Goal: Task Accomplishment & Management: Complete application form

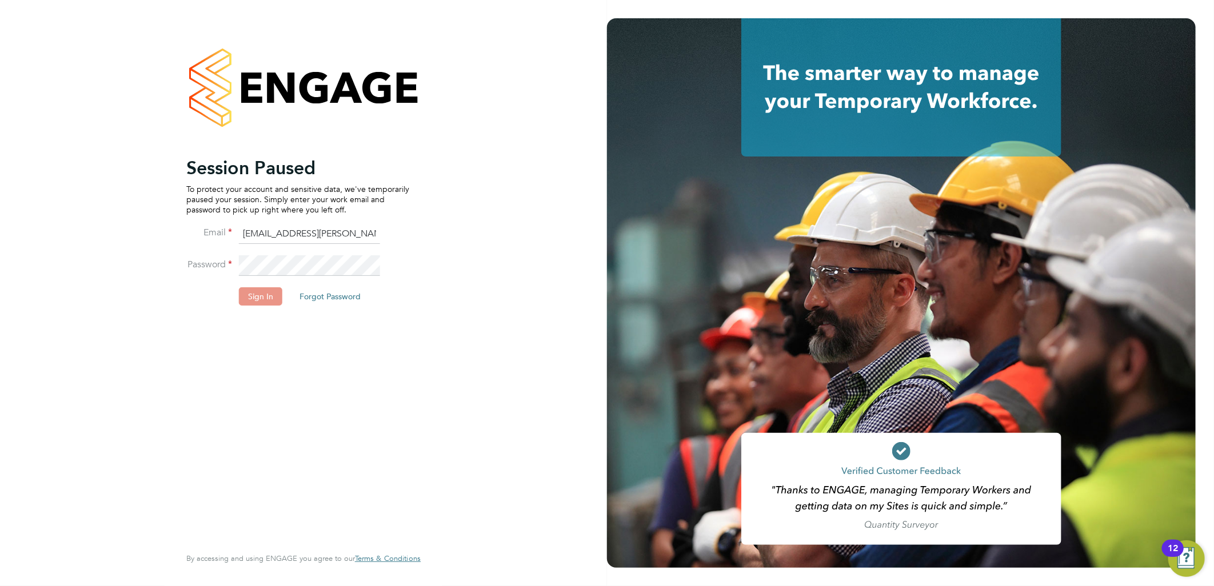
click at [258, 298] on button "Sign In" at bounding box center [260, 296] width 43 height 18
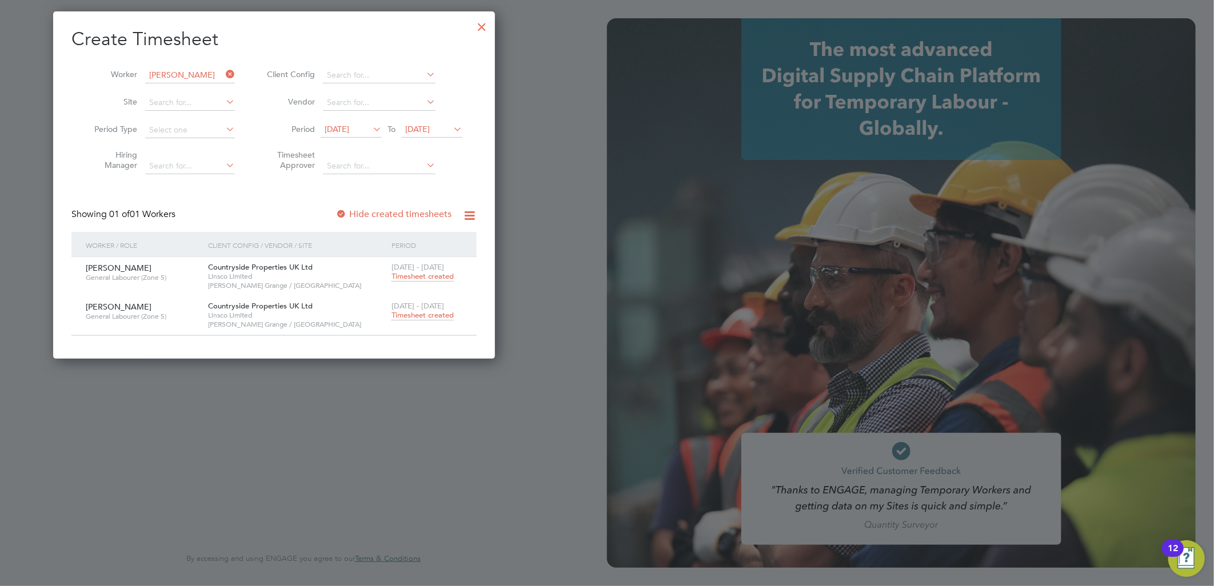
scroll to position [347, 442]
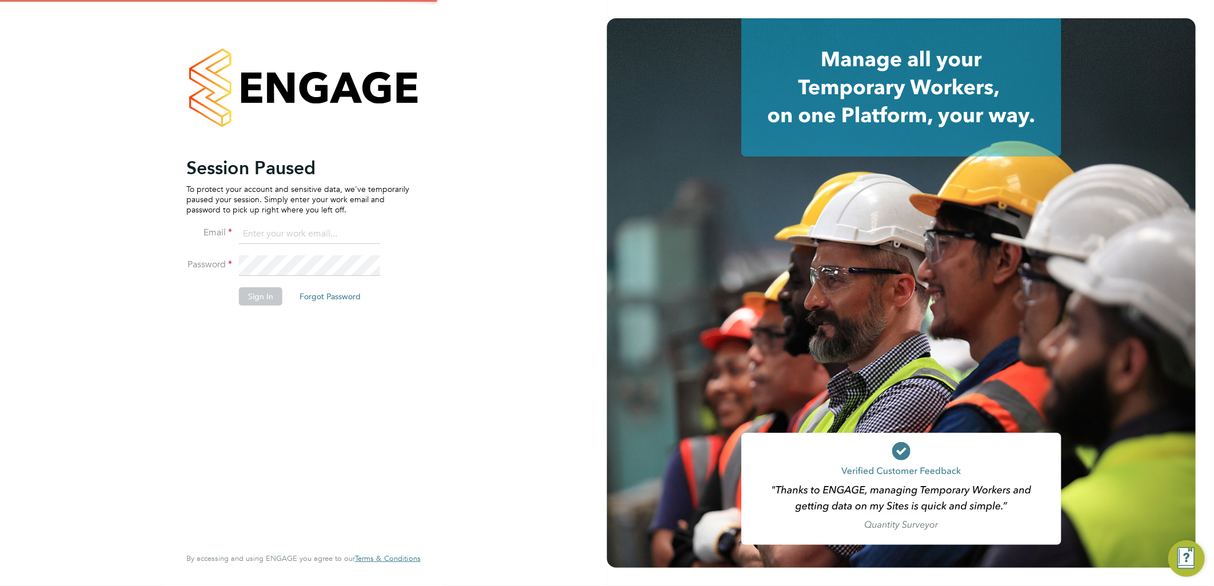
type input "lauren.butler@linsco.com"
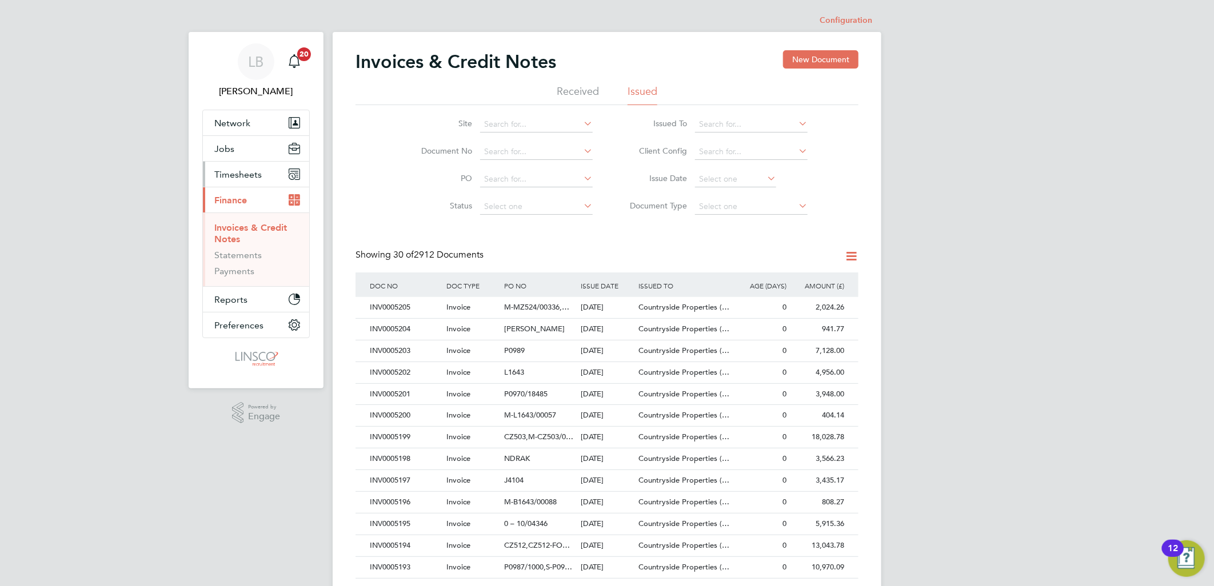
click at [248, 171] on span "Timesheets" at bounding box center [237, 174] width 47 height 11
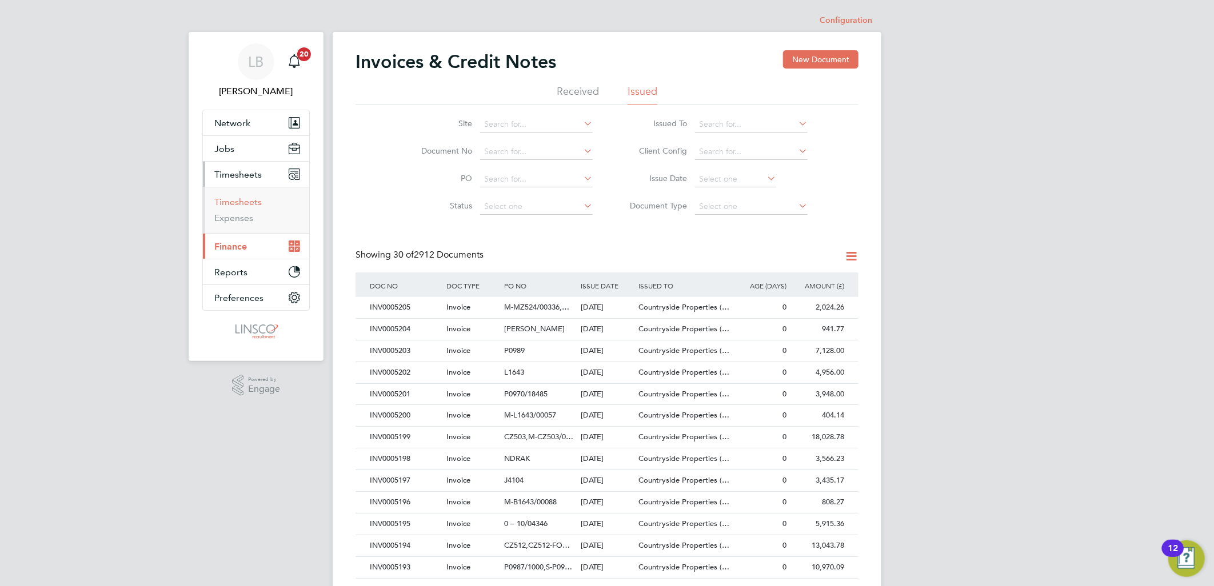
click at [238, 202] on link "Timesheets" at bounding box center [237, 202] width 47 height 11
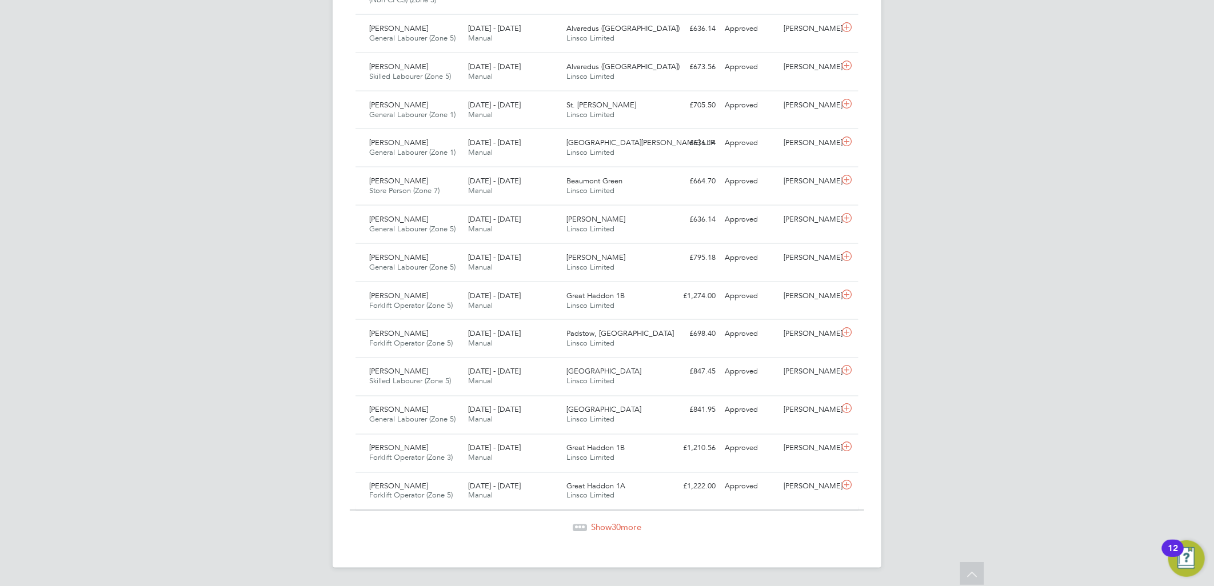
click at [591, 528] on span "Show 30 more" at bounding box center [616, 527] width 50 height 11
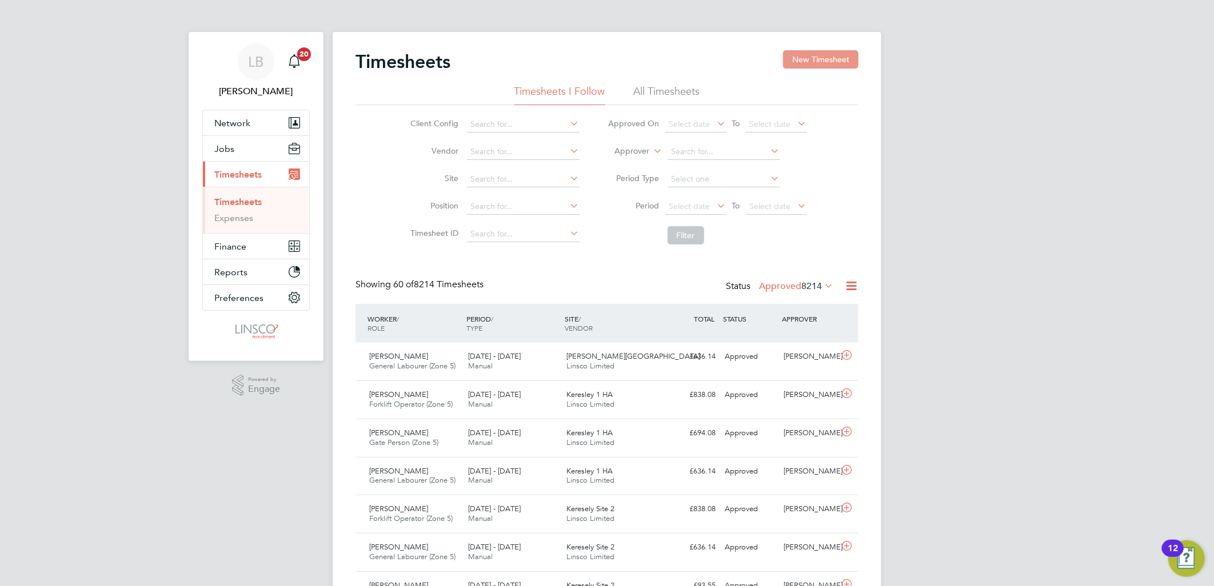
click at [813, 60] on button "New Timesheet" at bounding box center [820, 59] width 75 height 18
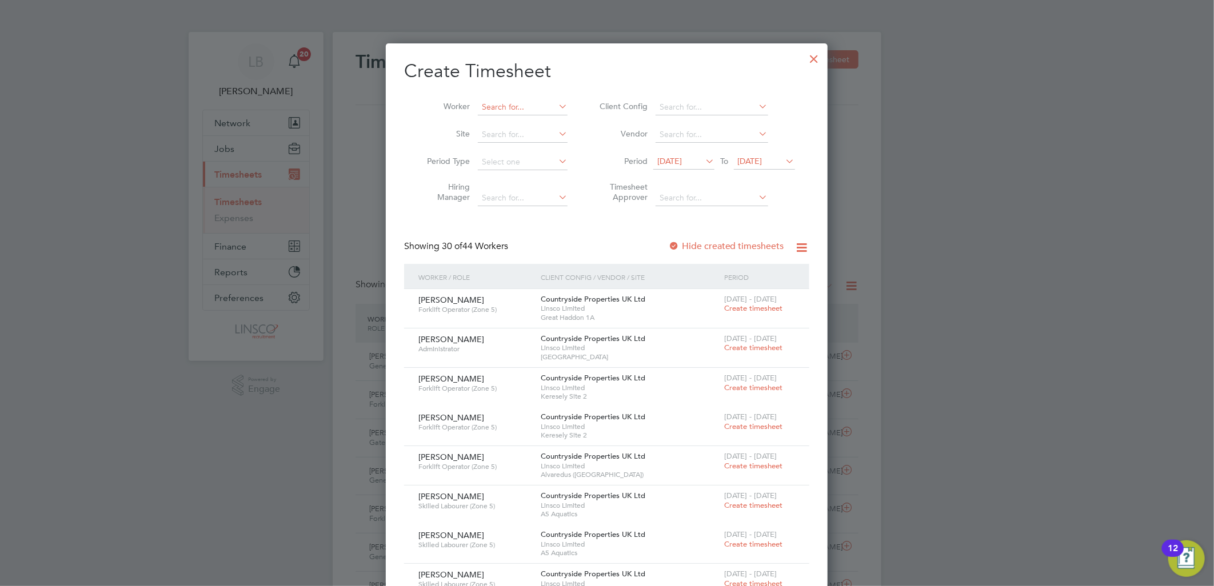
click at [503, 99] on input at bounding box center [523, 107] width 90 height 16
click at [515, 118] on li "Seb astian Mika" at bounding box center [532, 122] width 110 height 15
type input "[PERSON_NAME]"
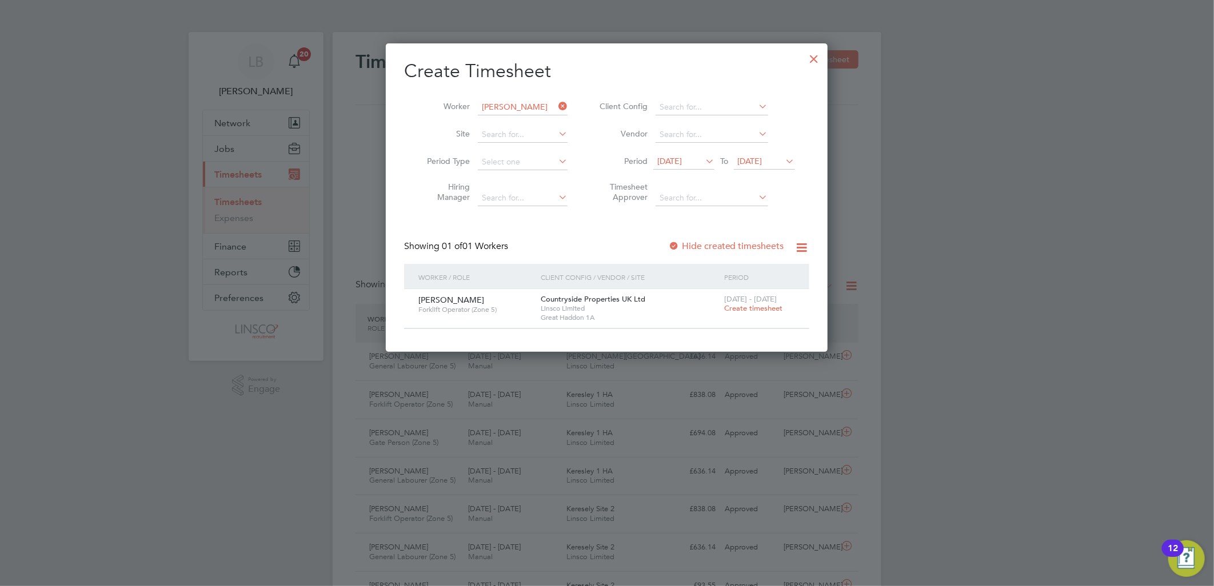
click at [726, 243] on label "Hide created timesheets" at bounding box center [726, 246] width 116 height 11
click at [715, 243] on label "Hide created timesheets" at bounding box center [726, 246] width 116 height 11
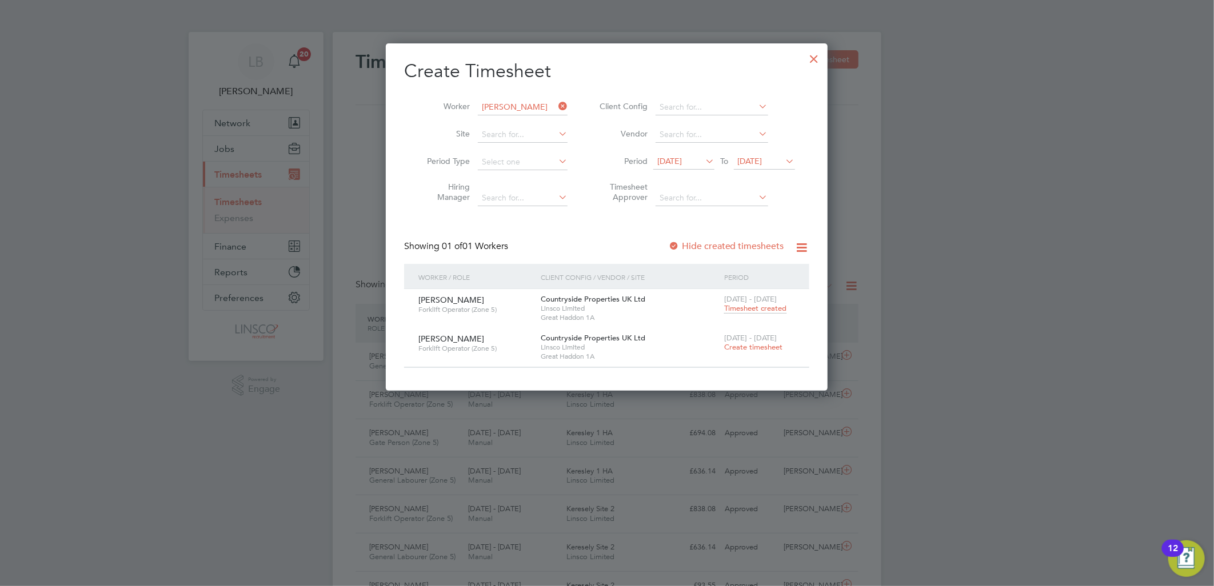
click at [737, 346] on span "Create timesheet" at bounding box center [753, 347] width 58 height 10
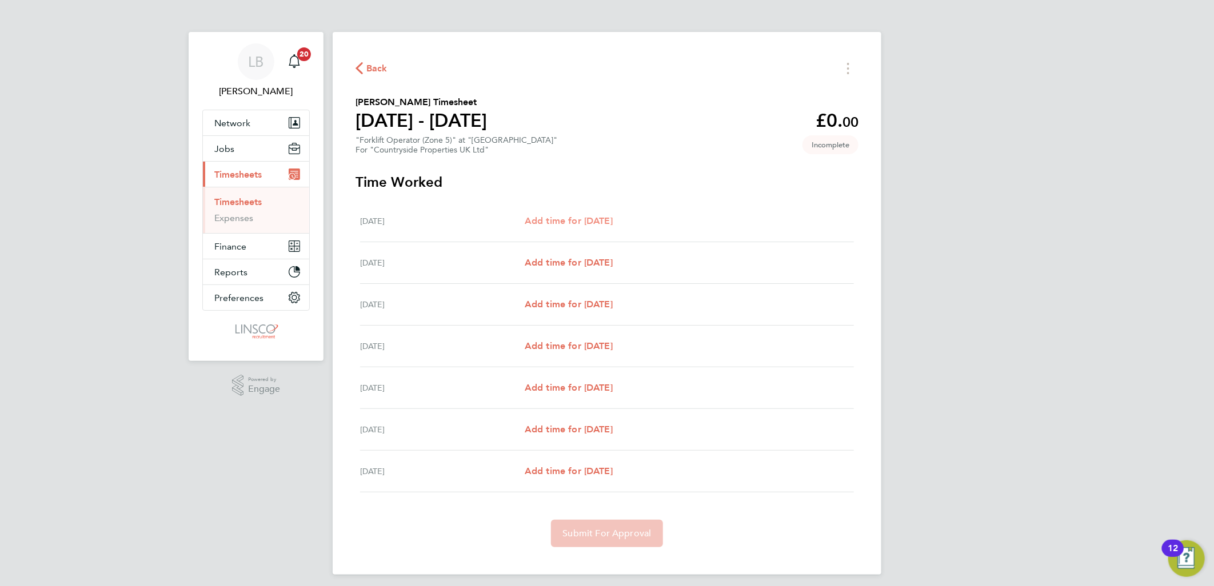
click at [604, 219] on span "Add time for [DATE]" at bounding box center [568, 220] width 88 height 11
select select "30"
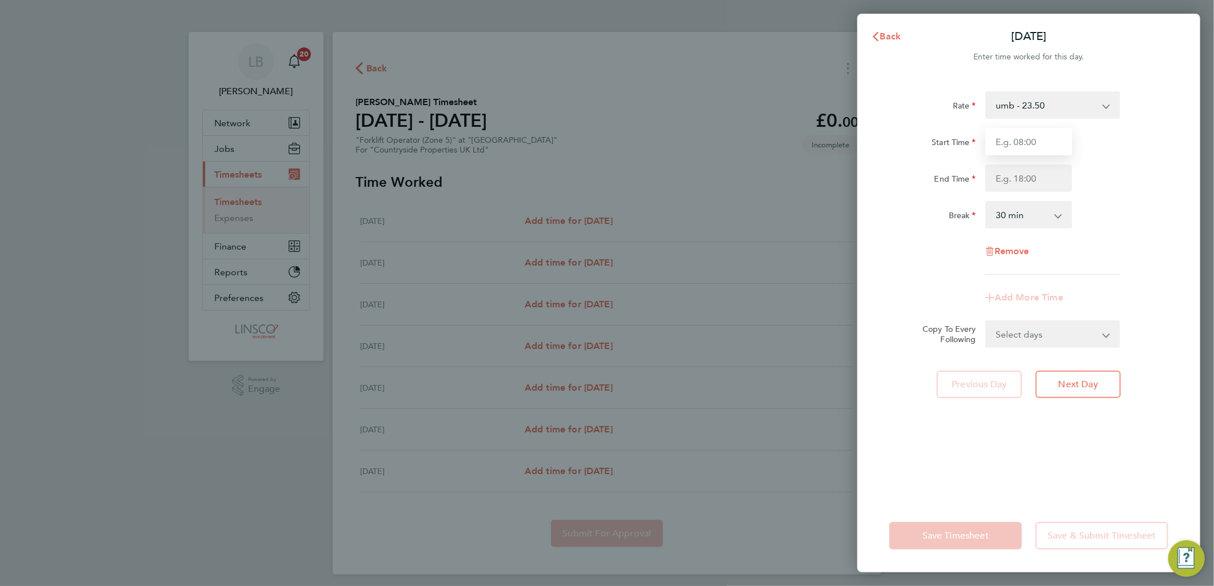
click at [1028, 142] on input "Start Time" at bounding box center [1028, 141] width 87 height 27
click at [888, 31] on span "Back" at bounding box center [890, 36] width 21 height 11
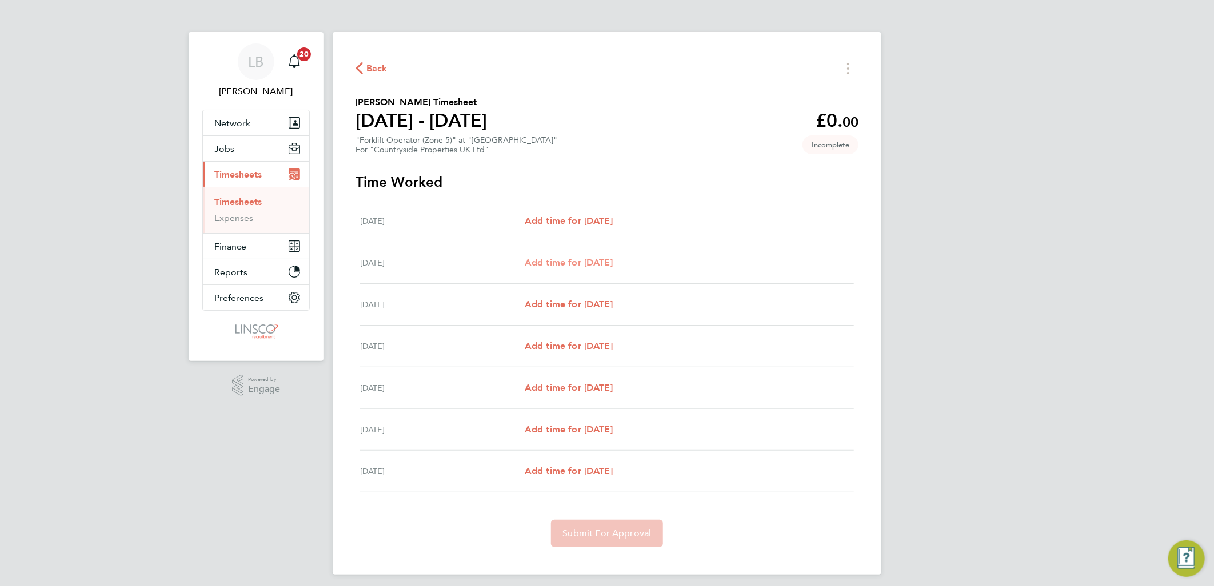
click at [580, 263] on span "Add time for [DATE]" at bounding box center [568, 262] width 88 height 11
select select "30"
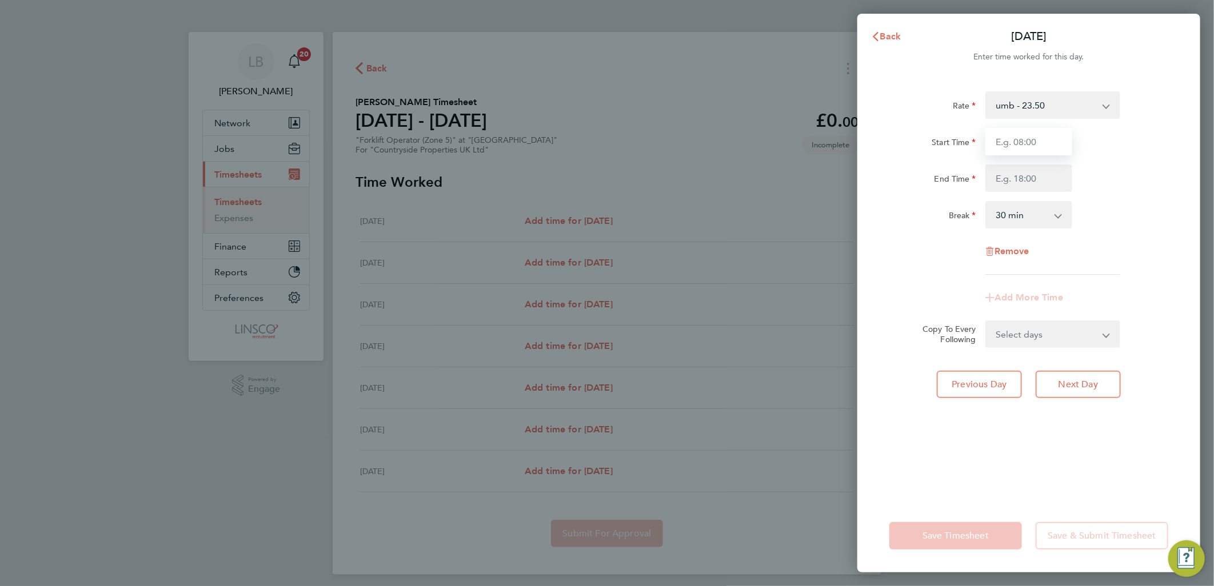
click at [1024, 140] on input "Start Time" at bounding box center [1028, 141] width 87 height 27
type input "07:30"
click at [1007, 179] on input "End Time" at bounding box center [1028, 178] width 87 height 27
type input "17:00"
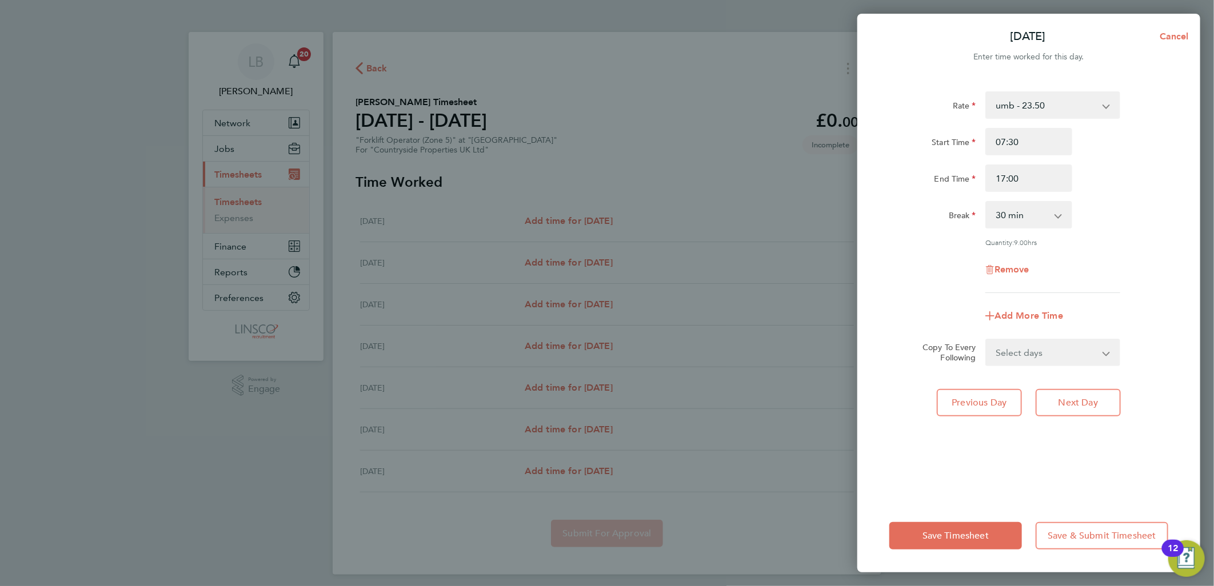
click at [1113, 174] on div "End Time 17:00" at bounding box center [1028, 178] width 288 height 27
click at [1041, 361] on select "Select days Day Weekday (Mon-Fri) Weekend (Sat-Sun) [DATE] [DATE] [DATE] [DATE]…" at bounding box center [1046, 352] width 120 height 25
select select "DAY"
click at [986, 340] on select "Select days Day Weekday (Mon-Fri) Weekend (Sat-Sun) [DATE] [DATE] [DATE] [DATE]…" at bounding box center [1046, 352] width 120 height 25
select select "[DATE]"
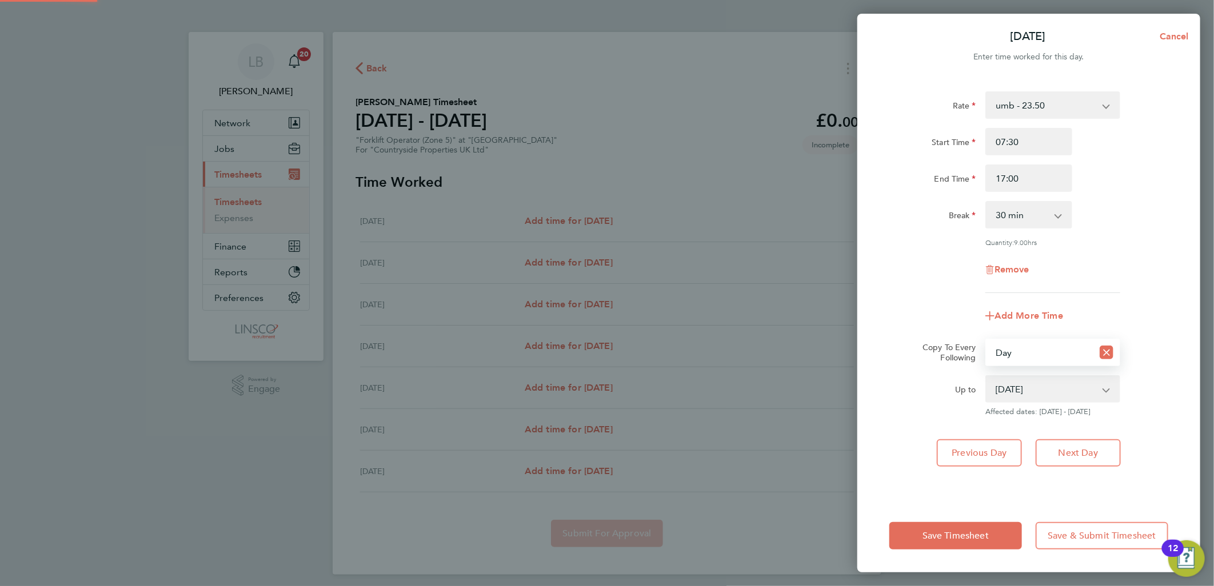
click at [1037, 350] on select "Select days Day Weekday (Mon-Fri) Weekend (Sat-Sun) [DATE] [DATE] [DATE] [DATE]…" at bounding box center [1039, 352] width 106 height 25
select select "WEEKDAY"
click at [986, 340] on select "Select days Day Weekday (Mon-Fri) Weekend (Sat-Sun) [DATE] [DATE] [DATE] [DATE]…" at bounding box center [1039, 352] width 106 height 25
click at [971, 512] on div "Save Timesheet Save & Submit Timesheet" at bounding box center [1028, 535] width 343 height 73
click at [963, 527] on button "Save Timesheet" at bounding box center [955, 535] width 133 height 27
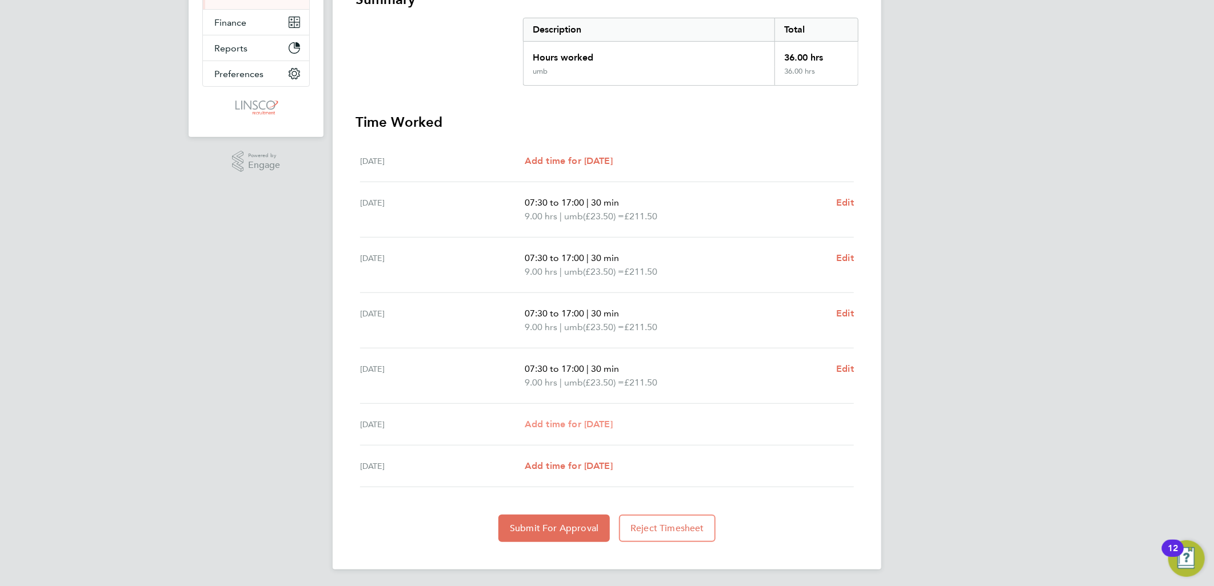
click at [587, 425] on span "Add time for [DATE]" at bounding box center [568, 424] width 88 height 11
select select "30"
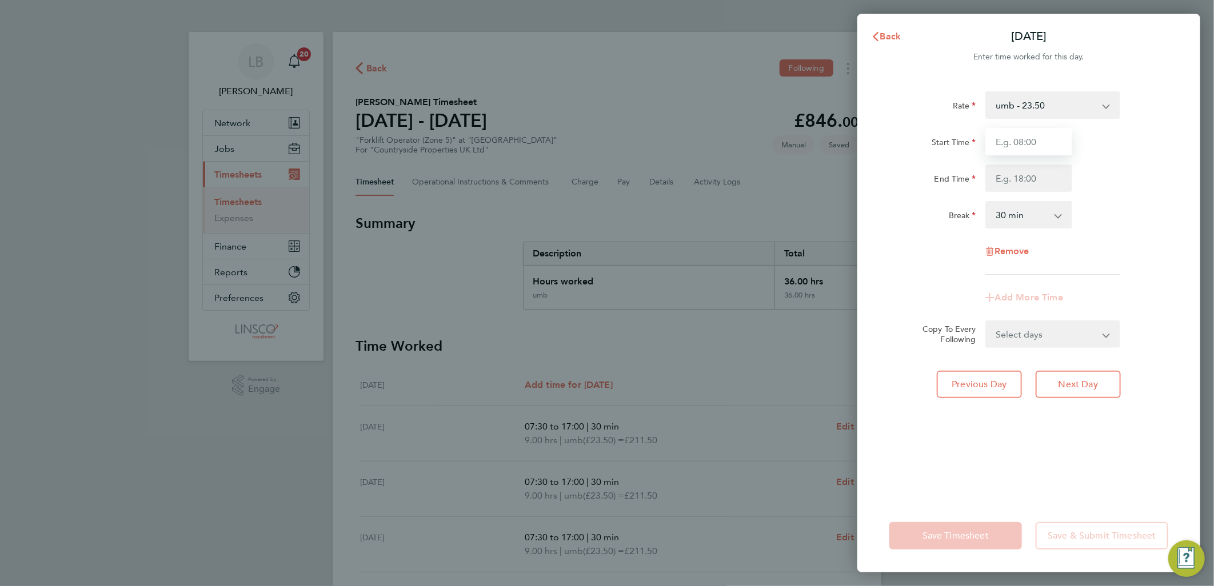
click at [1032, 132] on input "Start Time" at bounding box center [1028, 141] width 87 height 27
type input "07:30"
click at [1002, 182] on input "End Time" at bounding box center [1028, 178] width 87 height 27
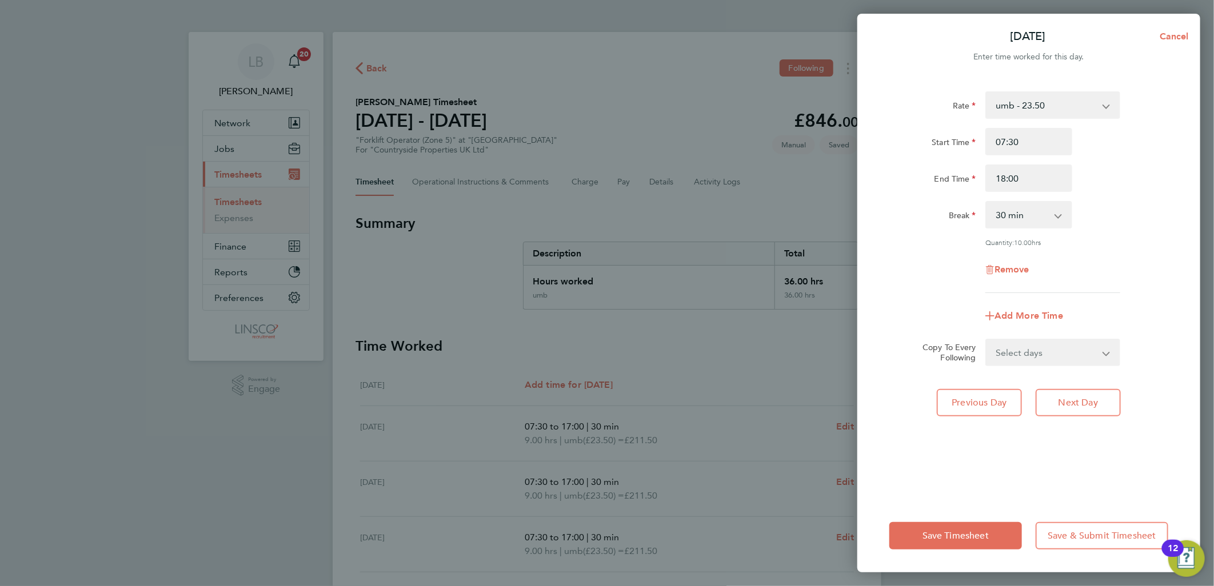
click at [1119, 141] on div "Start Time 07:30" at bounding box center [1028, 141] width 288 height 27
drag, startPoint x: 1040, startPoint y: 174, endPoint x: 860, endPoint y: 202, distance: 182.7
click at [860, 202] on div "Rate umb - 23.50 Start Time 07:30 End Time 18:00 Break 0 min 15 min 30 min 45 m…" at bounding box center [1028, 289] width 343 height 422
type input "15:00"
click at [1153, 143] on div "Start Time 07:30" at bounding box center [1028, 141] width 288 height 27
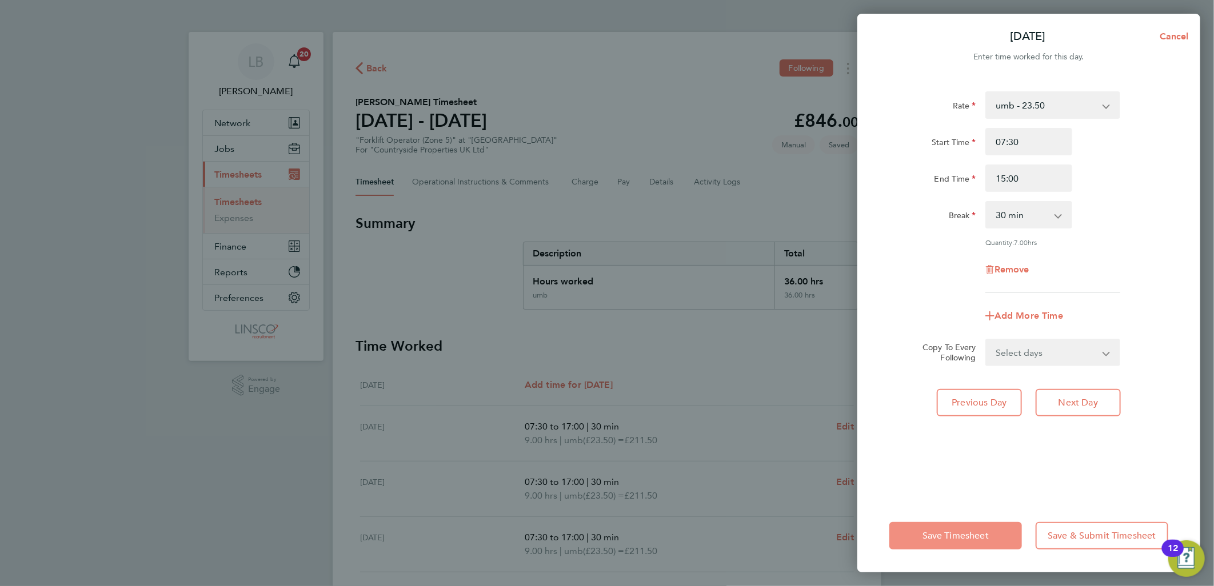
click at [939, 530] on button "Save Timesheet" at bounding box center [955, 535] width 133 height 27
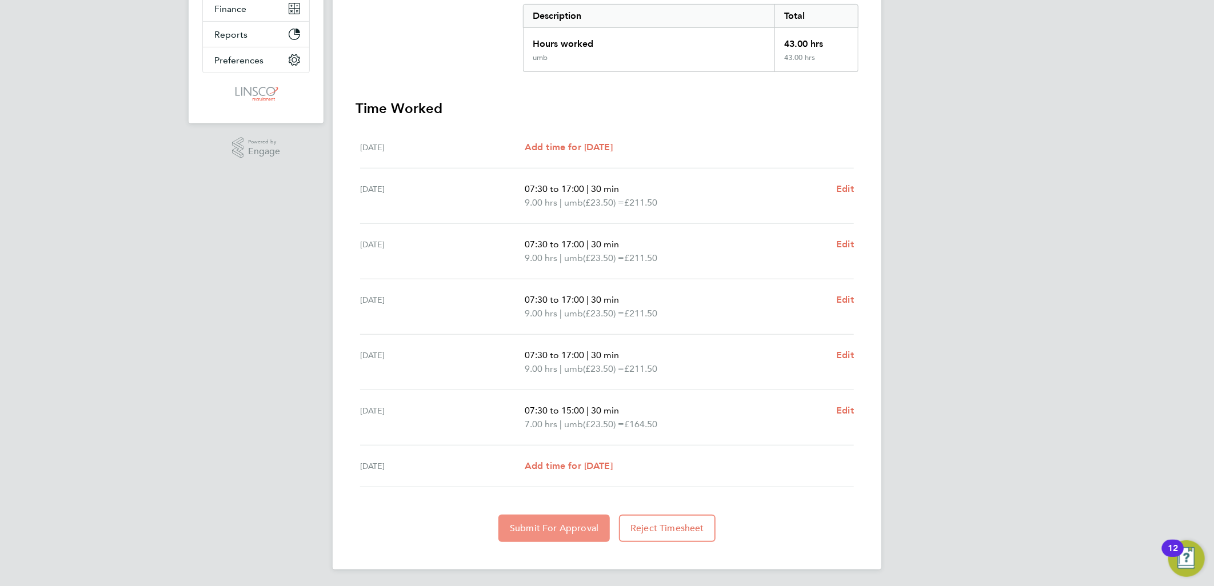
click at [534, 521] on button "Submit For Approval" at bounding box center [553, 528] width 111 height 27
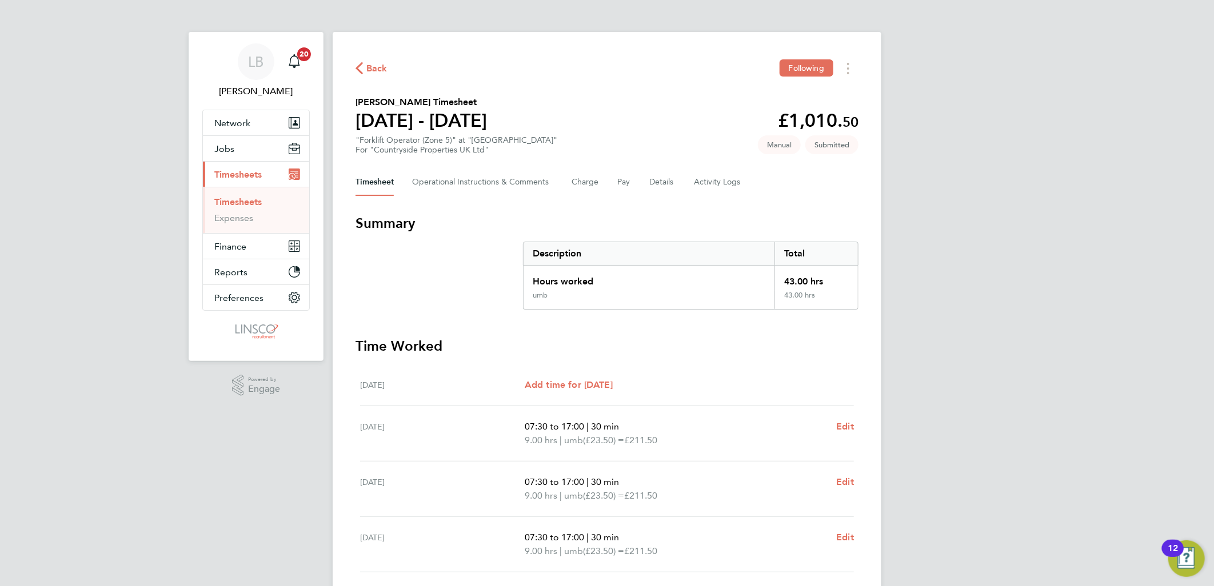
click at [372, 69] on span "Back" at bounding box center [376, 69] width 21 height 14
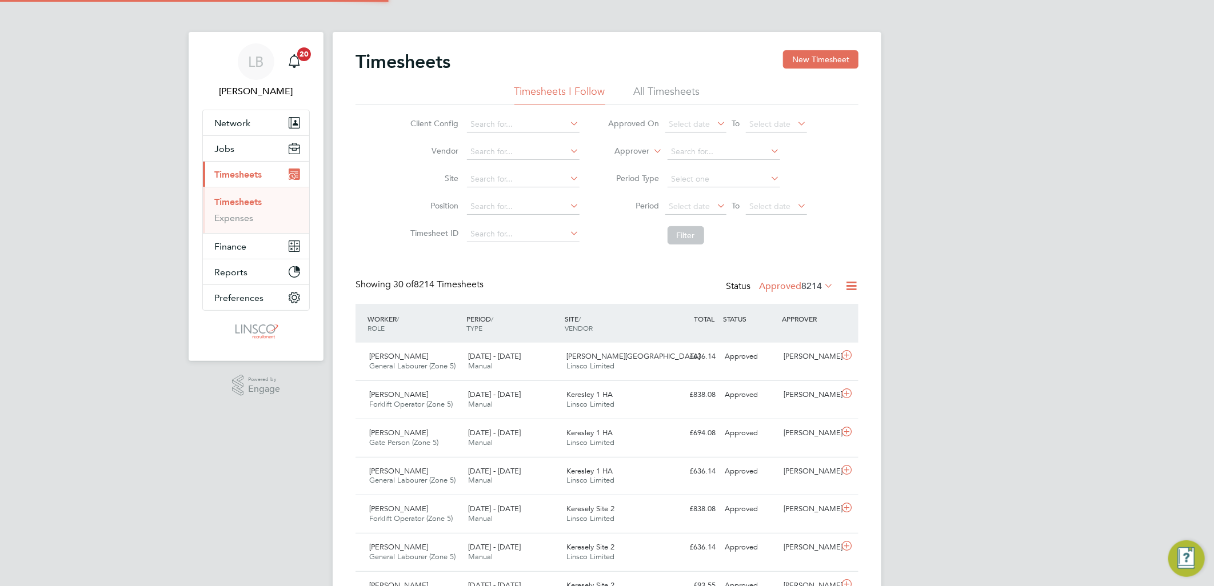
drag, startPoint x: 801, startPoint y: 59, endPoint x: 539, endPoint y: 111, distance: 267.5
click at [799, 59] on button "New Timesheet" at bounding box center [820, 59] width 75 height 18
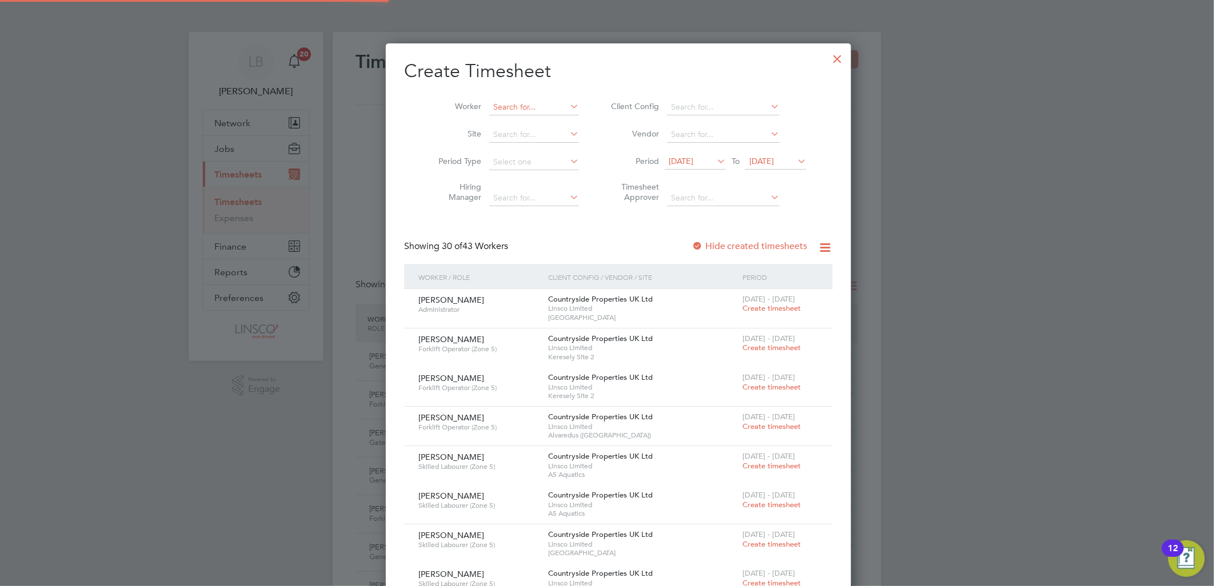
click at [511, 104] on input at bounding box center [534, 107] width 90 height 16
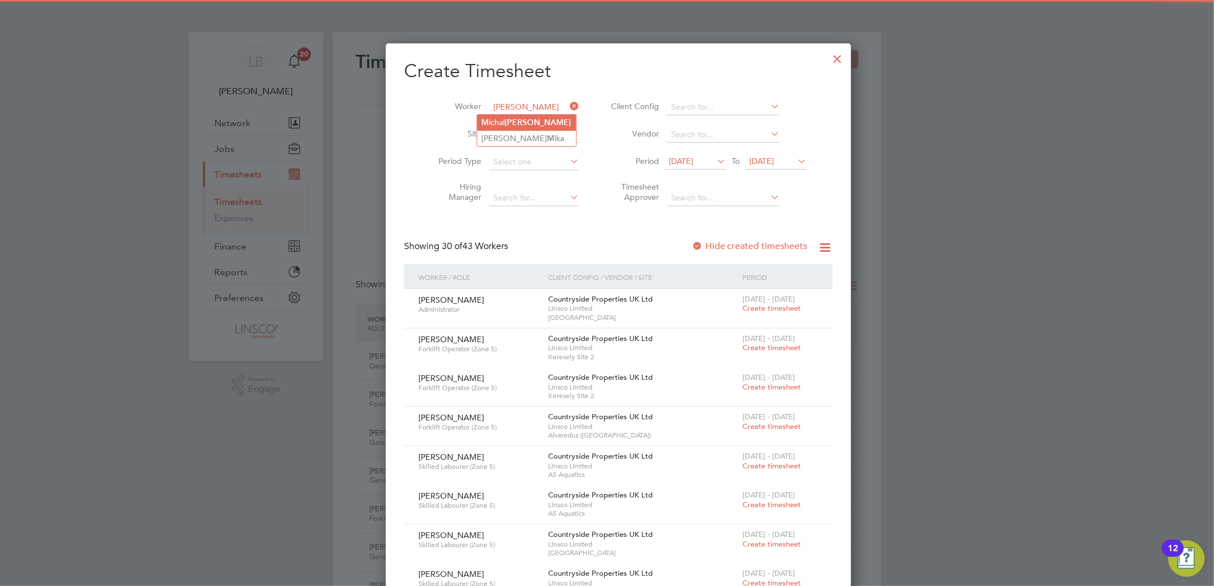
click at [523, 125] on b "Mika" at bounding box center [538, 123] width 66 height 10
type input "[PERSON_NAME]"
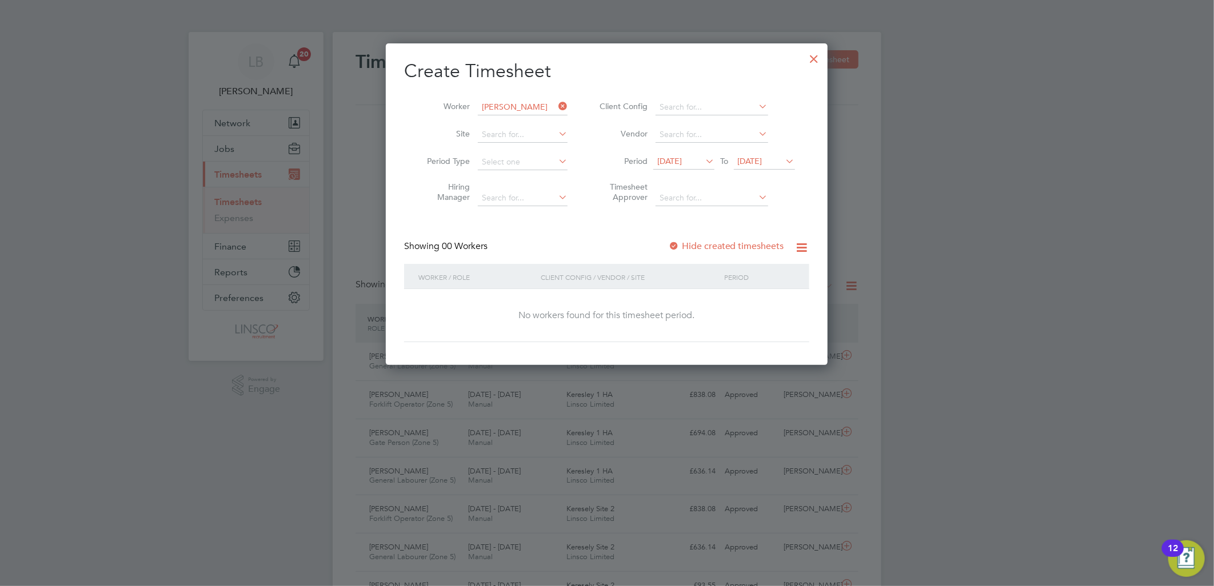
click at [724, 244] on label "Hide created timesheets" at bounding box center [726, 246] width 116 height 11
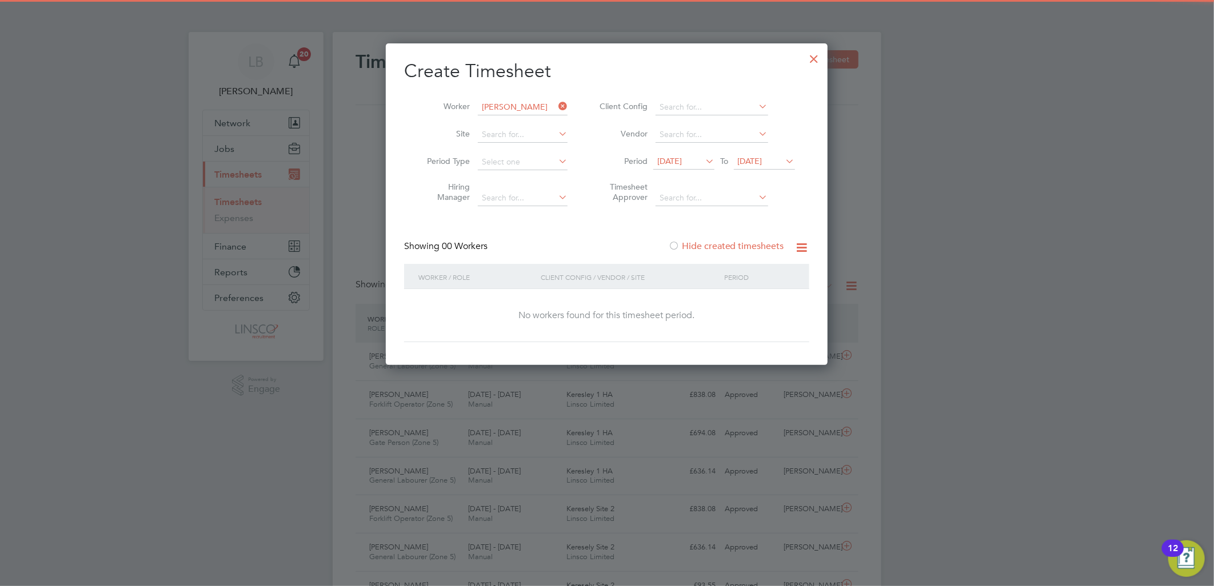
click at [734, 244] on label "Hide created timesheets" at bounding box center [726, 246] width 116 height 11
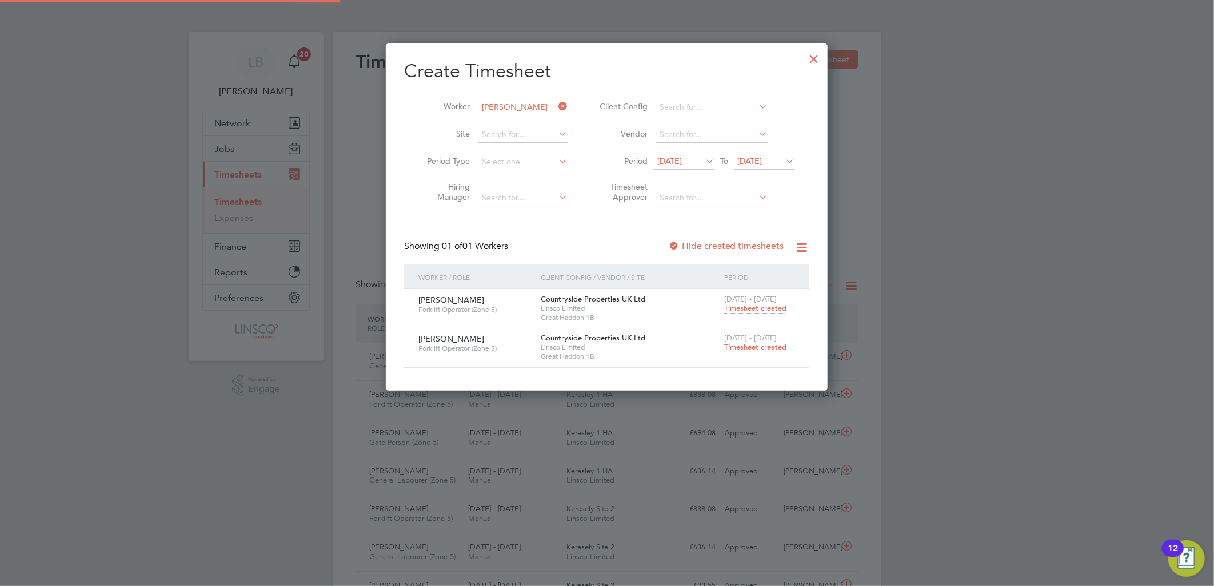
click at [746, 344] on span "Timesheet created" at bounding box center [755, 347] width 62 height 10
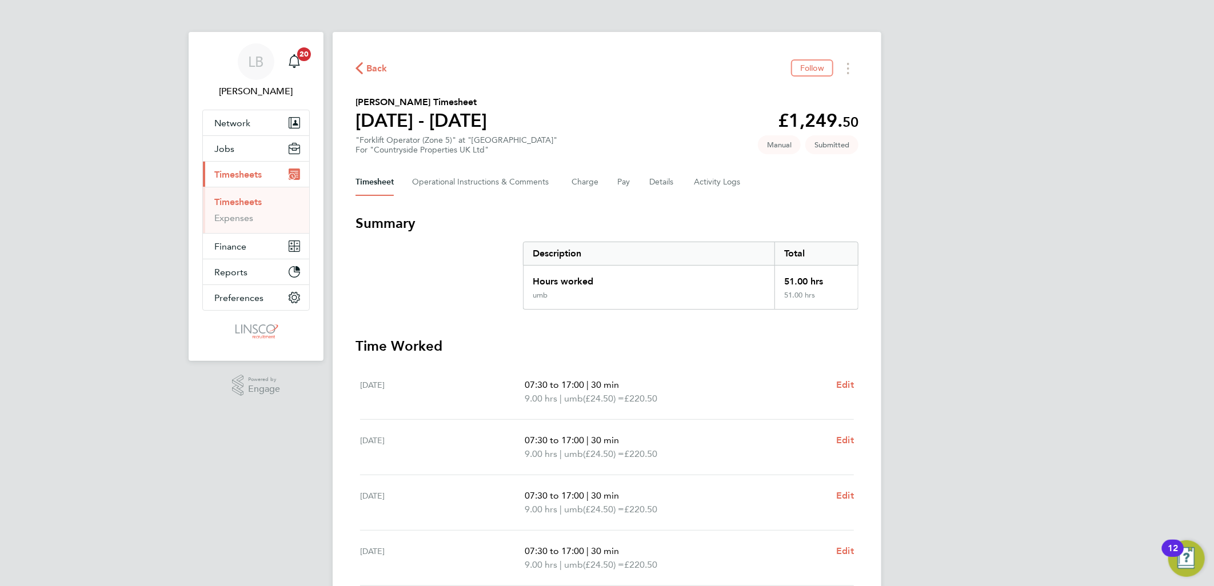
click at [367, 65] on span "Back" at bounding box center [376, 69] width 21 height 14
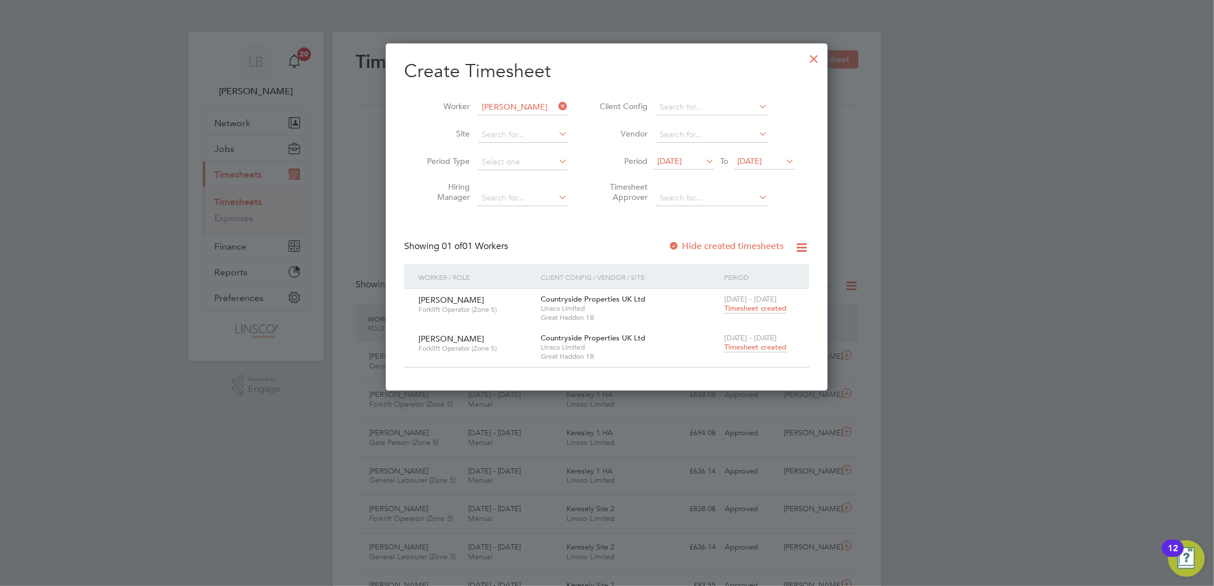
drag, startPoint x: 563, startPoint y: 102, endPoint x: 541, endPoint y: 101, distance: 22.3
click at [556, 101] on icon at bounding box center [556, 106] width 0 height 16
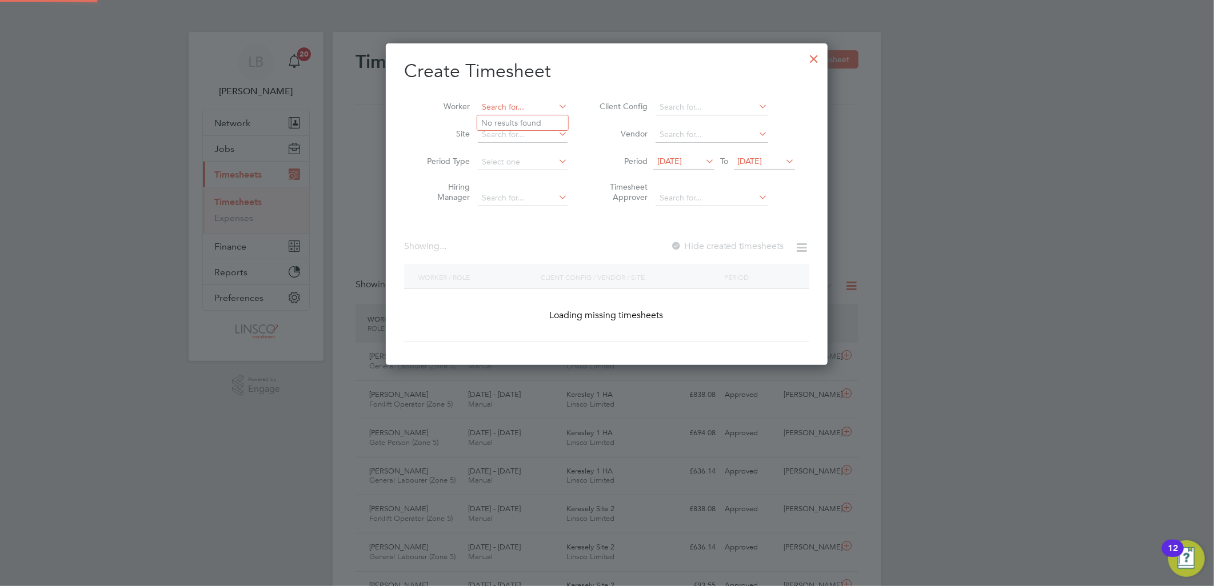
click at [541, 101] on input at bounding box center [523, 107] width 90 height 16
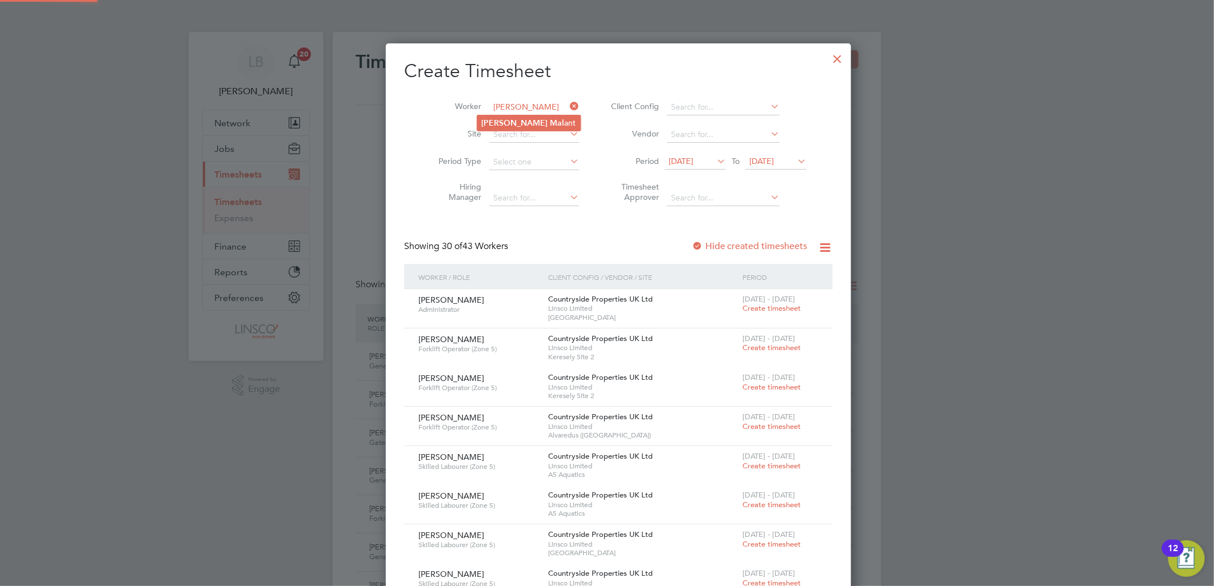
click at [534, 123] on li "Adam Mal ant" at bounding box center [528, 122] width 103 height 15
type input "Adam Malant"
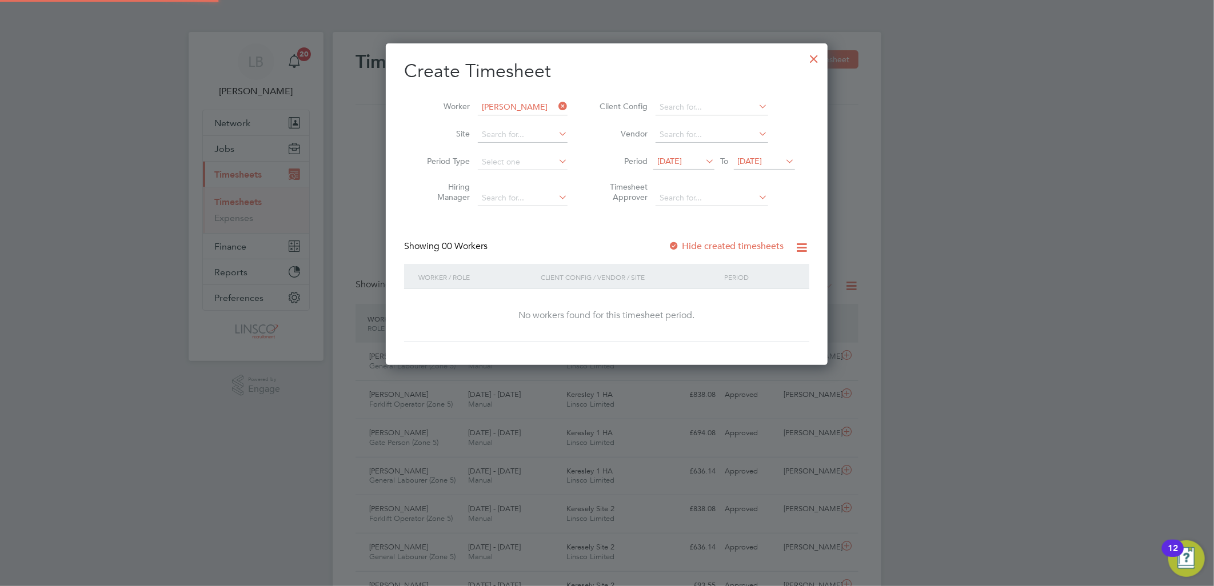
click at [732, 250] on label "Hide created timesheets" at bounding box center [726, 246] width 116 height 11
click at [740, 247] on label "Hide created timesheets" at bounding box center [726, 246] width 116 height 11
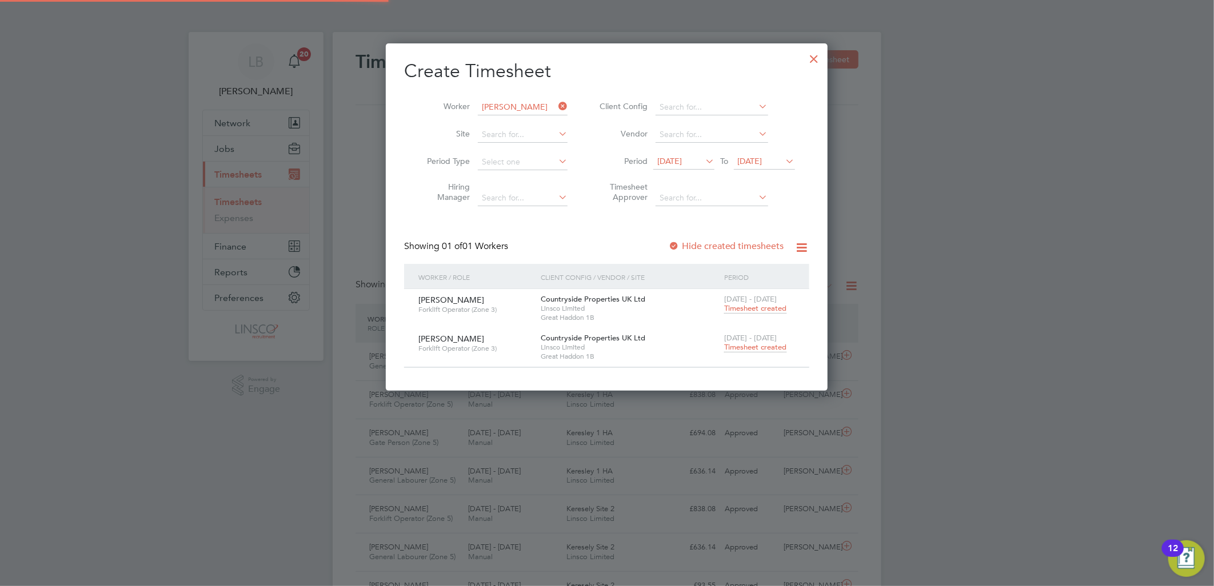
click at [763, 347] on span "Timesheet created" at bounding box center [755, 347] width 62 height 10
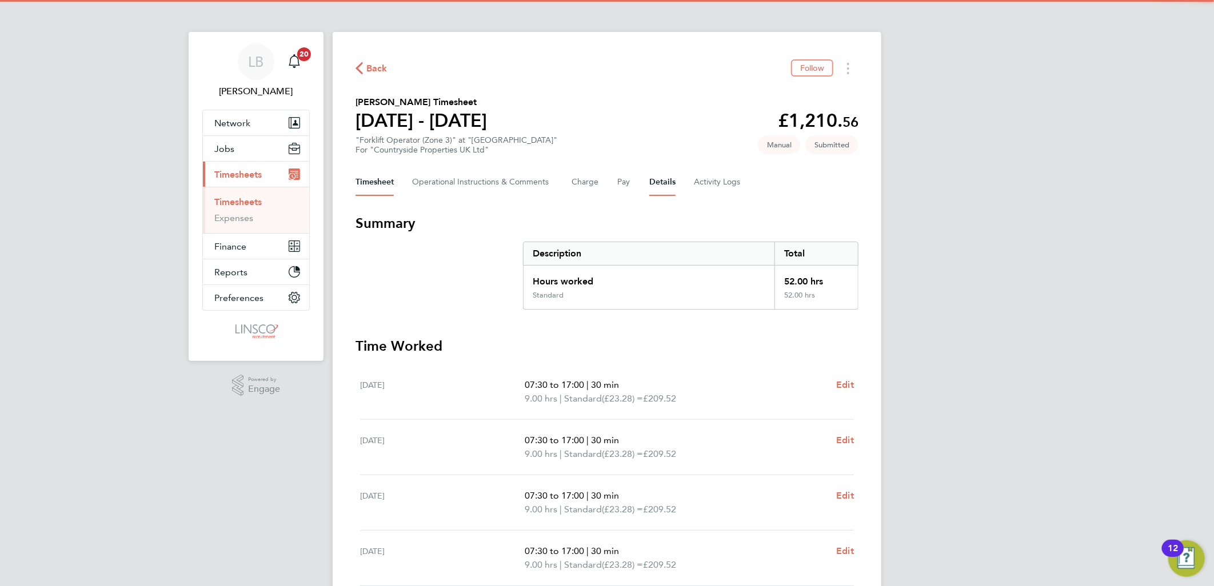
click at [650, 173] on button "Details" at bounding box center [662, 182] width 26 height 27
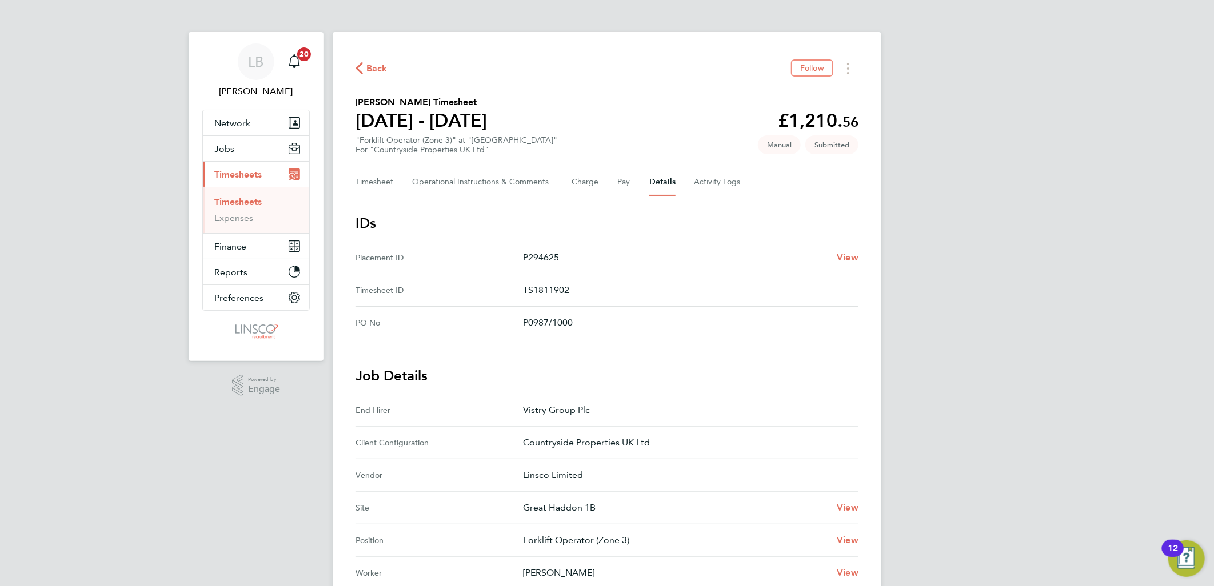
click at [372, 65] on span "Back" at bounding box center [376, 69] width 21 height 14
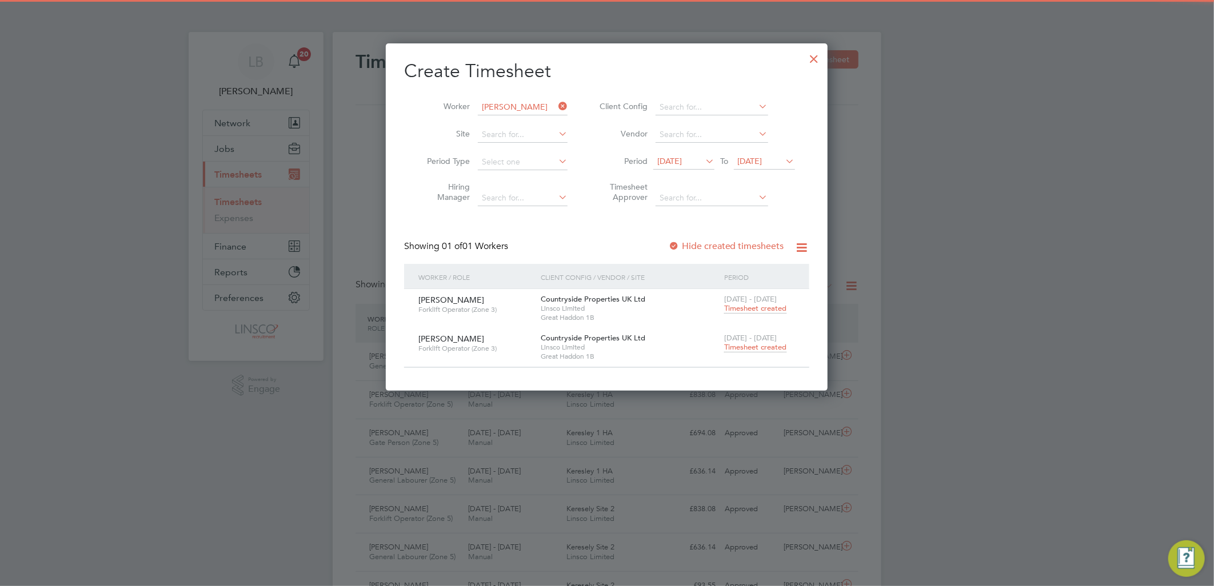
click at [556, 103] on icon at bounding box center [556, 106] width 0 height 16
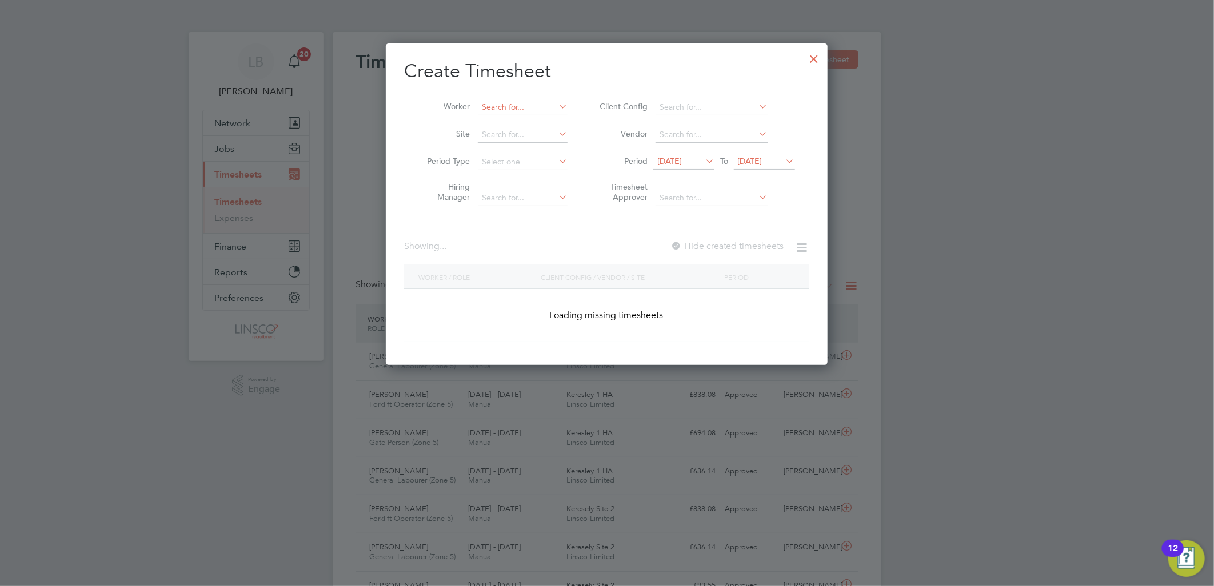
click at [529, 103] on input at bounding box center [523, 107] width 90 height 16
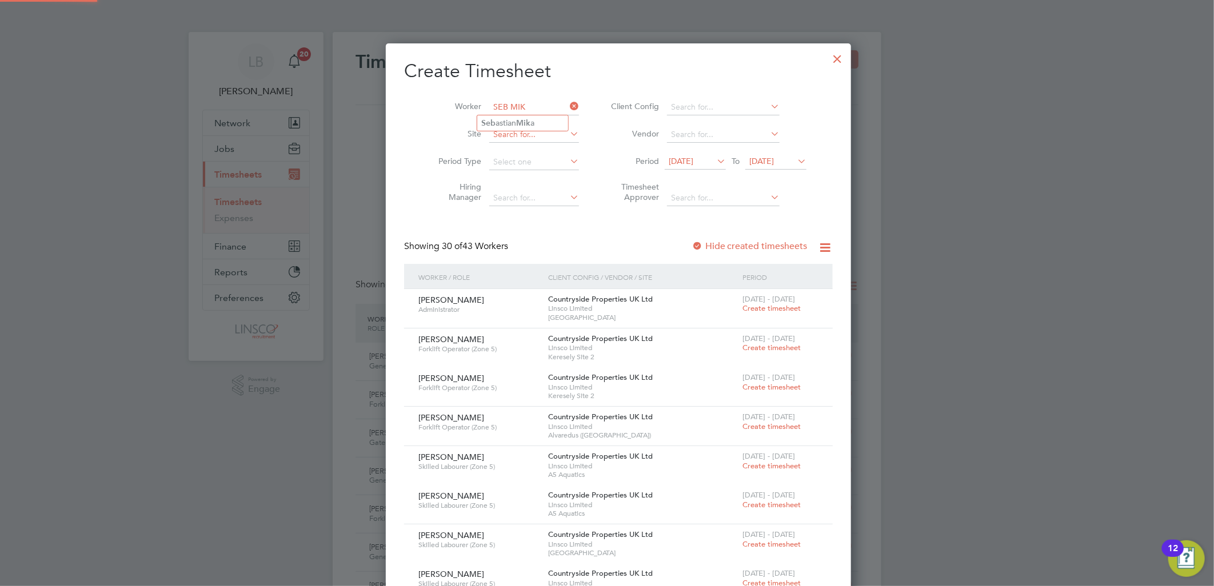
type input "SEB MIK"
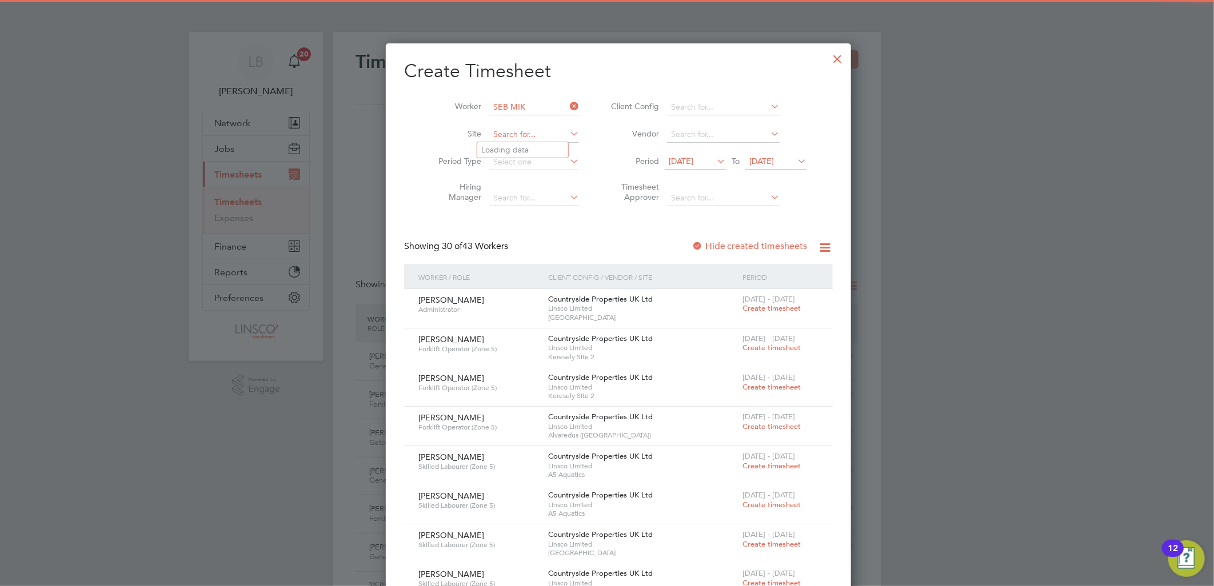
click at [512, 133] on input at bounding box center [534, 135] width 90 height 16
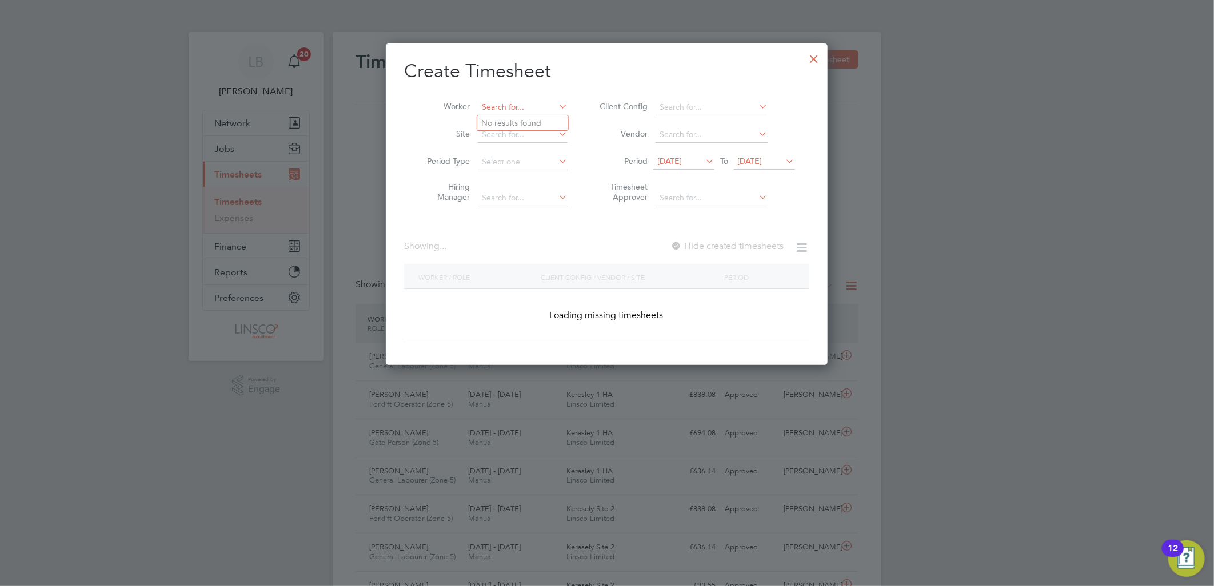
click at [518, 105] on input at bounding box center [523, 107] width 90 height 16
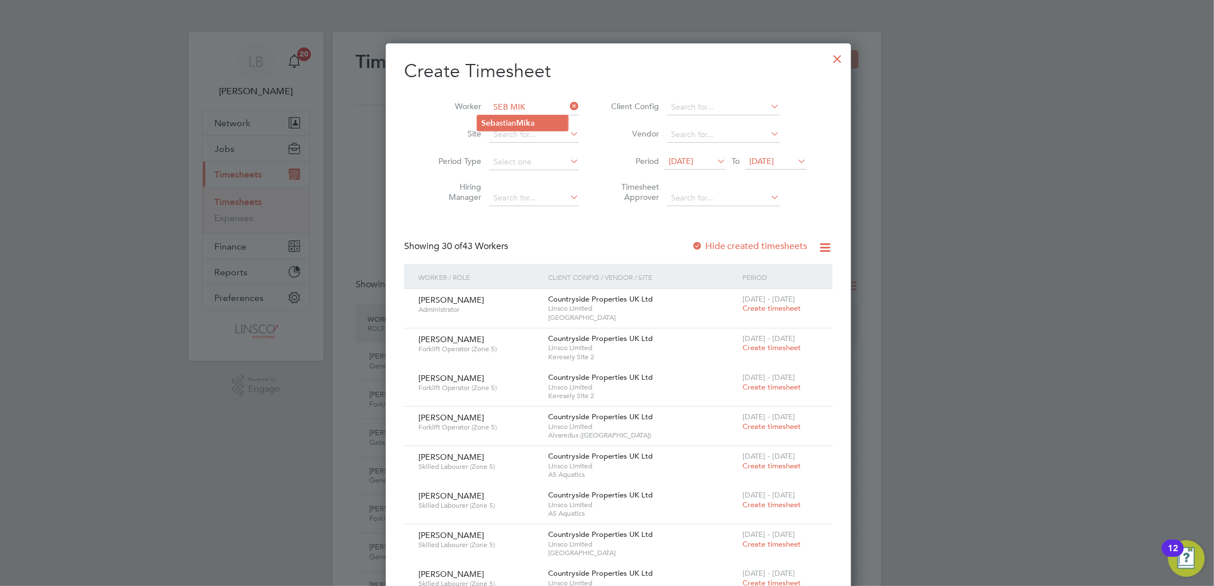
click at [528, 119] on b "Mik" at bounding box center [523, 123] width 14 height 10
type input "[PERSON_NAME]"
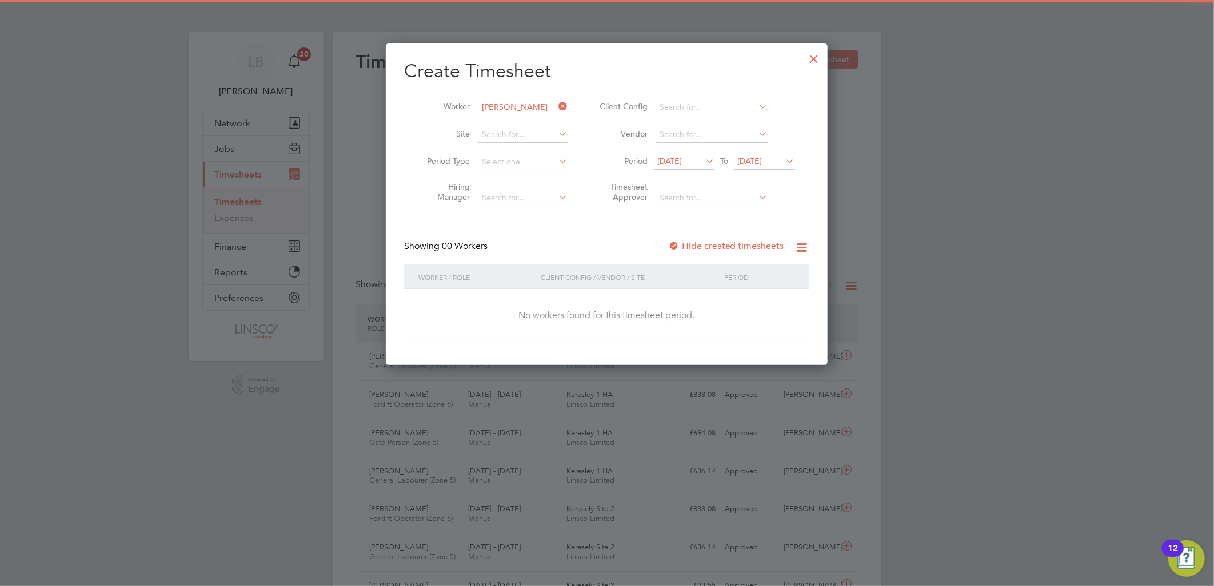
click at [712, 241] on div "Hide created timesheets" at bounding box center [727, 247] width 118 height 12
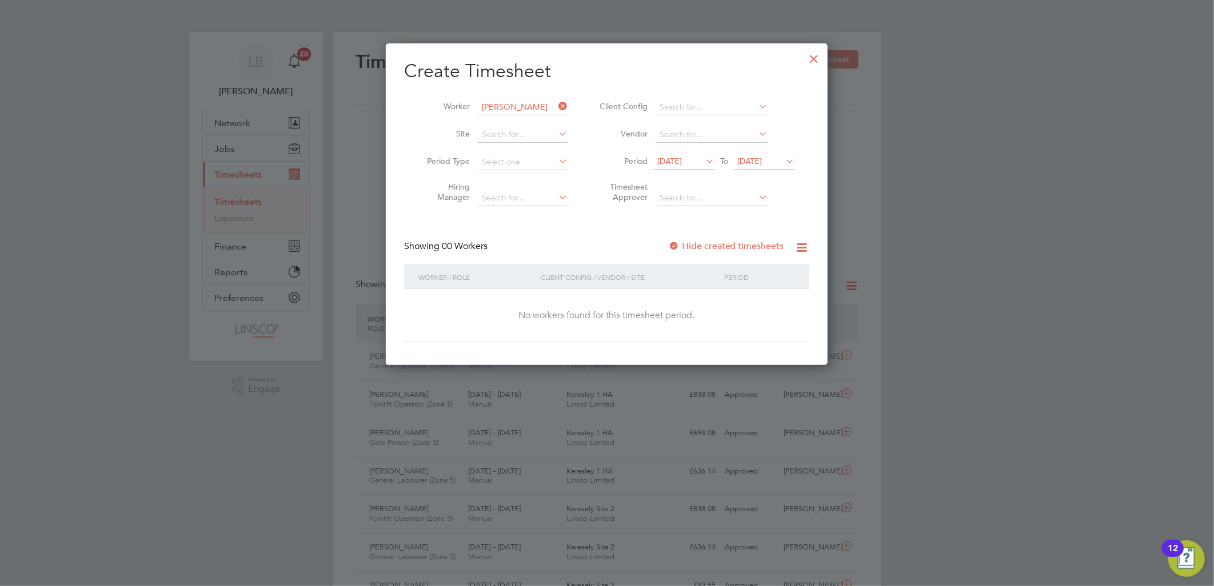
click at [723, 242] on label "Hide created timesheets" at bounding box center [726, 246] width 116 height 11
click at [732, 243] on label "Hide created timesheets" at bounding box center [726, 246] width 116 height 11
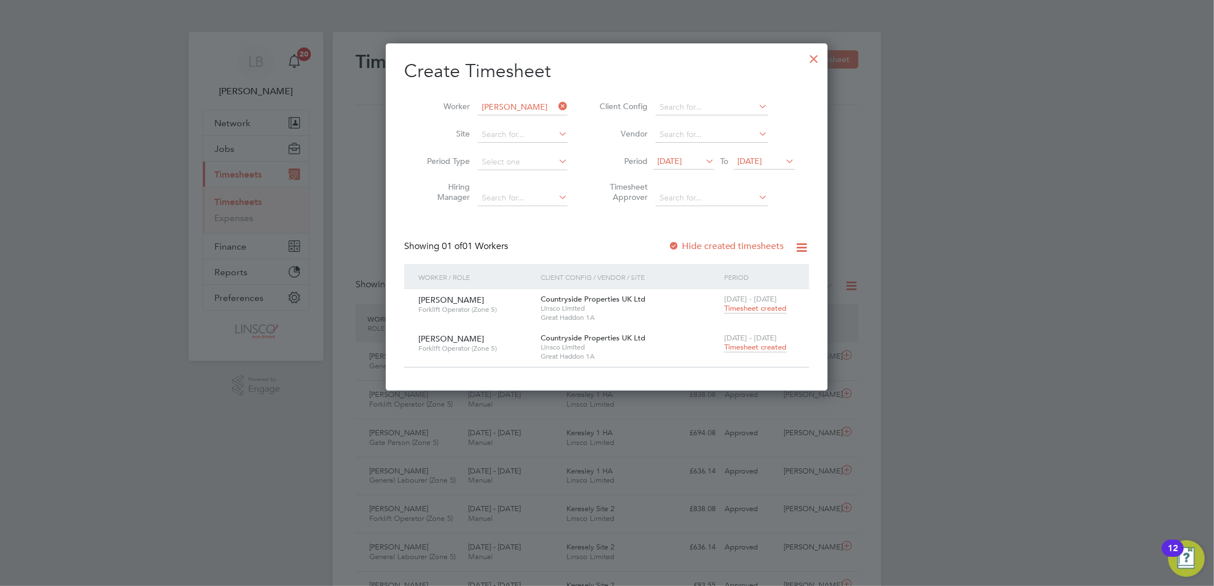
drag, startPoint x: 763, startPoint y: 305, endPoint x: 696, endPoint y: 335, distance: 73.2
click at [696, 335] on div "Sebastian Mika Forklift Operator (Zone 5) Countryside Properties UK Ltd Linsco …" at bounding box center [606, 328] width 405 height 78
click at [740, 343] on span "Timesheet created" at bounding box center [755, 347] width 62 height 10
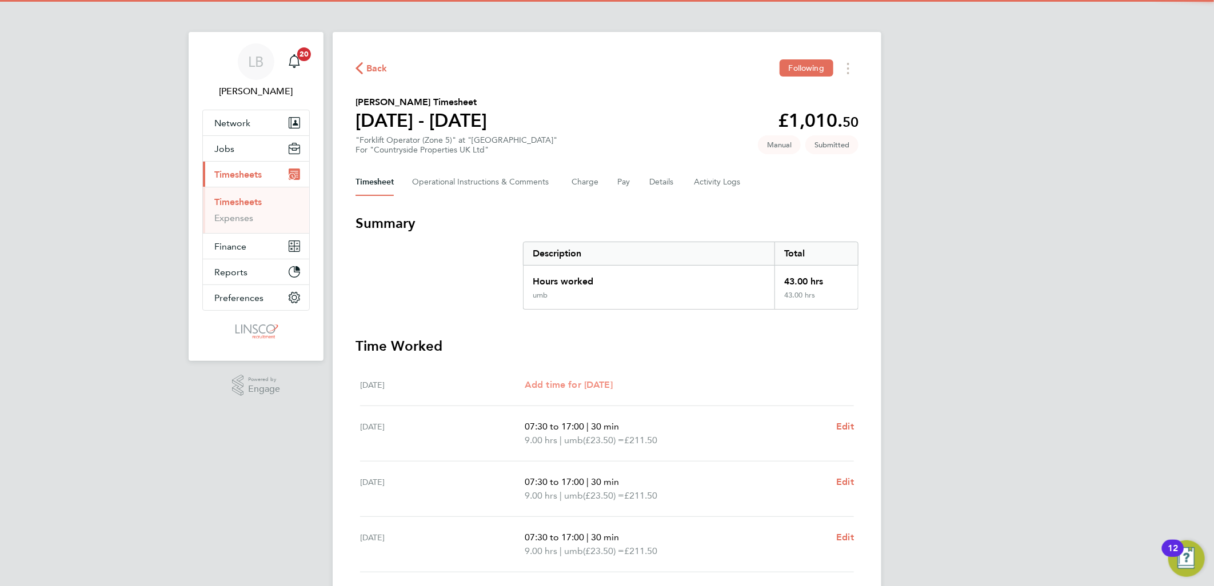
click at [595, 381] on span "Add time for [DATE]" at bounding box center [568, 384] width 88 height 11
select select "30"
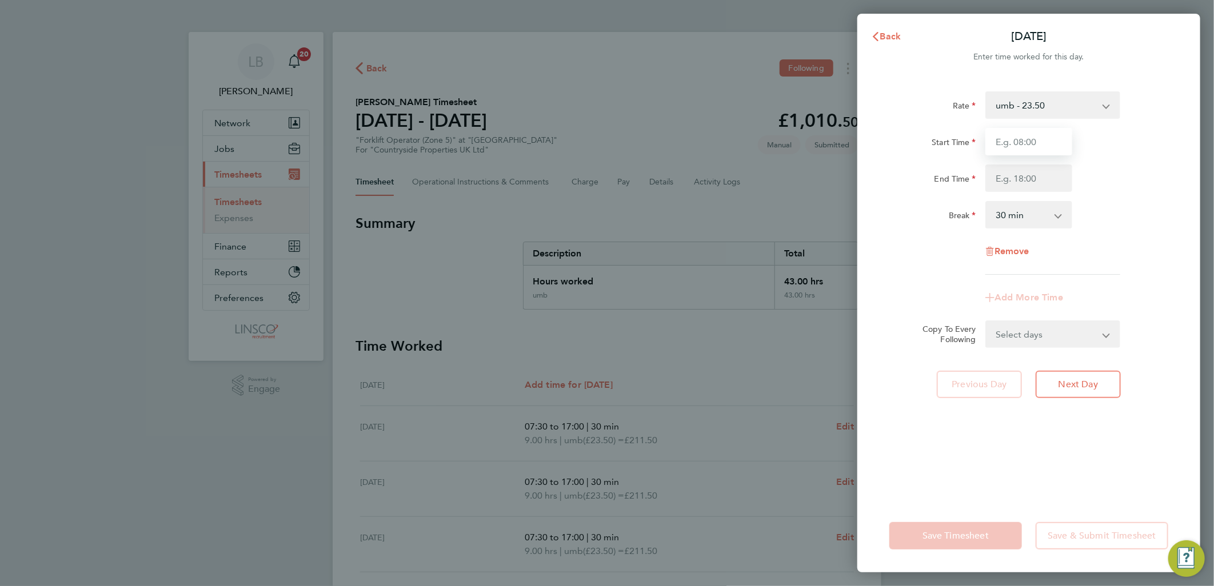
click at [1008, 139] on input "Start Time" at bounding box center [1028, 141] width 87 height 27
type input "07:30"
click at [1004, 173] on input "End Time" at bounding box center [1028, 178] width 87 height 27
type input "17:00"
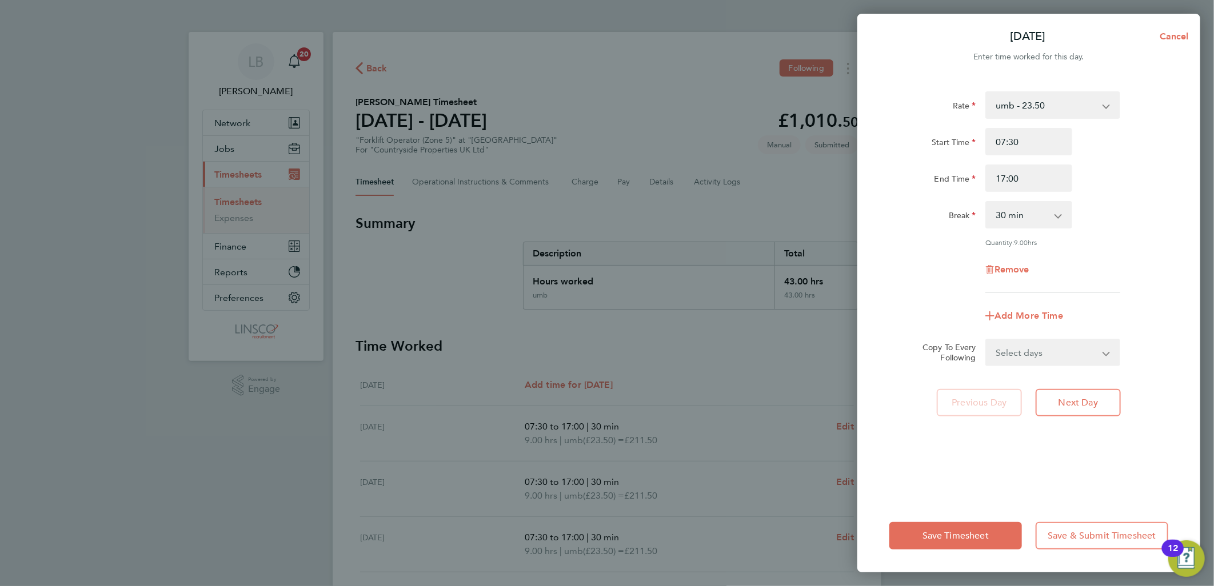
click at [1190, 139] on div "Rate umb - 23.50 Start Time 07:30 End Time 17:00 Break 0 min 15 min 30 min 45 m…" at bounding box center [1028, 289] width 343 height 422
click at [943, 526] on button "Save Timesheet" at bounding box center [955, 535] width 133 height 27
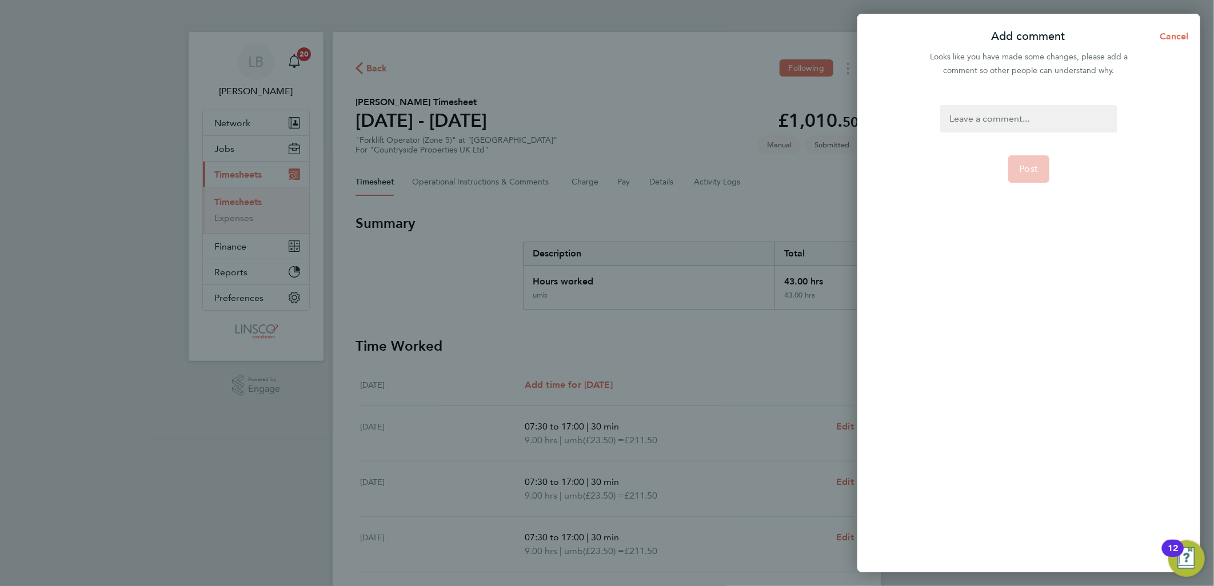
click at [984, 116] on div at bounding box center [1028, 118] width 177 height 27
click at [1025, 173] on span "Post" at bounding box center [1028, 168] width 19 height 11
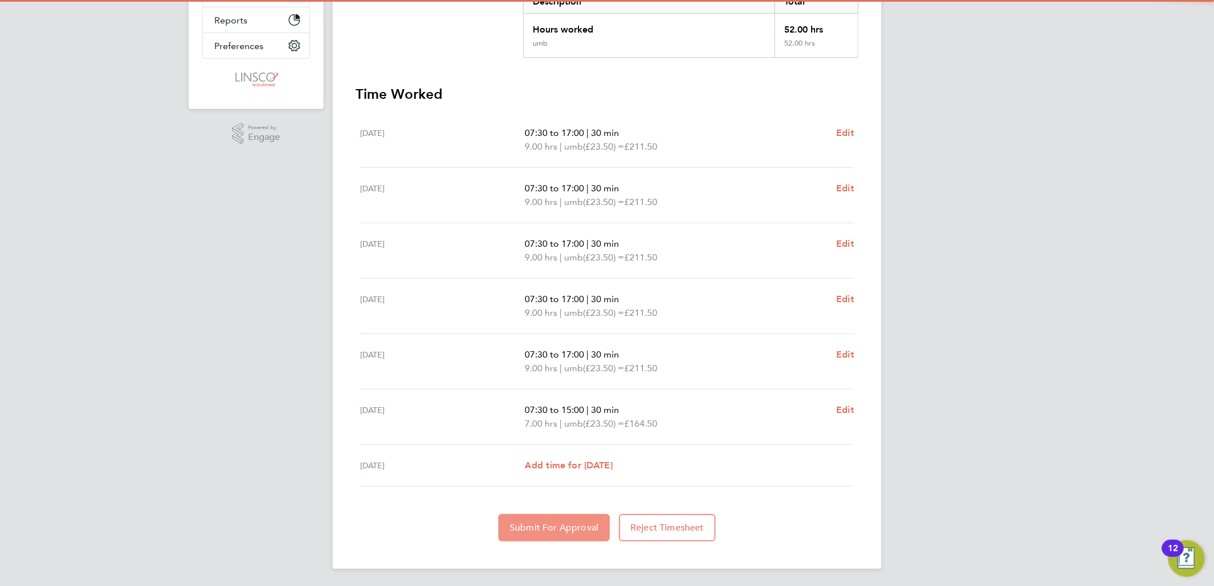
click at [562, 523] on button "Submit For Approval" at bounding box center [553, 527] width 111 height 27
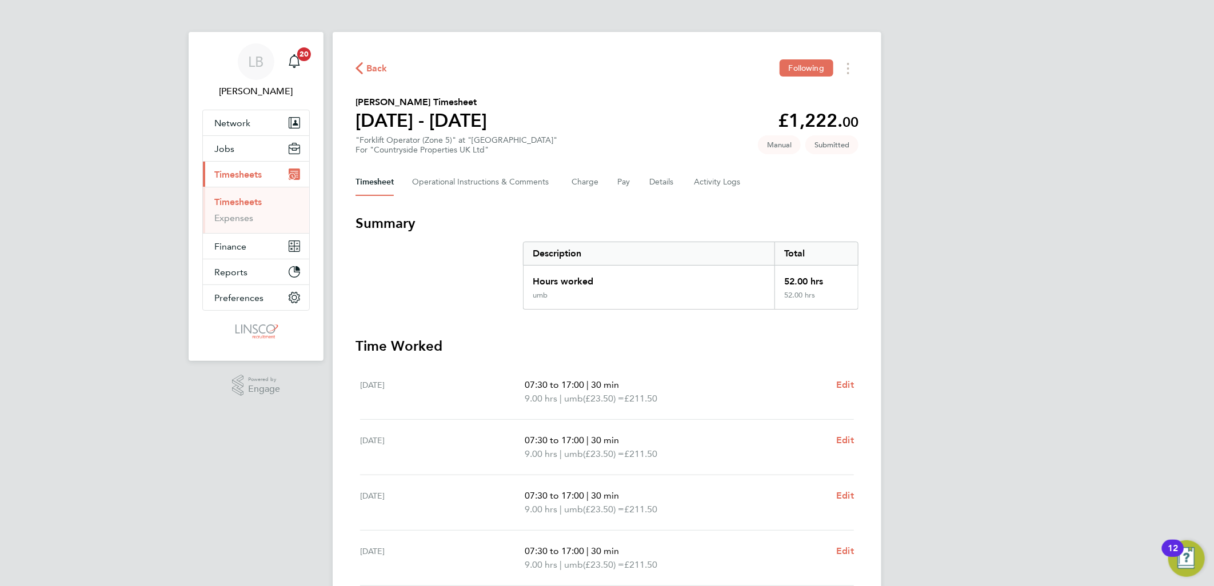
drag, startPoint x: 374, startPoint y: 65, endPoint x: 632, endPoint y: 63, distance: 258.3
click at [374, 65] on span "Back" at bounding box center [376, 69] width 21 height 14
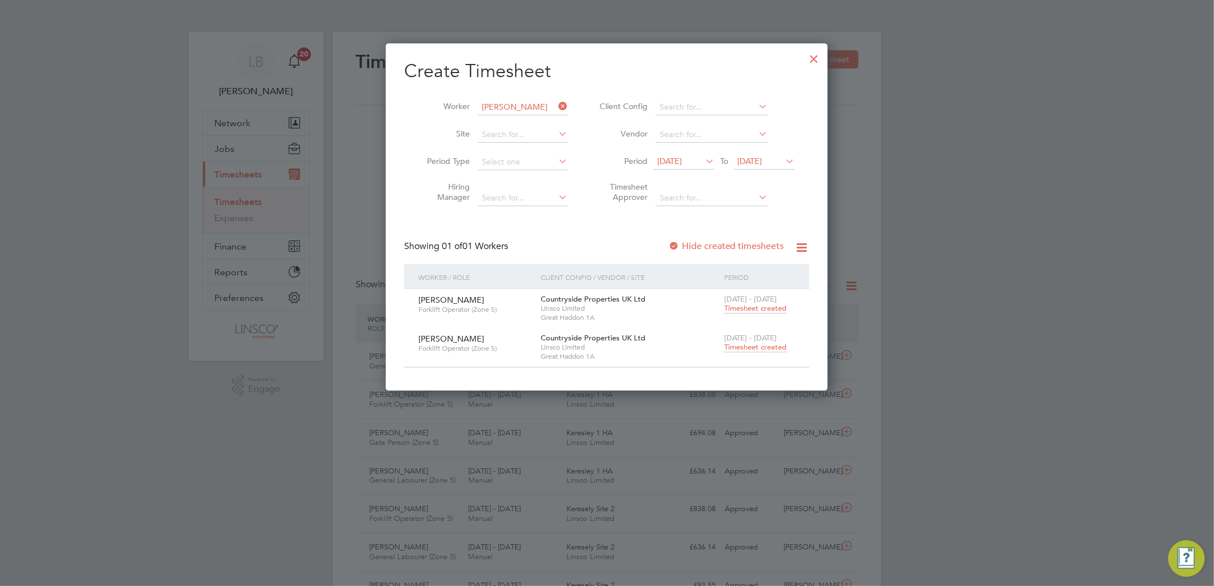
drag, startPoint x: 562, startPoint y: 105, endPoint x: 522, endPoint y: 105, distance: 40.6
click at [556, 105] on icon at bounding box center [556, 106] width 0 height 16
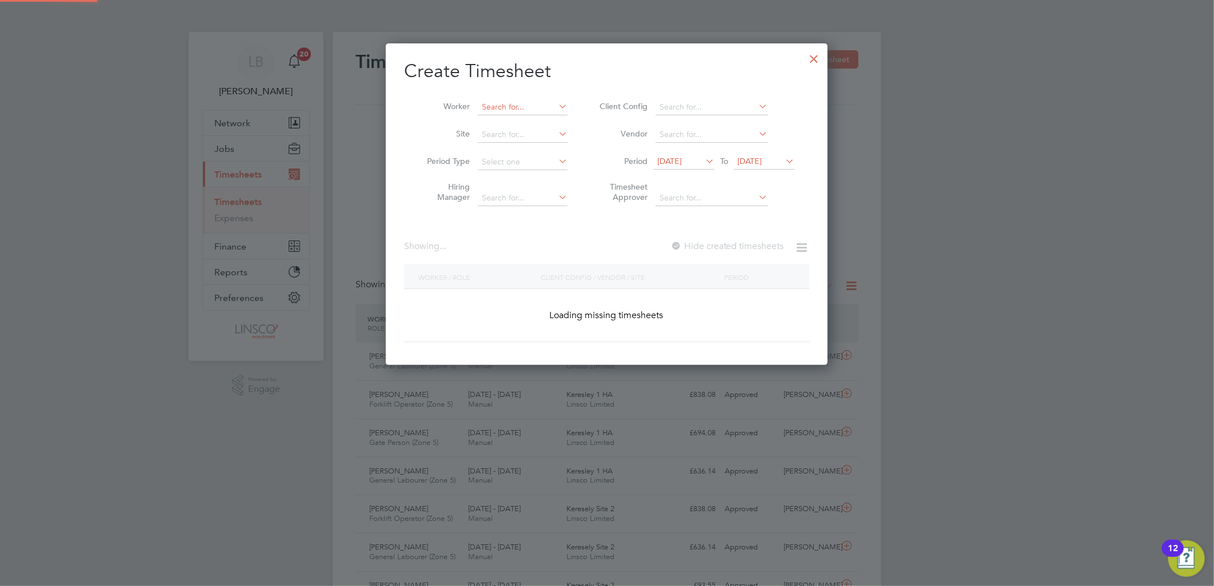
click at [520, 105] on input at bounding box center [523, 107] width 90 height 16
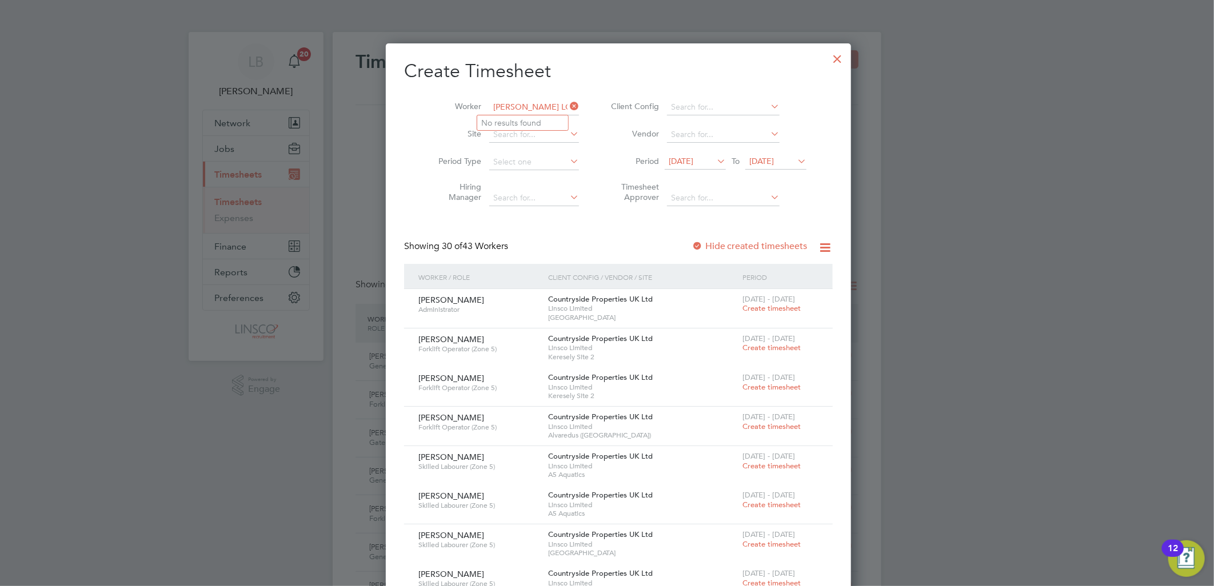
type input "GEROGE LOW"
click at [567, 105] on icon at bounding box center [567, 106] width 0 height 16
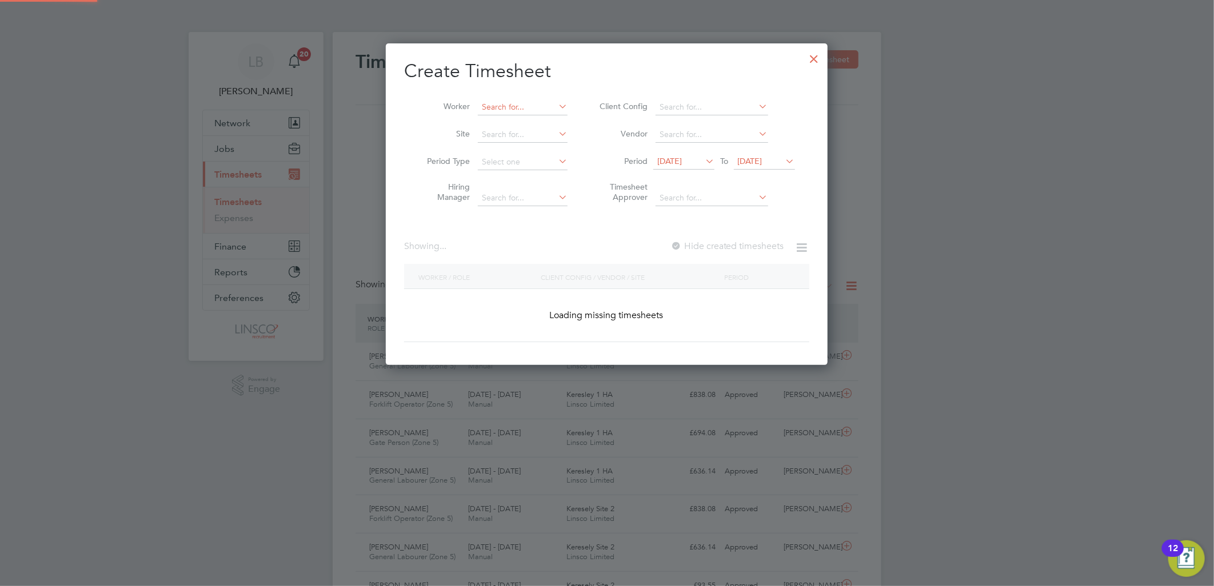
click at [533, 109] on input at bounding box center [523, 107] width 90 height 16
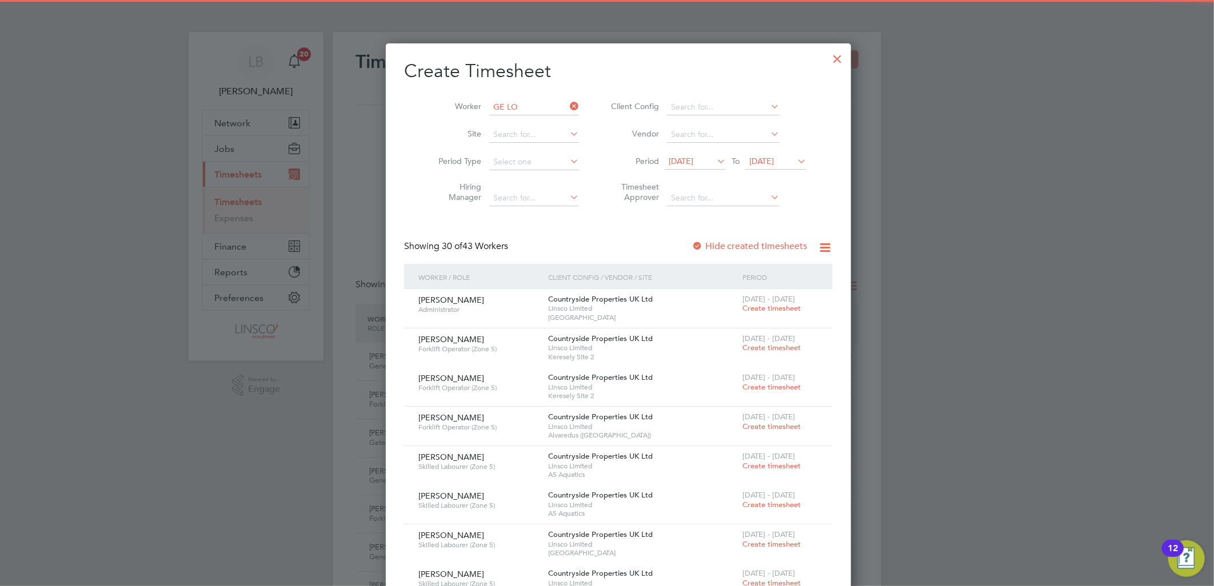
click at [539, 125] on li "Ge orge Lo we" at bounding box center [522, 122] width 91 height 15
type input "George Lowe"
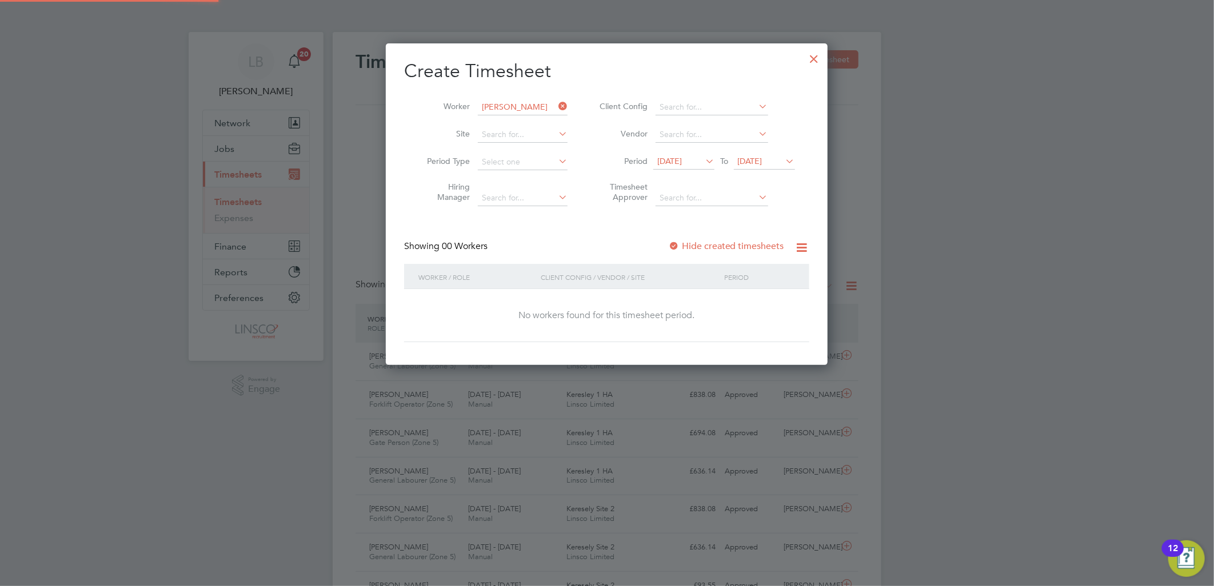
click at [720, 242] on label "Hide created timesheets" at bounding box center [726, 246] width 116 height 11
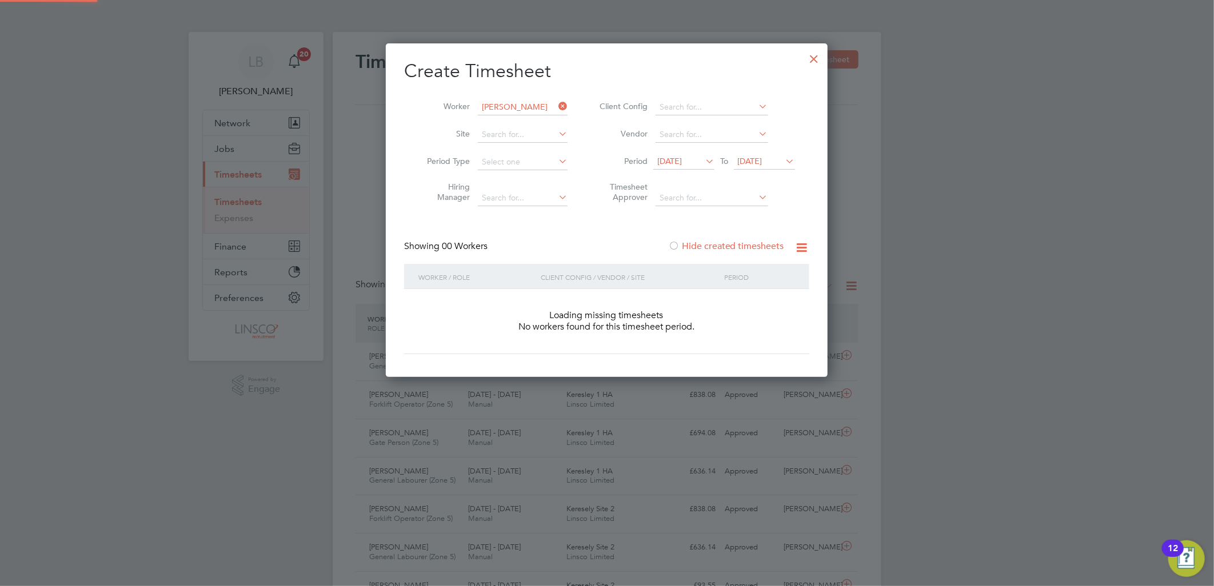
click at [730, 245] on label "Hide created timesheets" at bounding box center [726, 246] width 116 height 11
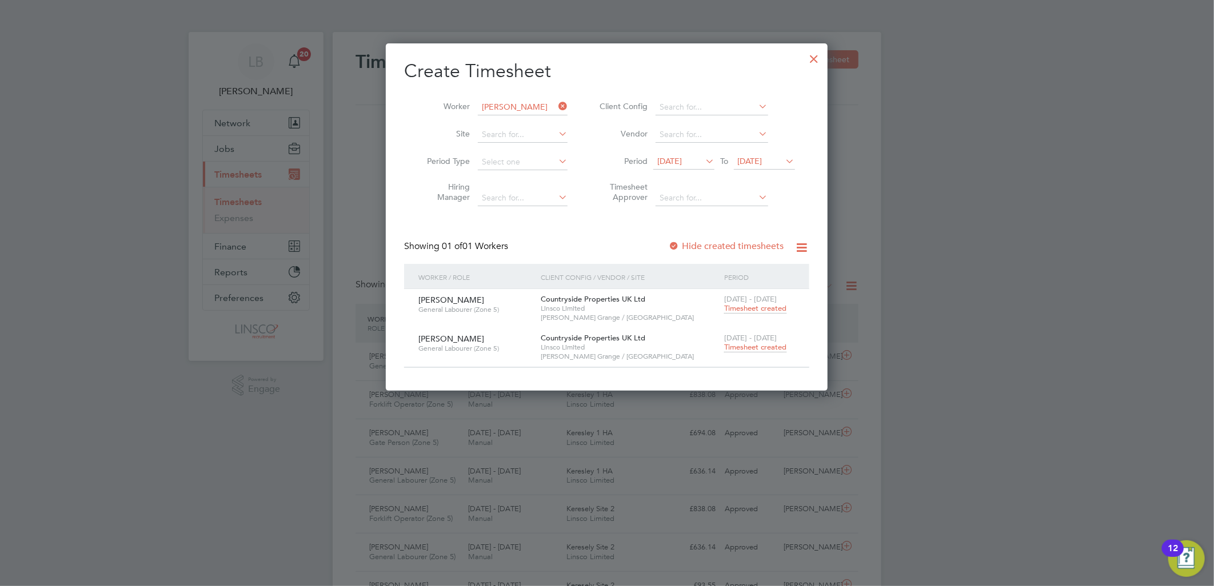
click at [748, 346] on span "Timesheet created" at bounding box center [755, 347] width 62 height 10
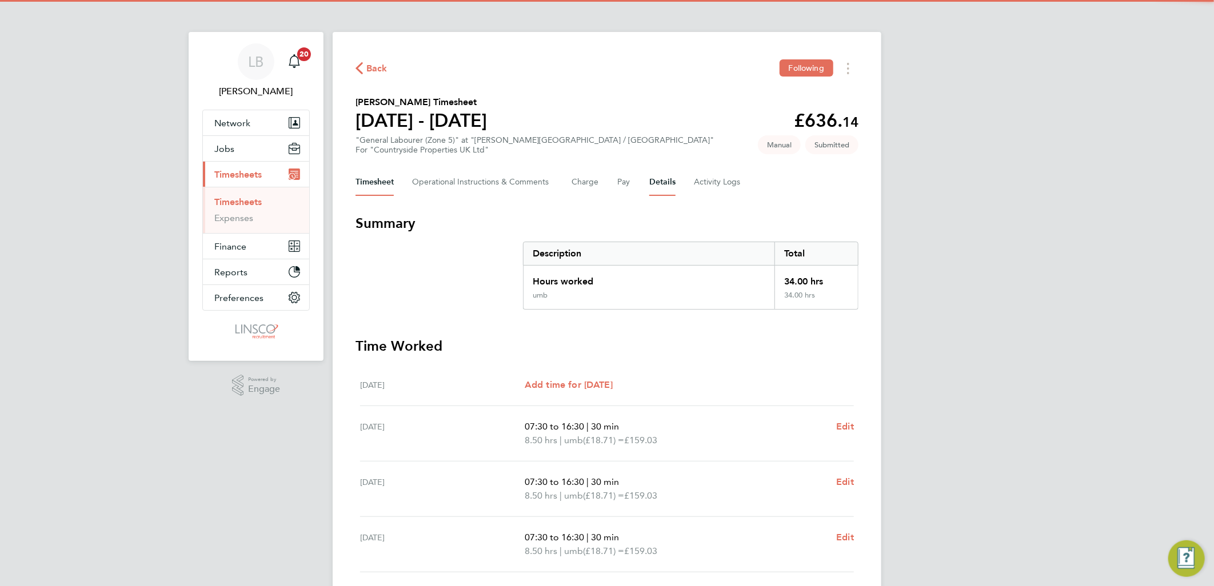
drag, startPoint x: 641, startPoint y: 186, endPoint x: 651, endPoint y: 183, distance: 10.7
click at [642, 186] on div "Timesheet Operational Instructions & Comments Charge Pay Details Activity Logs" at bounding box center [606, 182] width 503 height 27
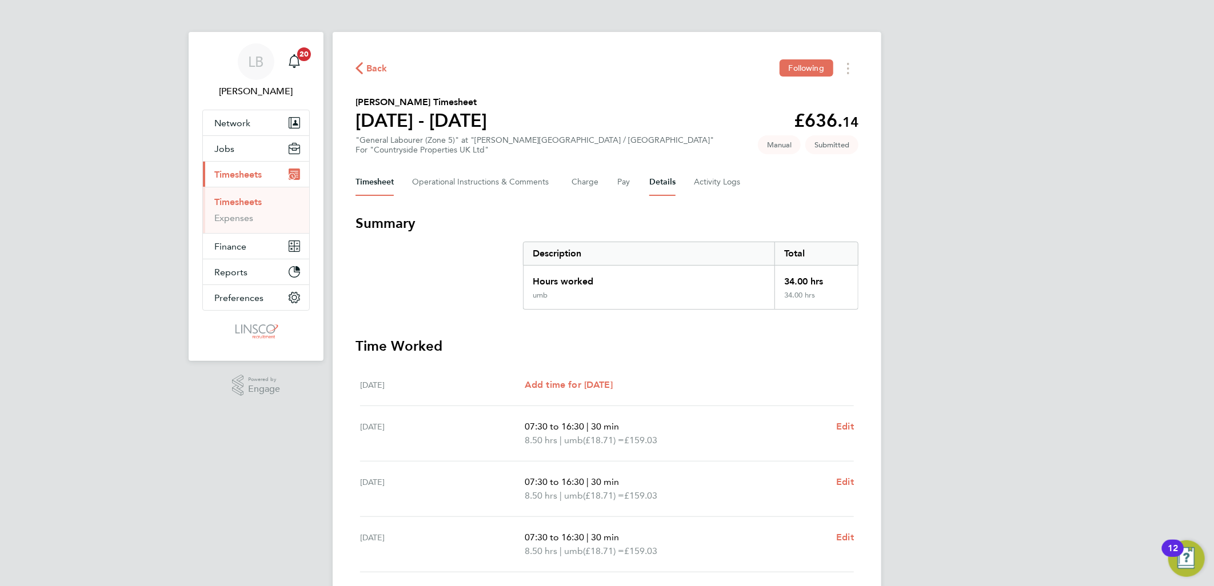
click at [652, 183] on button "Details" at bounding box center [662, 182] width 26 height 27
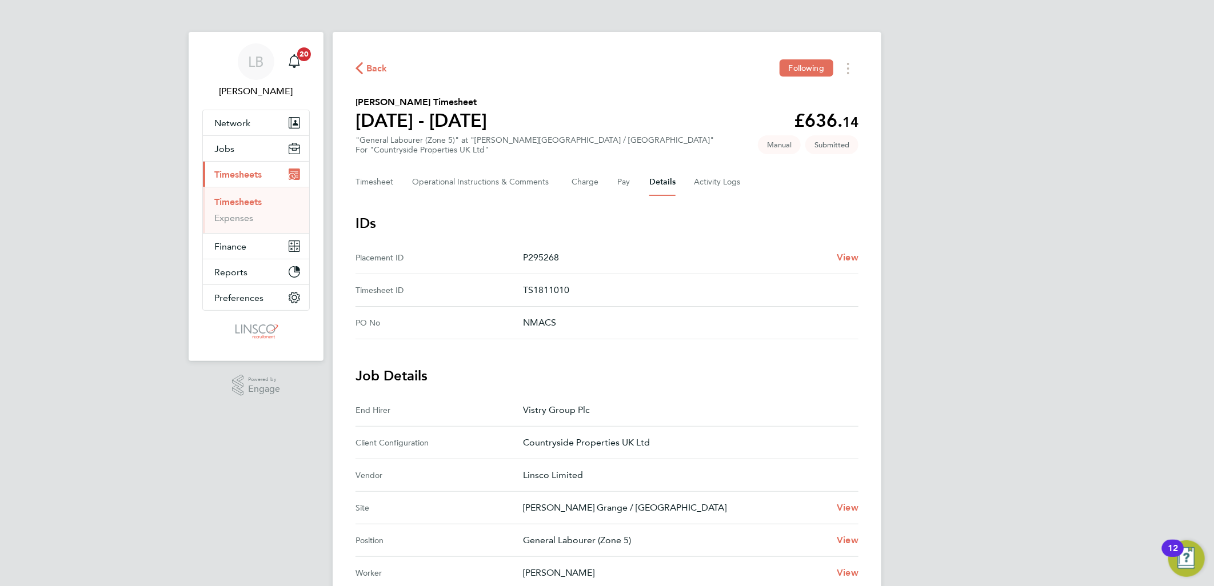
click at [378, 67] on span "Back" at bounding box center [376, 69] width 21 height 14
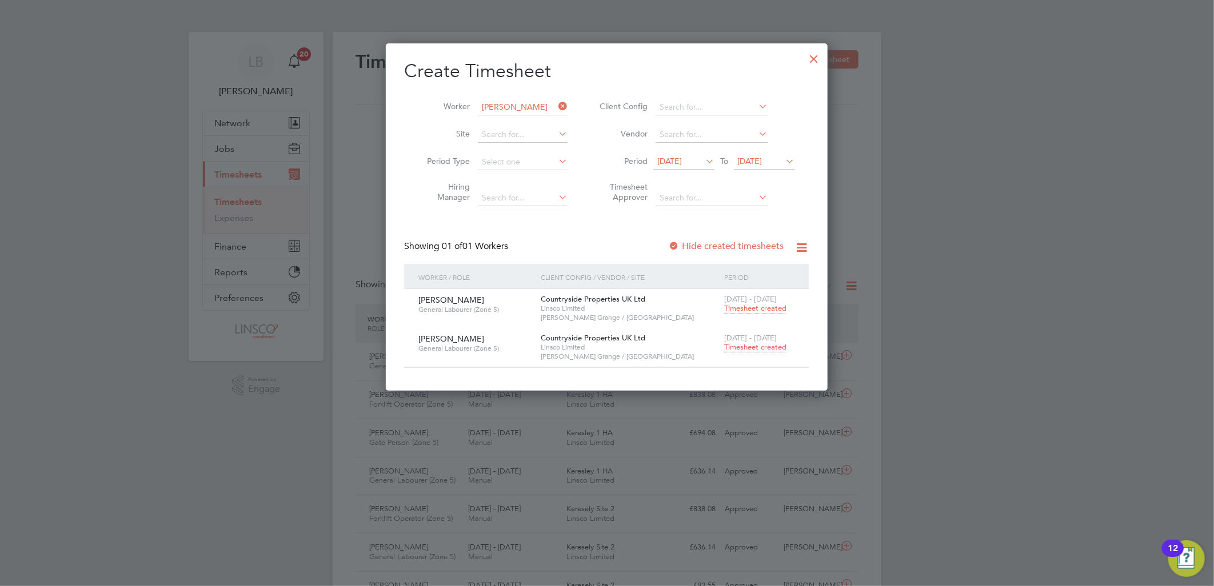
click at [556, 101] on icon at bounding box center [556, 106] width 0 height 16
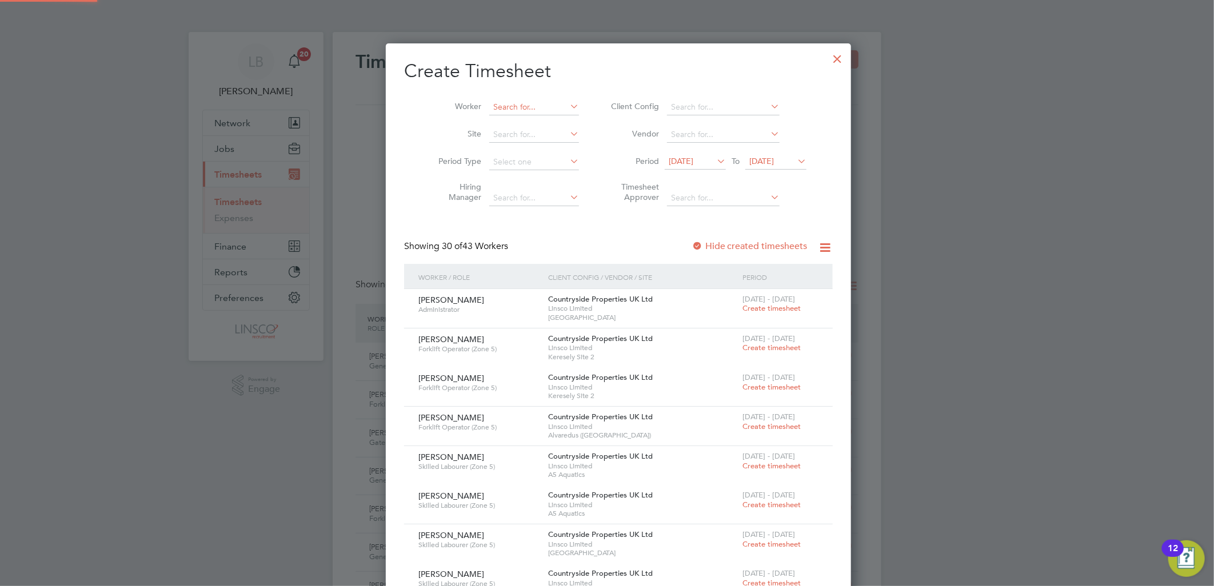
scroll to position [2346, 442]
click at [512, 110] on input at bounding box center [534, 107] width 90 height 16
type input "f"
click at [501, 124] on li "Dar ren Hin chliffe" at bounding box center [522, 122] width 91 height 15
type input "Darren Hinchliffe"
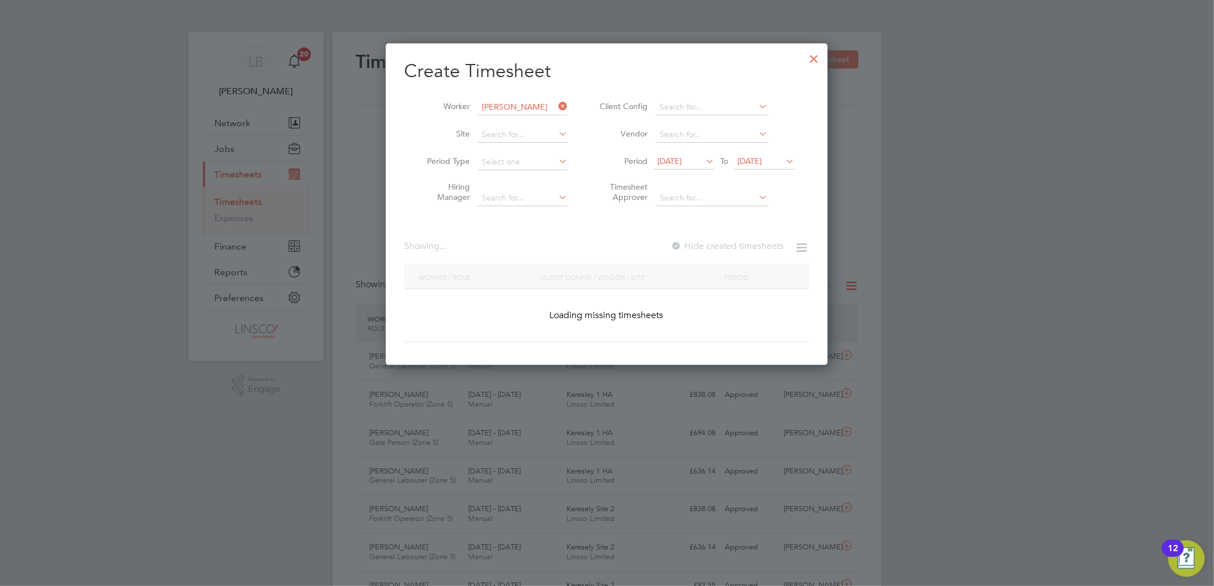
scroll to position [322, 442]
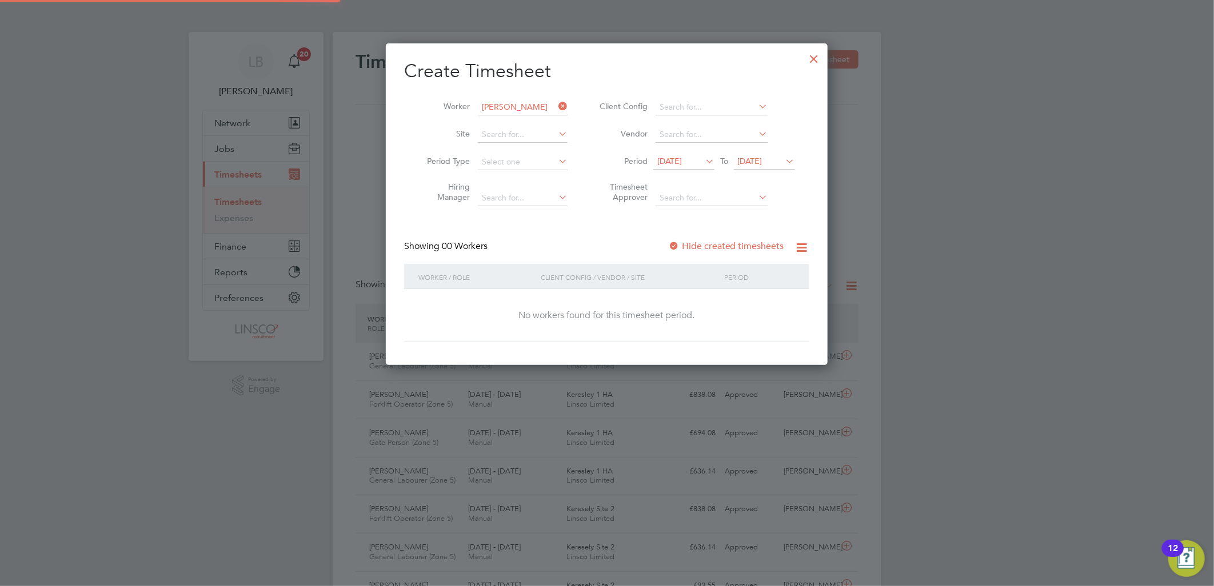
click at [752, 241] on div "Hide created timesheets" at bounding box center [727, 247] width 118 height 12
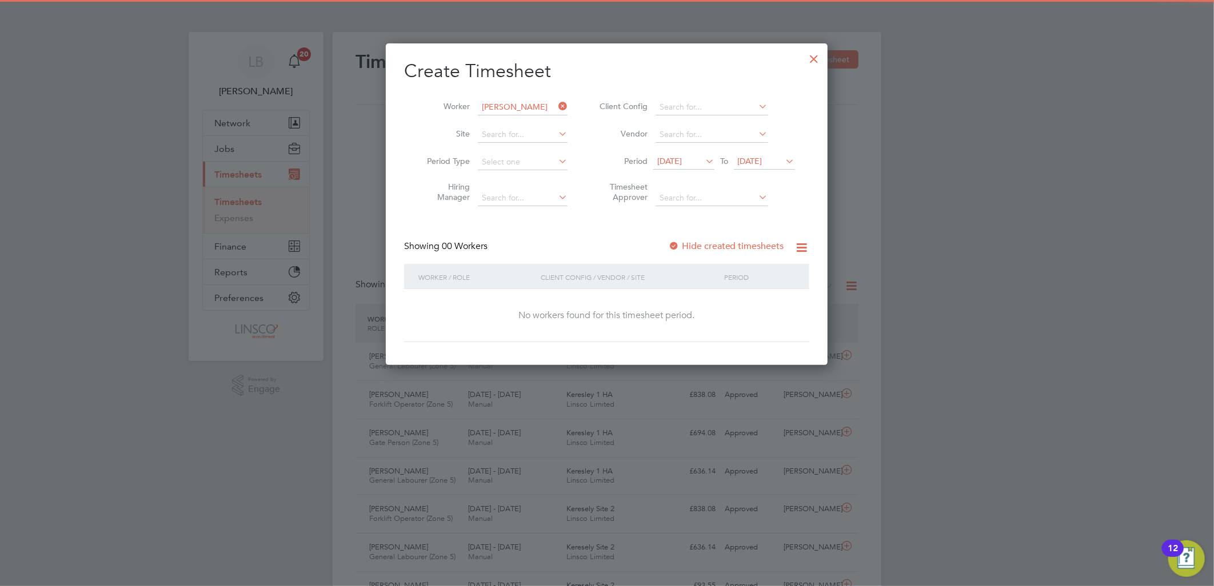
click at [755, 250] on label "Hide created timesheets" at bounding box center [726, 246] width 116 height 11
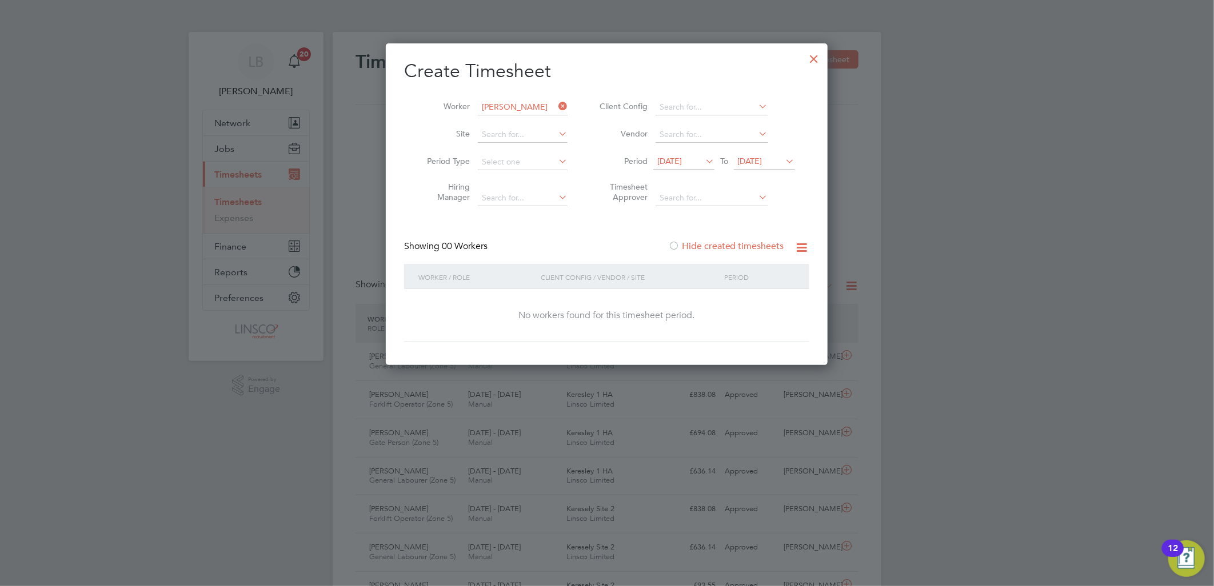
click at [757, 241] on label "Hide created timesheets" at bounding box center [726, 246] width 116 height 11
click at [752, 241] on label "Hide created timesheets" at bounding box center [726, 246] width 116 height 11
click at [732, 241] on label "Hide created timesheets" at bounding box center [726, 246] width 116 height 11
click at [737, 242] on label "Hide created timesheets" at bounding box center [726, 246] width 116 height 11
click at [682, 162] on span "[DATE]" at bounding box center [669, 161] width 25 height 10
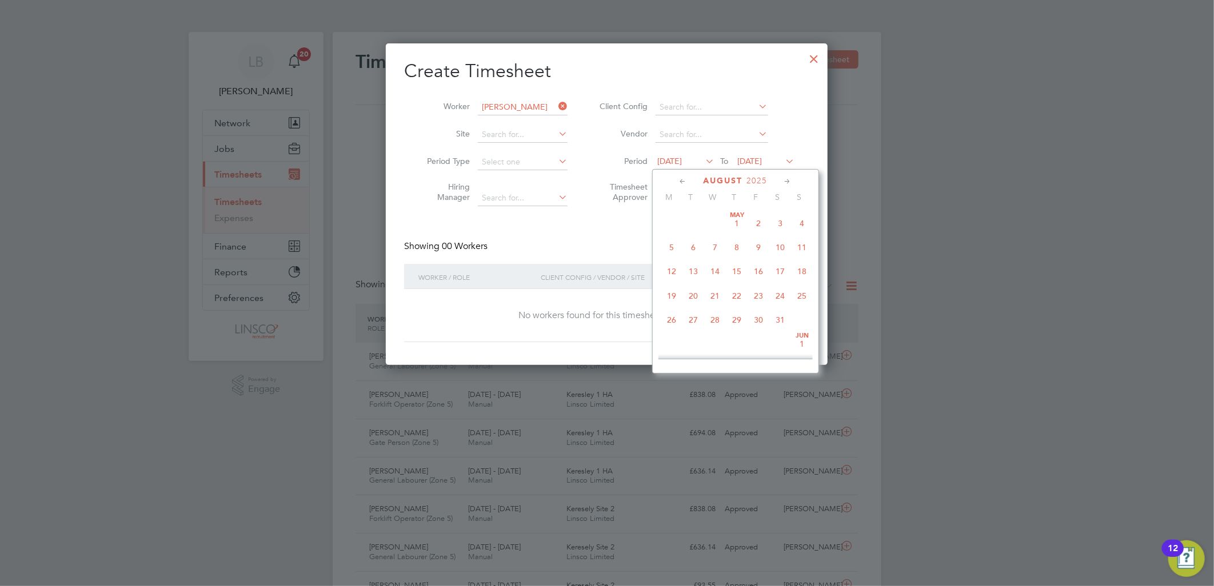
scroll to position [416, 0]
click at [716, 294] on span "27" at bounding box center [715, 290] width 22 height 22
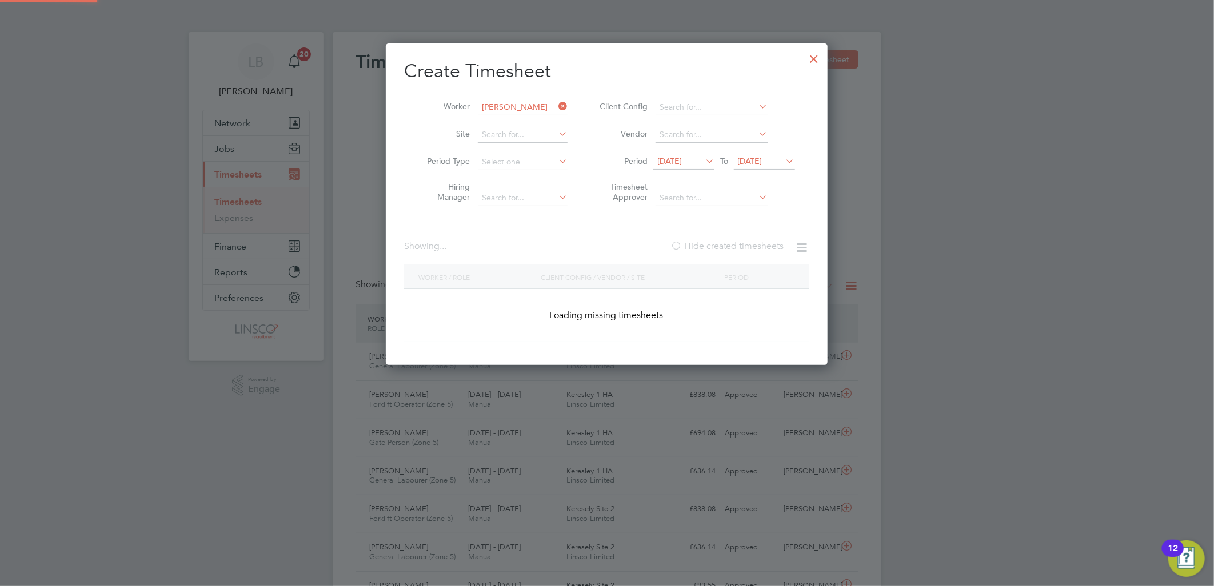
scroll to position [309, 442]
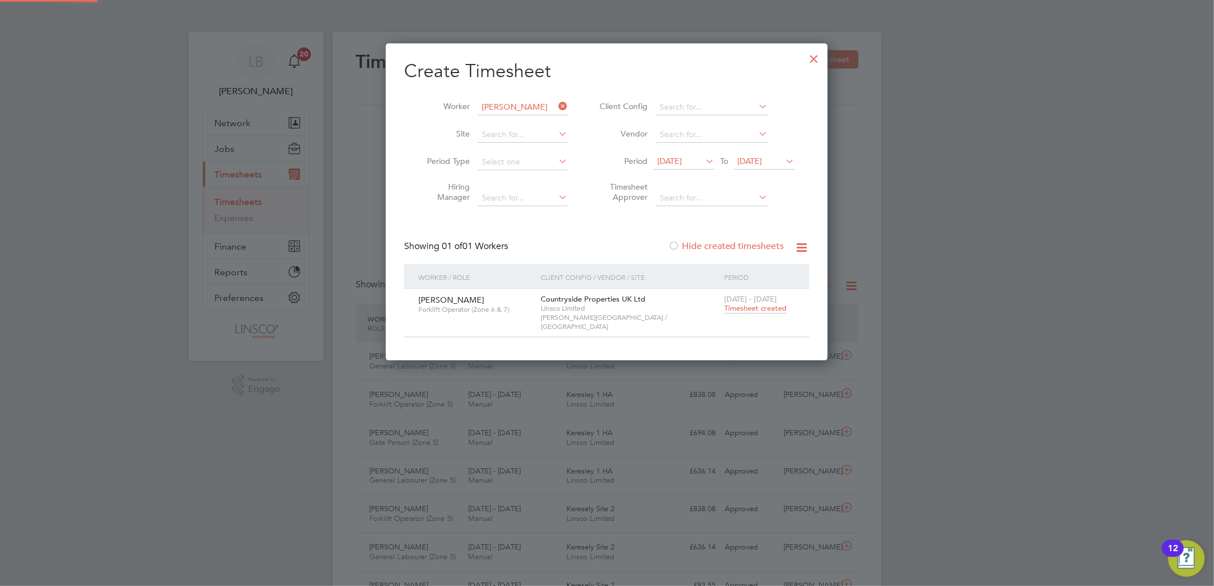
click at [755, 307] on span "Timesheet created" at bounding box center [755, 308] width 62 height 10
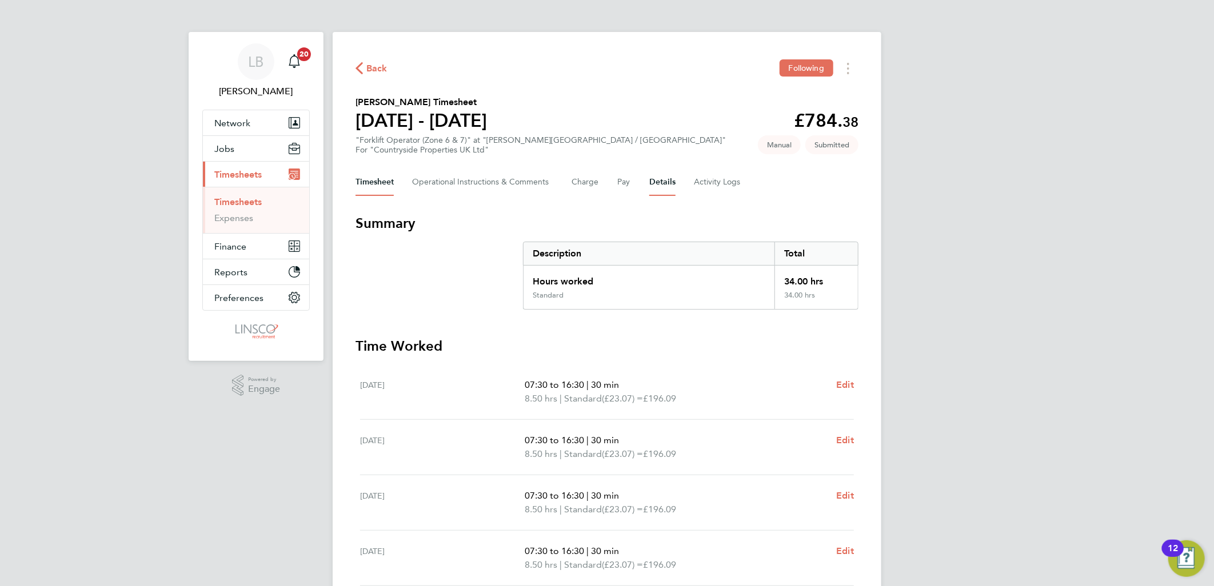
click at [673, 182] on button "Details" at bounding box center [662, 182] width 26 height 27
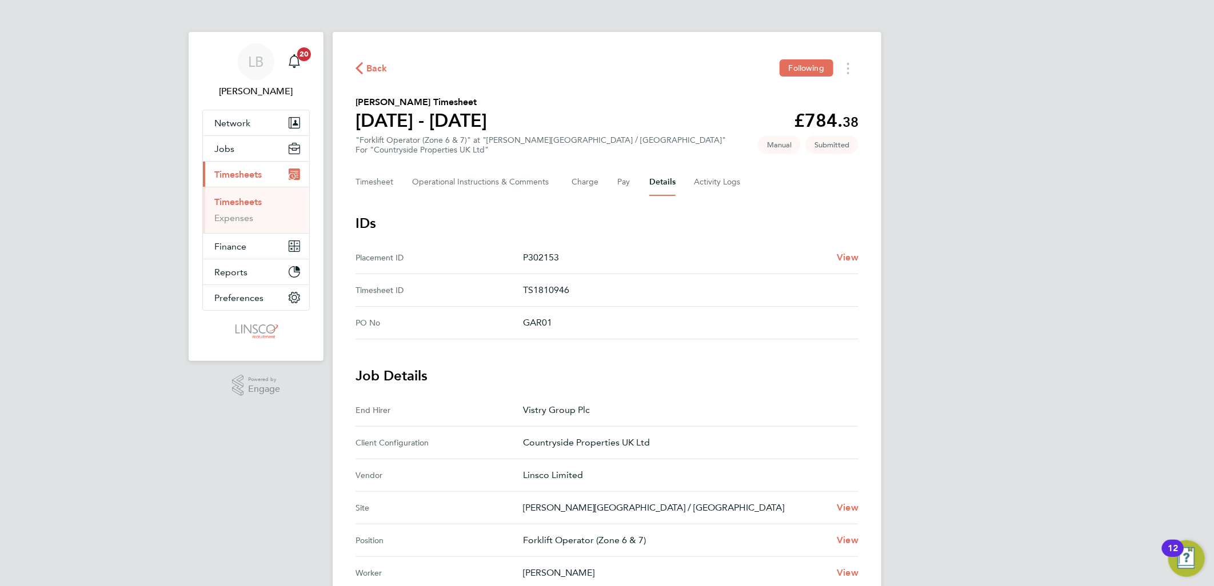
click at [374, 65] on span "Back" at bounding box center [376, 69] width 21 height 14
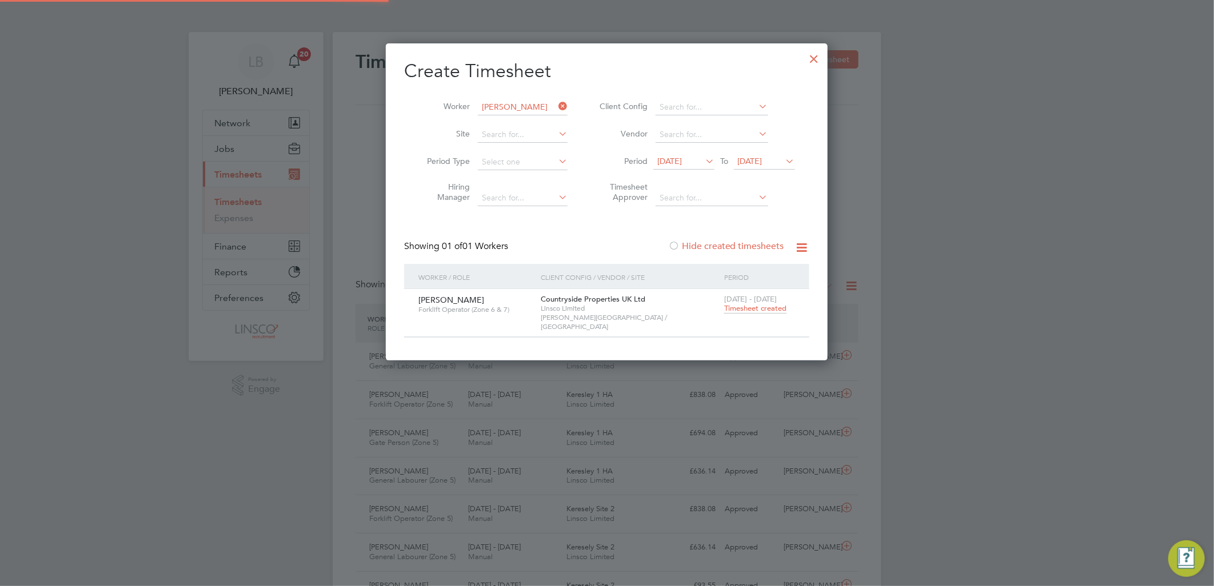
scroll to position [6, 6]
click at [556, 105] on icon at bounding box center [556, 106] width 0 height 16
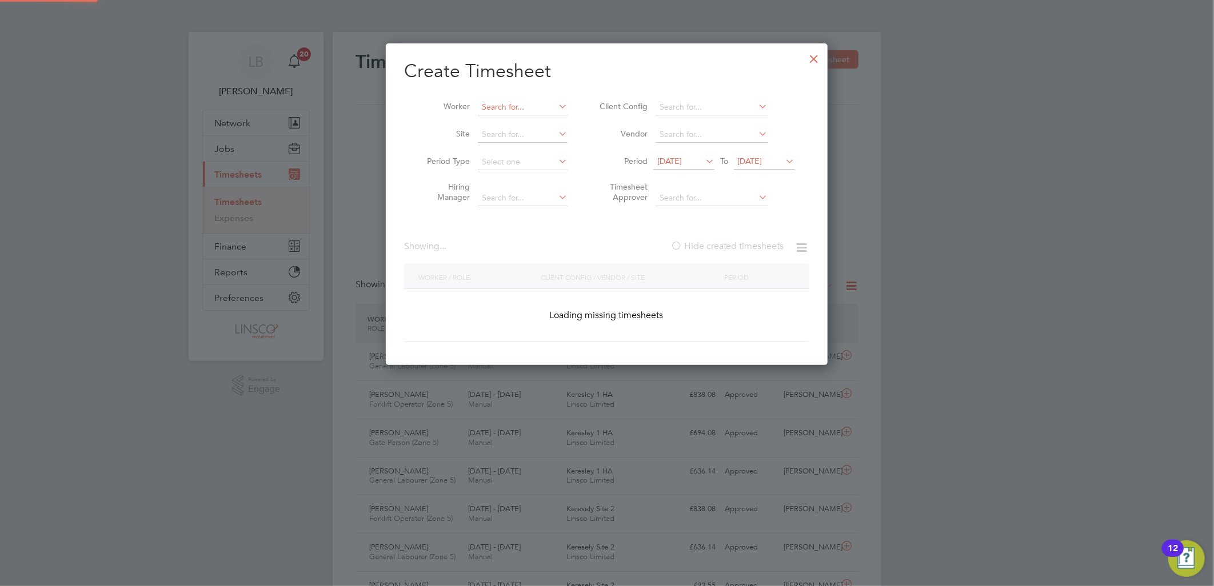
click at [547, 105] on input at bounding box center [523, 107] width 90 height 16
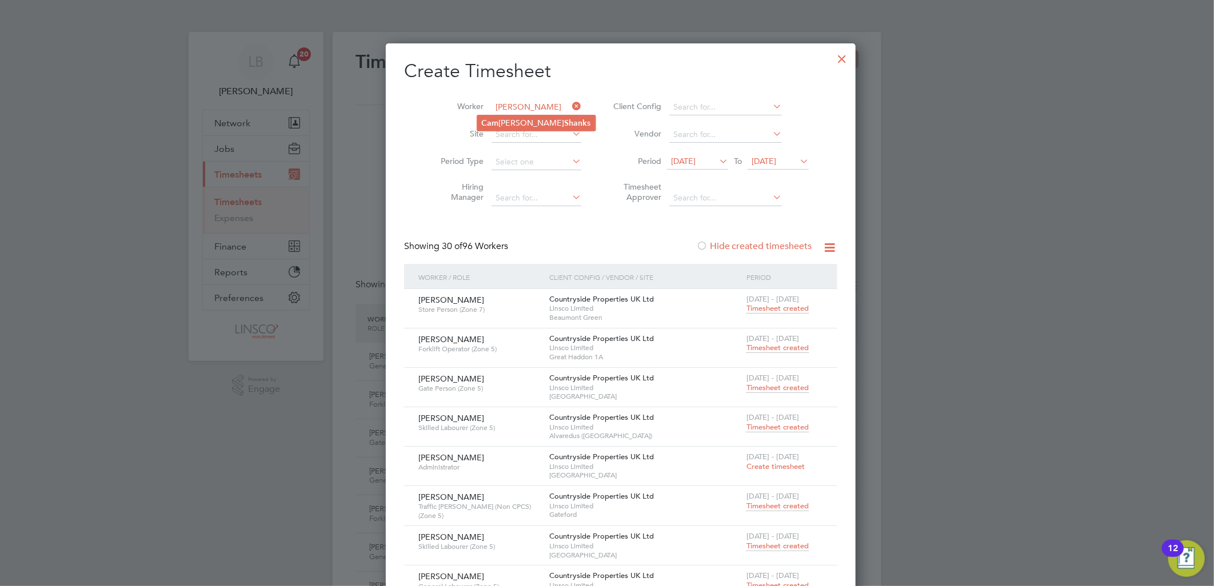
click at [498, 123] on b "Cam" at bounding box center [490, 123] width 17 height 10
type input "[PERSON_NAME]"
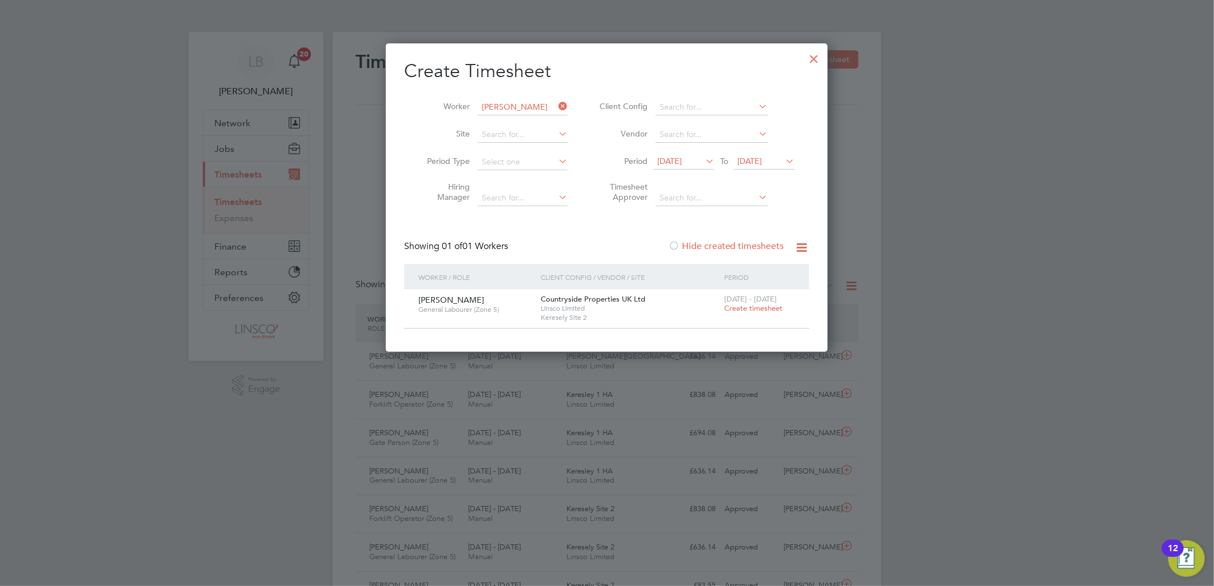
click at [556, 105] on icon at bounding box center [556, 106] width 0 height 16
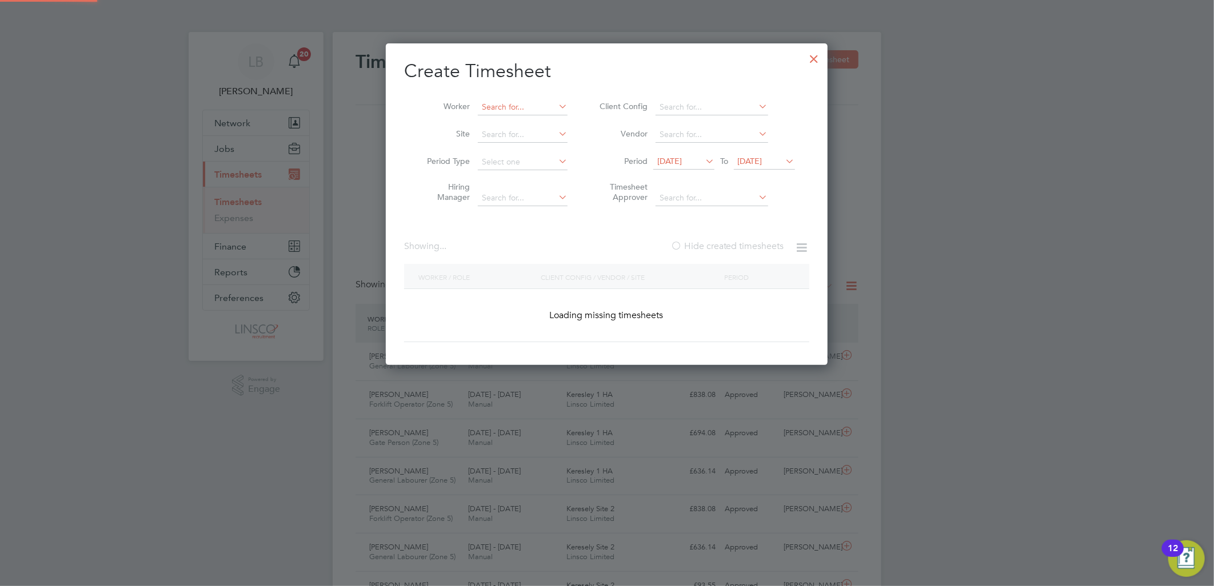
scroll to position [322, 442]
click at [520, 107] on input at bounding box center [523, 107] width 90 height 16
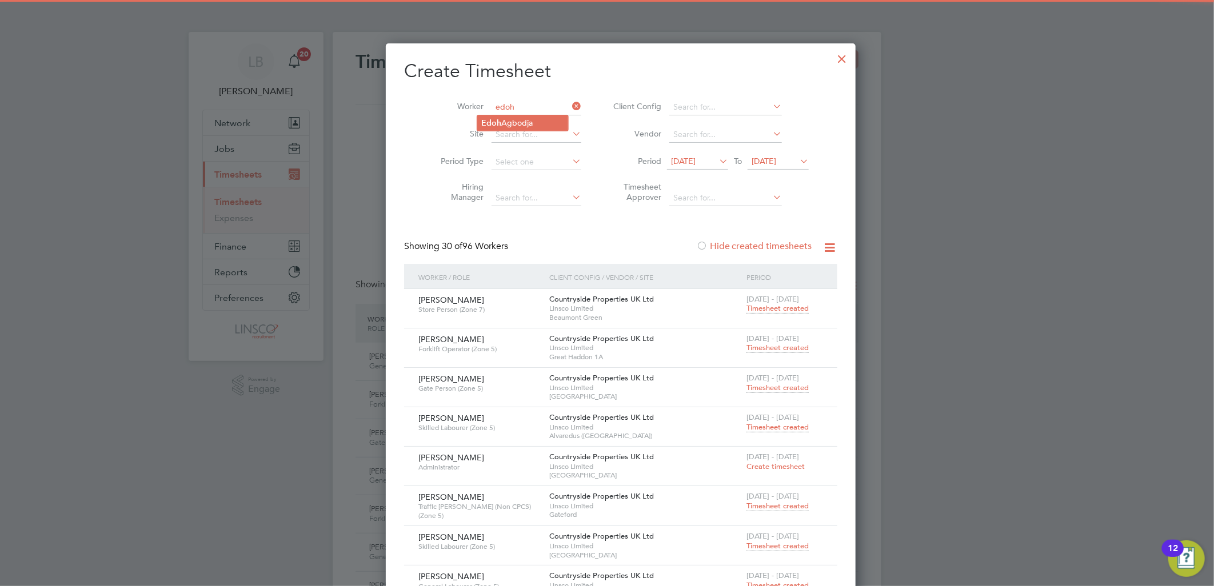
click at [522, 116] on li "Edoh Agbodja" at bounding box center [522, 122] width 91 height 15
type input "[PERSON_NAME]"
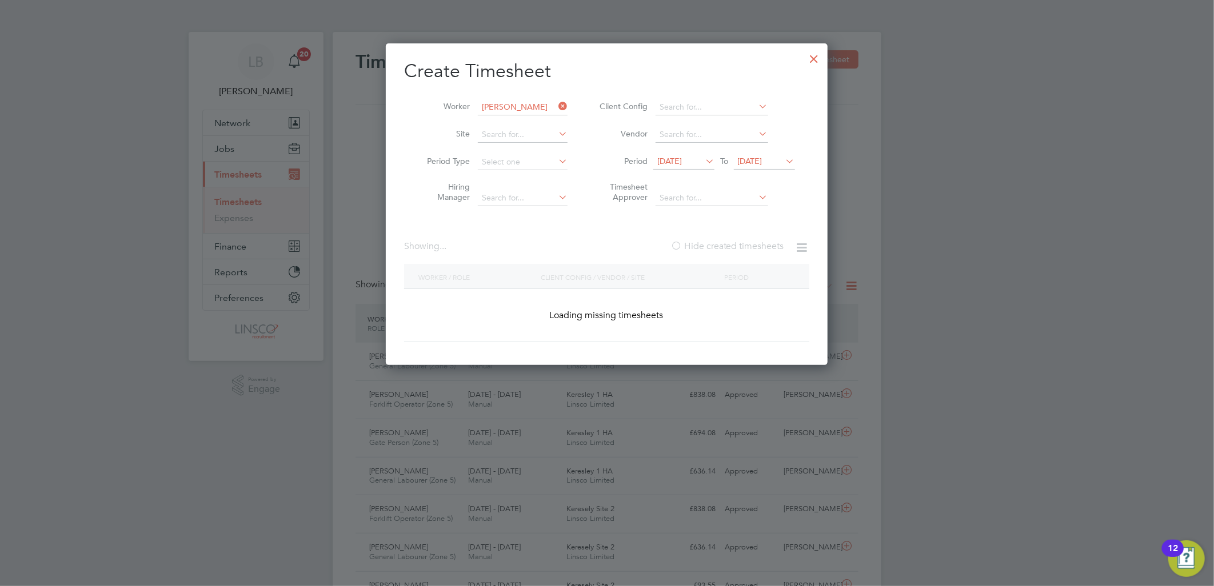
scroll to position [309, 442]
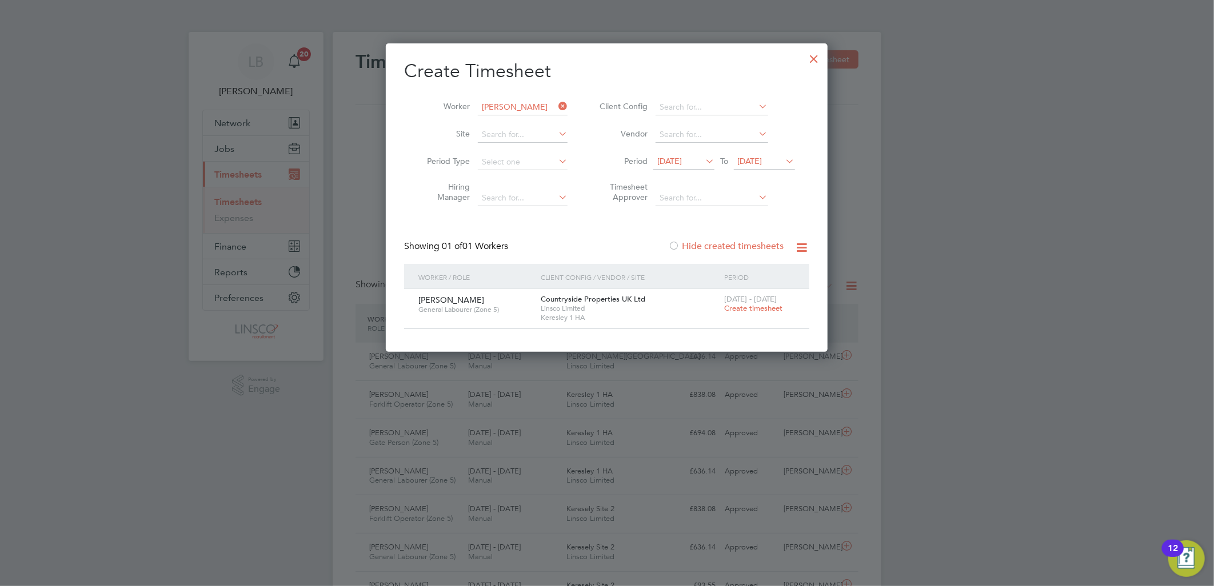
click at [815, 51] on div at bounding box center [814, 56] width 21 height 21
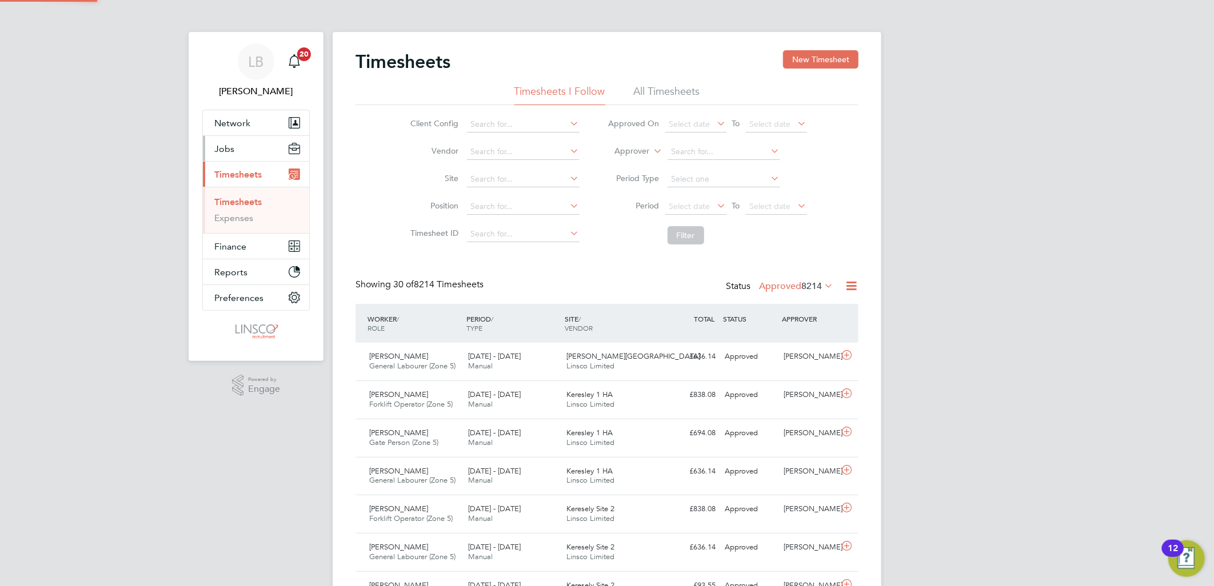
click at [225, 153] on span "Jobs" at bounding box center [224, 148] width 20 height 11
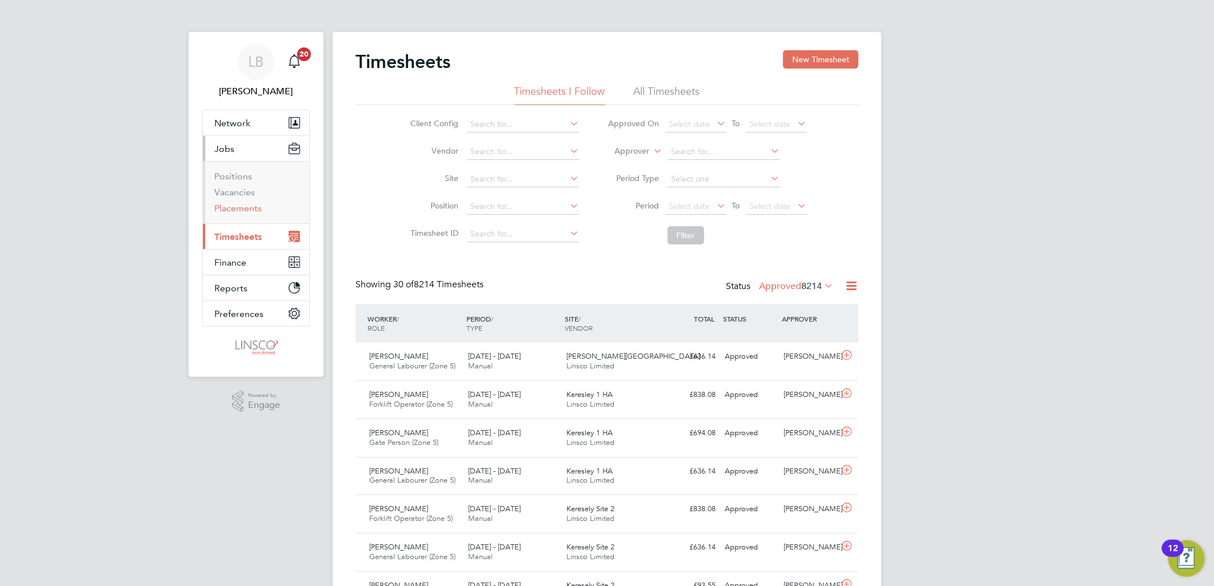
click at [236, 205] on link "Placements" at bounding box center [237, 208] width 47 height 11
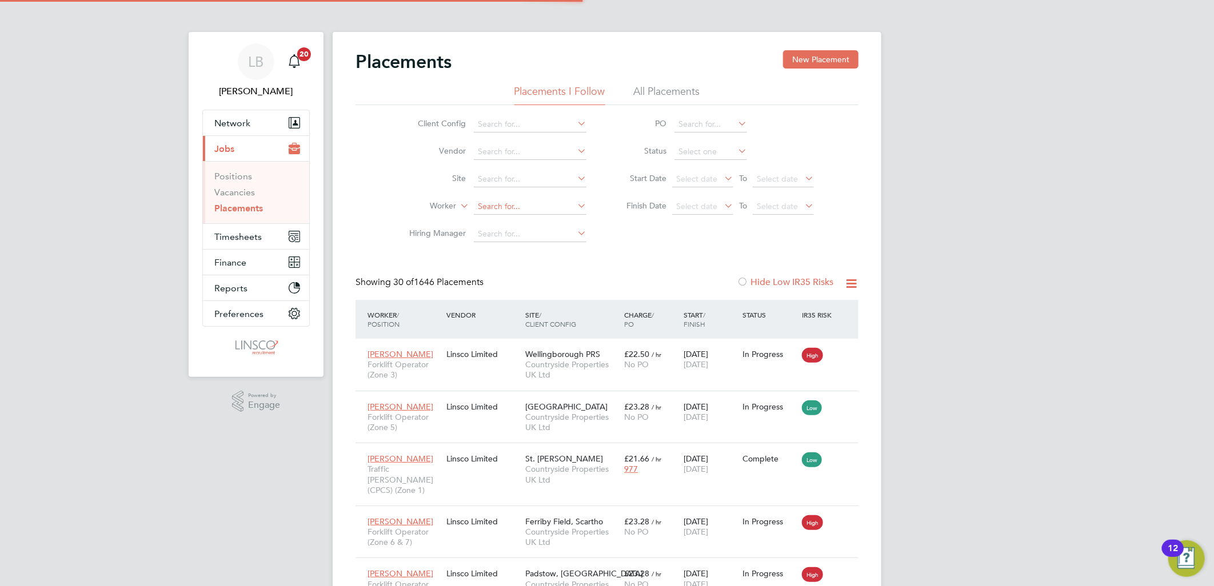
scroll to position [43, 80]
click at [500, 202] on input at bounding box center [530, 207] width 113 height 16
click at [506, 219] on li "Edoh Agbodja" at bounding box center [530, 222] width 114 height 15
type input "[PERSON_NAME]"
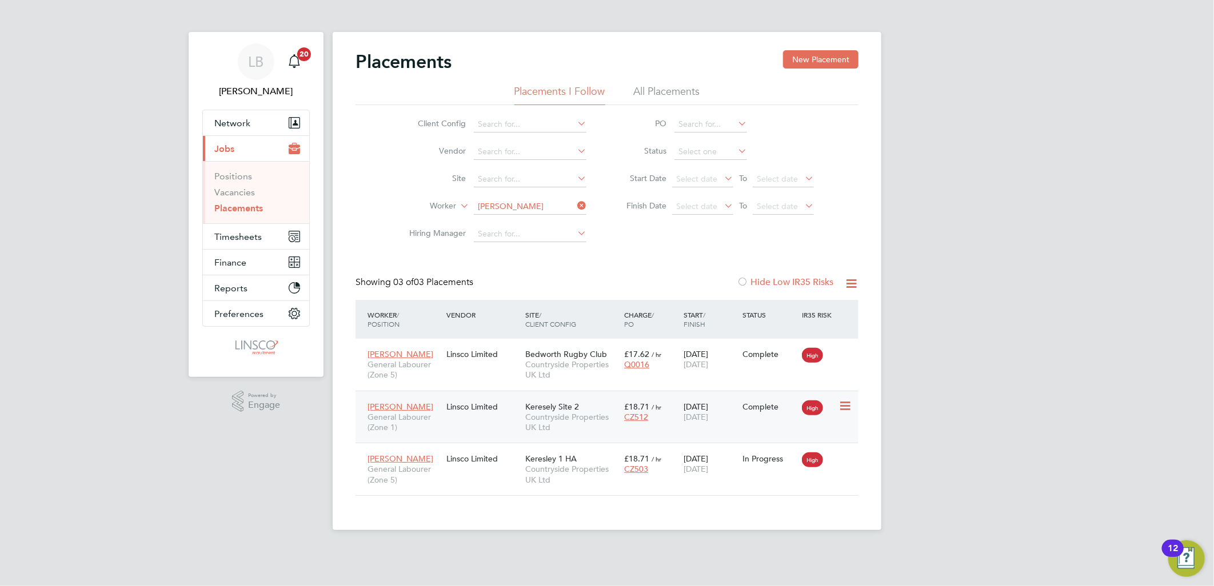
click at [588, 416] on span "Countryside Properties UK Ltd" at bounding box center [571, 422] width 93 height 21
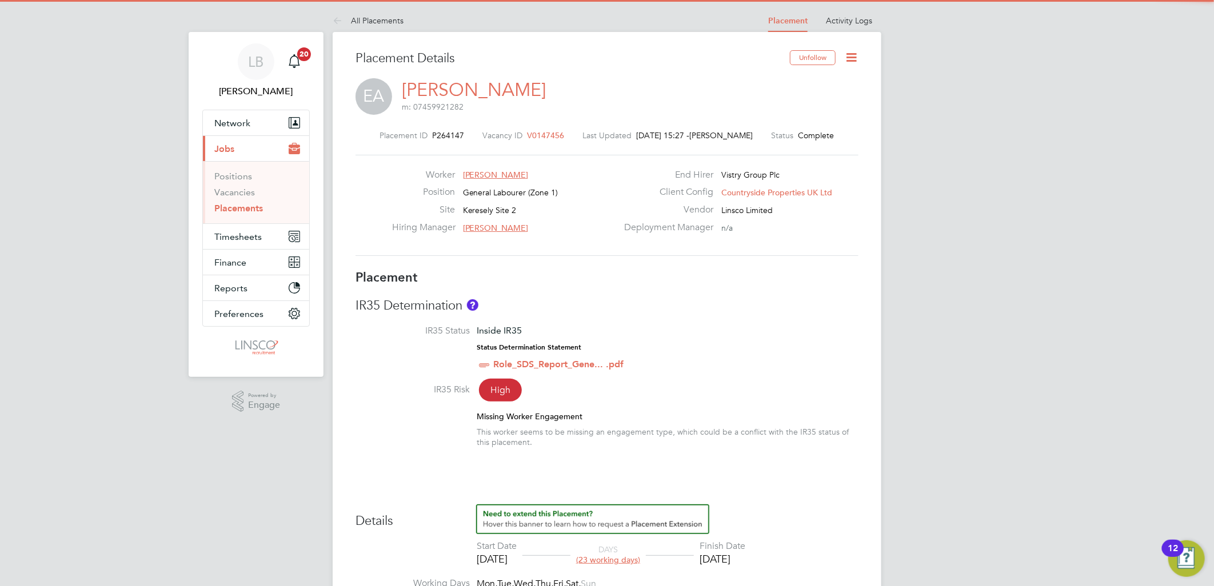
click at [850, 59] on icon at bounding box center [851, 57] width 14 height 14
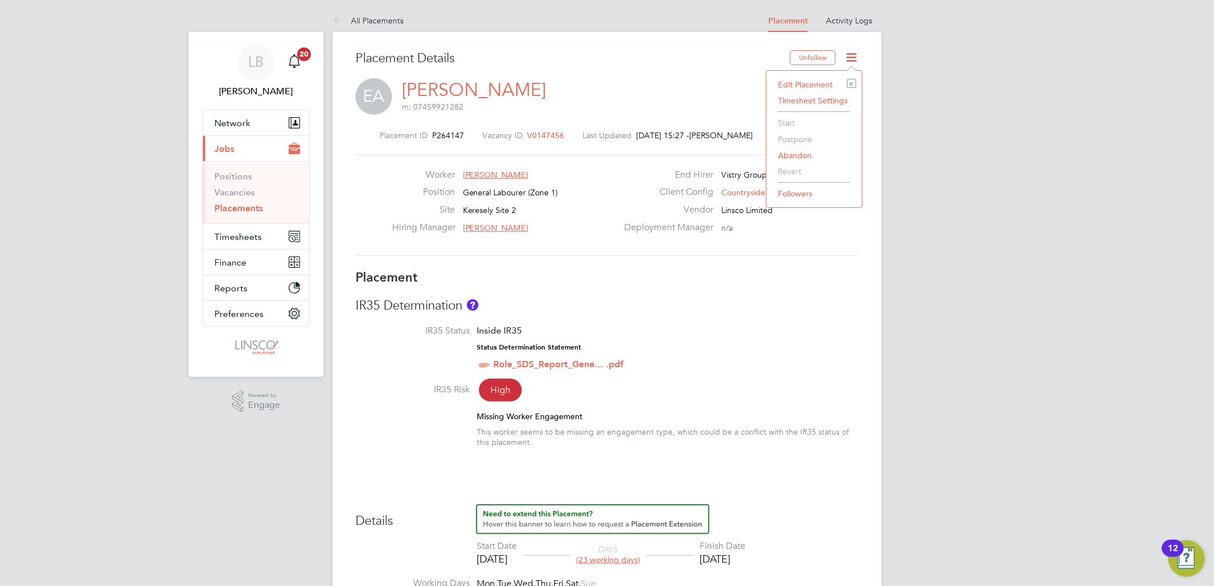
click at [808, 82] on li "Edit Placement e" at bounding box center [814, 85] width 84 height 16
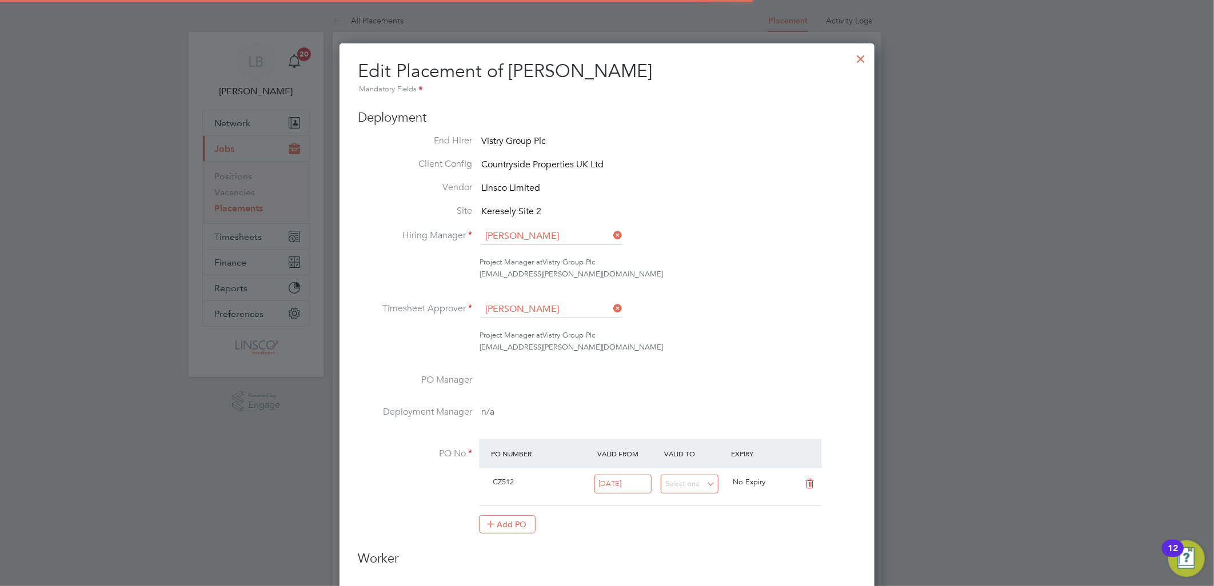
scroll to position [6, 6]
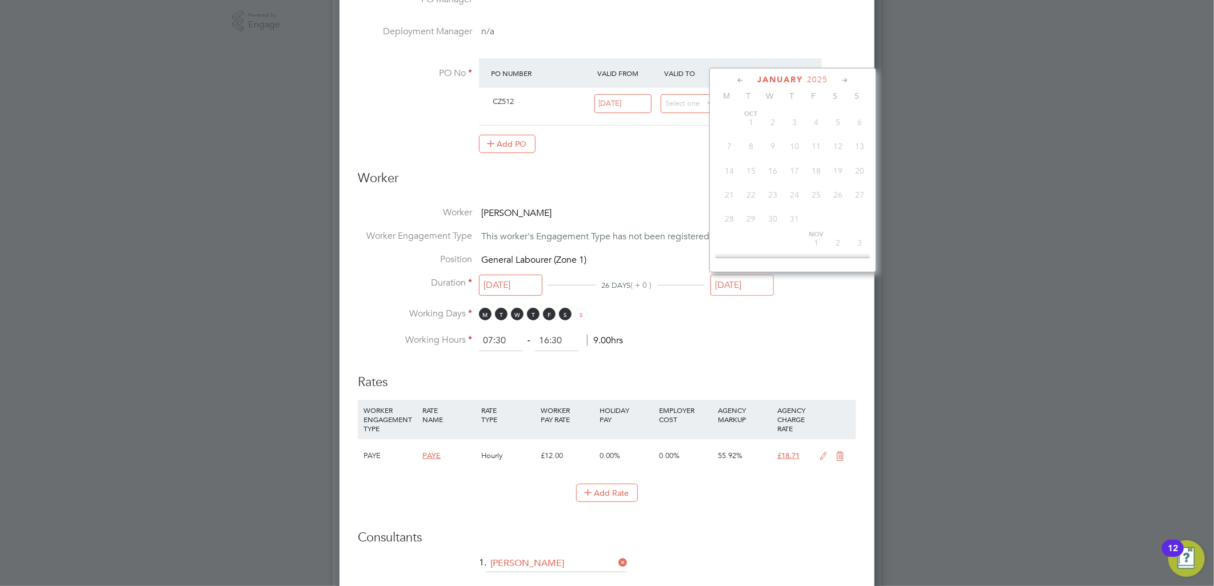
click at [734, 284] on input "31 Jan 2025" at bounding box center [741, 285] width 63 height 21
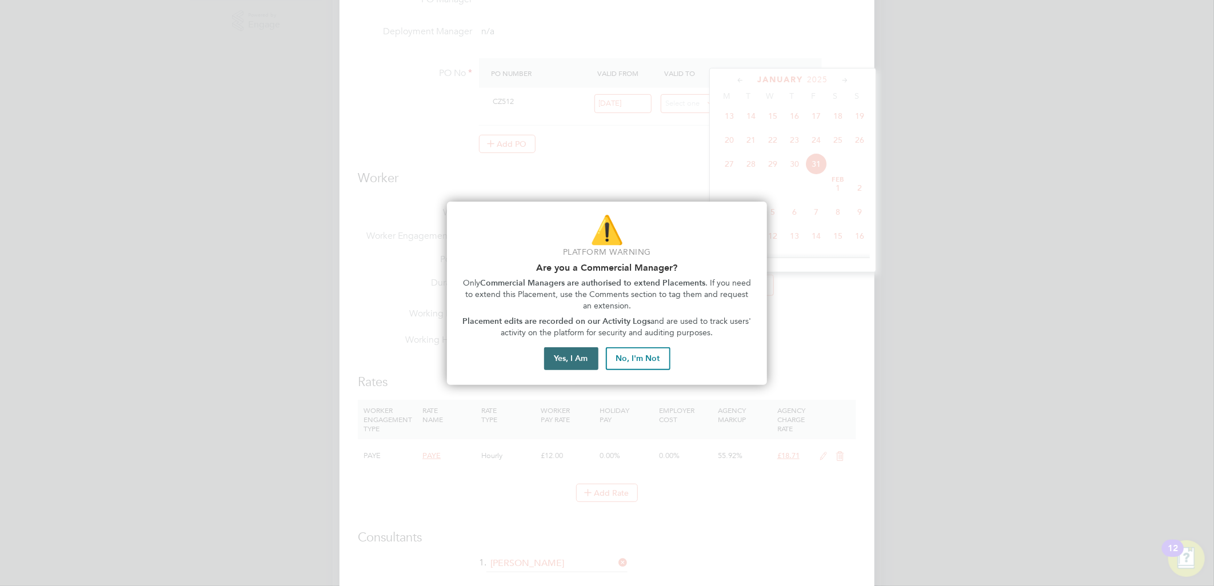
click at [568, 359] on button "Yes, I Am" at bounding box center [571, 358] width 54 height 23
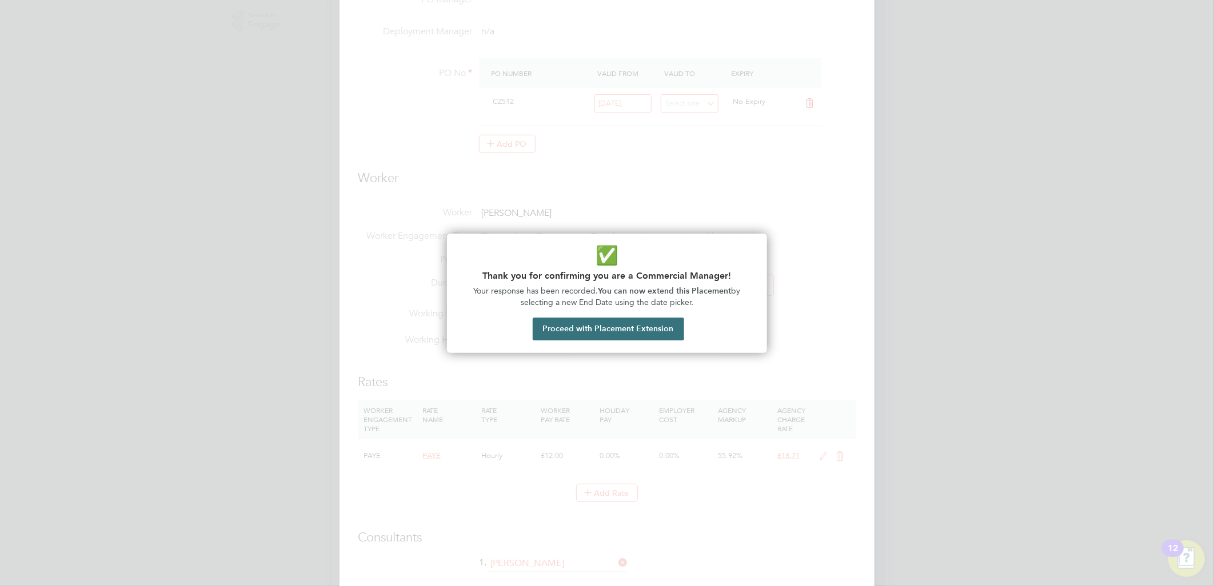
click at [652, 323] on button "Proceed with Placement Extension" at bounding box center [607, 329] width 151 height 23
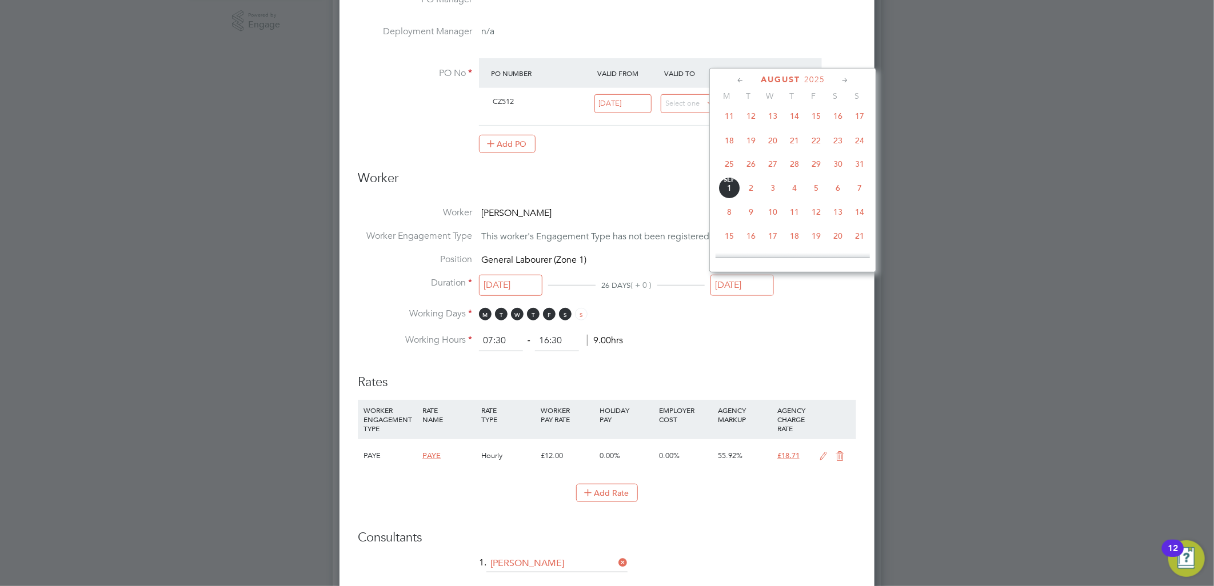
click at [859, 175] on span "31" at bounding box center [859, 165] width 22 height 22
type input "[DATE]"
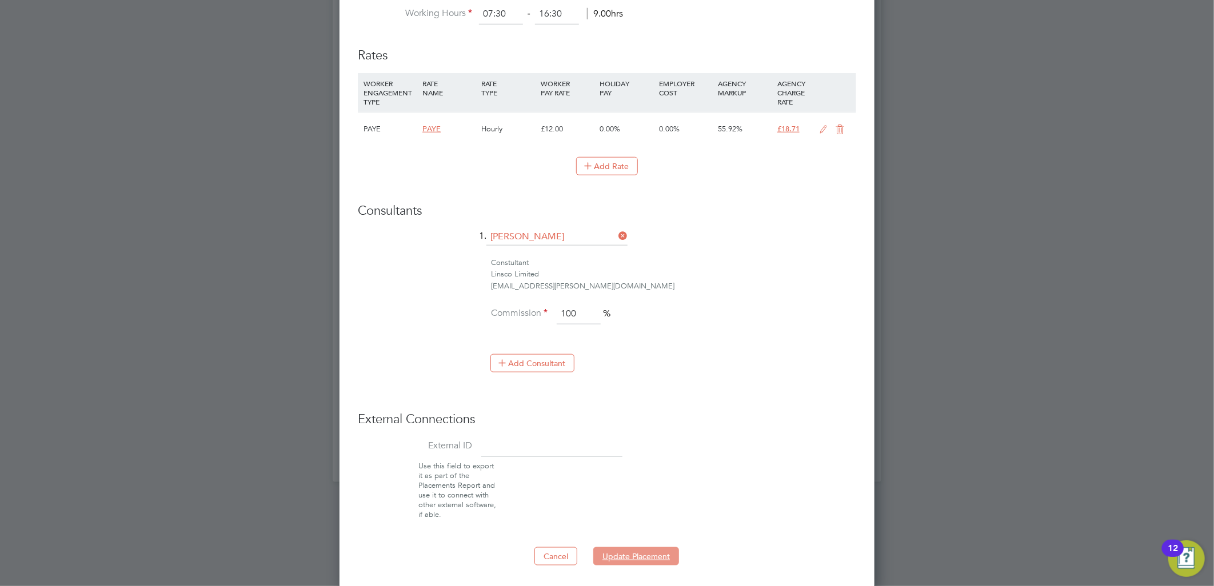
click at [615, 560] on button "Update Placement" at bounding box center [636, 556] width 86 height 18
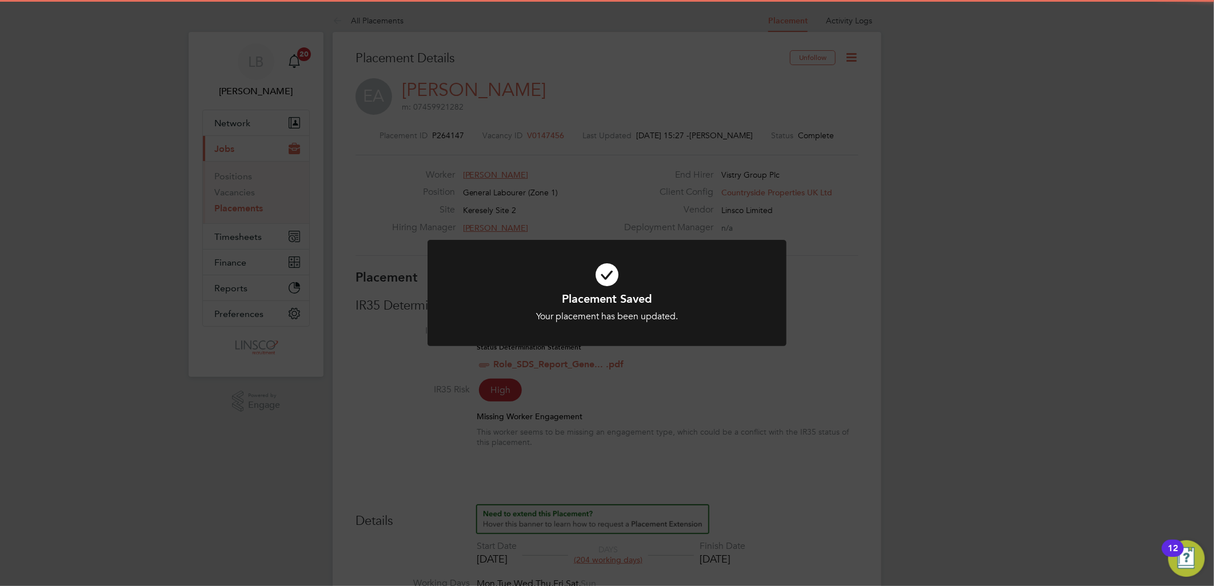
drag, startPoint x: 615, startPoint y: 98, endPoint x: 335, endPoint y: 137, distance: 282.7
click at [613, 98] on div "Placement Saved Your placement has been updated. Cancel Okay" at bounding box center [607, 293] width 1214 height 586
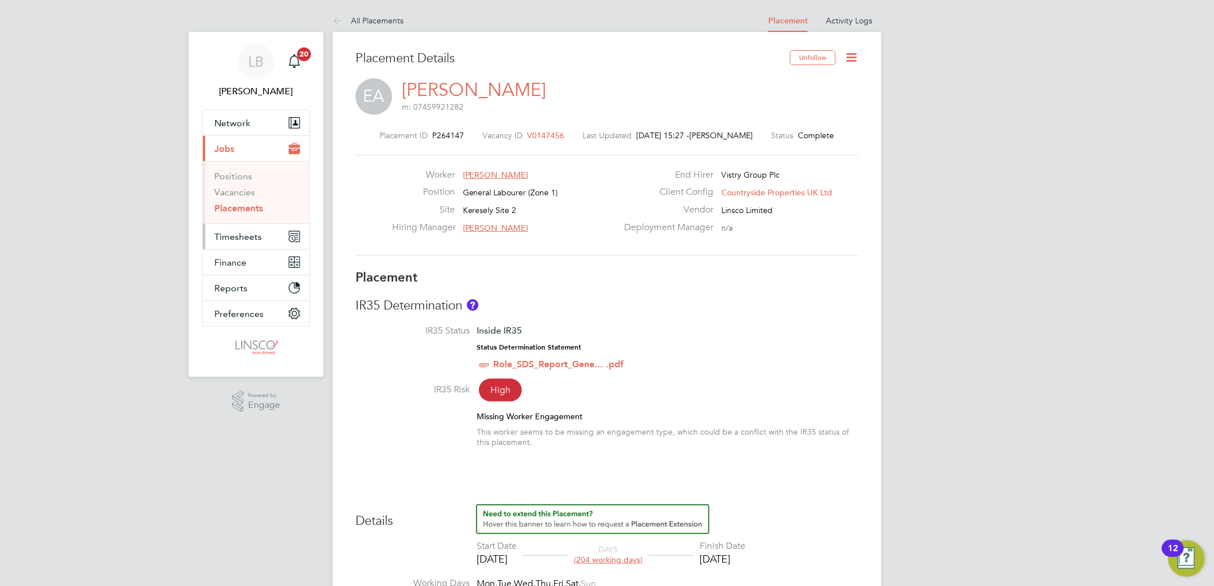
drag, startPoint x: 223, startPoint y: 244, endPoint x: 225, endPoint y: 235, distance: 9.2
click at [223, 244] on button "Timesheets" at bounding box center [256, 236] width 106 height 25
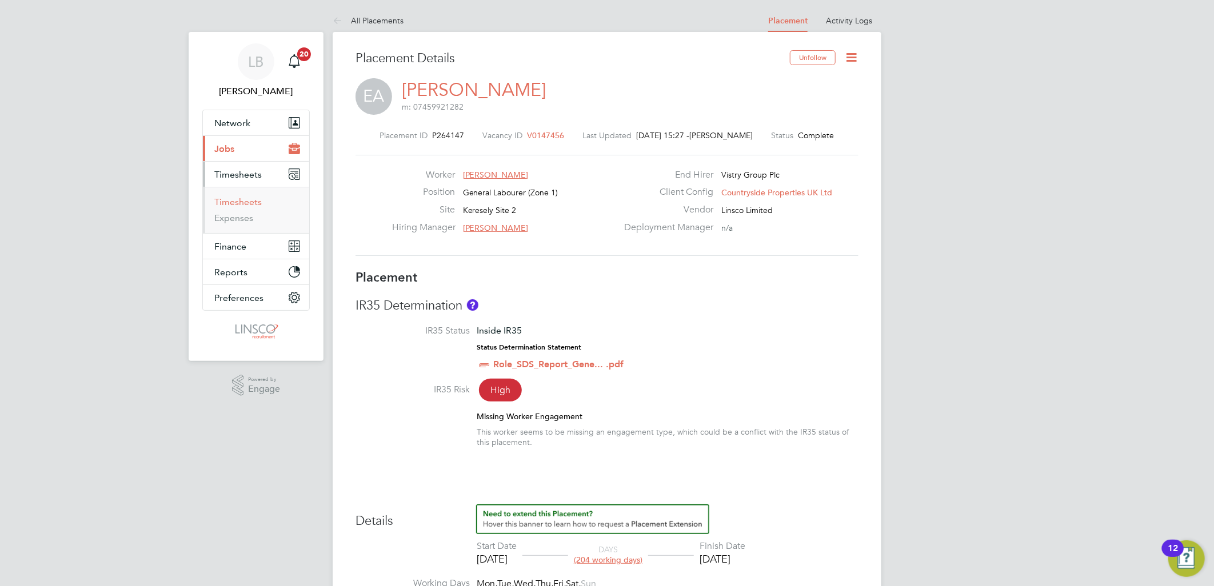
click at [241, 204] on link "Timesheets" at bounding box center [237, 202] width 47 height 11
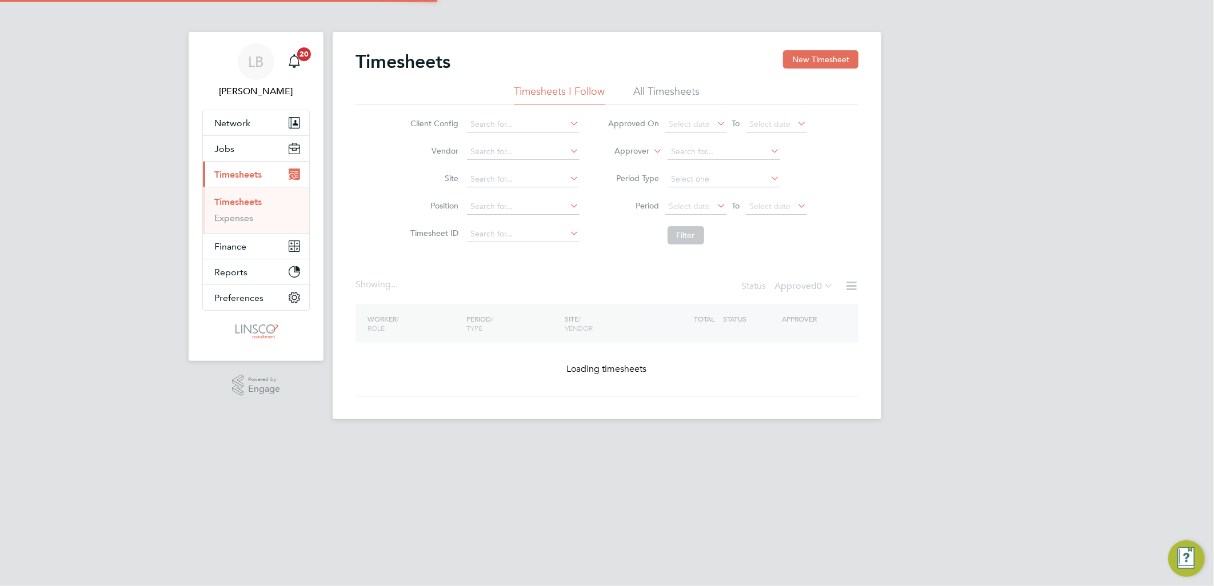
click at [815, 57] on button "New Timesheet" at bounding box center [820, 59] width 75 height 18
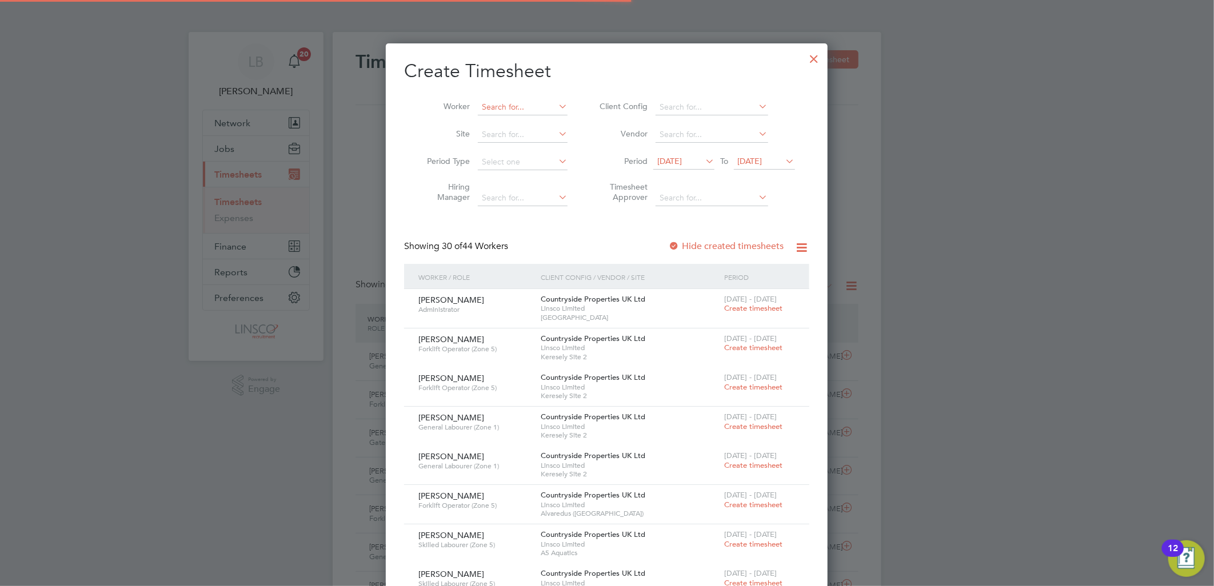
click at [511, 106] on input at bounding box center [523, 107] width 90 height 16
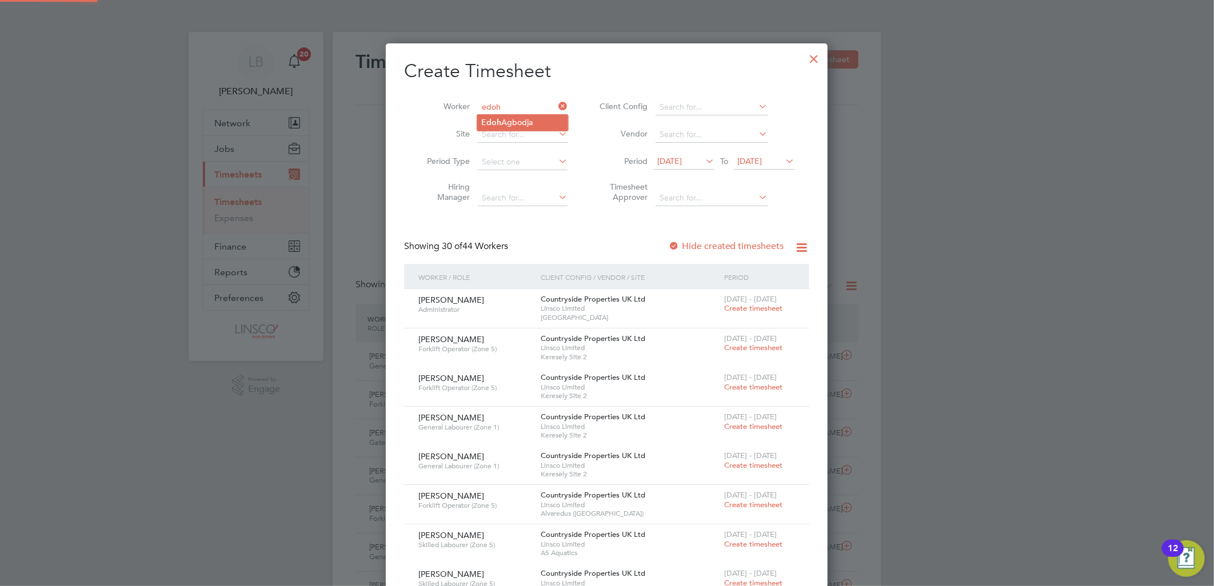
click at [512, 117] on li "Edoh Agbodja" at bounding box center [522, 122] width 91 height 15
type input "[PERSON_NAME]"
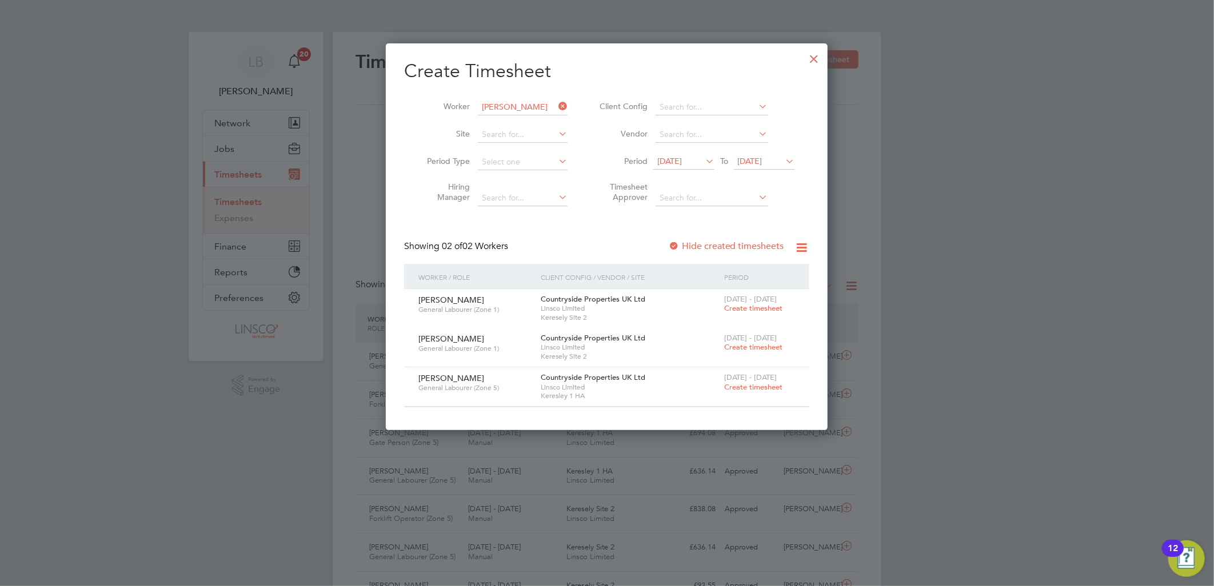
click at [744, 346] on span "Create timesheet" at bounding box center [753, 347] width 58 height 10
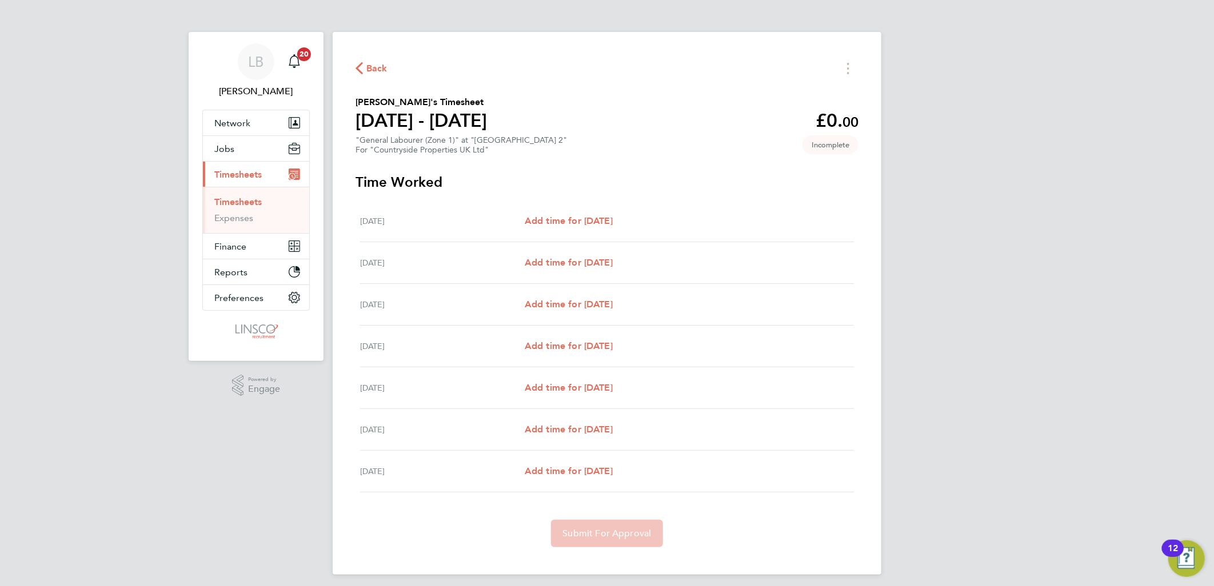
click at [599, 254] on div "Tue 26 Aug Add time for Tue 26 Aug Add time for Tue 26 Aug" at bounding box center [607, 263] width 494 height 42
click at [601, 263] on span "Add time for [DATE]" at bounding box center [568, 262] width 88 height 11
select select "30"
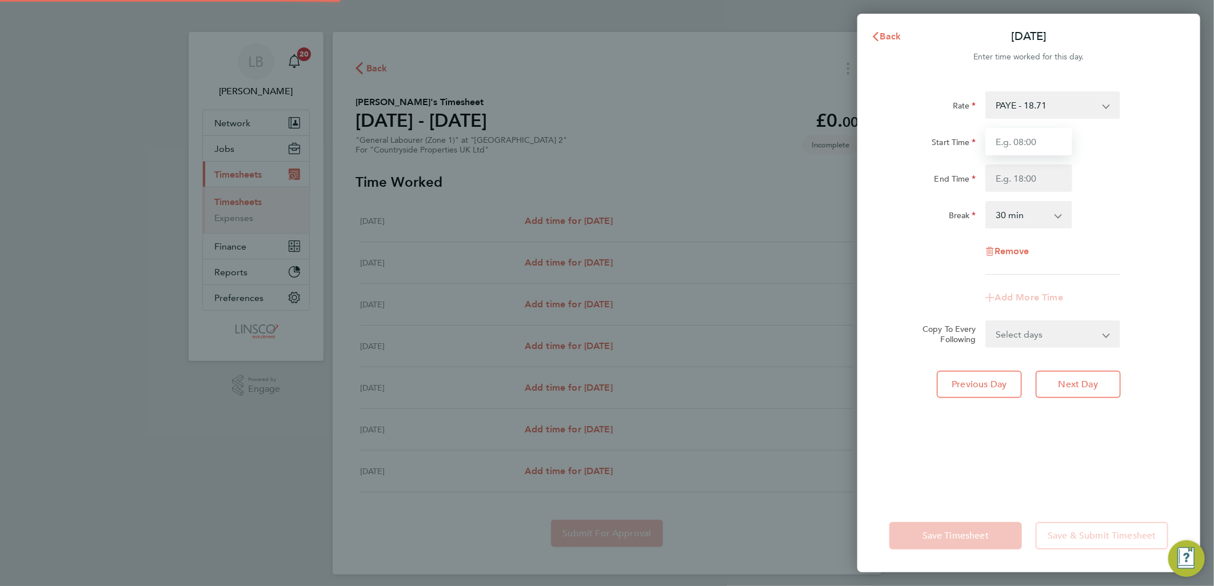
click at [1030, 128] on input "Start Time" at bounding box center [1028, 141] width 87 height 27
type input "07:30"
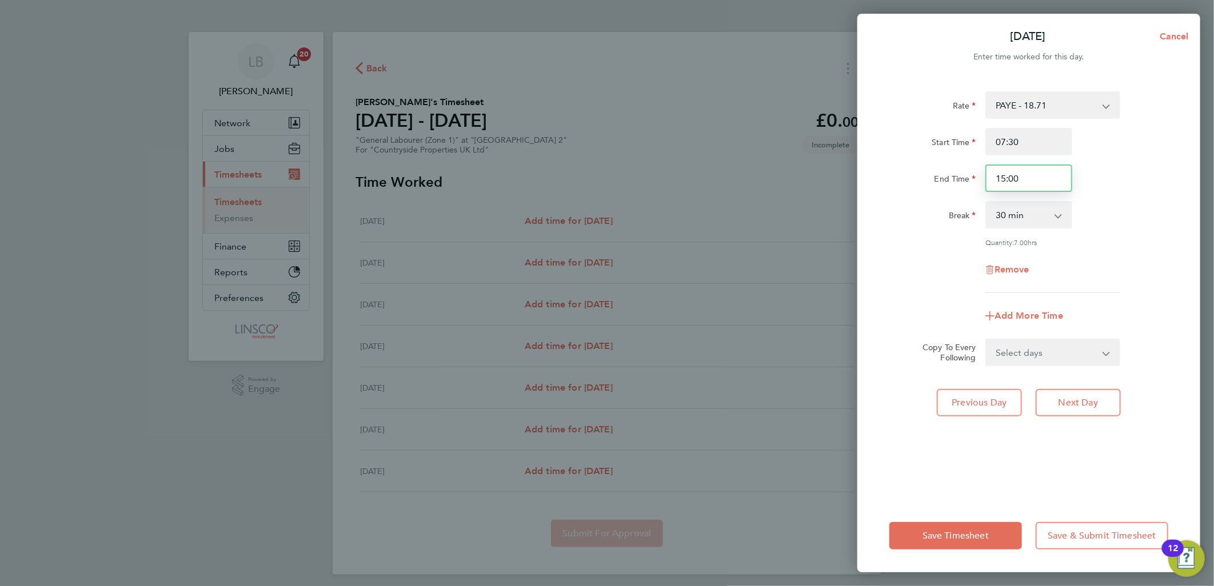
drag, startPoint x: 955, startPoint y: 189, endPoint x: 933, endPoint y: 192, distance: 22.5
click at [933, 192] on div "Rate PAYE - 18.71 Start Time 07:30 End Time 15:00 Break 0 min 15 min 30 min 45 …" at bounding box center [1028, 192] width 279 height 202
type input "4"
type input "16:30"
click at [1156, 163] on div "Start Time 07:30 End Time 16:30" at bounding box center [1028, 160] width 288 height 64
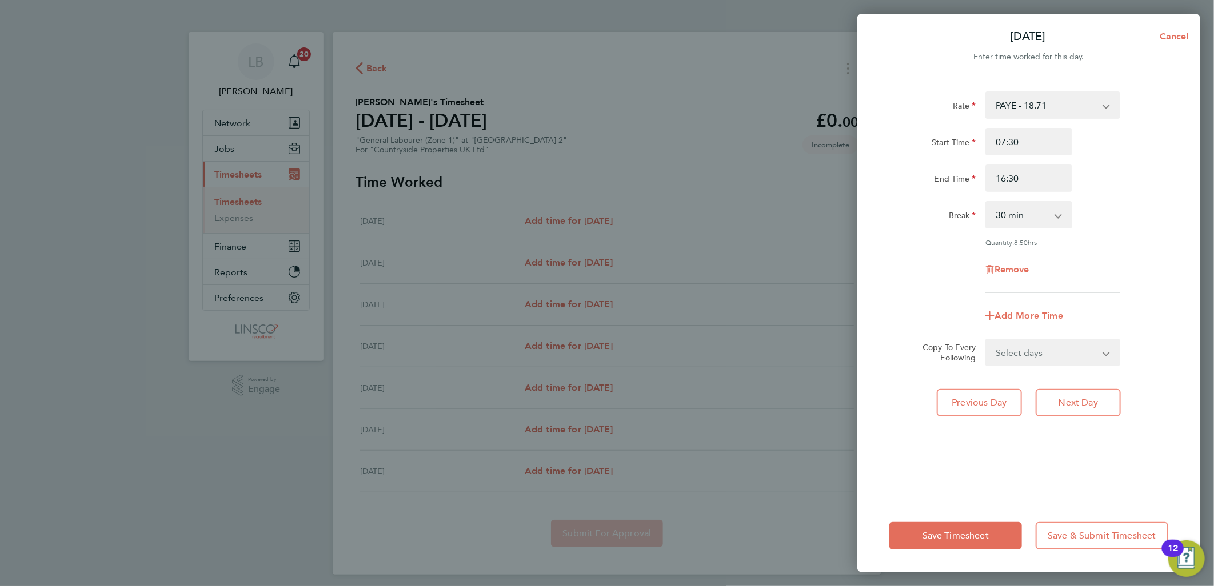
click at [1047, 349] on select "Select days Day Weekday (Mon-Fri) Weekend (Sat-Sun) [DATE] [DATE] [DATE] [DATE]…" at bounding box center [1046, 352] width 120 height 25
select select "DAY"
click at [986, 340] on select "Select days Day Weekday (Mon-Fri) Weekend (Sat-Sun) [DATE] [DATE] [DATE] [DATE]…" at bounding box center [1046, 352] width 120 height 25
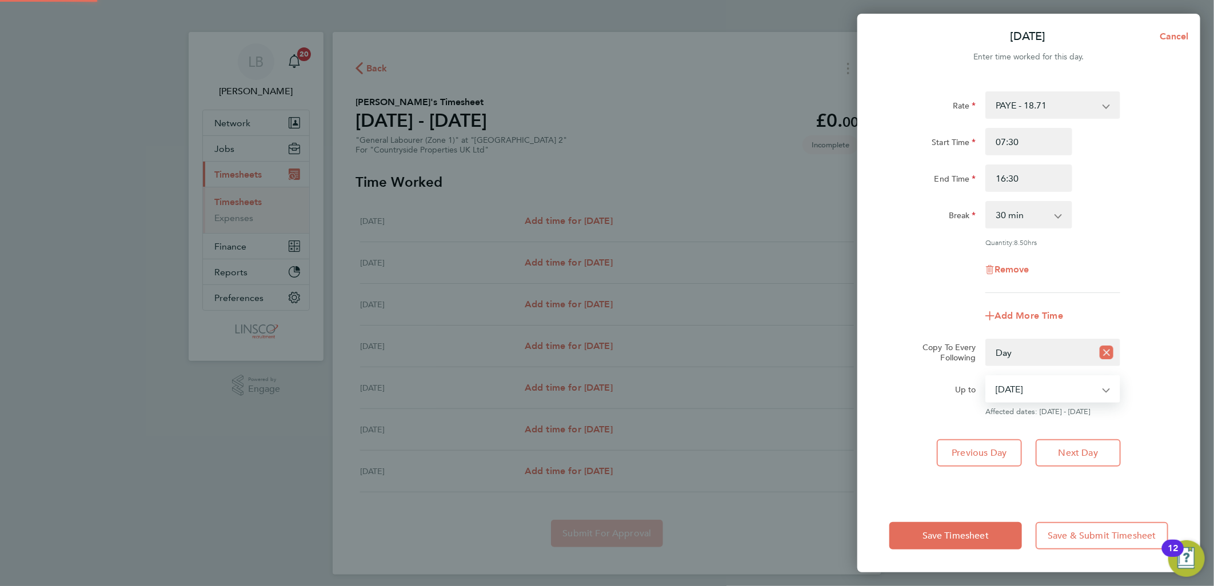
click at [1020, 391] on select "[DATE] [DATE] [DATE] [DATE] [DATE]" at bounding box center [1045, 389] width 119 height 25
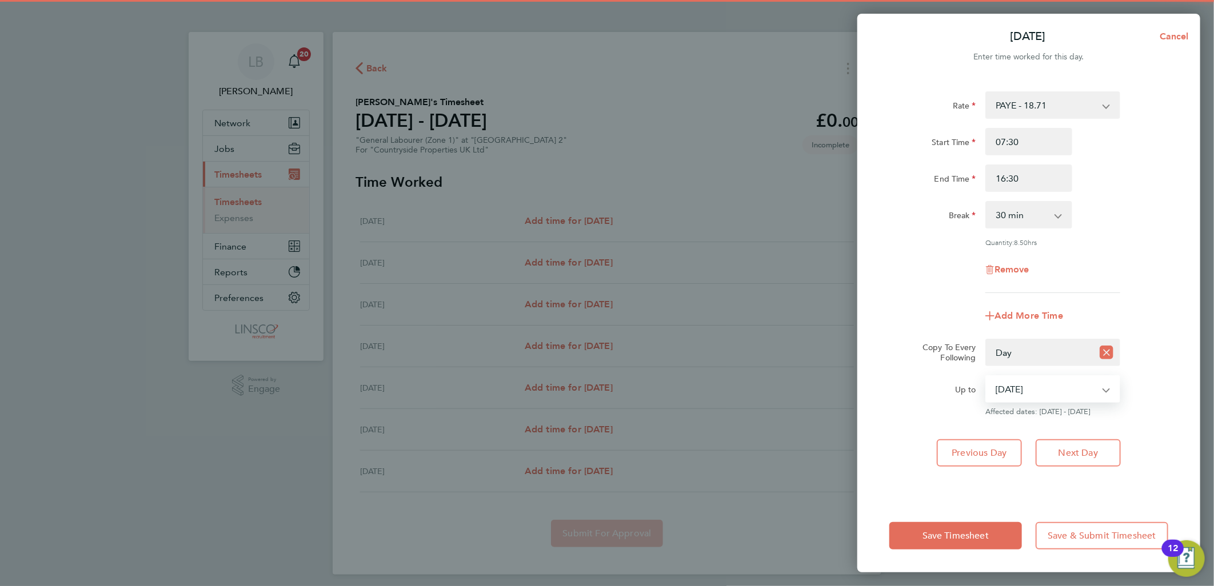
select select "2025-08-27"
click at [986, 377] on select "[DATE] [DATE] [DATE] [DATE] [DATE]" at bounding box center [1045, 389] width 119 height 25
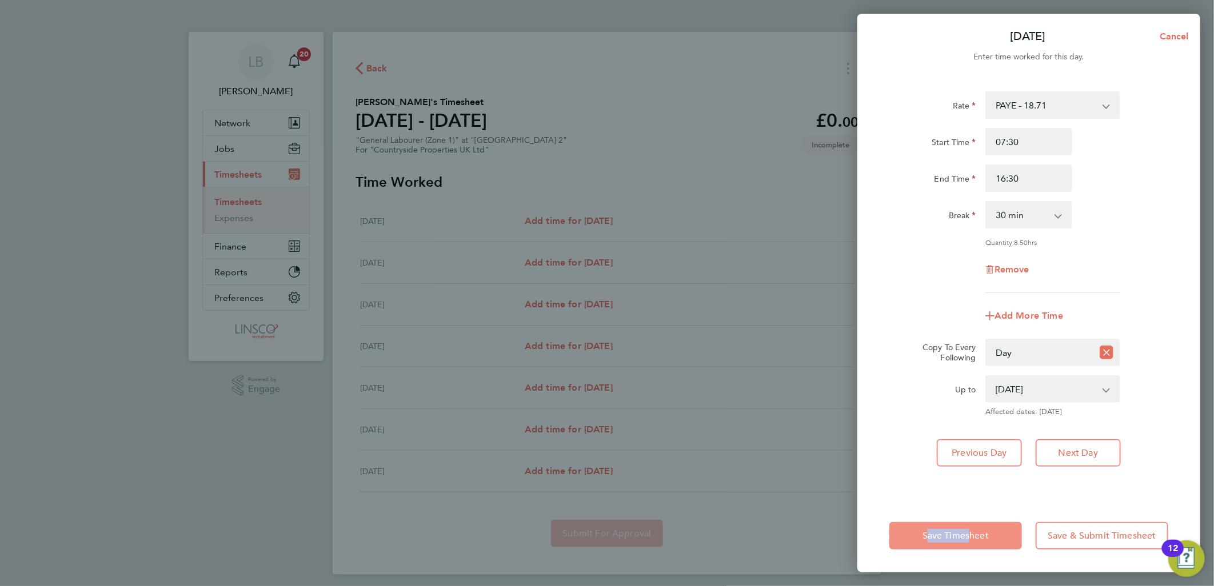
click at [963, 523] on div "Save Timesheet Save & Submit Timesheet" at bounding box center [1028, 535] width 343 height 73
click at [960, 526] on button "Save Timesheet" at bounding box center [955, 535] width 133 height 27
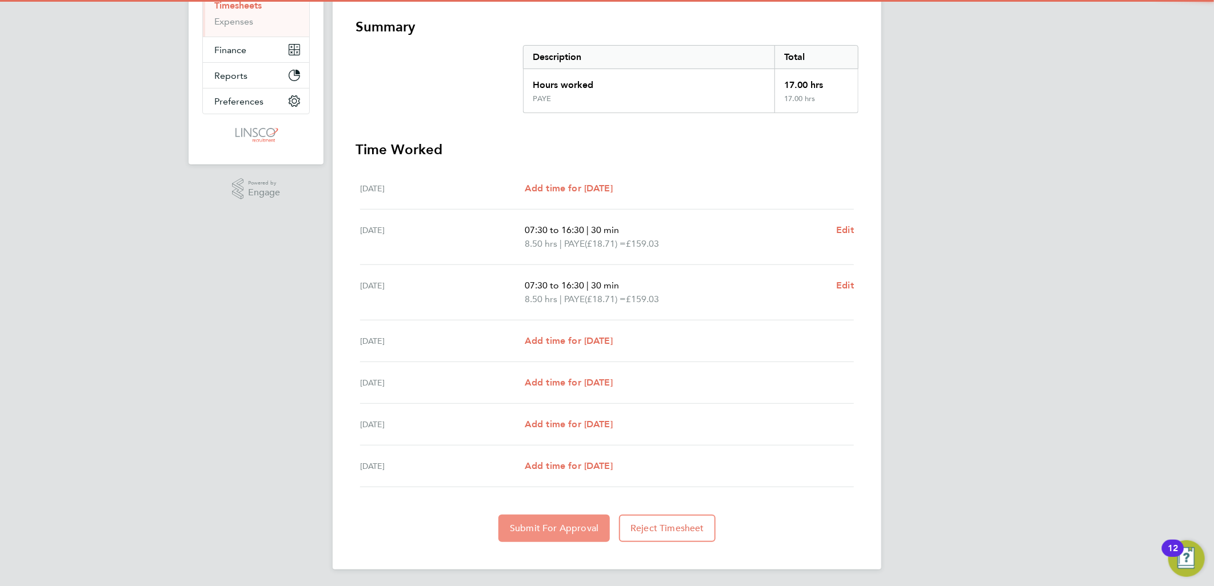
drag, startPoint x: 576, startPoint y: 531, endPoint x: 580, endPoint y: 471, distance: 60.7
click at [576, 529] on span "Submit For Approval" at bounding box center [554, 528] width 89 height 11
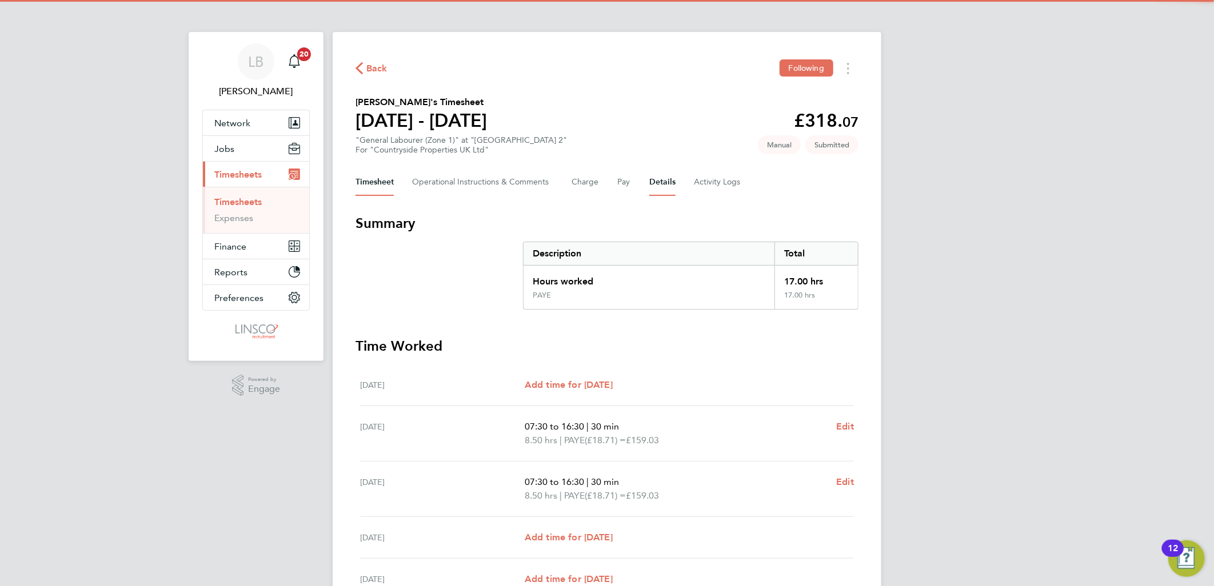
click at [651, 185] on button "Details" at bounding box center [662, 182] width 26 height 27
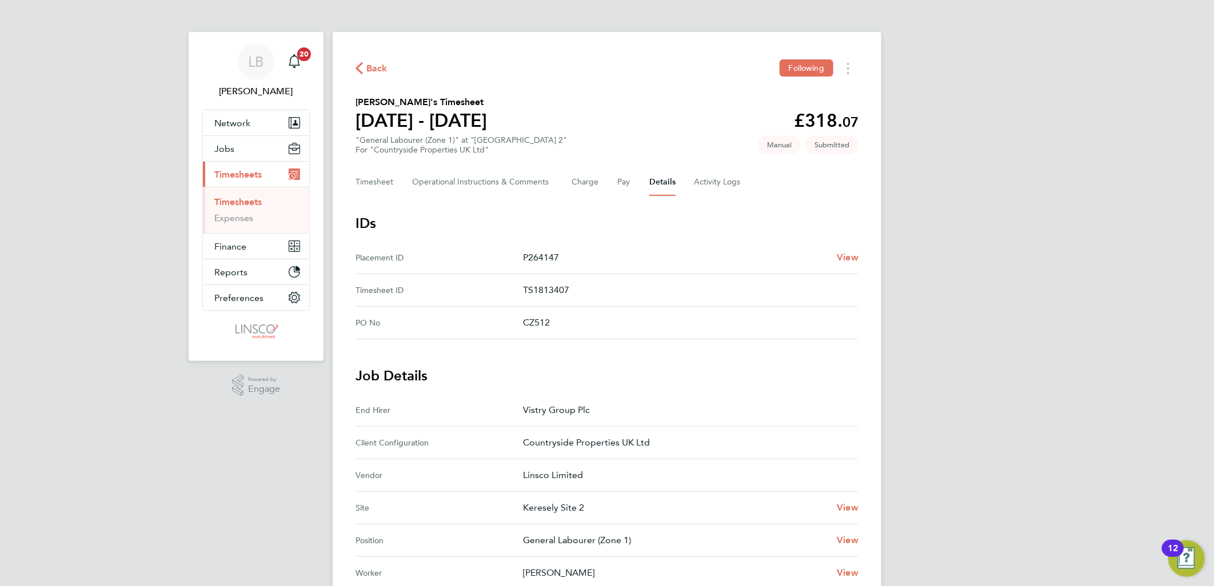
click at [364, 65] on span "Back" at bounding box center [371, 67] width 32 height 11
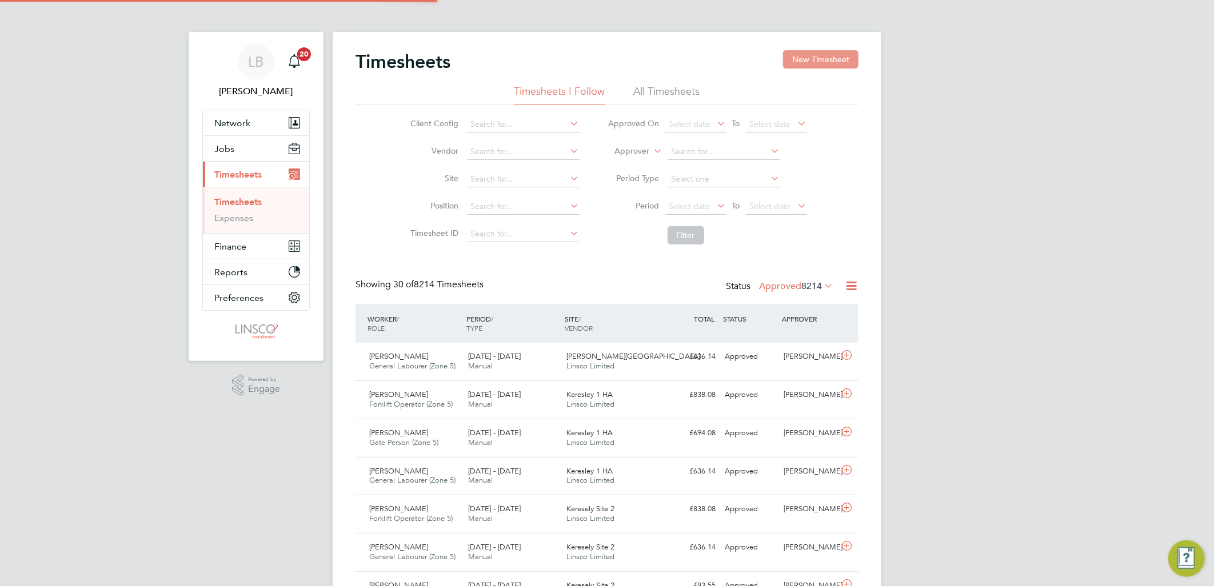
click at [801, 55] on button "New Timesheet" at bounding box center [820, 59] width 75 height 18
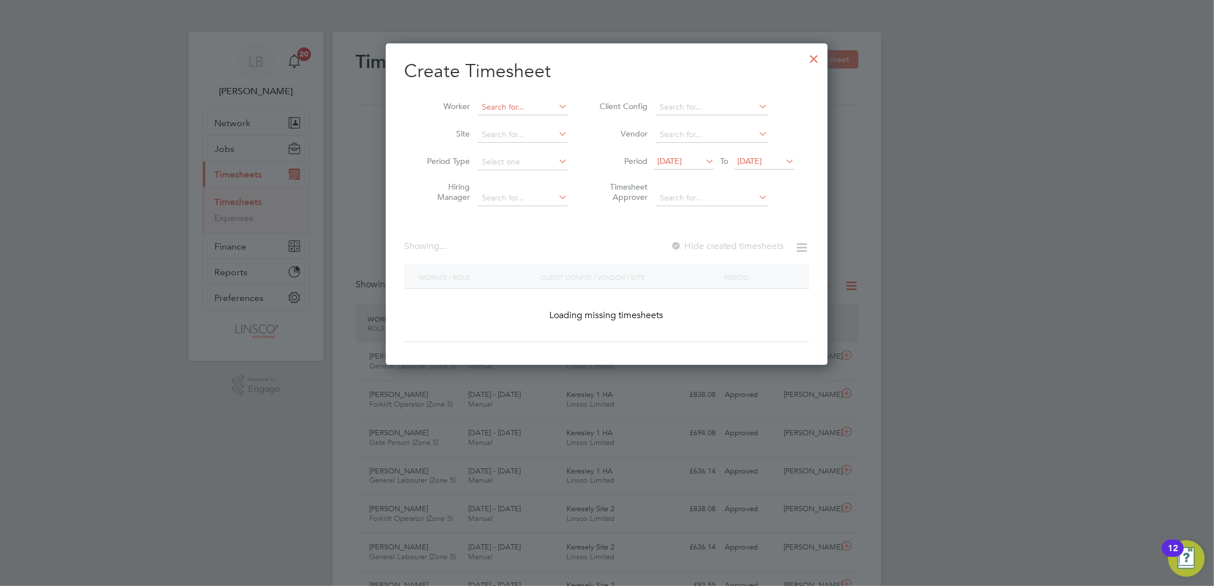
click at [520, 103] on input at bounding box center [523, 107] width 90 height 16
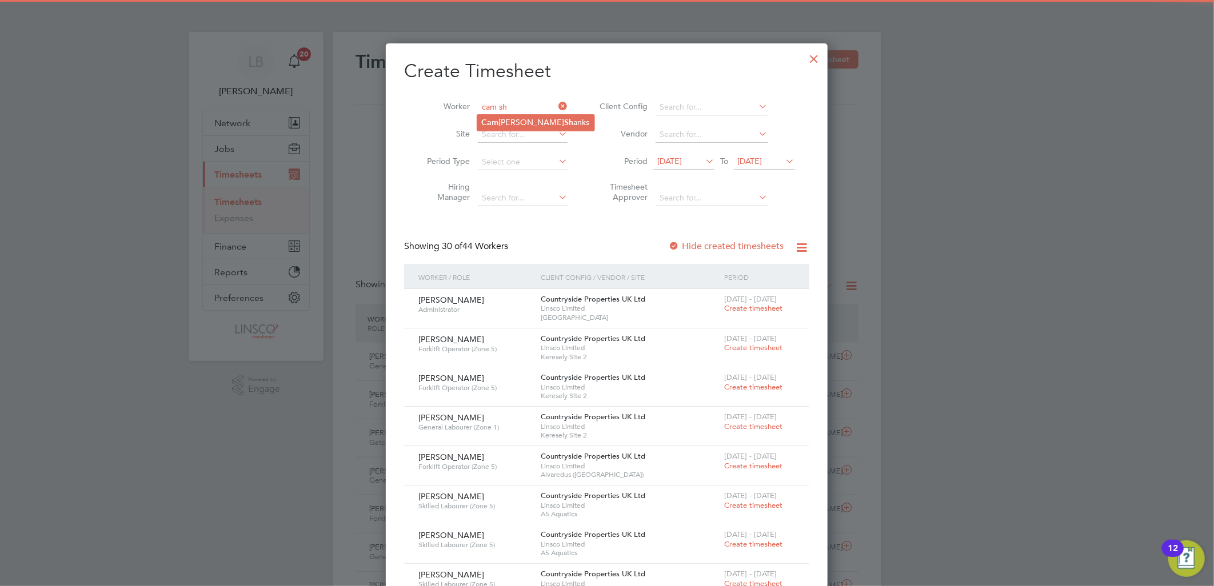
click at [564, 119] on b "Sh" at bounding box center [568, 123] width 9 height 10
type input "[PERSON_NAME]"
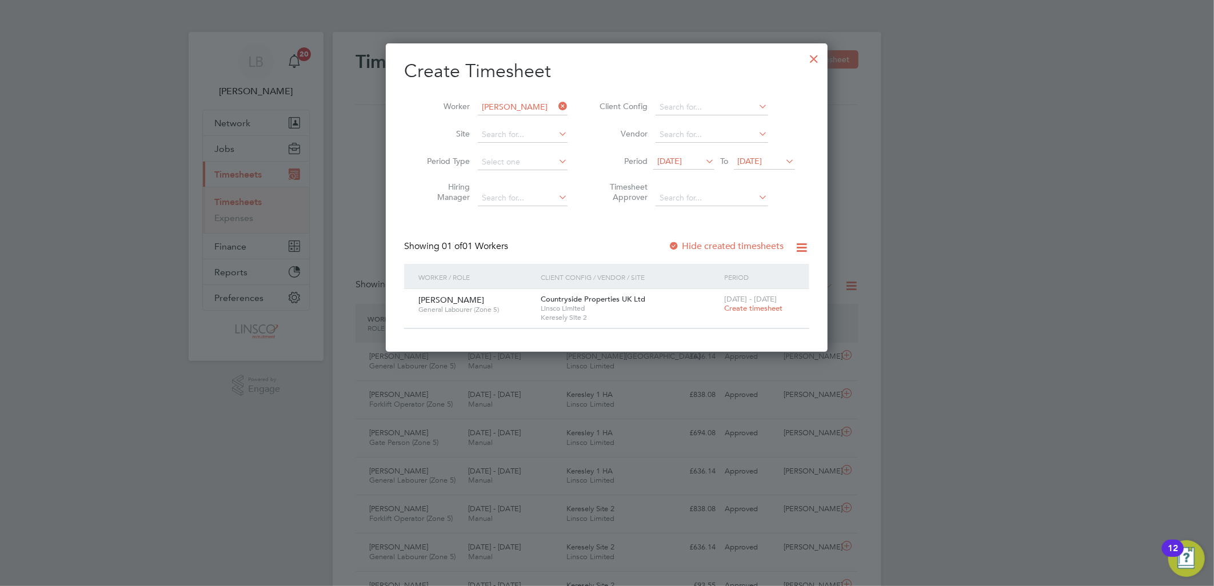
click at [737, 309] on span "Create timesheet" at bounding box center [753, 308] width 58 height 10
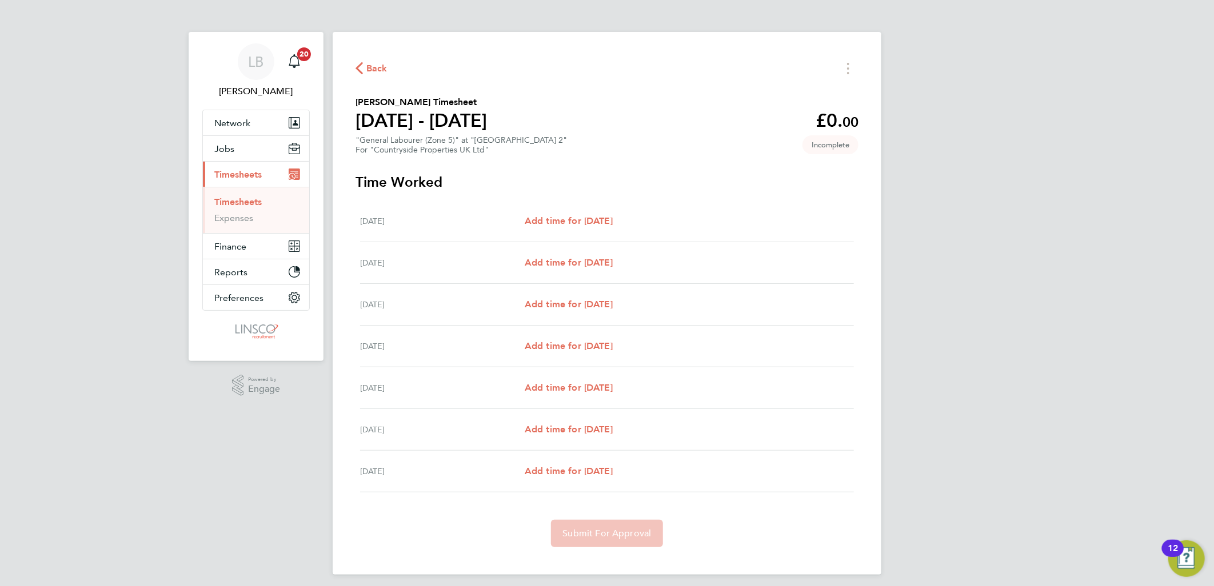
click at [367, 71] on span "Back" at bounding box center [376, 69] width 21 height 14
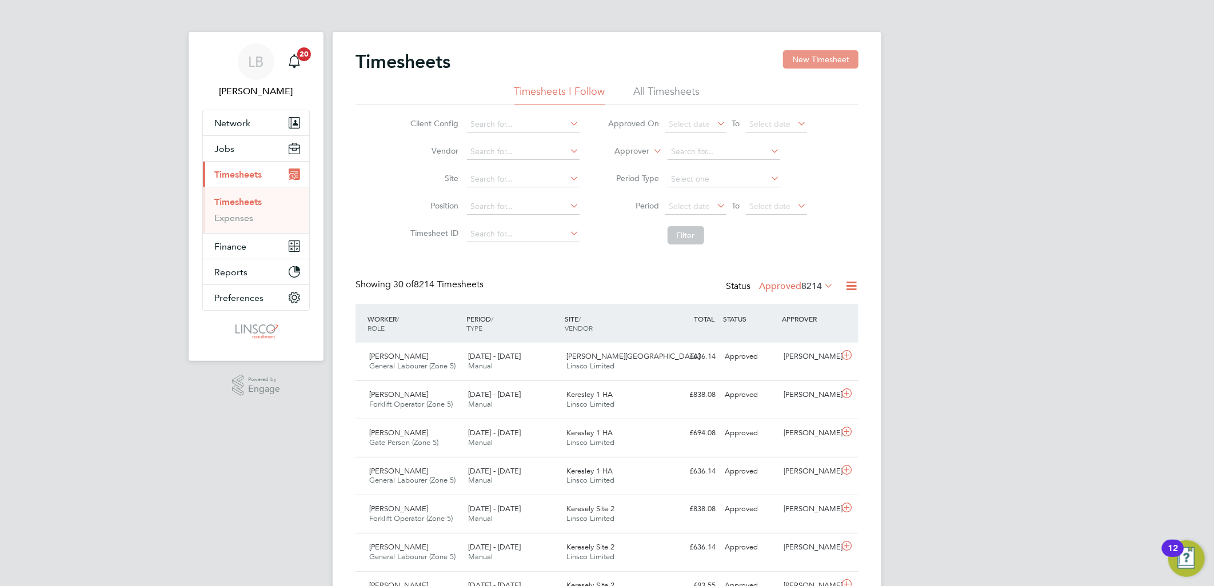
click at [800, 66] on button "New Timesheet" at bounding box center [820, 59] width 75 height 18
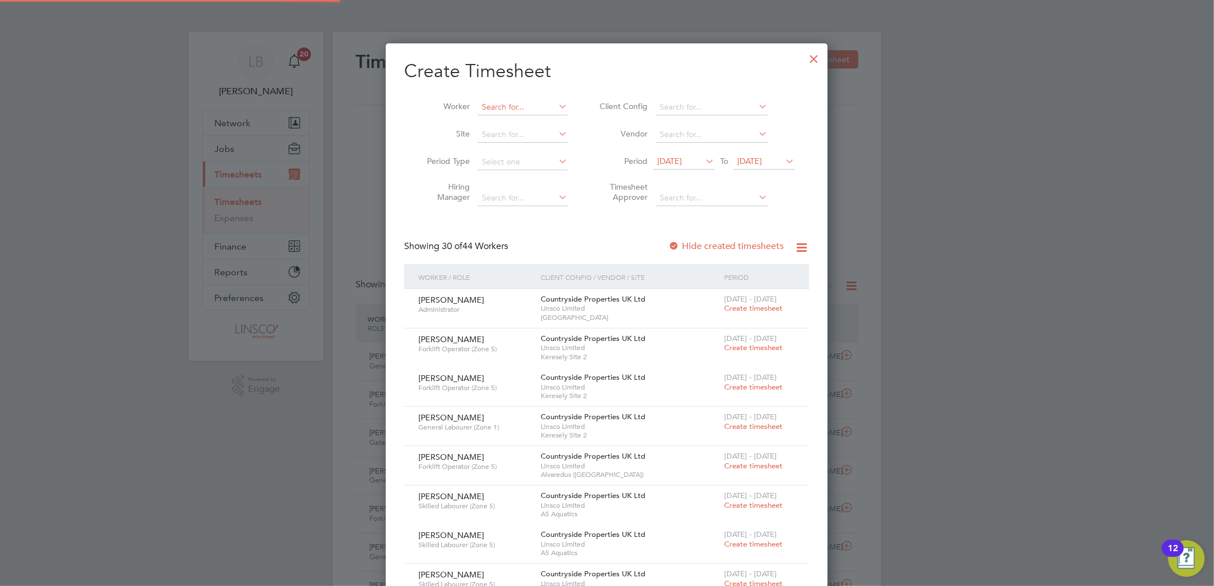
click at [515, 106] on input at bounding box center [523, 107] width 90 height 16
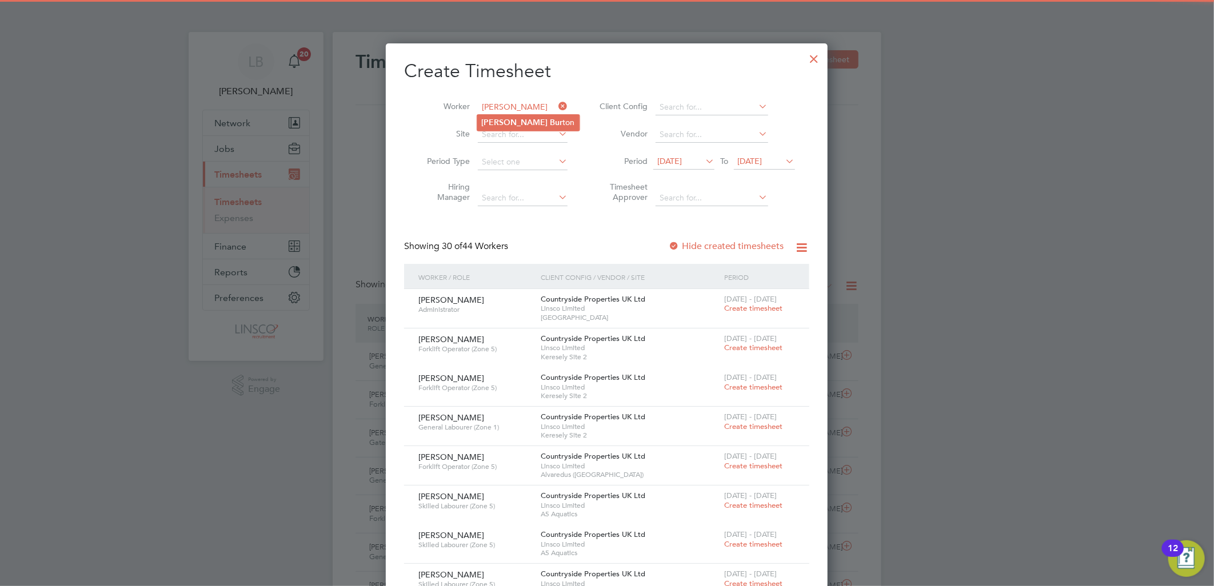
click at [504, 116] on li "Janet Bur ton" at bounding box center [528, 122] width 102 height 15
type input "[PERSON_NAME]"
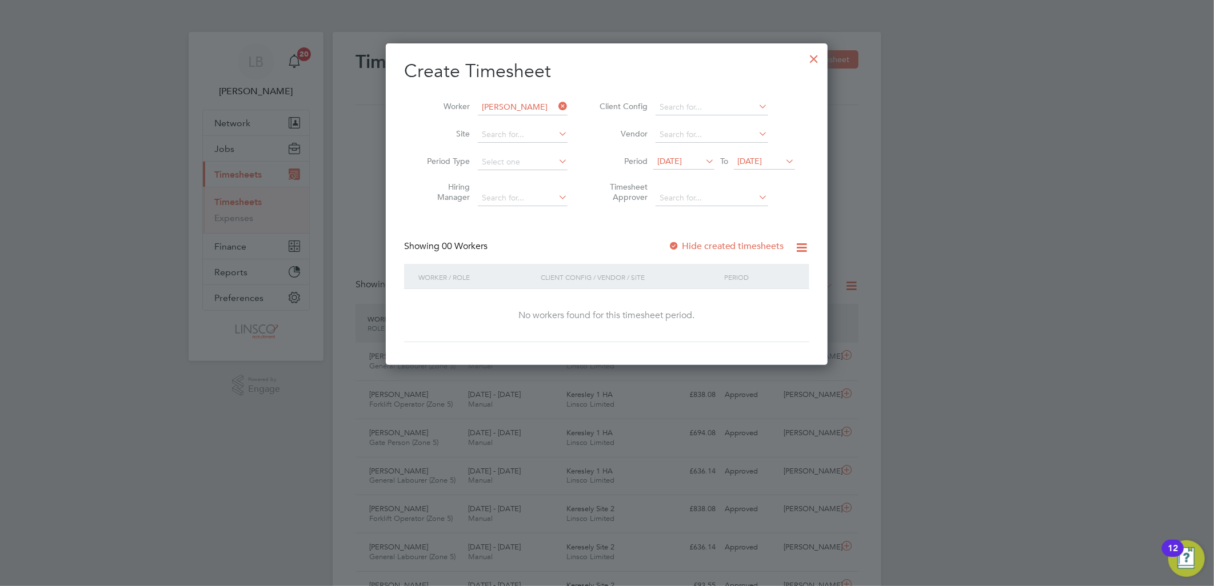
click at [701, 244] on label "Hide created timesheets" at bounding box center [726, 246] width 116 height 11
click at [715, 246] on label "Hide created timesheets" at bounding box center [726, 246] width 116 height 11
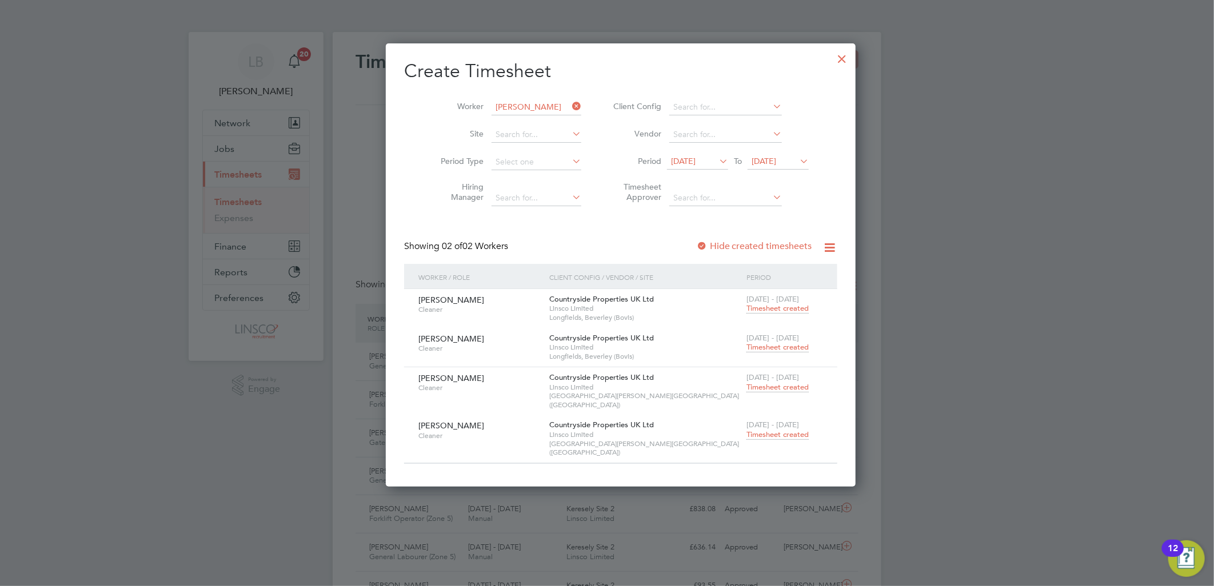
click at [753, 347] on span "Timesheet created" at bounding box center [777, 347] width 62 height 10
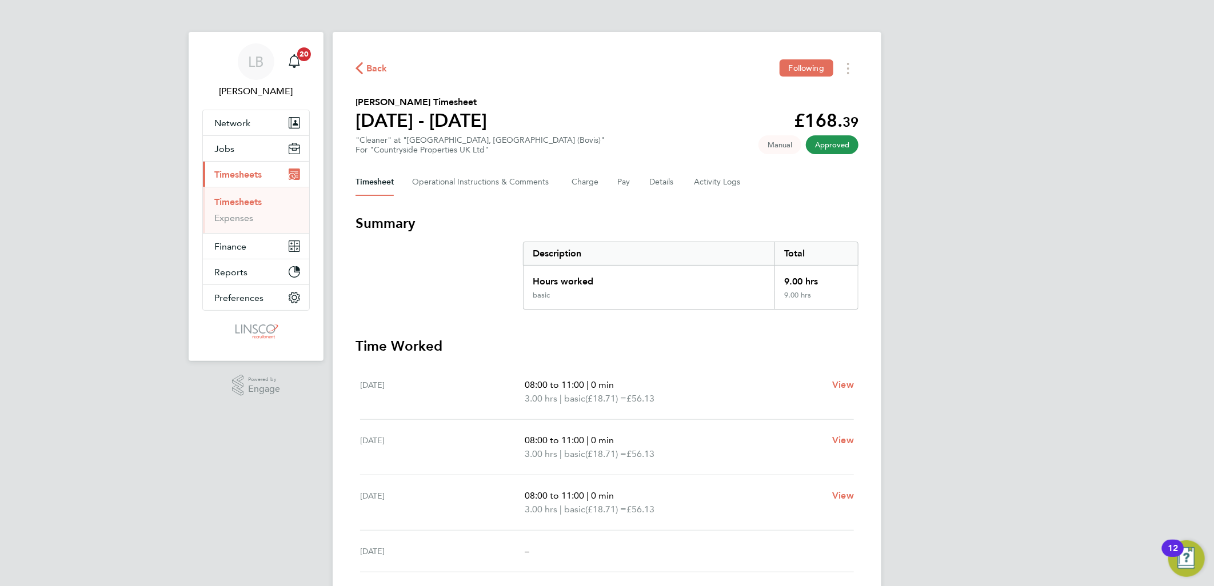
click at [370, 71] on span "Back" at bounding box center [376, 69] width 21 height 14
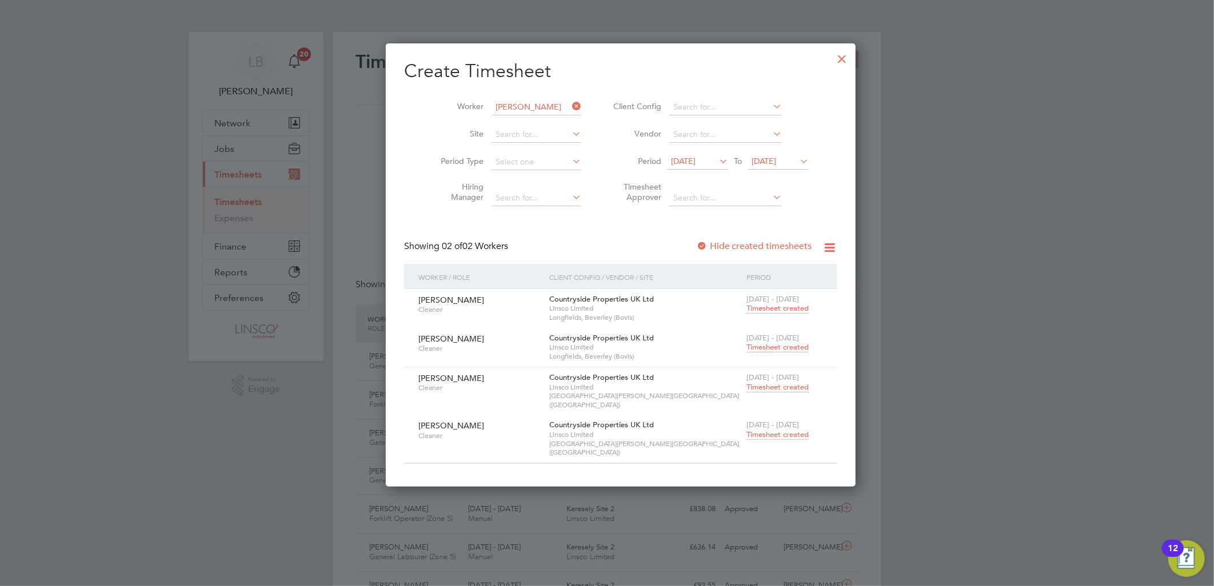
click at [770, 430] on span "Timesheet created" at bounding box center [777, 435] width 62 height 10
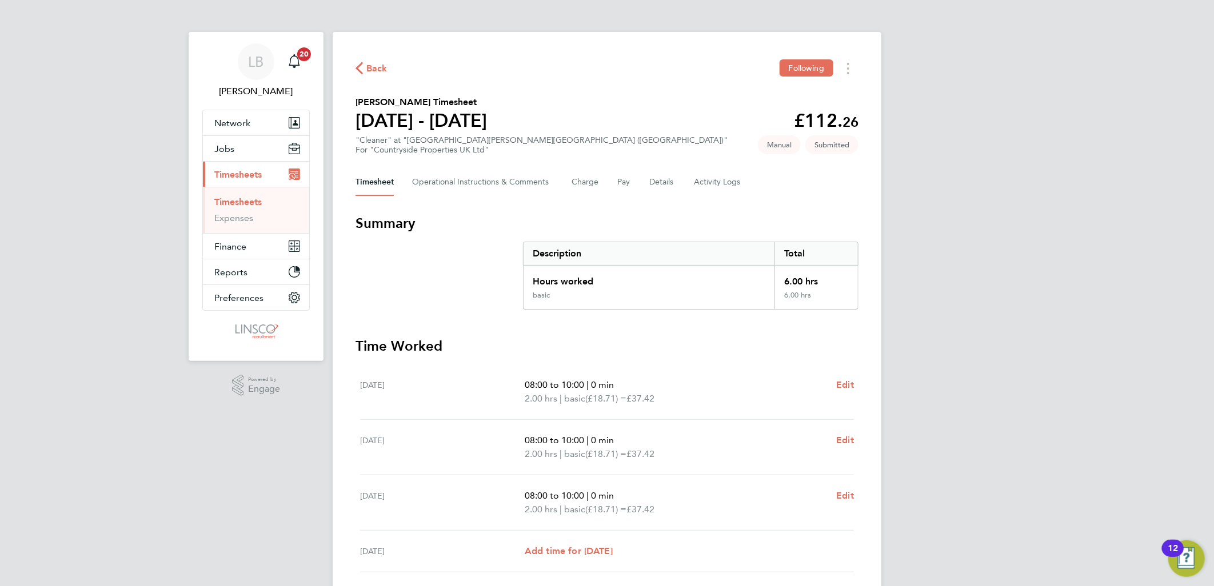
drag, startPoint x: 376, startPoint y: 62, endPoint x: 607, endPoint y: 62, distance: 231.4
click at [376, 62] on span "Back" at bounding box center [376, 69] width 21 height 14
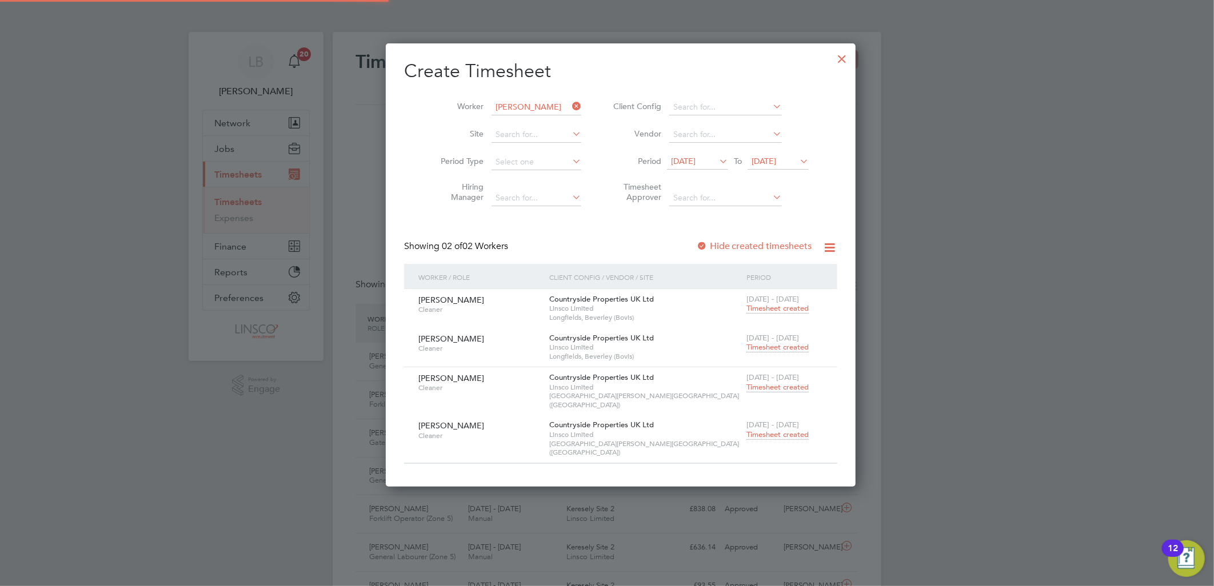
scroll to position [29, 99]
click at [570, 101] on icon at bounding box center [570, 106] width 0 height 16
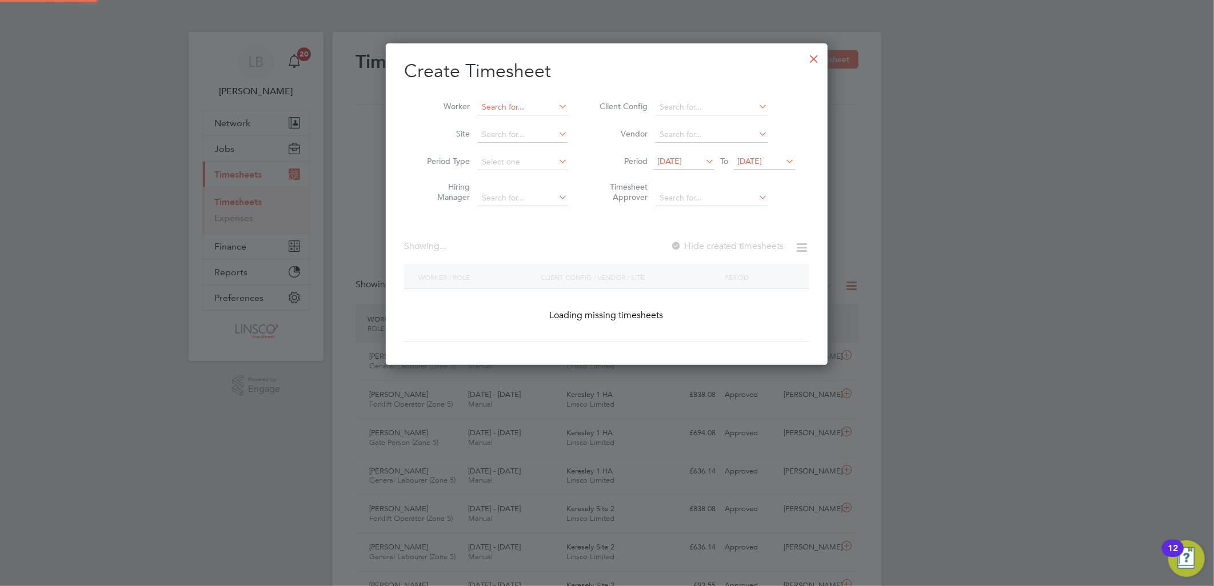
click at [518, 105] on input at bounding box center [523, 107] width 90 height 16
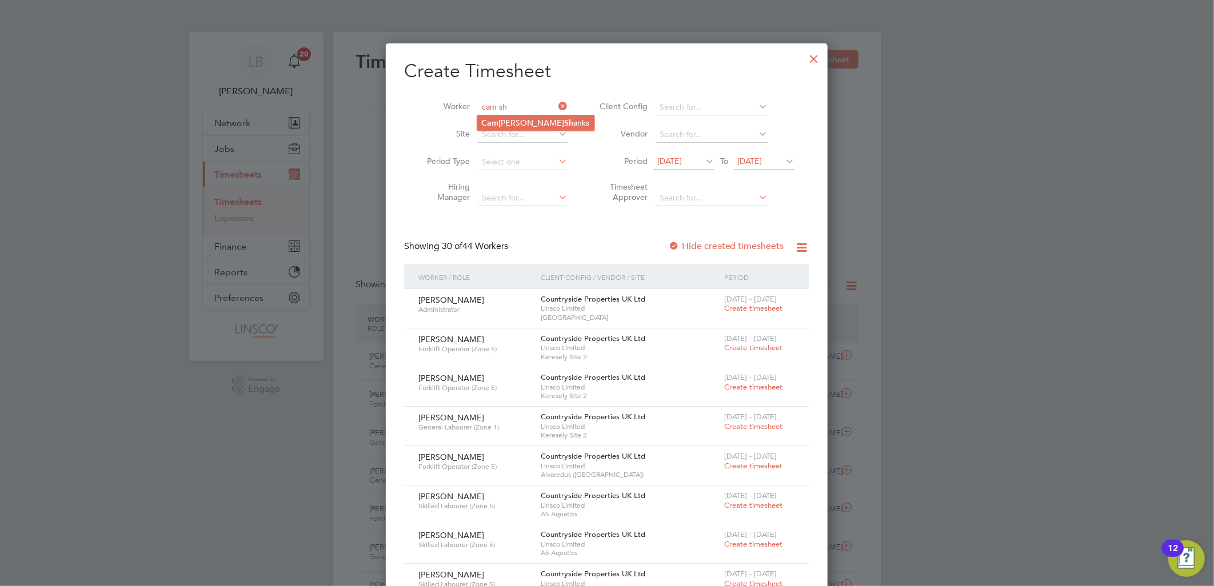
click at [535, 117] on li "Cam eron Sh anks" at bounding box center [535, 122] width 117 height 15
type input "[PERSON_NAME]"
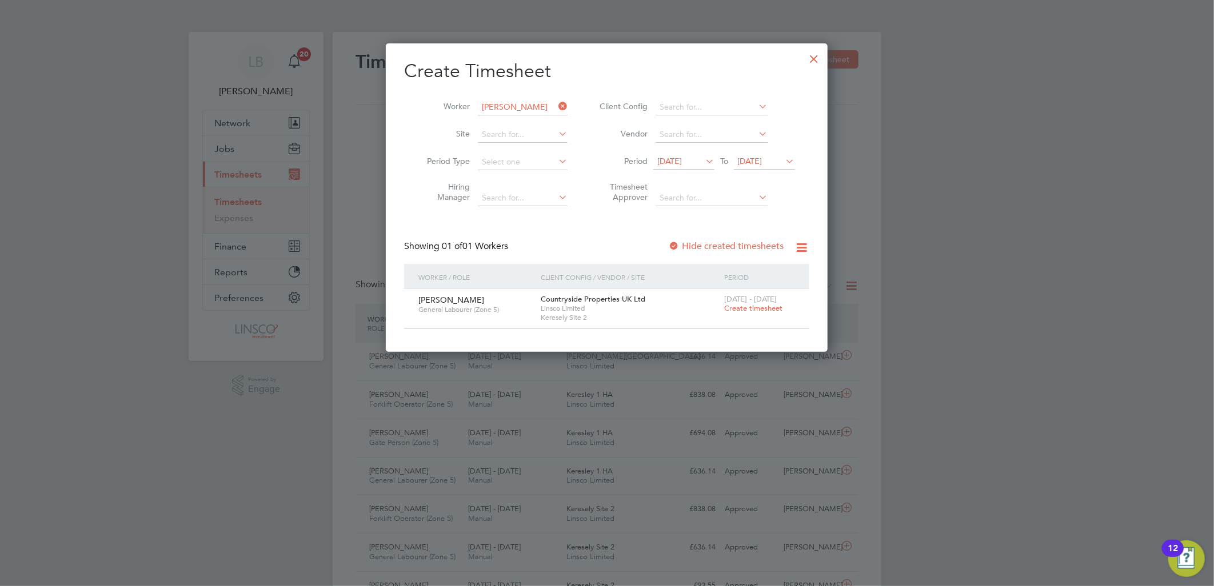
drag, startPoint x: 557, startPoint y: 103, endPoint x: 540, endPoint y: 106, distance: 17.4
click at [556, 103] on icon at bounding box center [556, 106] width 0 height 16
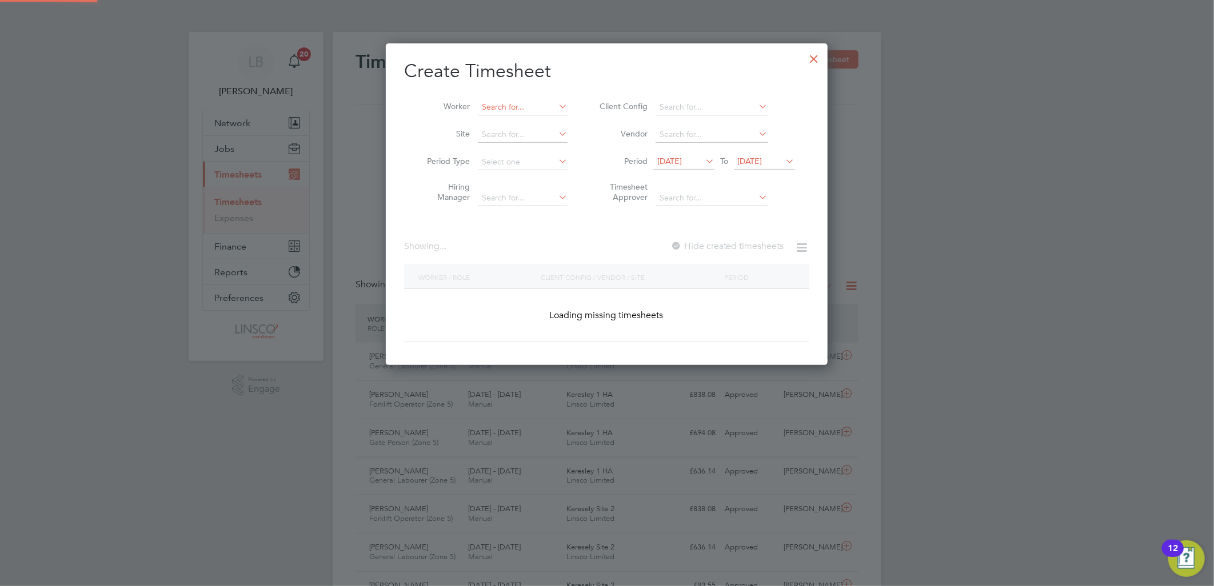
click at [522, 109] on input at bounding box center [523, 107] width 90 height 16
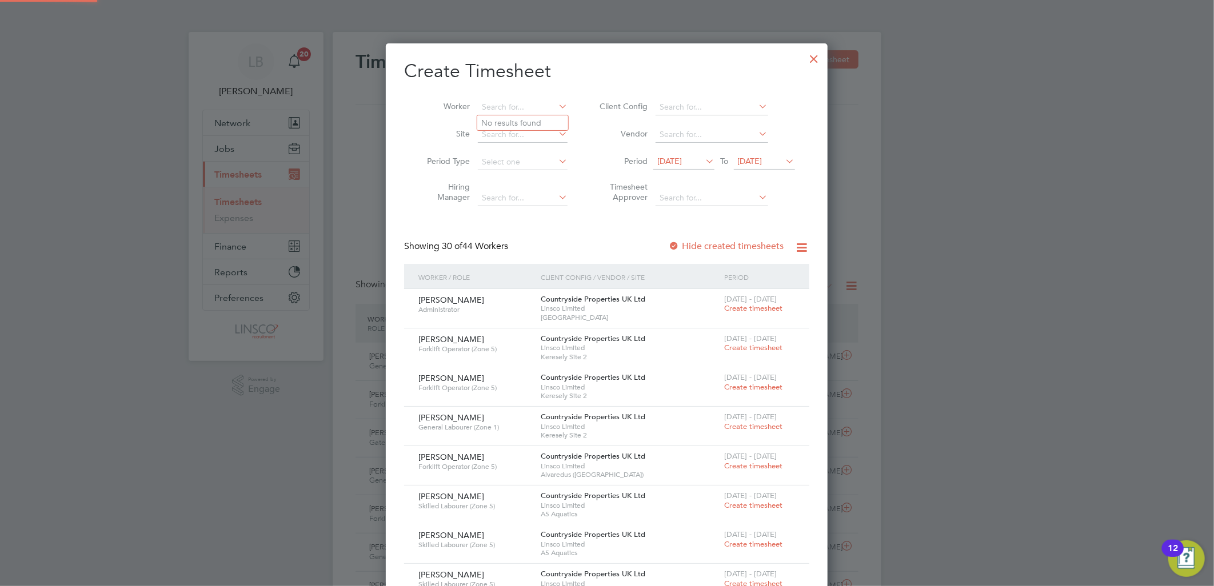
scroll to position [2345, 442]
type input "tammy"
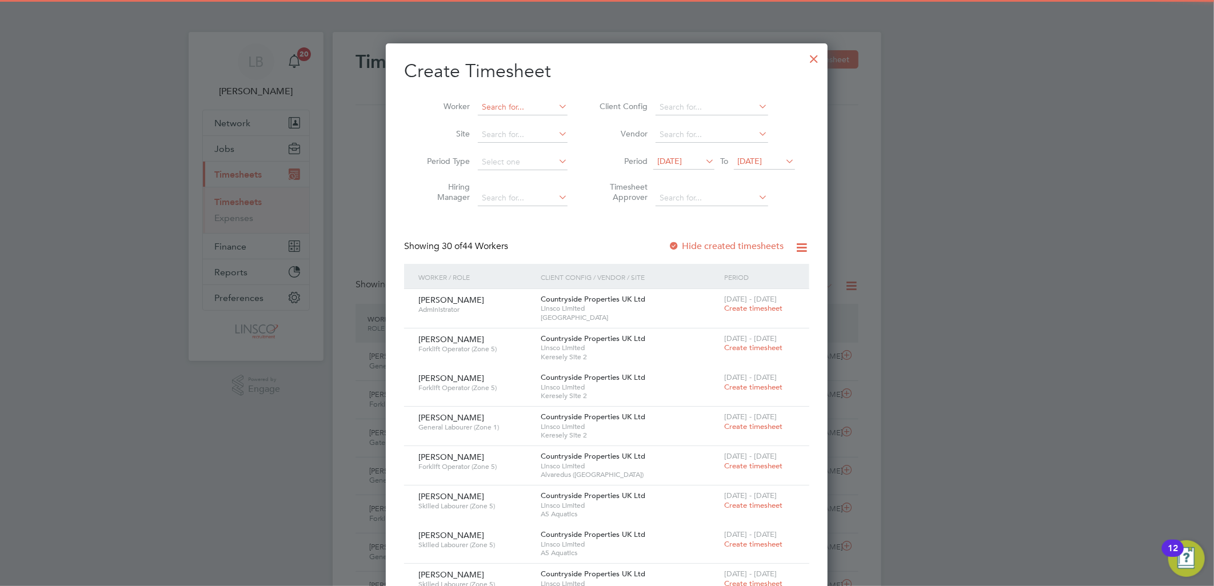
click at [507, 106] on input at bounding box center [523, 107] width 90 height 16
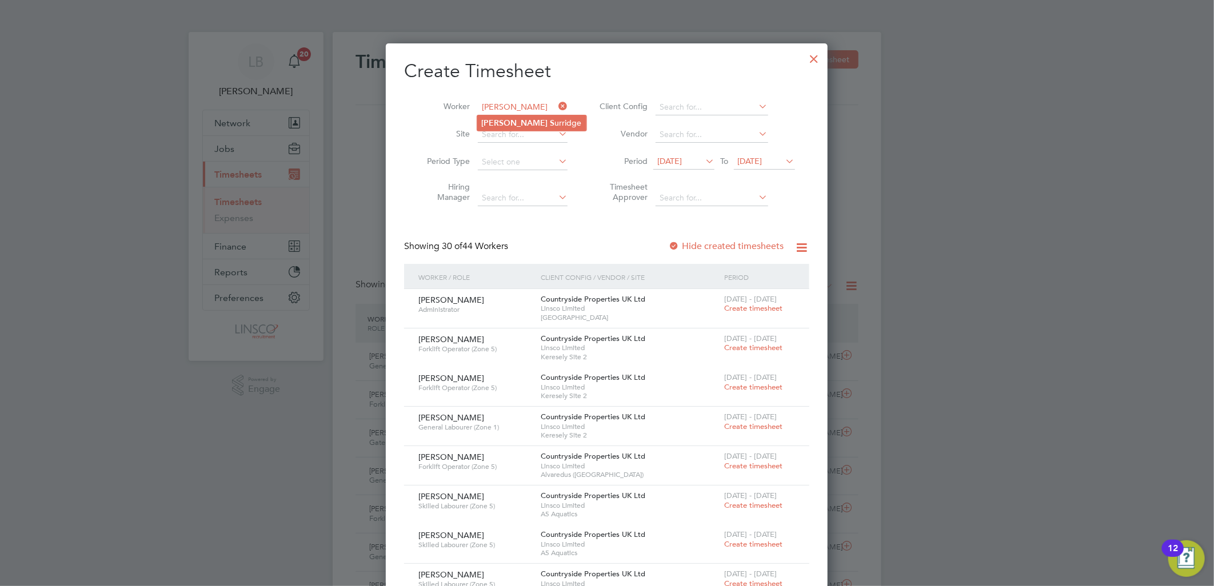
click at [532, 124] on li "Tammy S urridge" at bounding box center [531, 122] width 109 height 15
type input "[PERSON_NAME]"
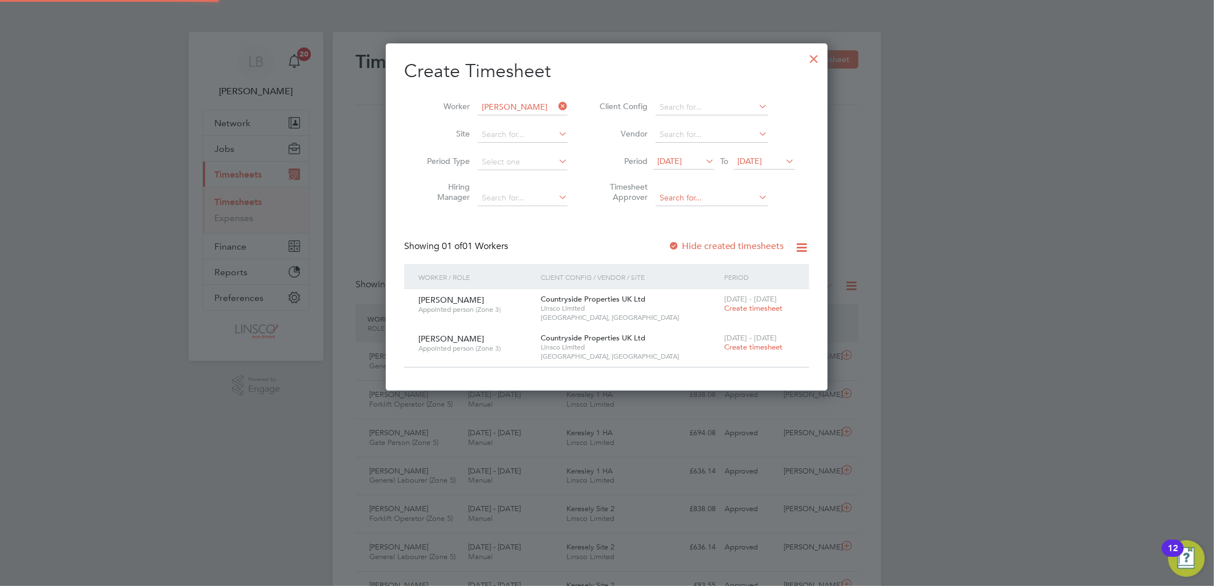
scroll to position [6, 6]
click at [734, 349] on span "Create timesheet" at bounding box center [753, 347] width 58 height 10
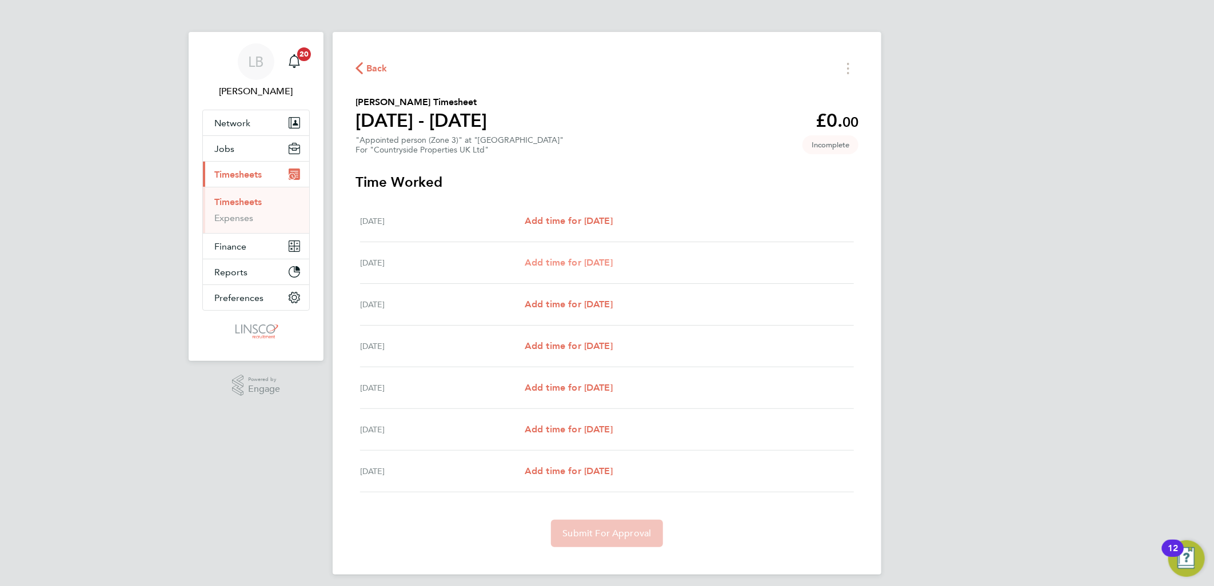
click at [587, 260] on span "Add time for [DATE]" at bounding box center [568, 262] width 88 height 11
select select "30"
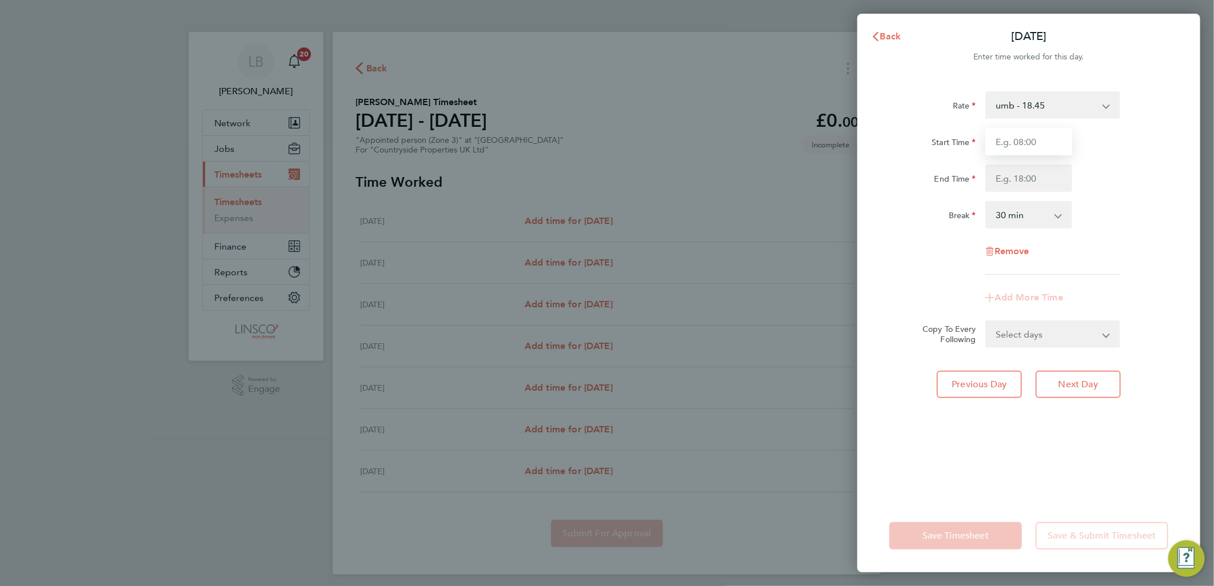
click at [1010, 140] on input "Start Time" at bounding box center [1028, 141] width 87 height 27
type input "07:30"
type input "16:30"
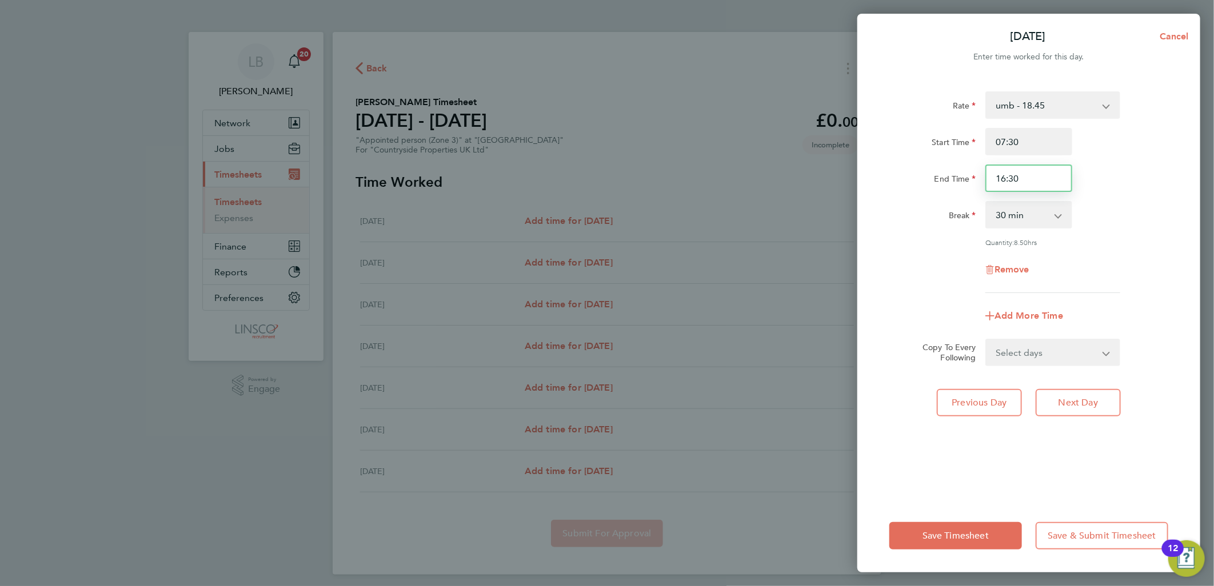
click at [1026, 176] on input "16:30" at bounding box center [1028, 178] width 87 height 27
drag, startPoint x: 1026, startPoint y: 175, endPoint x: 972, endPoint y: 180, distance: 53.9
click at [972, 180] on div "End Time 16:30" at bounding box center [1028, 178] width 288 height 27
click at [923, 277] on div "Remove" at bounding box center [1028, 269] width 288 height 27
click at [956, 532] on span "Save Timesheet" at bounding box center [955, 535] width 66 height 11
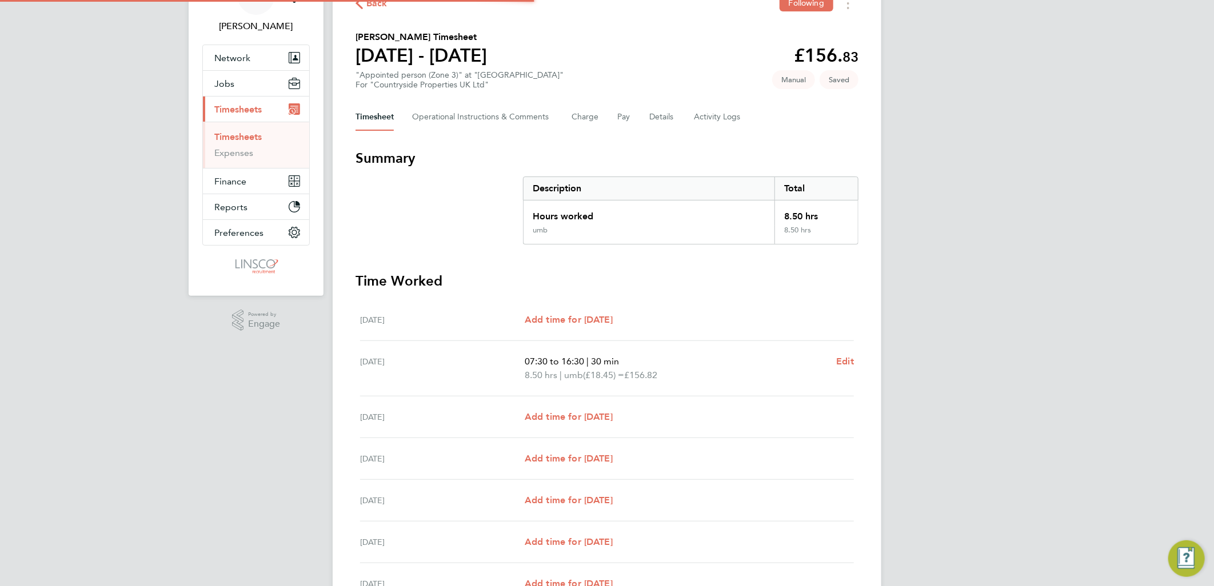
scroll to position [127, 0]
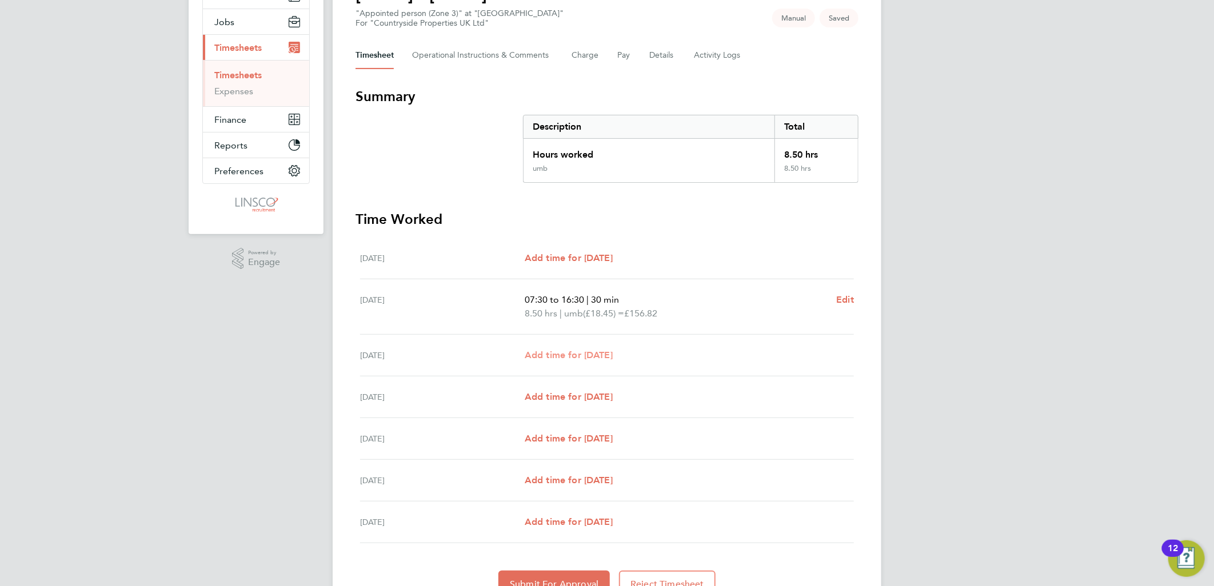
click at [598, 357] on span "Add time for [DATE]" at bounding box center [568, 355] width 88 height 11
select select "30"
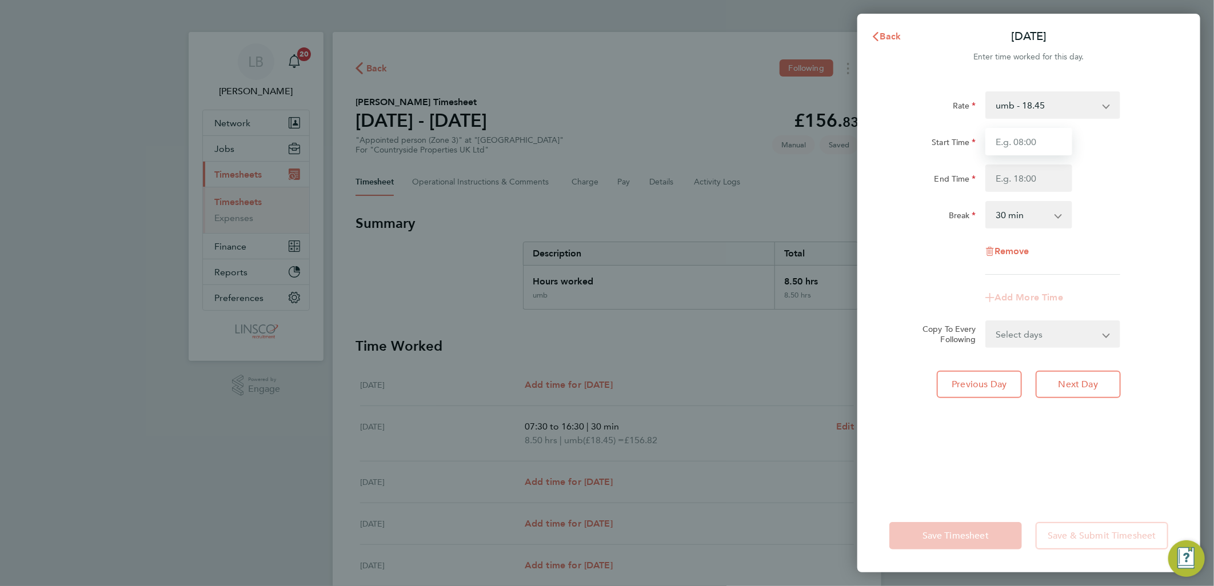
drag, startPoint x: 1019, startPoint y: 147, endPoint x: 1035, endPoint y: 137, distance: 18.5
click at [1031, 140] on input "Start Time" at bounding box center [1028, 141] width 87 height 27
type input "07:05"
click at [1013, 183] on input "End Time" at bounding box center [1028, 178] width 87 height 27
type input "16:25"
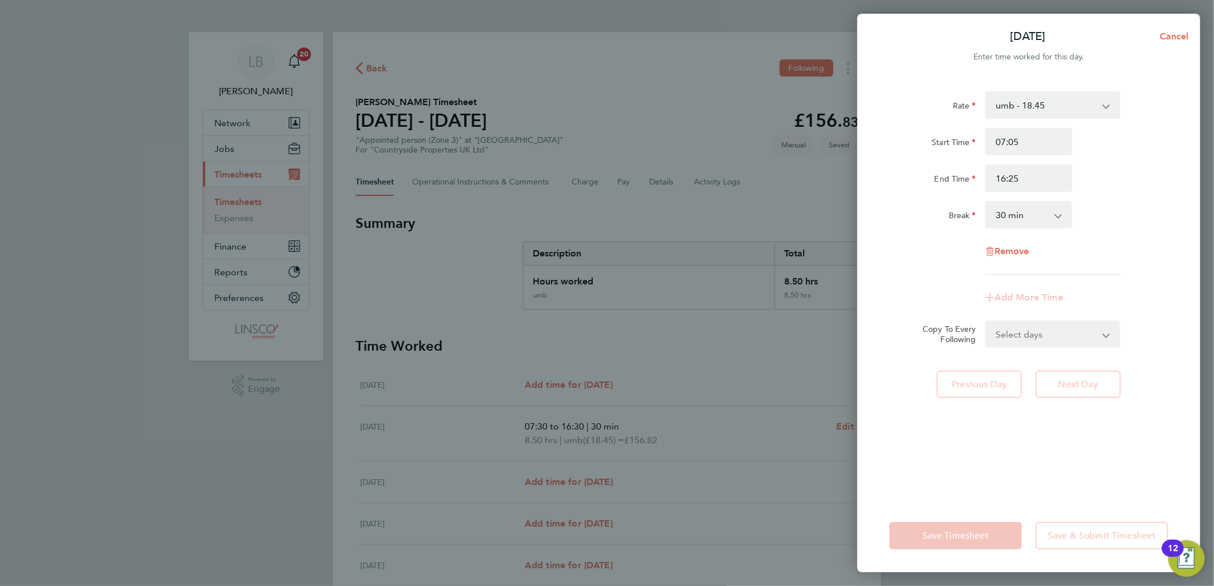
click at [1155, 159] on div "Start Time 07:05 End Time 16:25" at bounding box center [1028, 160] width 288 height 64
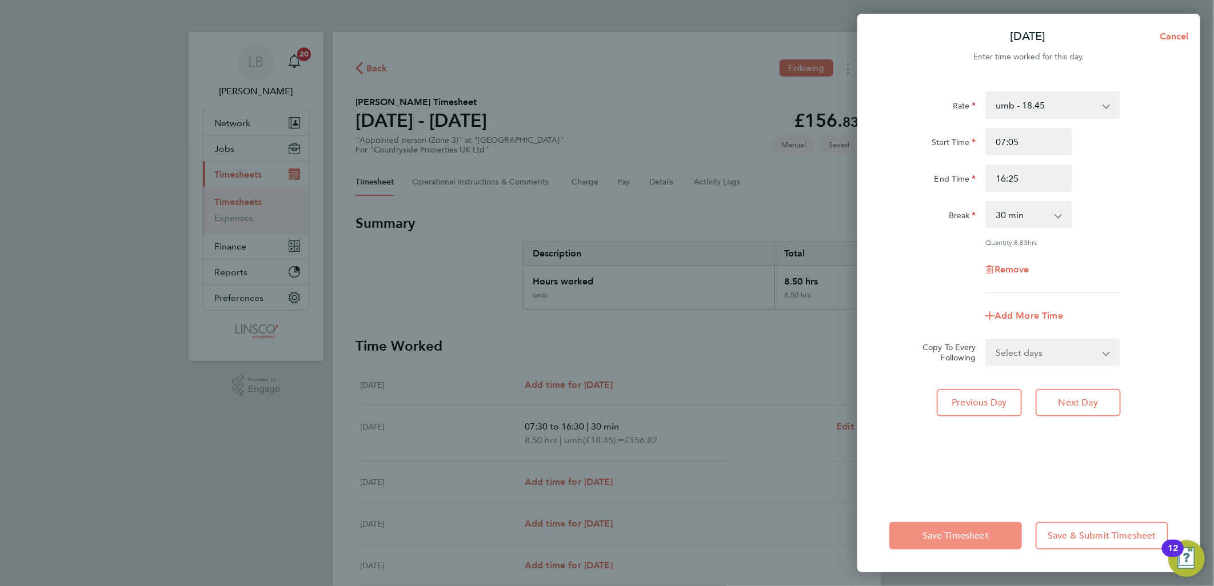
click at [935, 546] on button "Save Timesheet" at bounding box center [955, 535] width 133 height 27
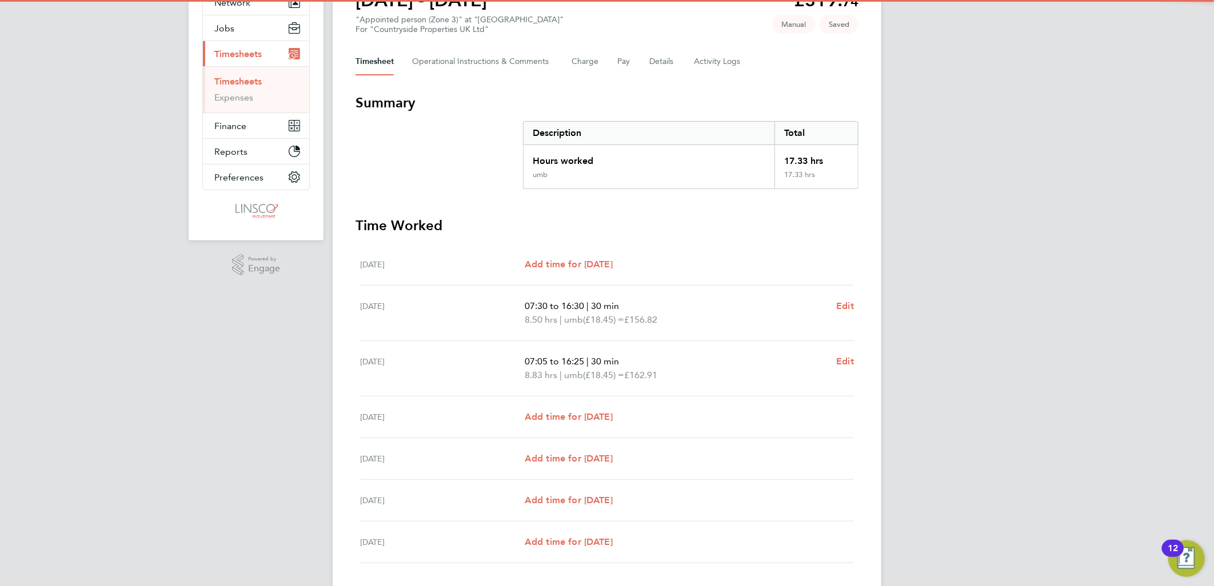
scroll to position [127, 0]
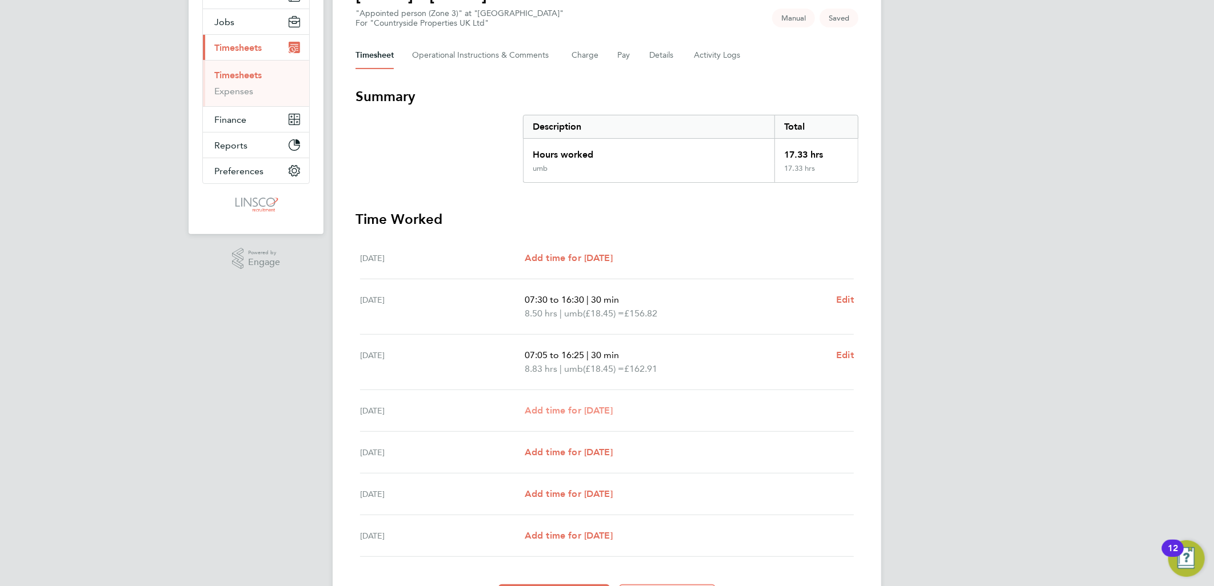
click at [563, 409] on span "Add time for [DATE]" at bounding box center [568, 410] width 88 height 11
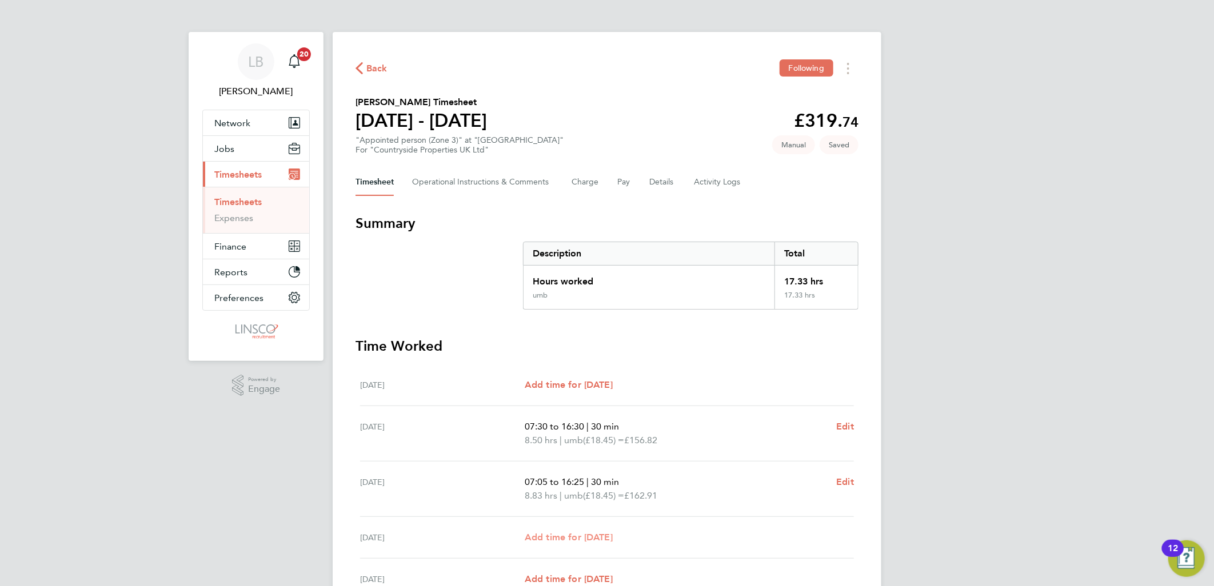
select select "30"
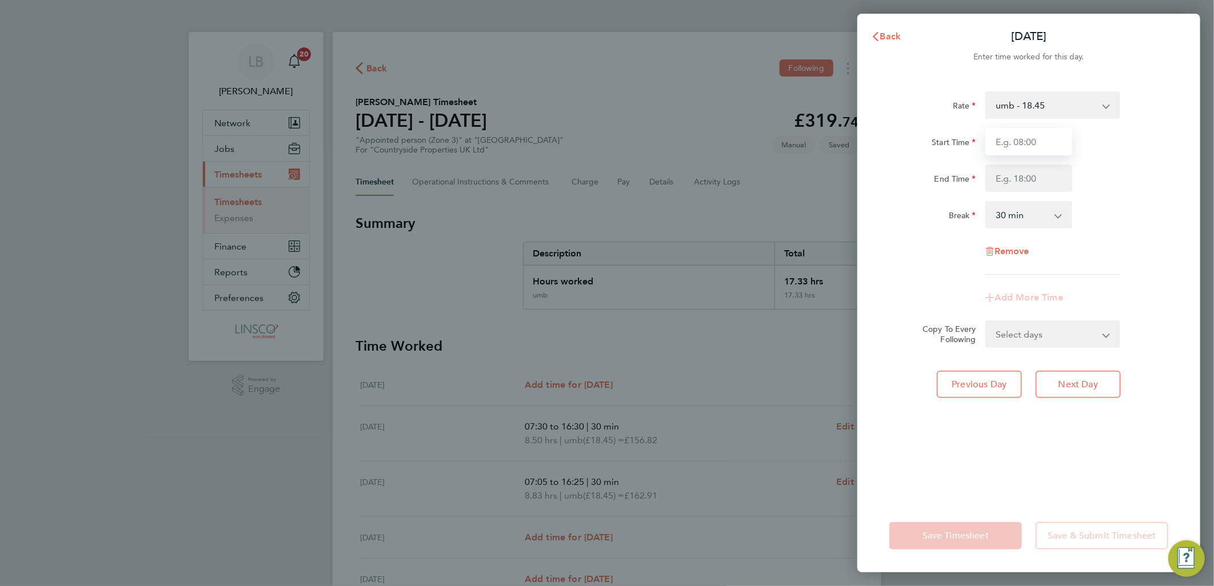
click at [1017, 145] on input "Start Time" at bounding box center [1028, 141] width 87 height 27
type input "07:42"
click at [1037, 178] on input "End Time" at bounding box center [1028, 178] width 87 height 27
type input "16:54"
drag, startPoint x: 1162, startPoint y: 162, endPoint x: 1062, endPoint y: 373, distance: 234.1
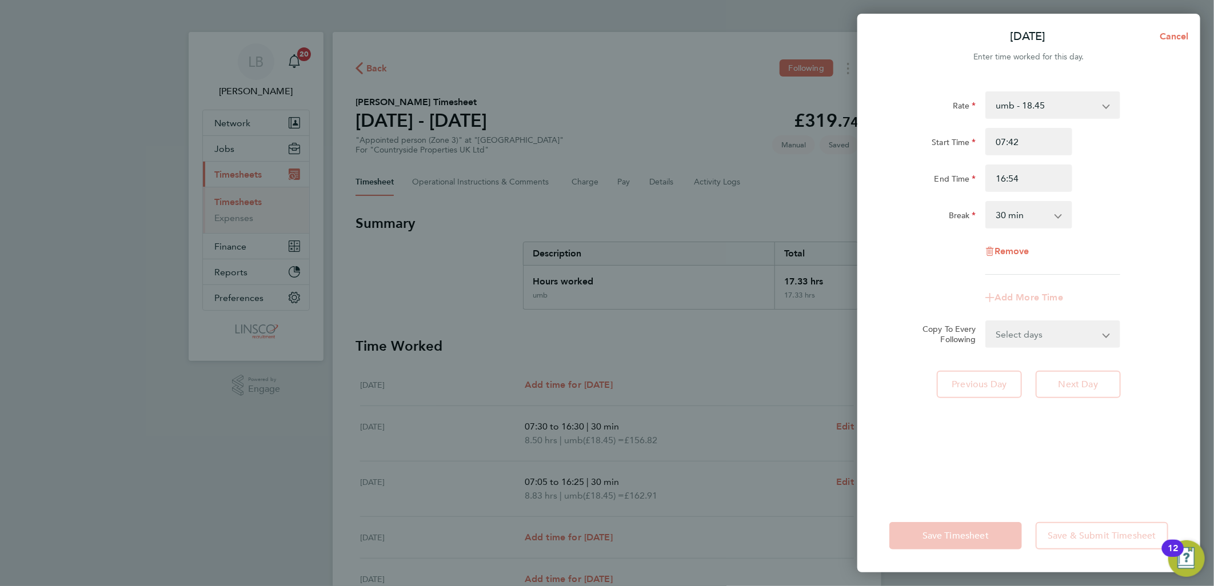
click at [1162, 162] on div "Start Time 07:42 End Time 16:54" at bounding box center [1028, 160] width 288 height 64
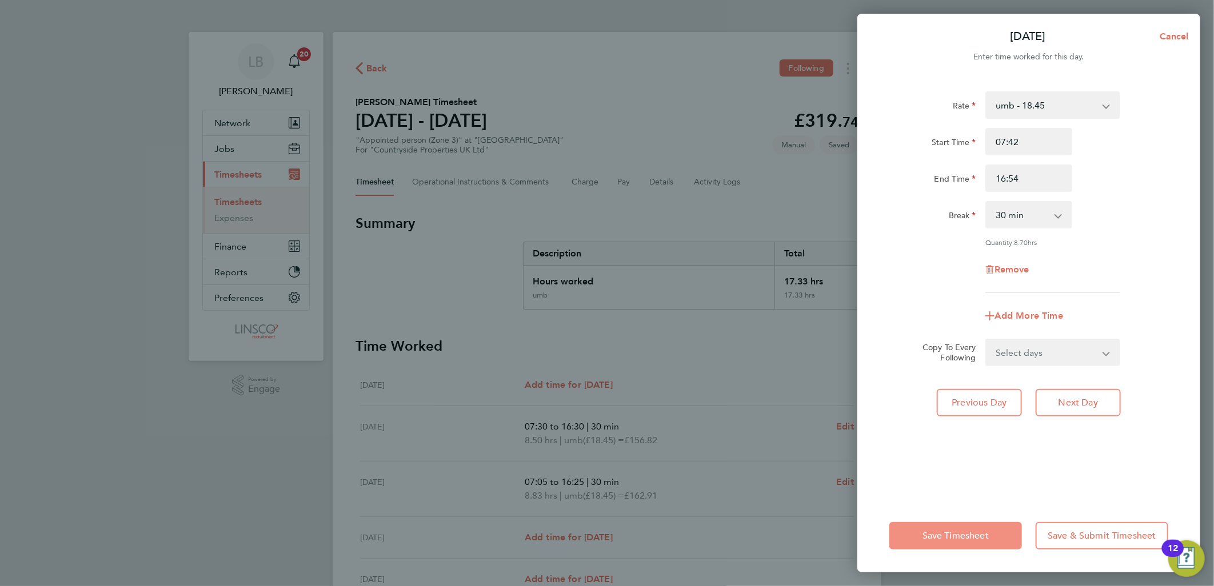
click at [969, 530] on span "Save Timesheet" at bounding box center [955, 535] width 66 height 11
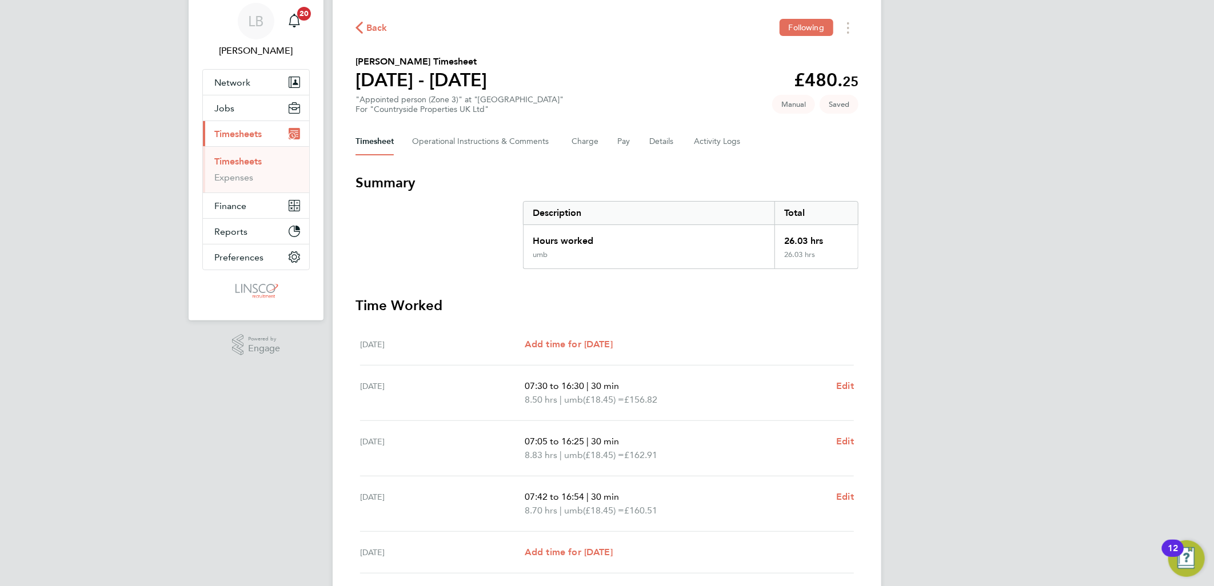
scroll to position [63, 0]
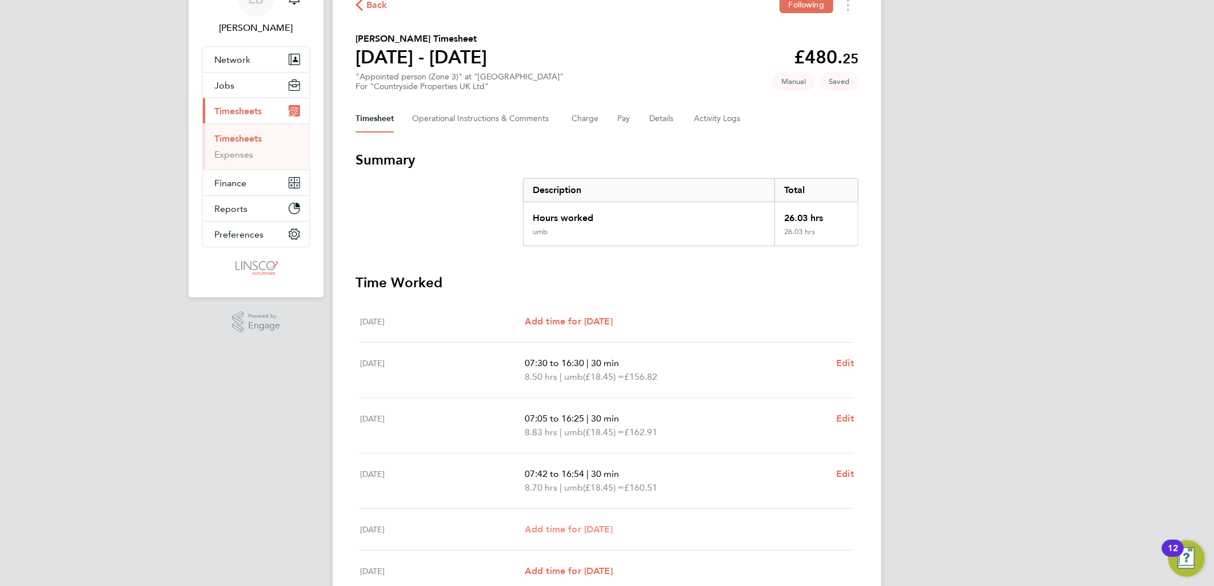
click at [568, 532] on span "Add time for [DATE]" at bounding box center [568, 529] width 88 height 11
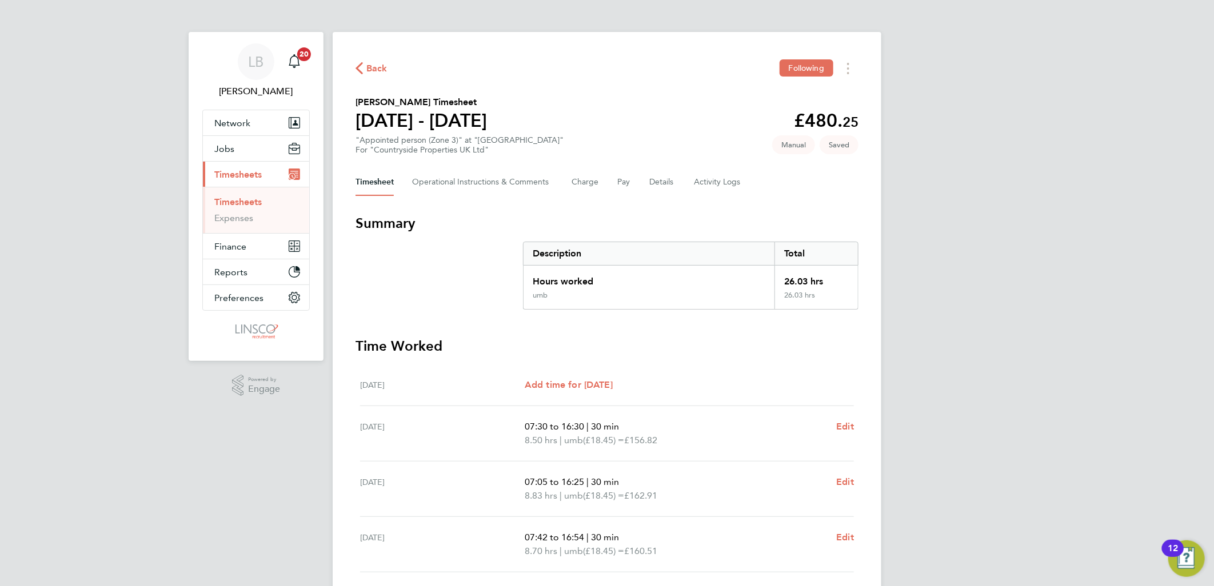
select select "30"
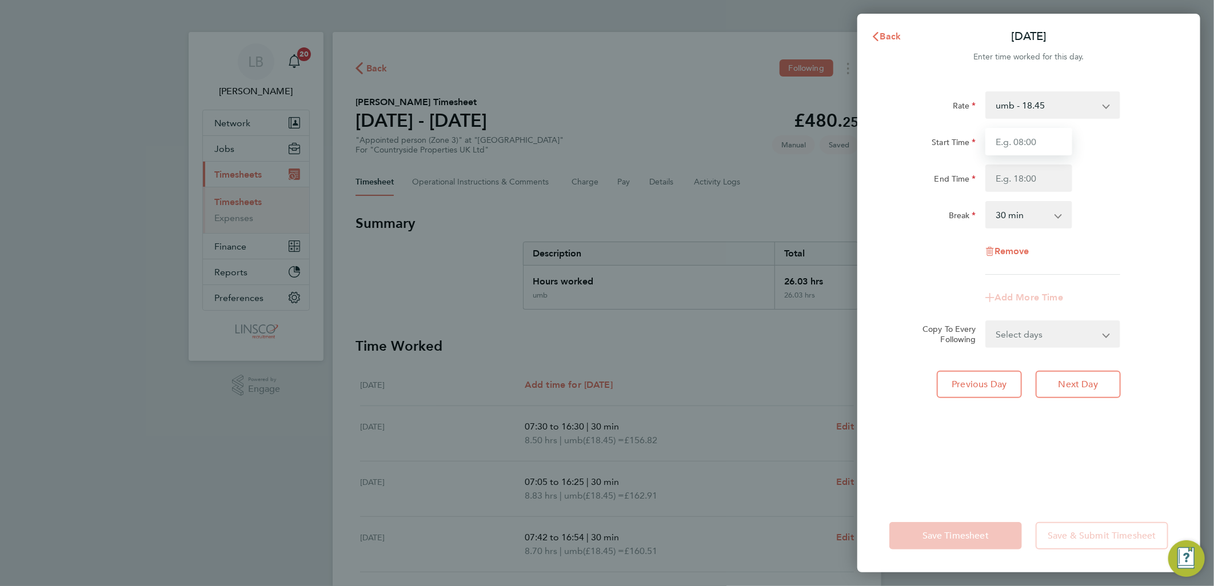
click at [1030, 143] on input "Start Time" at bounding box center [1028, 141] width 87 height 27
type input "07:01"
type input "17:09"
click at [1112, 162] on div "Start Time 07:01 End Time 17:09" at bounding box center [1028, 160] width 288 height 64
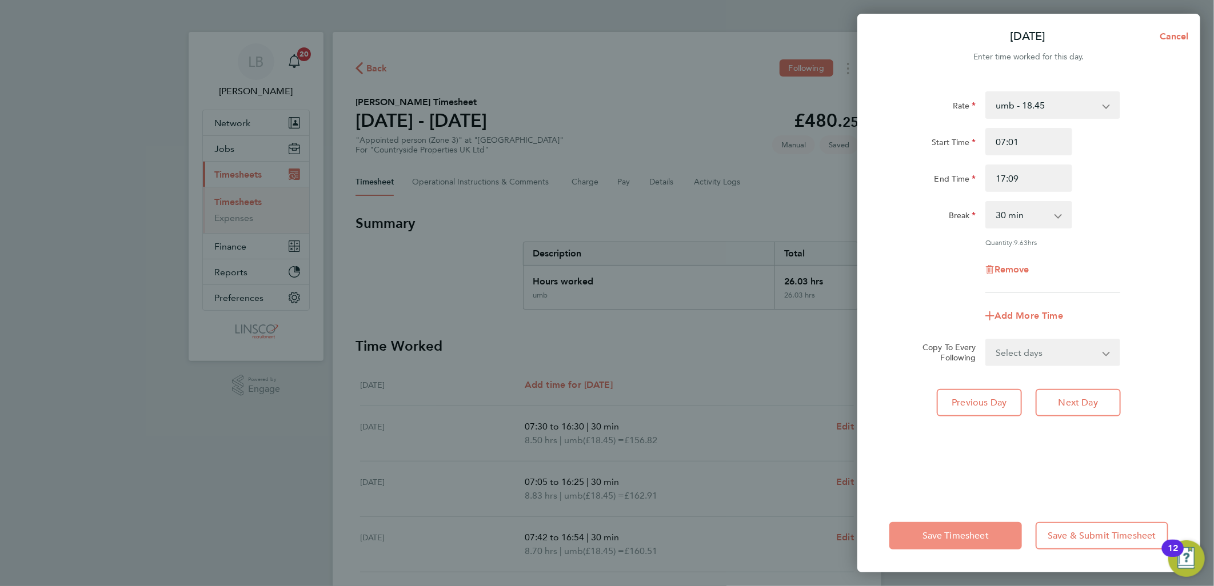
click at [922, 540] on span "Save Timesheet" at bounding box center [955, 535] width 66 height 11
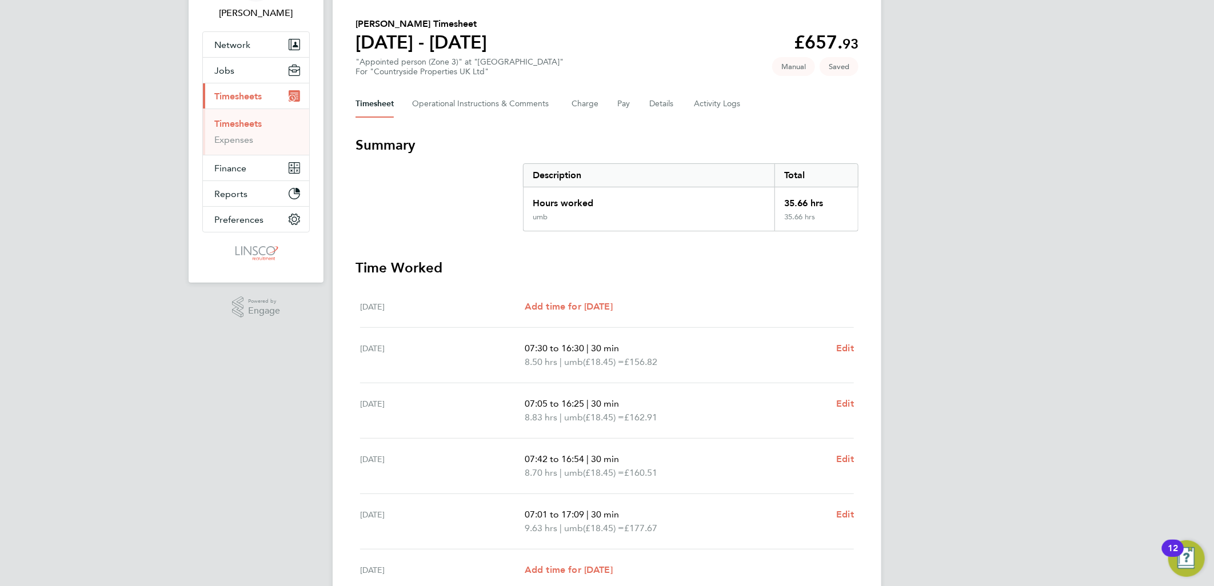
scroll to position [190, 0]
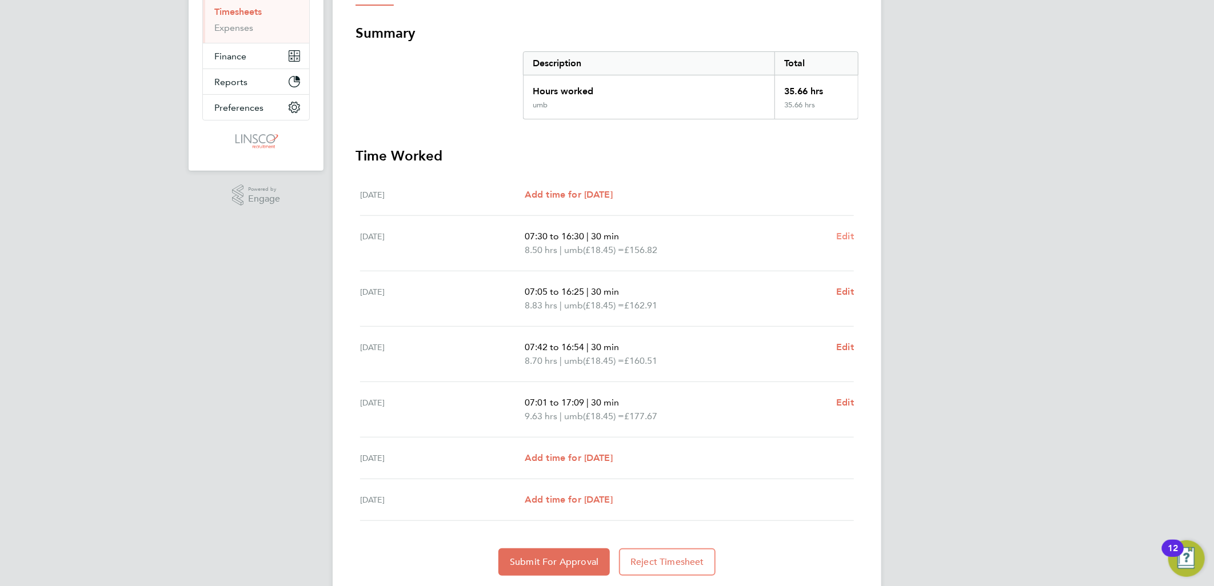
click at [844, 231] on span "Edit" at bounding box center [845, 236] width 18 height 11
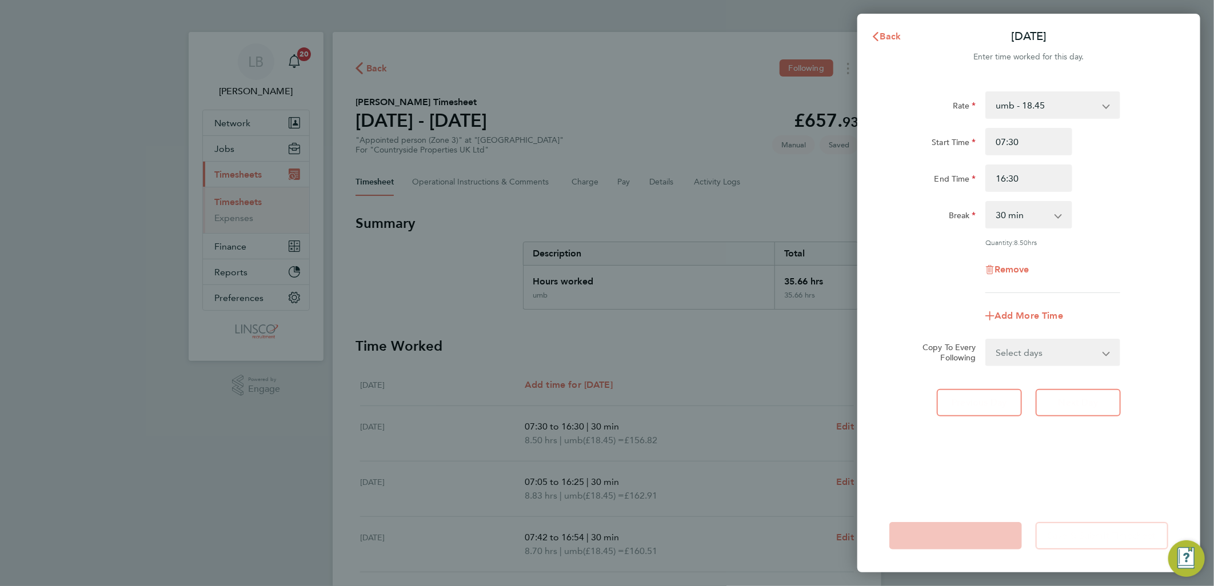
click at [1027, 208] on select "0 min 15 min 30 min 45 min 60 min 75 min 90 min" at bounding box center [1021, 214] width 71 height 25
select select "60"
click at [986, 202] on select "0 min 15 min 30 min 45 min 60 min 75 min 90 min" at bounding box center [1021, 214] width 71 height 25
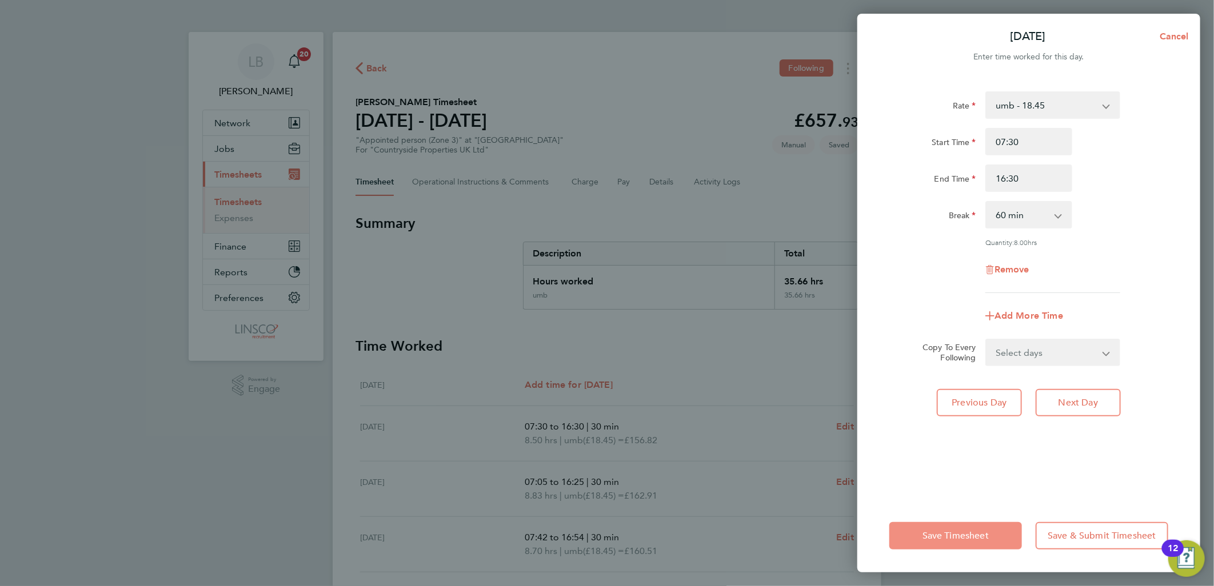
click at [950, 531] on button "Save Timesheet" at bounding box center [955, 535] width 133 height 27
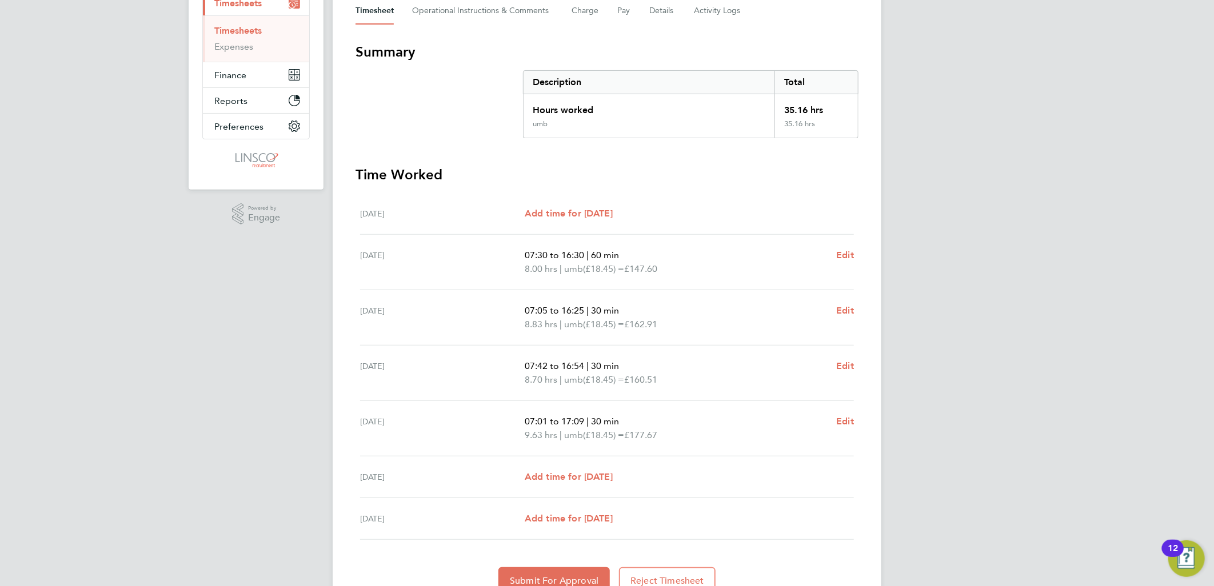
scroll to position [190, 0]
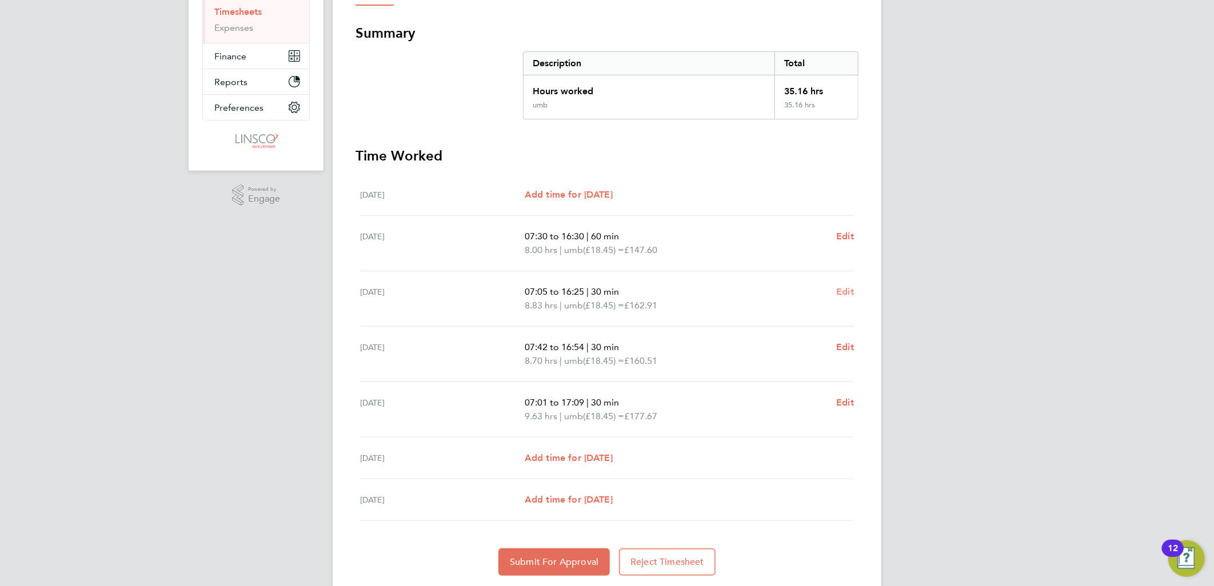
click at [849, 288] on span "Edit" at bounding box center [845, 291] width 18 height 11
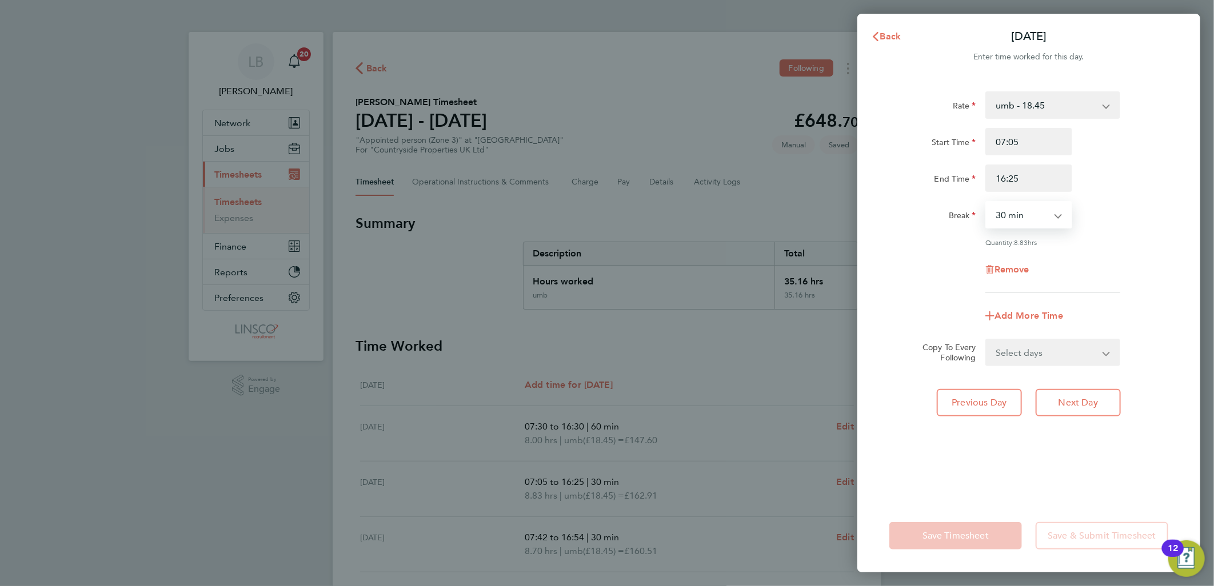
drag, startPoint x: 1017, startPoint y: 209, endPoint x: 1020, endPoint y: 229, distance: 19.7
click at [1017, 209] on select "0 min 15 min 30 min 45 min 60 min 75 min 90 min" at bounding box center [1021, 214] width 71 height 25
select select "60"
click at [986, 202] on select "0 min 15 min 30 min 45 min 60 min 75 min 90 min" at bounding box center [1021, 214] width 71 height 25
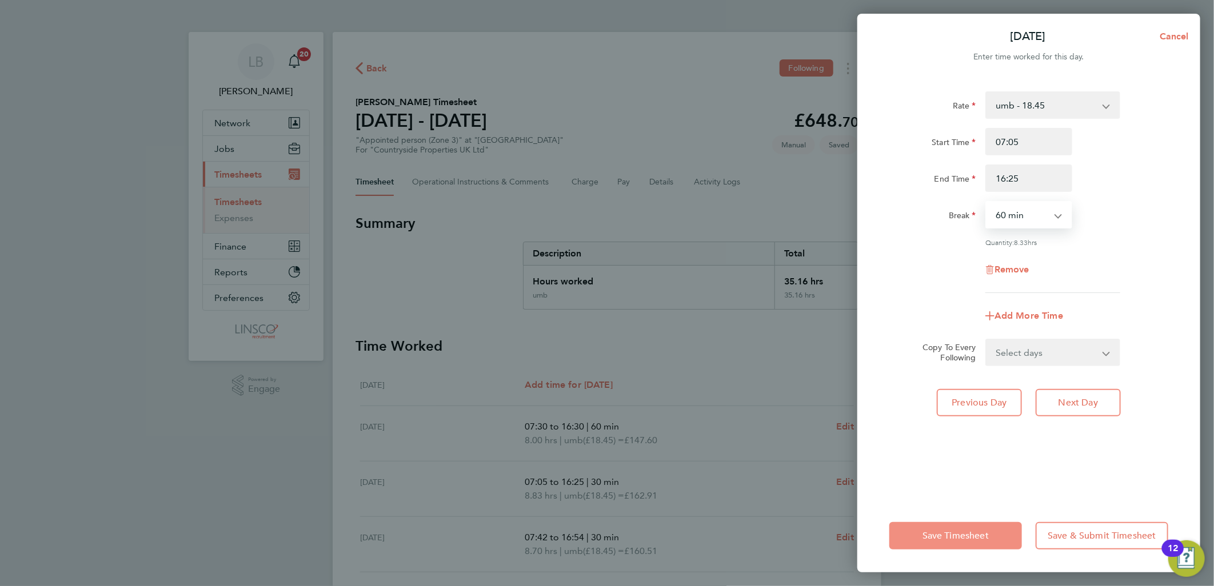
click at [970, 524] on button "Save Timesheet" at bounding box center [955, 535] width 133 height 27
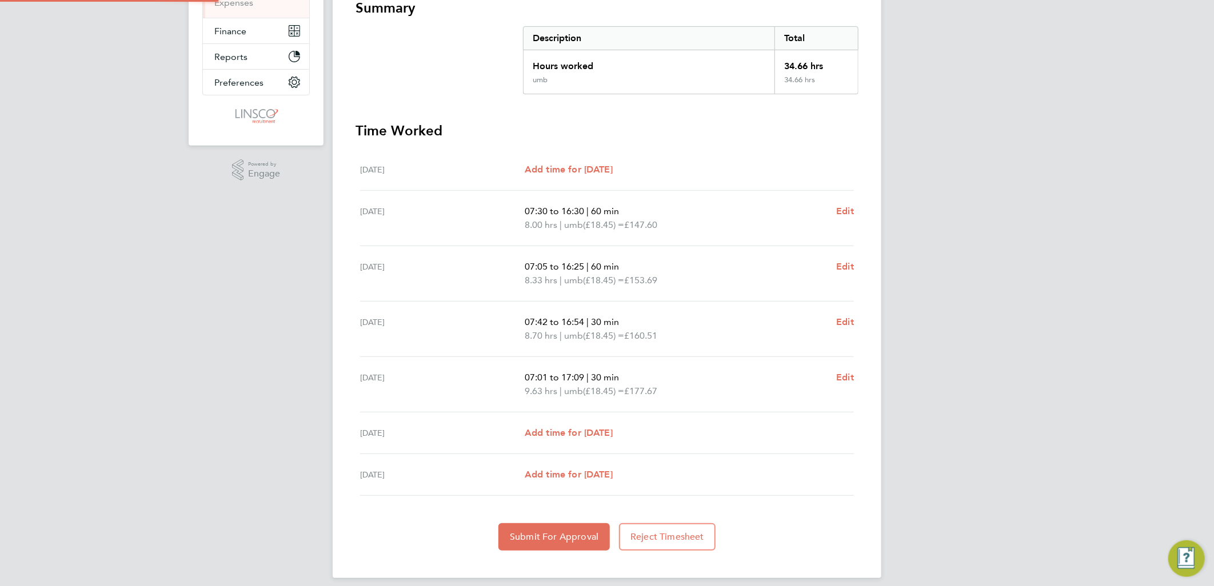
scroll to position [224, 0]
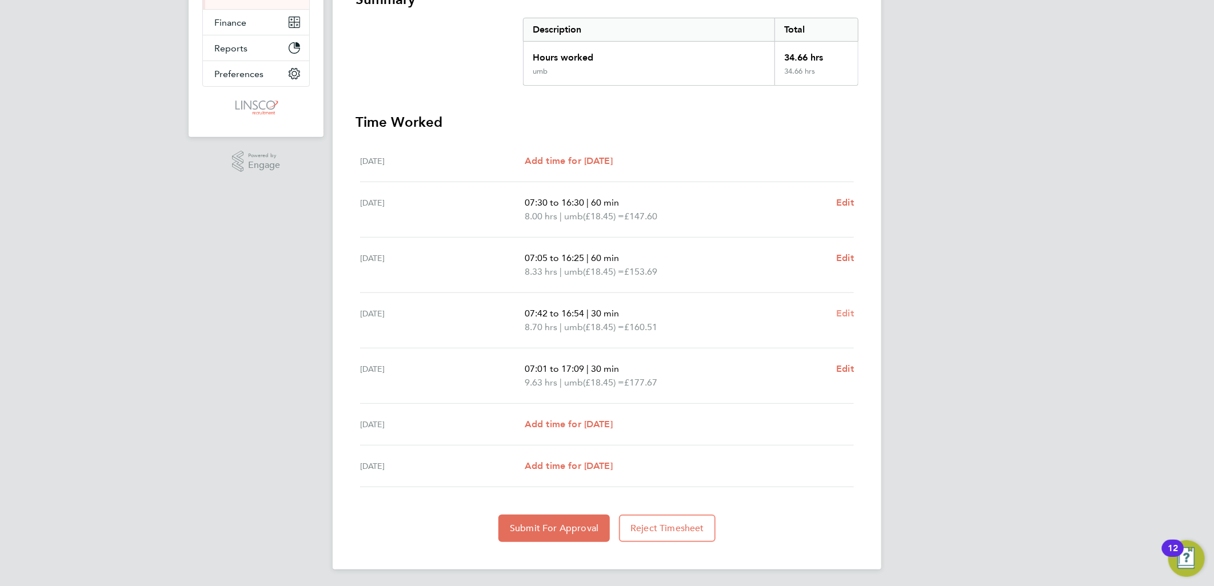
click at [848, 313] on span "Edit" at bounding box center [845, 313] width 18 height 11
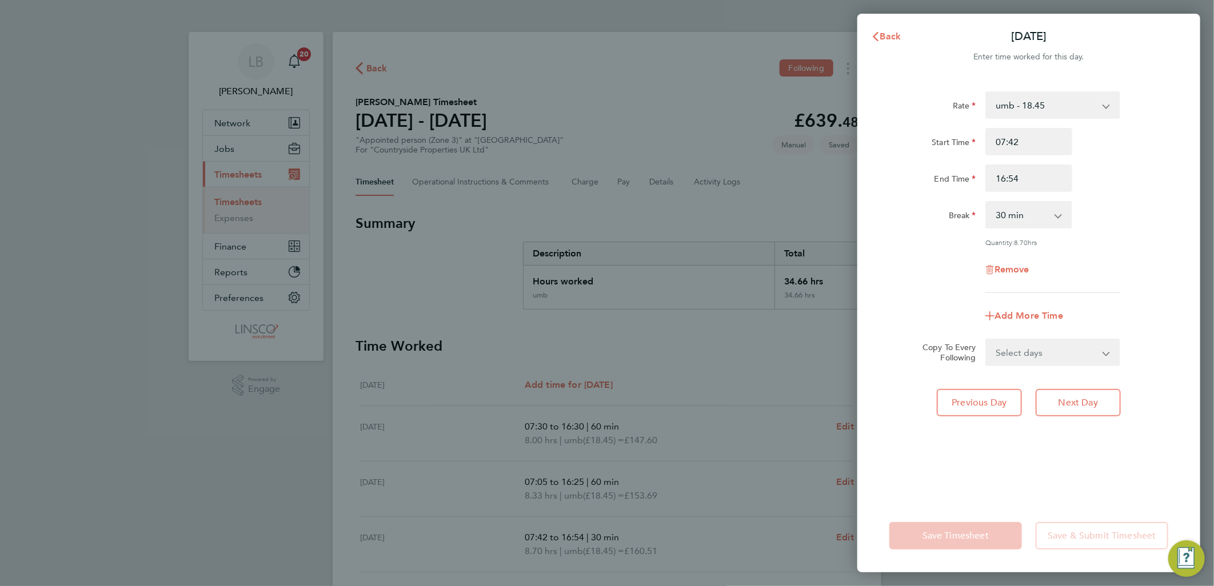
click at [1008, 214] on select "0 min 15 min 30 min 45 min 60 min 75 min 90 min" at bounding box center [1021, 214] width 71 height 25
select select "60"
click at [986, 202] on select "0 min 15 min 30 min 45 min 60 min 75 min 90 min" at bounding box center [1021, 214] width 71 height 25
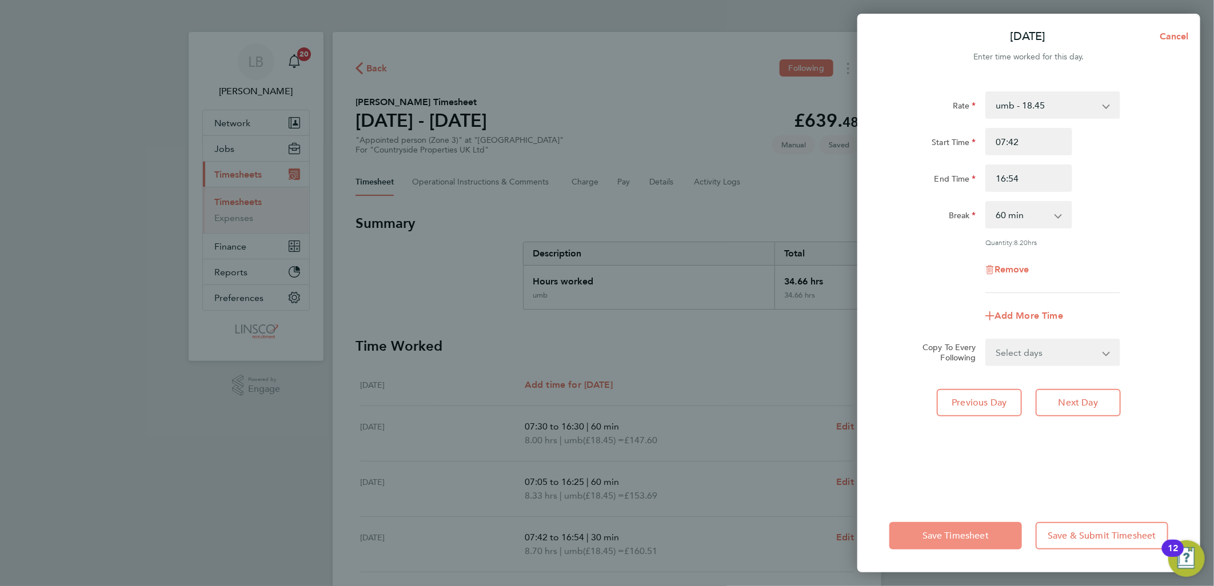
drag, startPoint x: 970, startPoint y: 531, endPoint x: 767, endPoint y: 477, distance: 210.5
click at [969, 532] on span "Save Timesheet" at bounding box center [955, 535] width 66 height 11
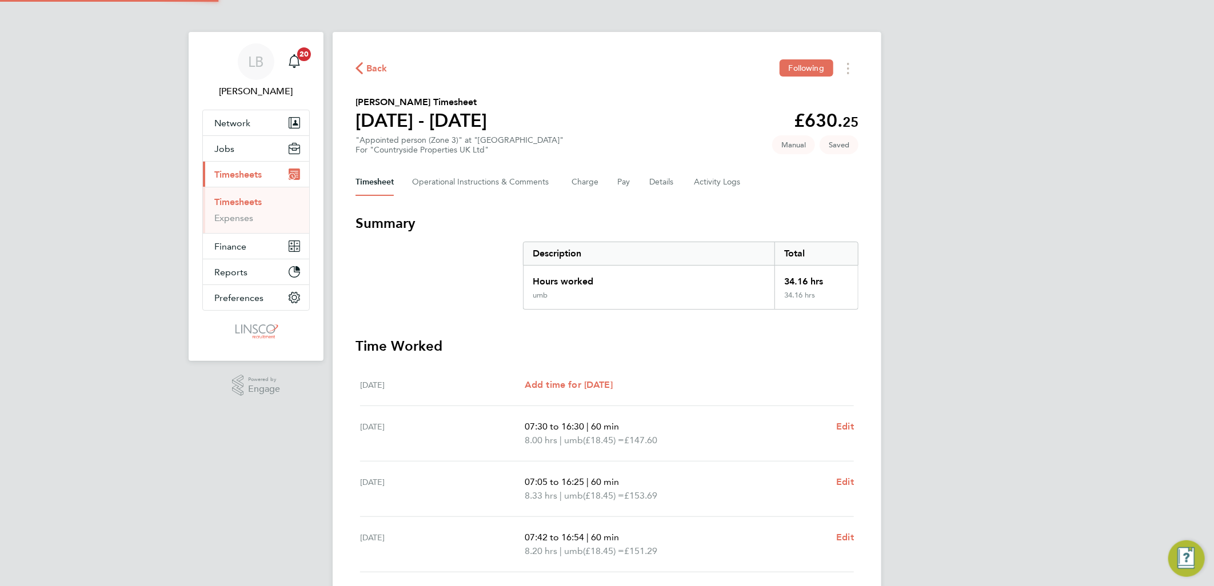
scroll to position [224, 0]
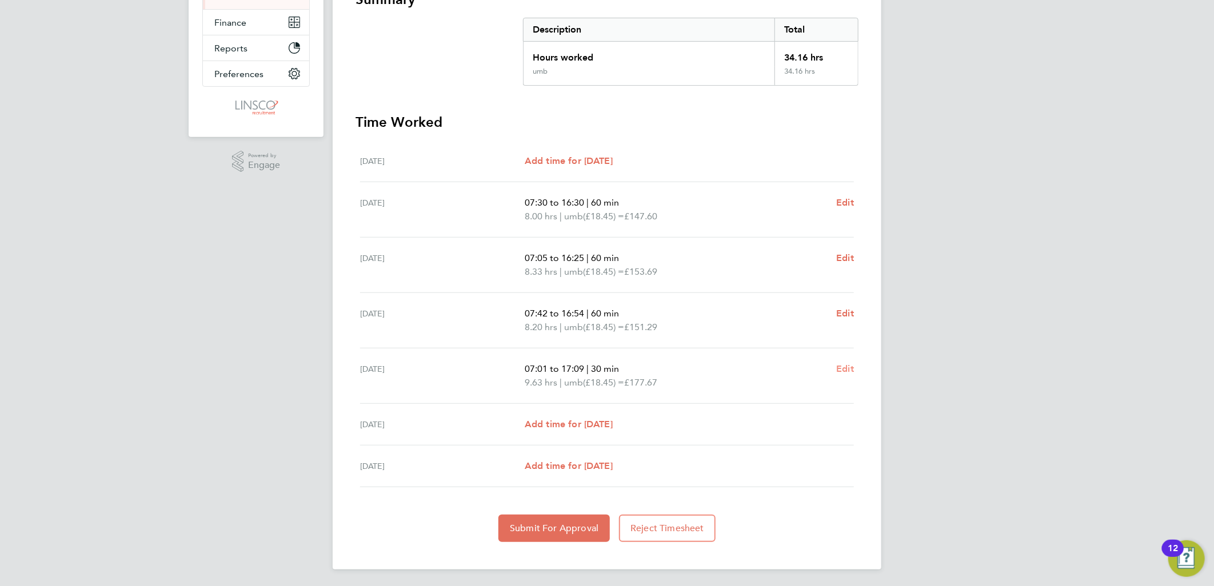
click at [838, 366] on span "Edit" at bounding box center [845, 368] width 18 height 11
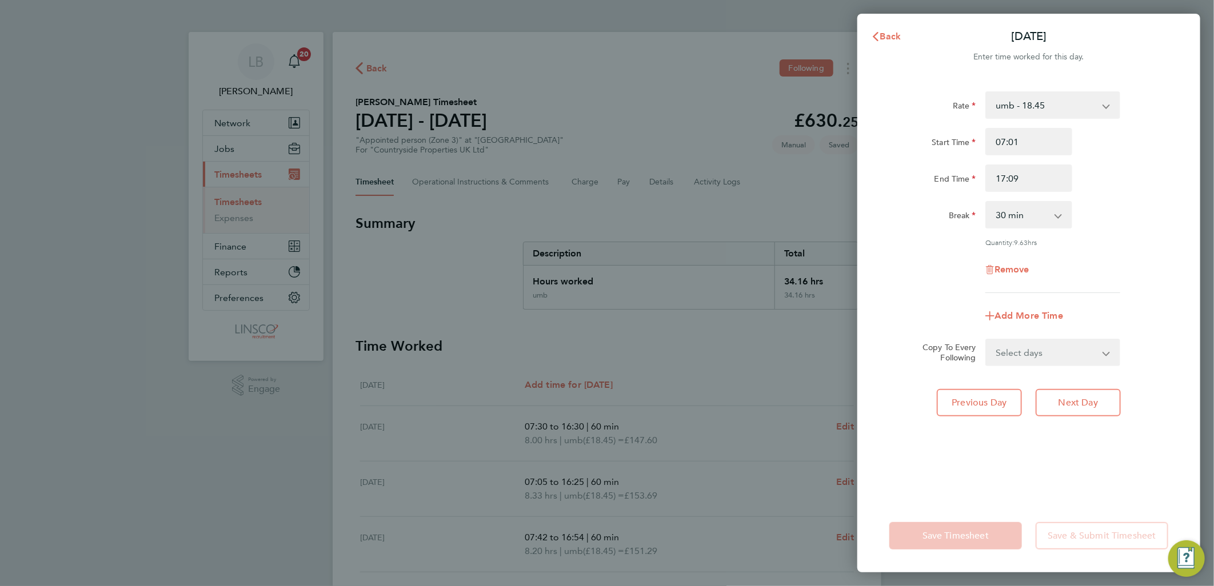
click at [1007, 219] on select "0 min 15 min 30 min 45 min 60 min 75 min 90 min" at bounding box center [1021, 214] width 71 height 25
select select "60"
click at [986, 202] on select "0 min 15 min 30 min 45 min 60 min 75 min 90 min" at bounding box center [1021, 214] width 71 height 25
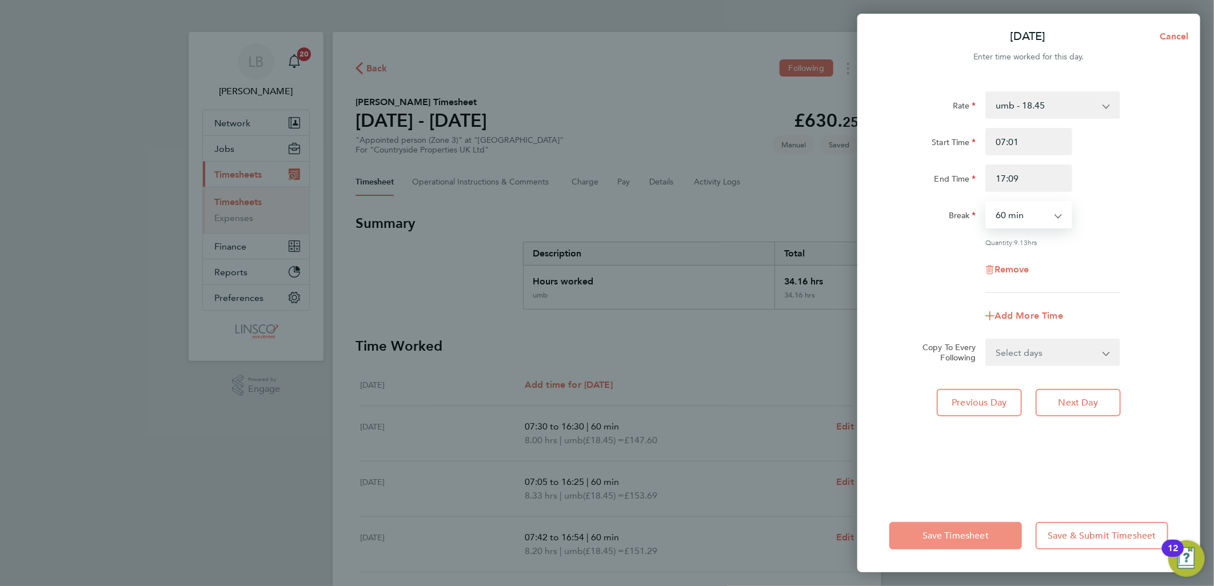
click at [956, 535] on span "Save Timesheet" at bounding box center [955, 535] width 66 height 11
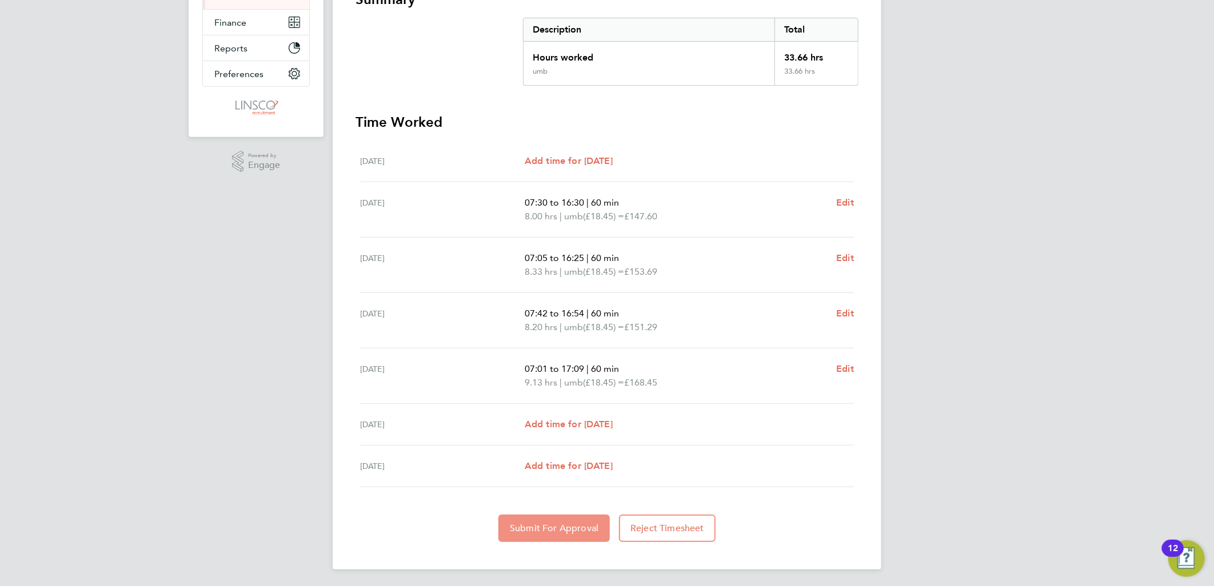
click at [568, 527] on span "Submit For Approval" at bounding box center [554, 528] width 89 height 11
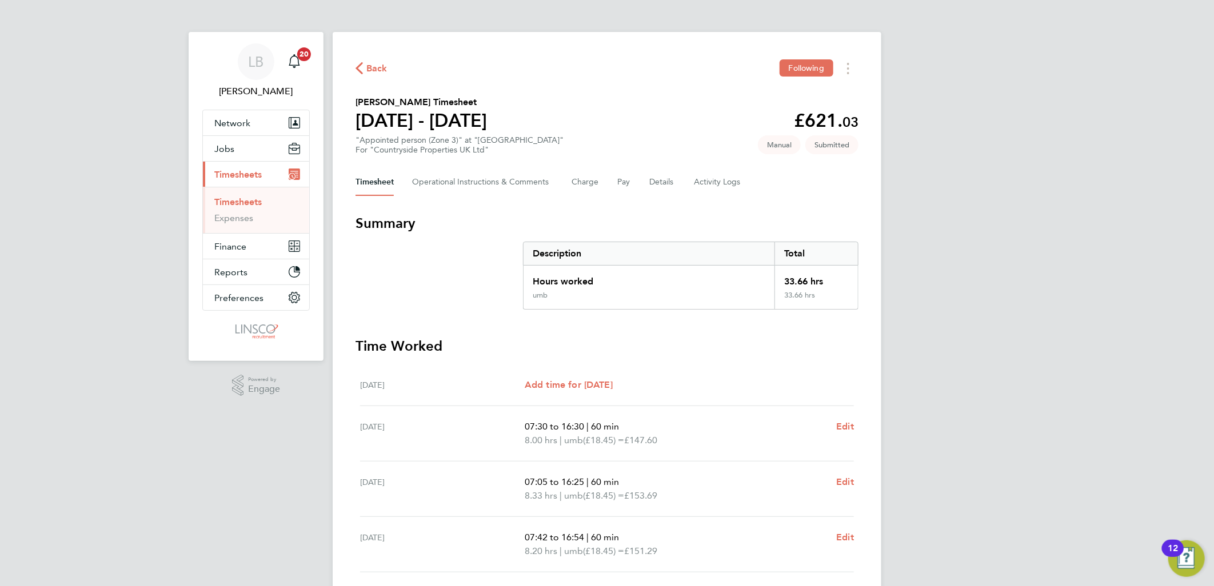
click at [358, 66] on icon "button" at bounding box center [358, 68] width 7 height 12
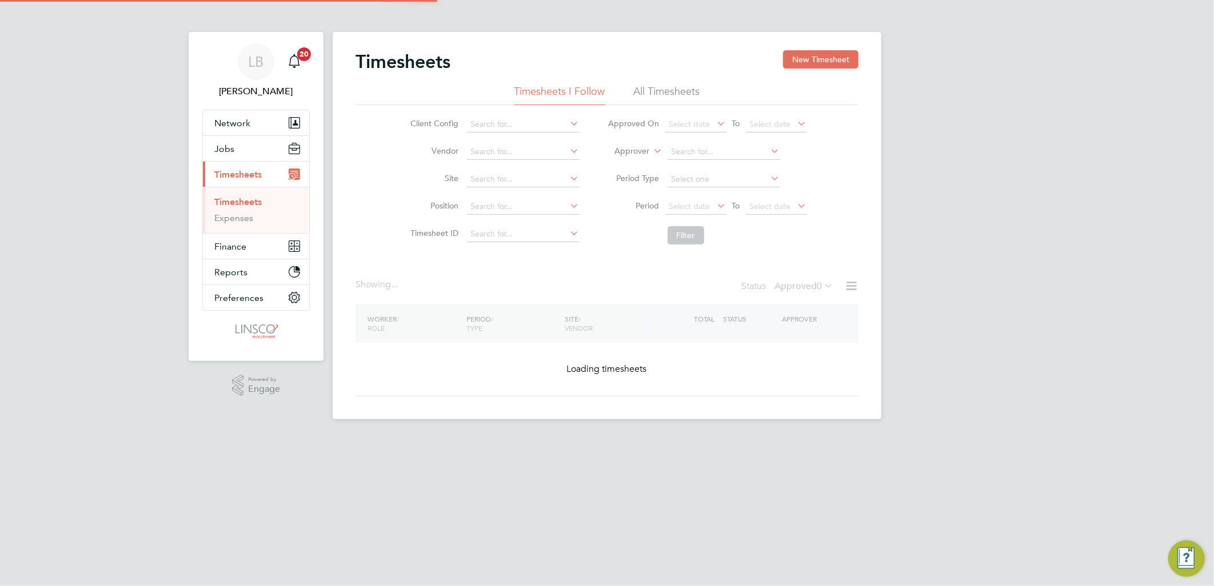
click at [816, 61] on button "New Timesheet" at bounding box center [820, 59] width 75 height 18
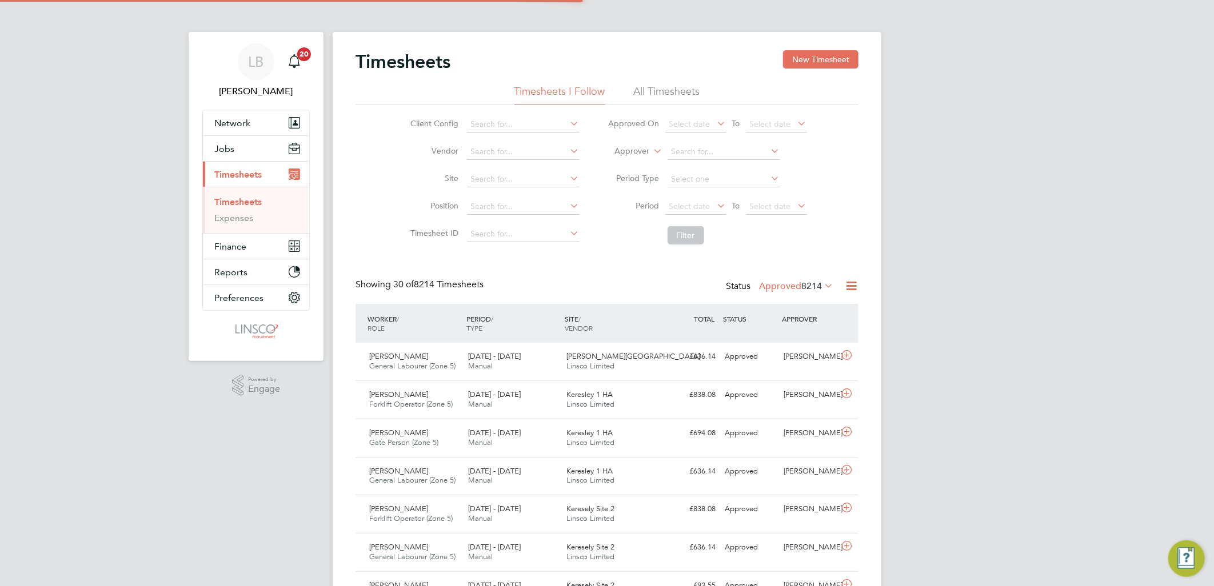
scroll to position [29, 99]
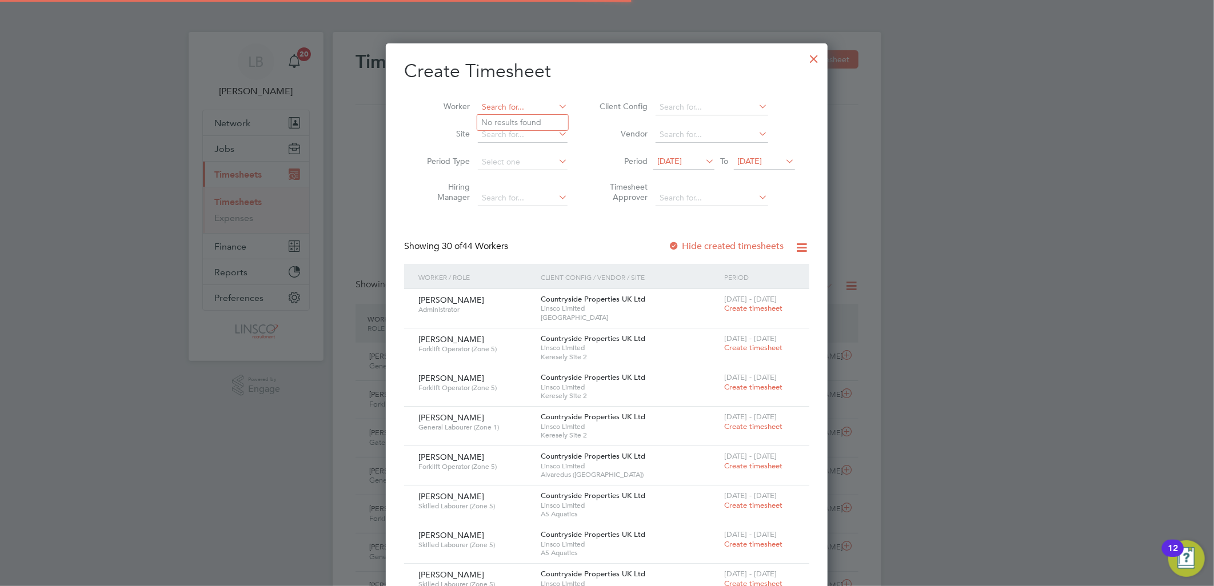
click at [532, 110] on input at bounding box center [523, 107] width 90 height 16
click at [513, 168] on li "J oe Park in" at bounding box center [534, 169] width 115 height 15
type input "[PERSON_NAME]"
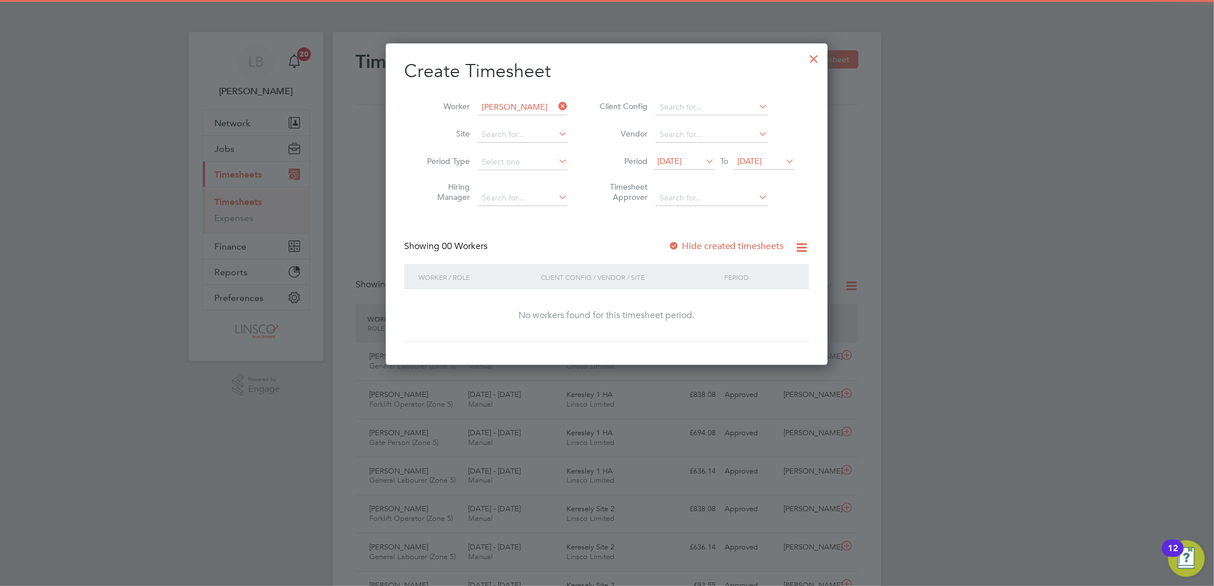
click at [746, 246] on label "Hide created timesheets" at bounding box center [726, 246] width 116 height 11
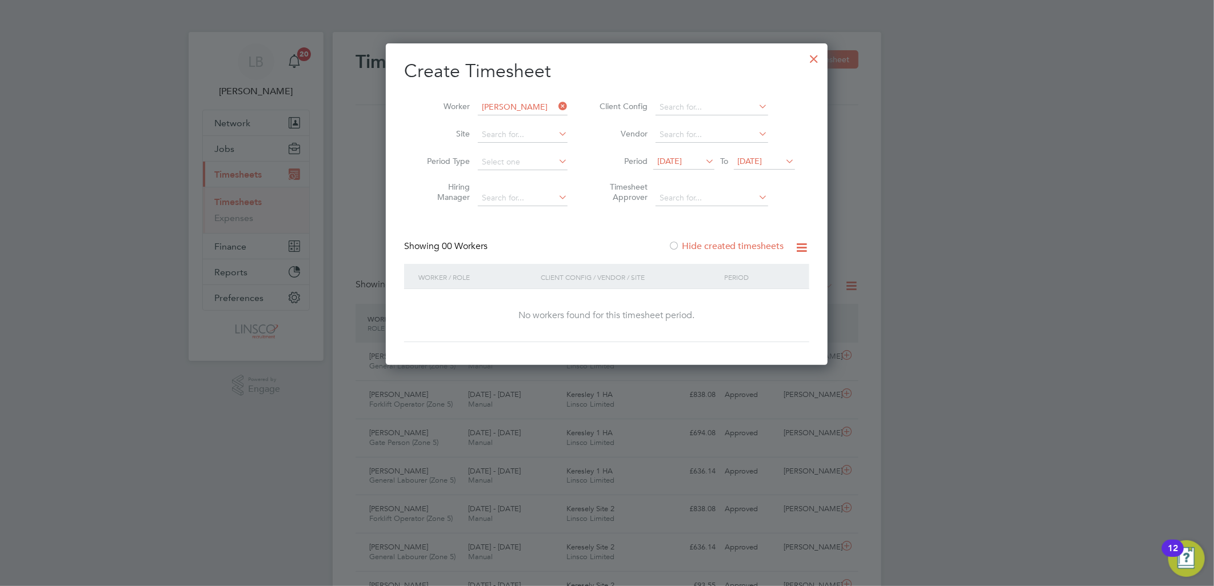
click at [752, 245] on label "Hide created timesheets" at bounding box center [726, 246] width 116 height 11
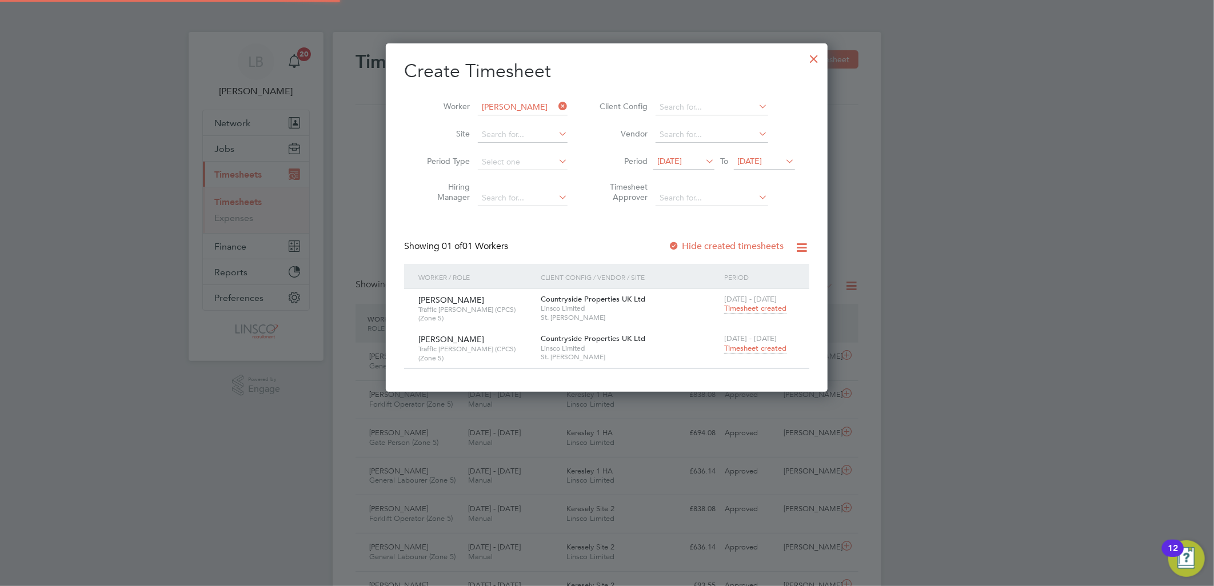
click at [746, 347] on span "Timesheet created" at bounding box center [755, 348] width 62 height 10
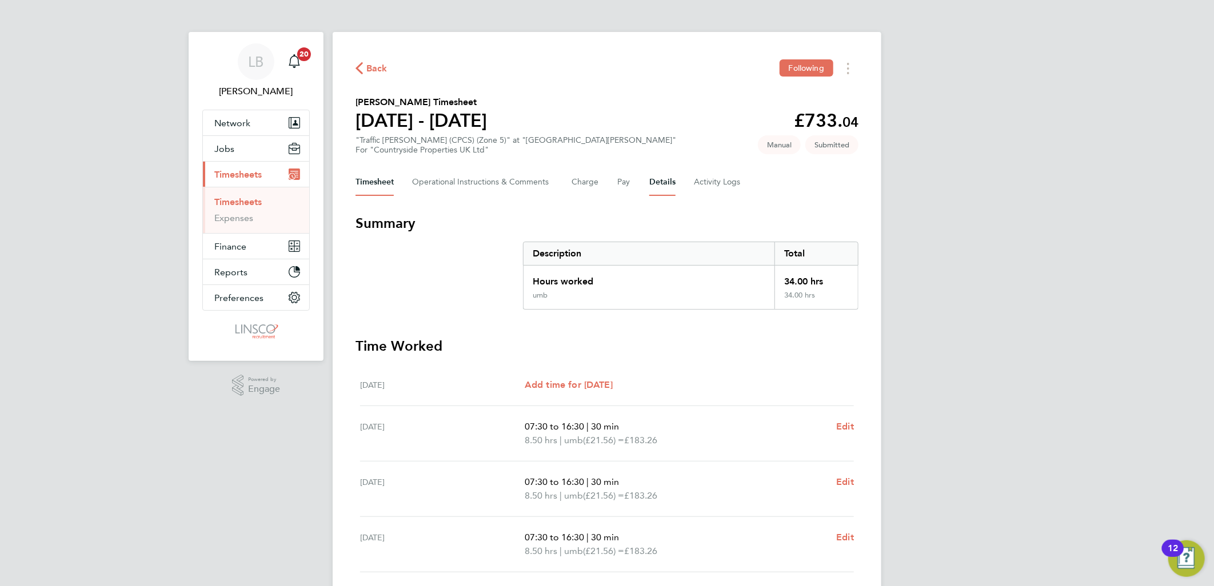
click at [654, 176] on button "Details" at bounding box center [662, 182] width 26 height 27
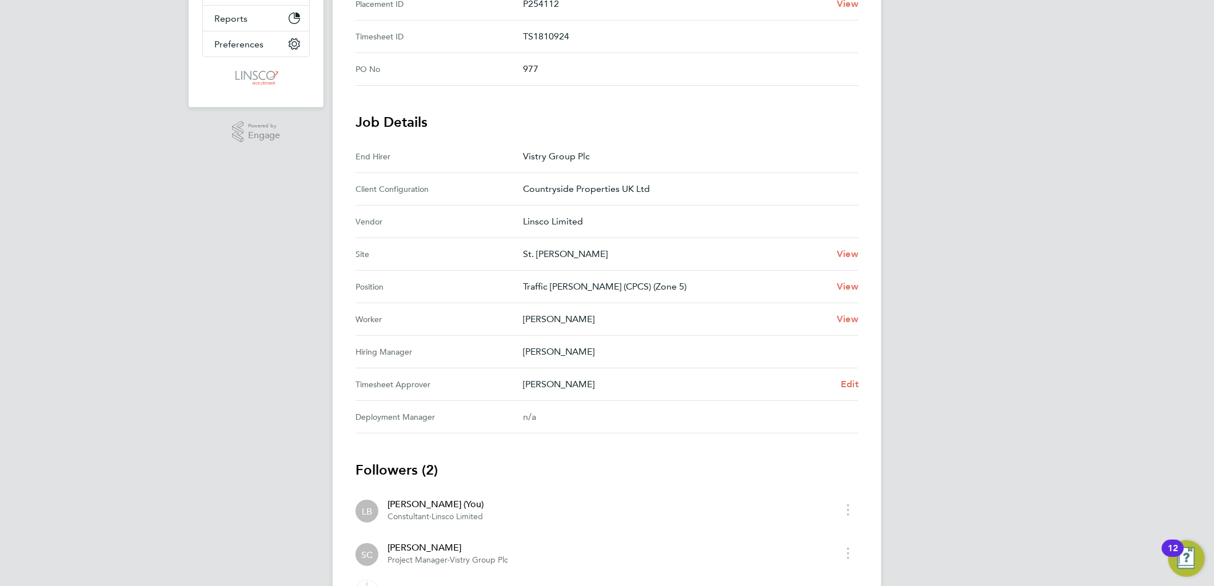
click at [839, 383] on div "Stuart Clay Edit" at bounding box center [690, 385] width 335 height 14
click at [844, 385] on span "Edit" at bounding box center [849, 384] width 18 height 11
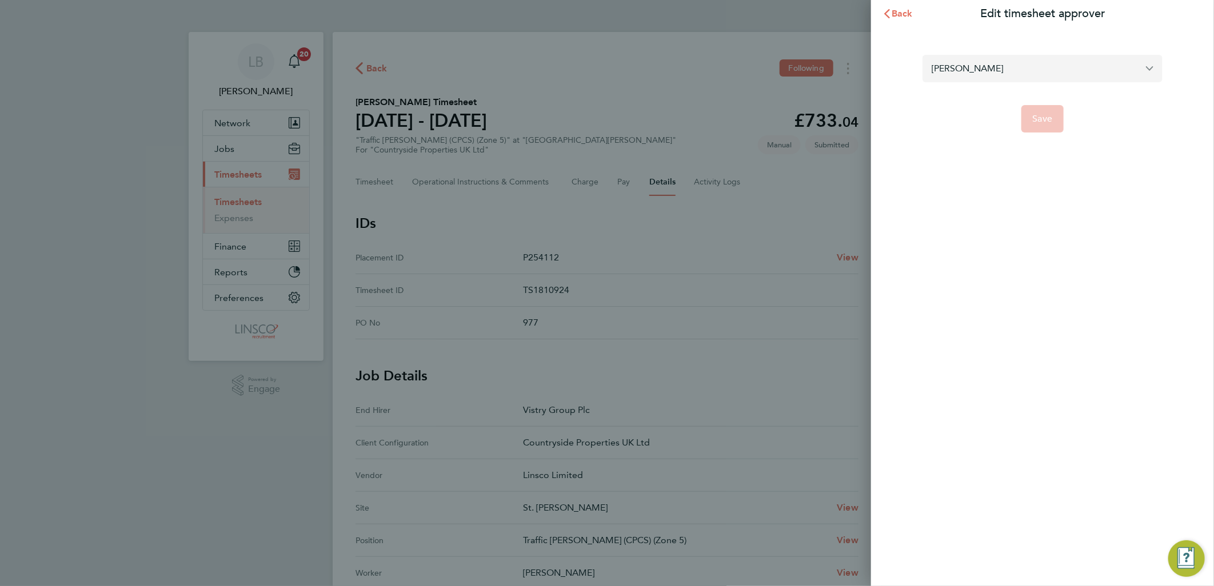
click at [971, 72] on input "Stuart Clay" at bounding box center [1042, 68] width 240 height 27
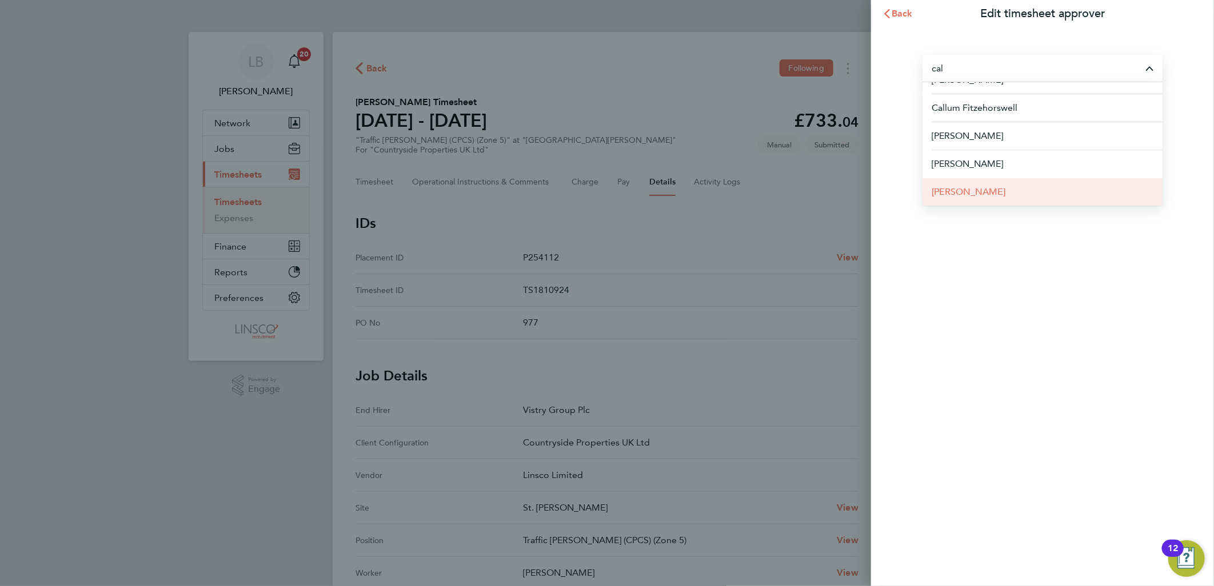
click at [980, 197] on span "[PERSON_NAME]" at bounding box center [968, 192] width 74 height 14
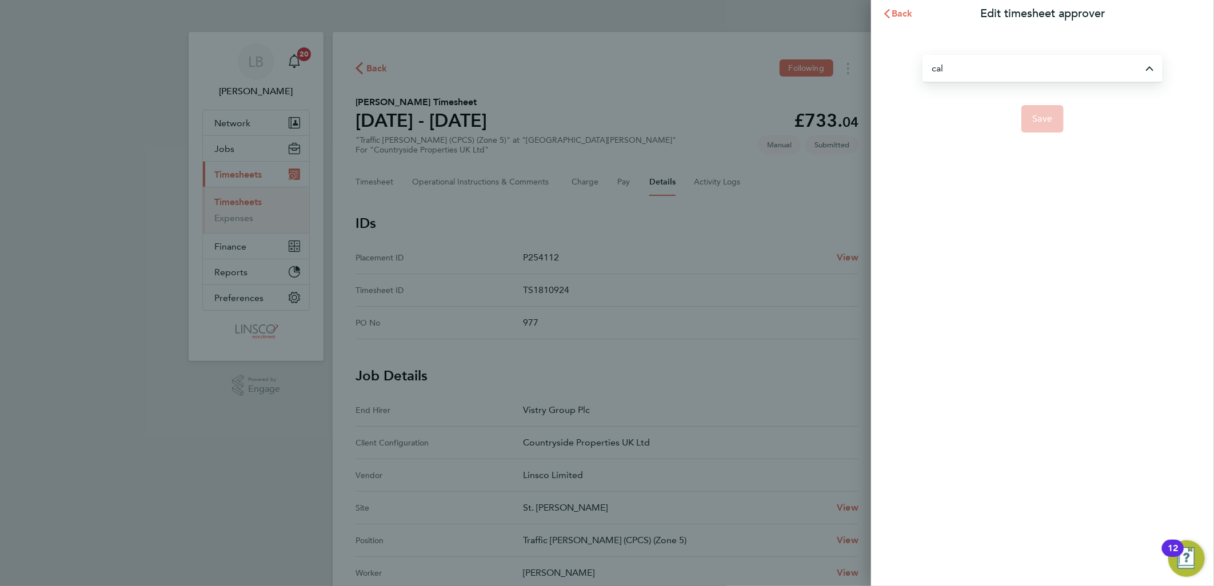
type input "[PERSON_NAME]"
click at [1043, 132] on button "Save" at bounding box center [1042, 118] width 43 height 27
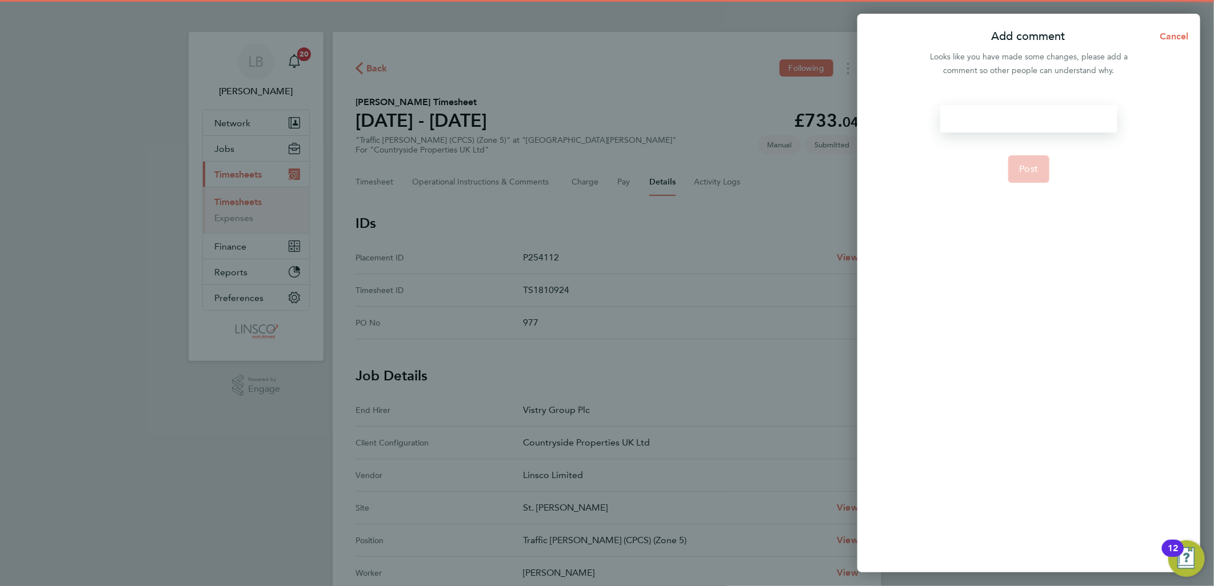
click at [1035, 121] on div at bounding box center [1028, 118] width 177 height 27
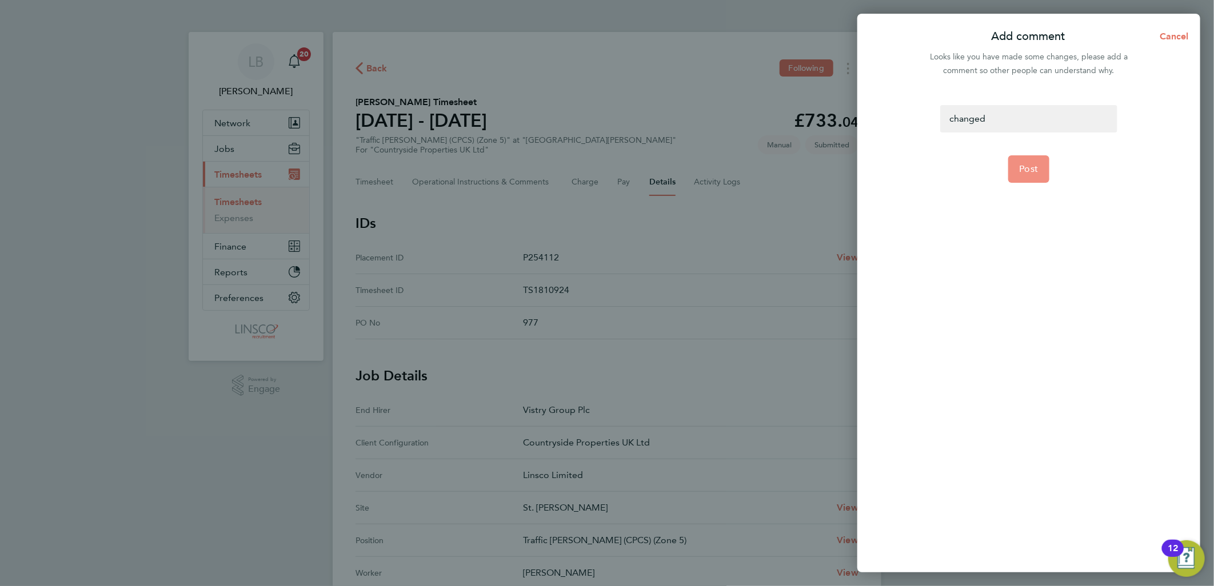
click at [1025, 170] on span "Post" at bounding box center [1028, 168] width 19 height 11
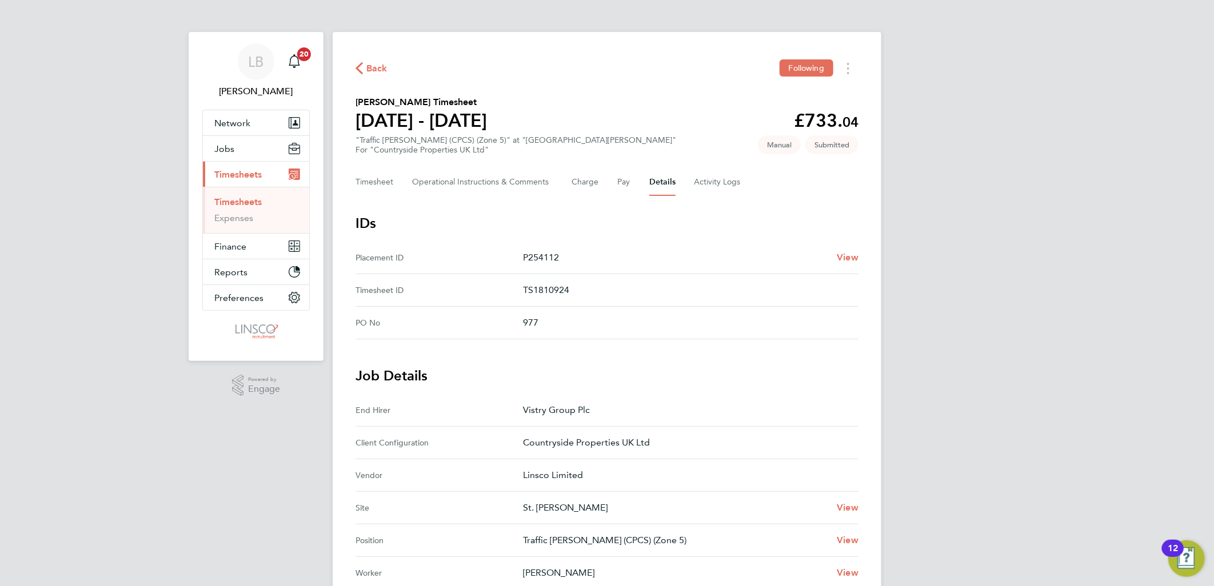
drag, startPoint x: 380, startPoint y: 64, endPoint x: 519, endPoint y: 73, distance: 139.1
click at [380, 64] on span "Back" at bounding box center [376, 69] width 21 height 14
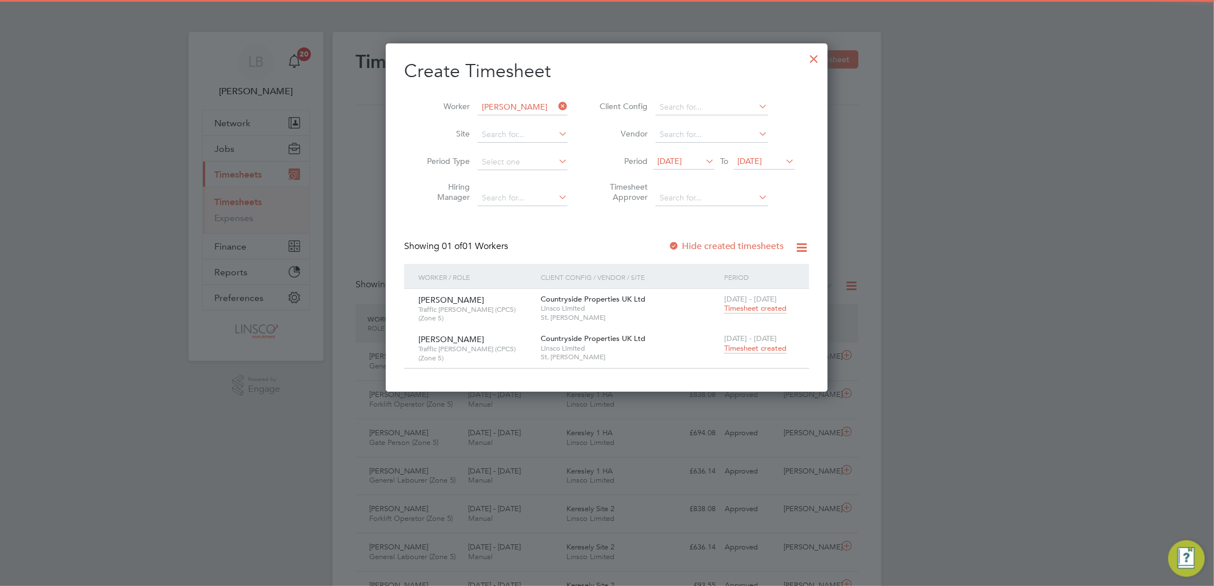
click at [556, 106] on icon at bounding box center [556, 106] width 0 height 16
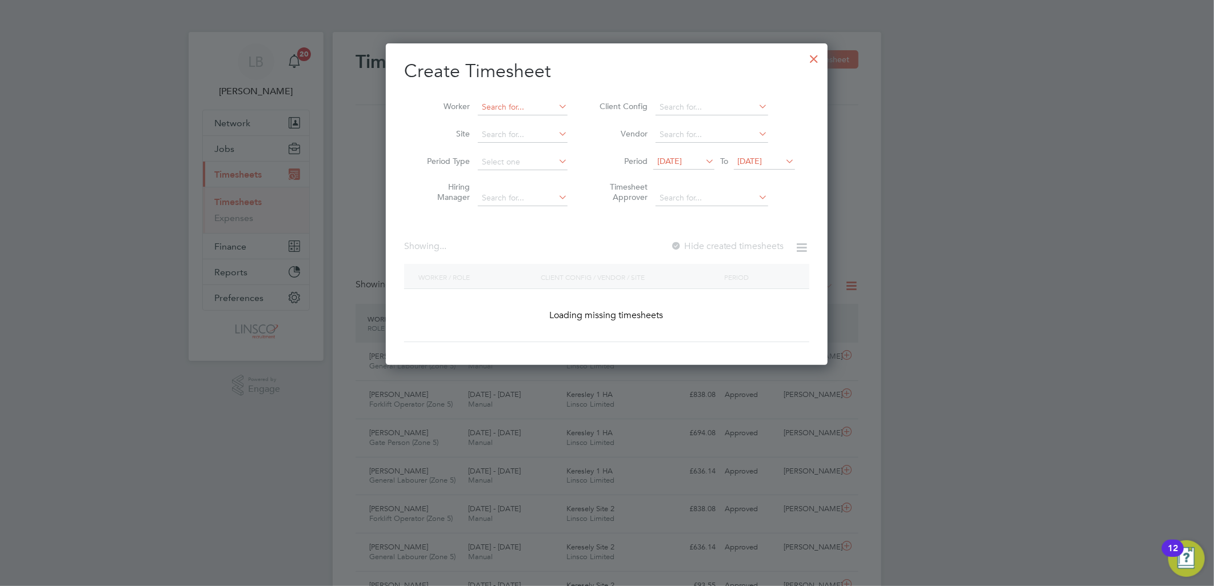
drag, startPoint x: 518, startPoint y: 103, endPoint x: 535, endPoint y: 109, distance: 18.1
click at [524, 103] on input at bounding box center [523, 107] width 90 height 16
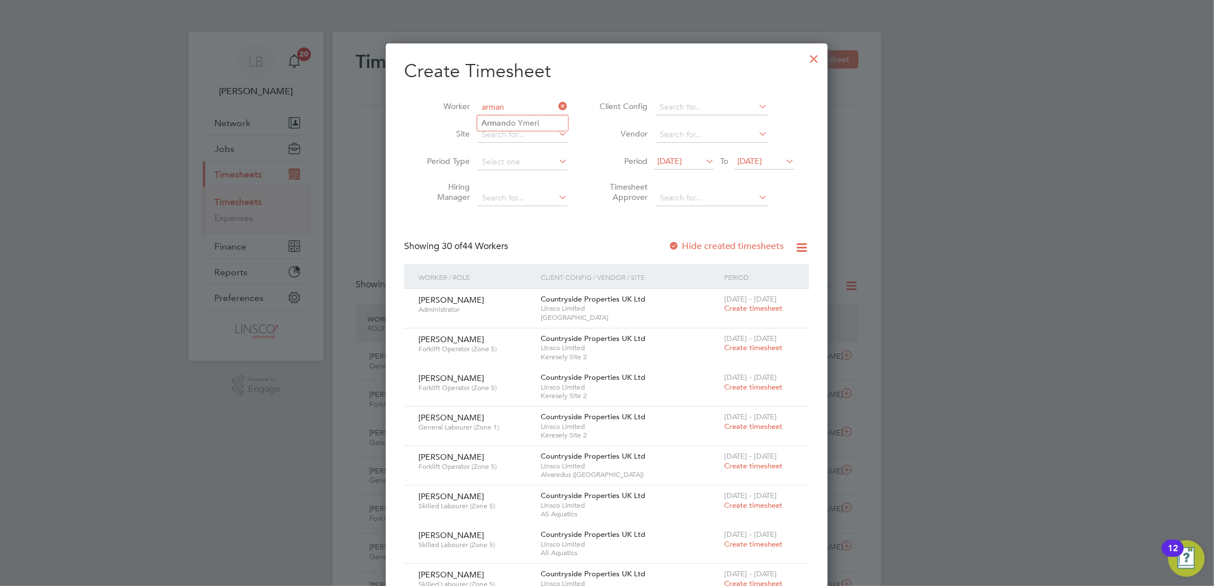
click at [543, 121] on li "Arman do Ymeri" at bounding box center [522, 122] width 91 height 15
type input "[PERSON_NAME]"
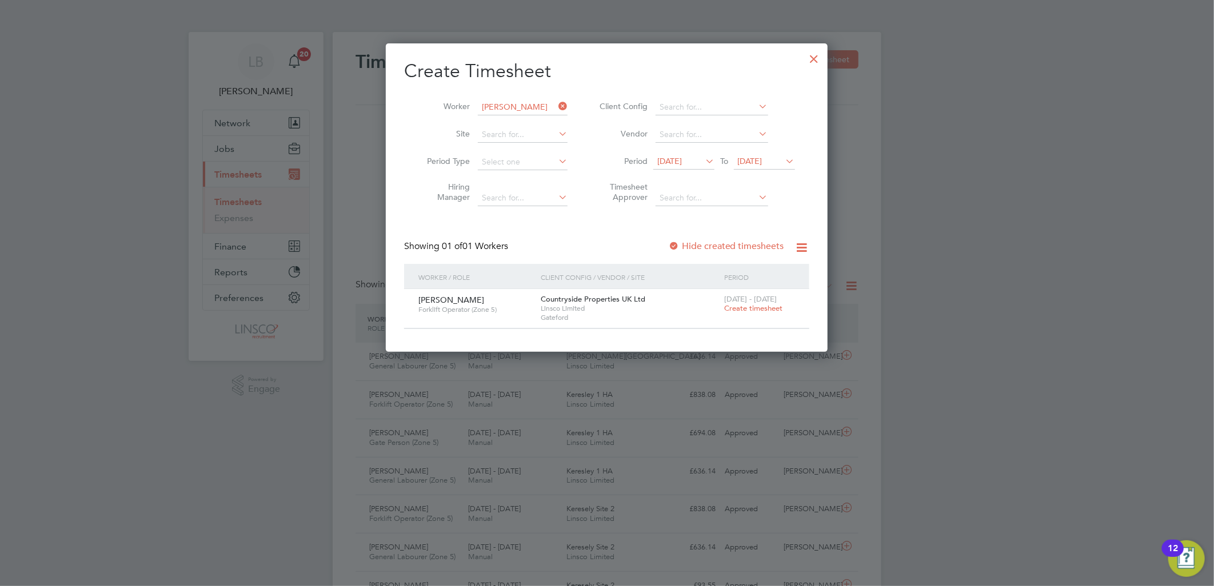
click at [732, 250] on label "Hide created timesheets" at bounding box center [726, 246] width 116 height 11
click at [703, 159] on icon at bounding box center [703, 161] width 0 height 16
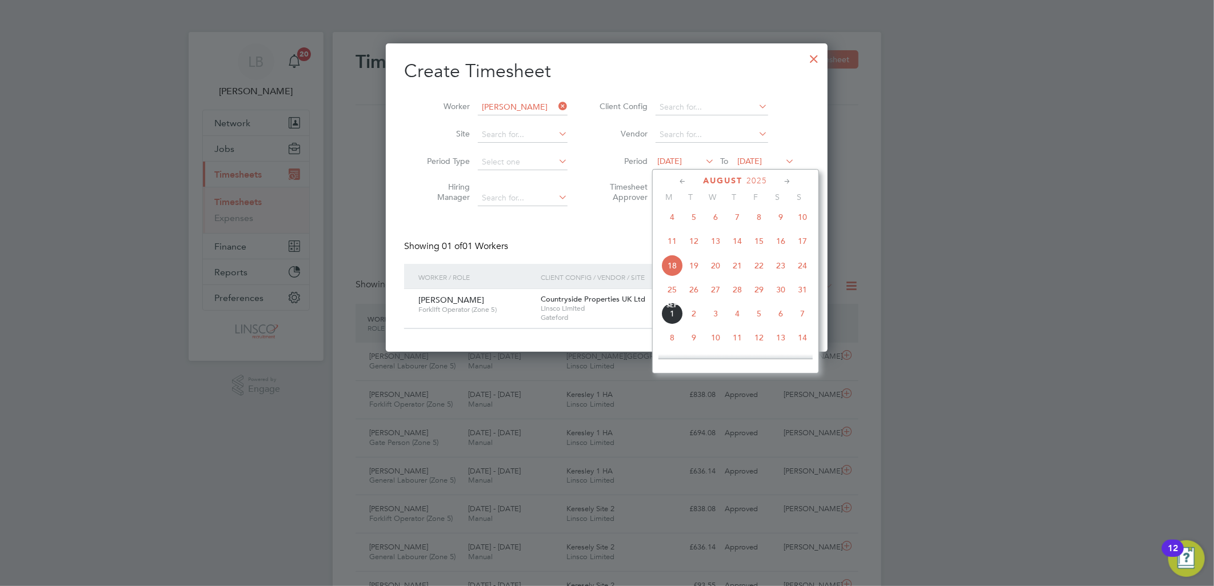
click at [715, 294] on span "27" at bounding box center [715, 290] width 22 height 22
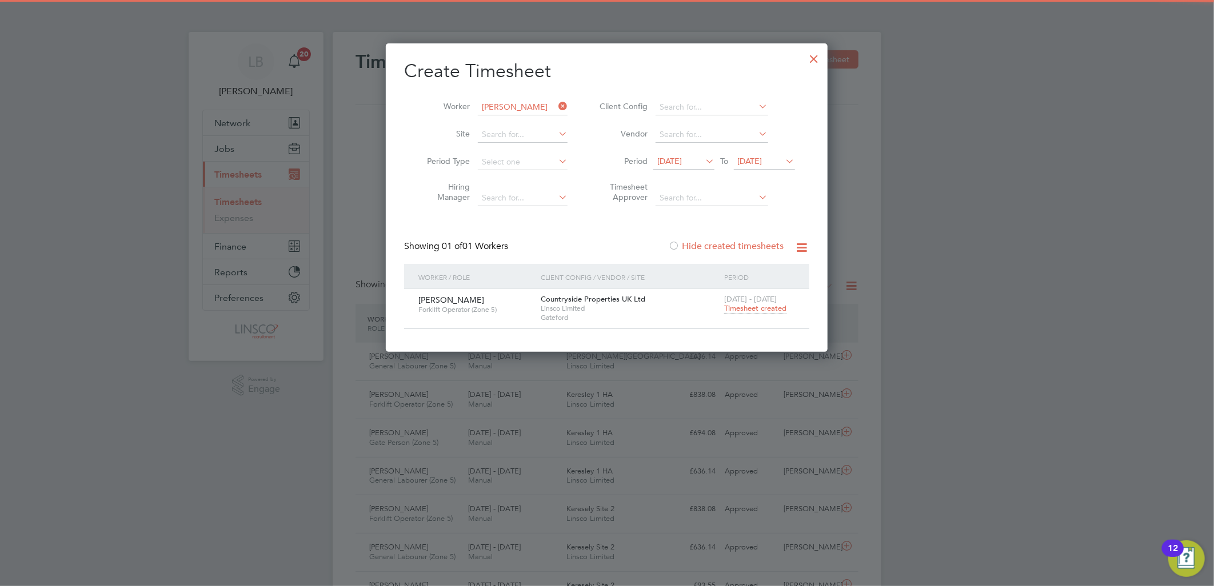
click at [758, 305] on span "Timesheet created" at bounding box center [755, 308] width 62 height 10
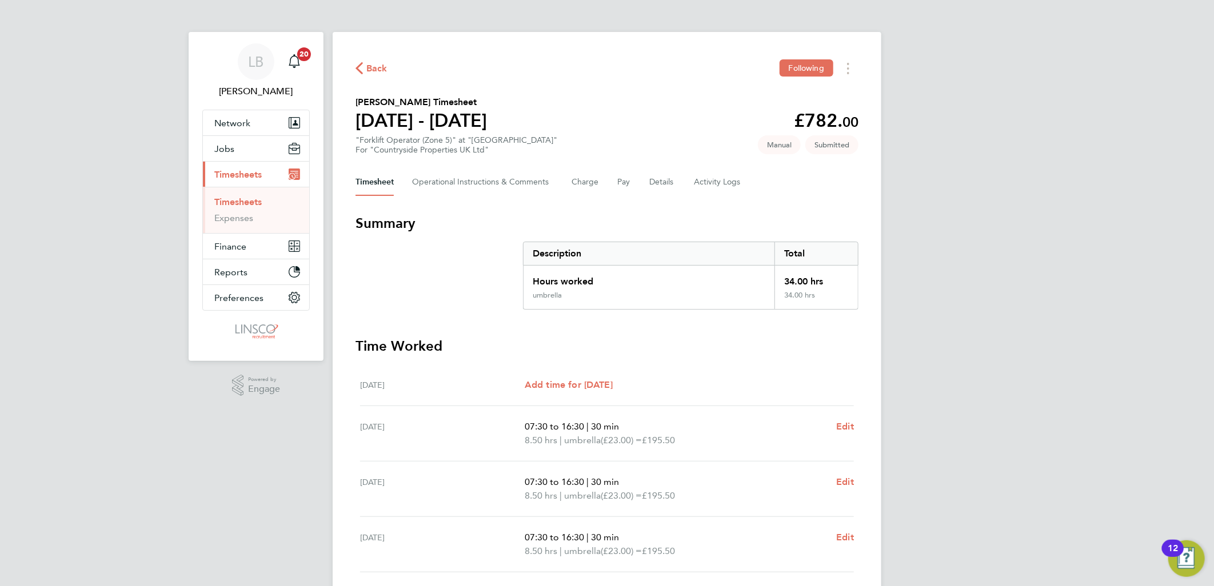
click at [642, 179] on div "Timesheet Operational Instructions & Comments Charge Pay Details Activity Logs" at bounding box center [606, 182] width 503 height 27
click at [659, 183] on button "Details" at bounding box center [662, 182] width 26 height 27
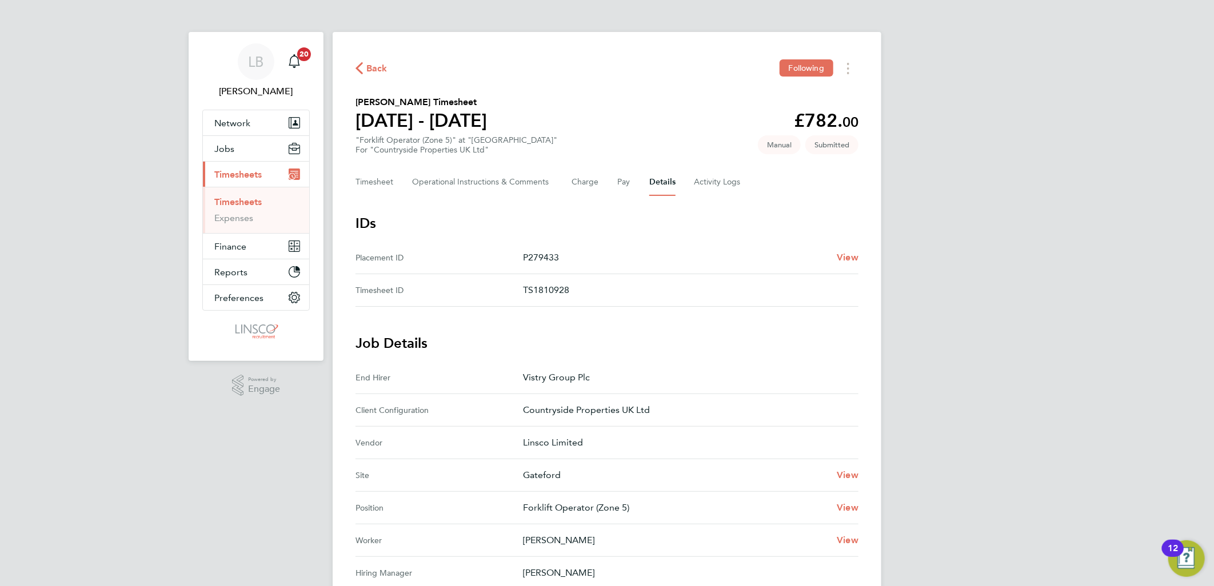
drag, startPoint x: 375, startPoint y: 70, endPoint x: 691, endPoint y: 66, distance: 316.5
click at [375, 70] on span "Back" at bounding box center [376, 69] width 21 height 14
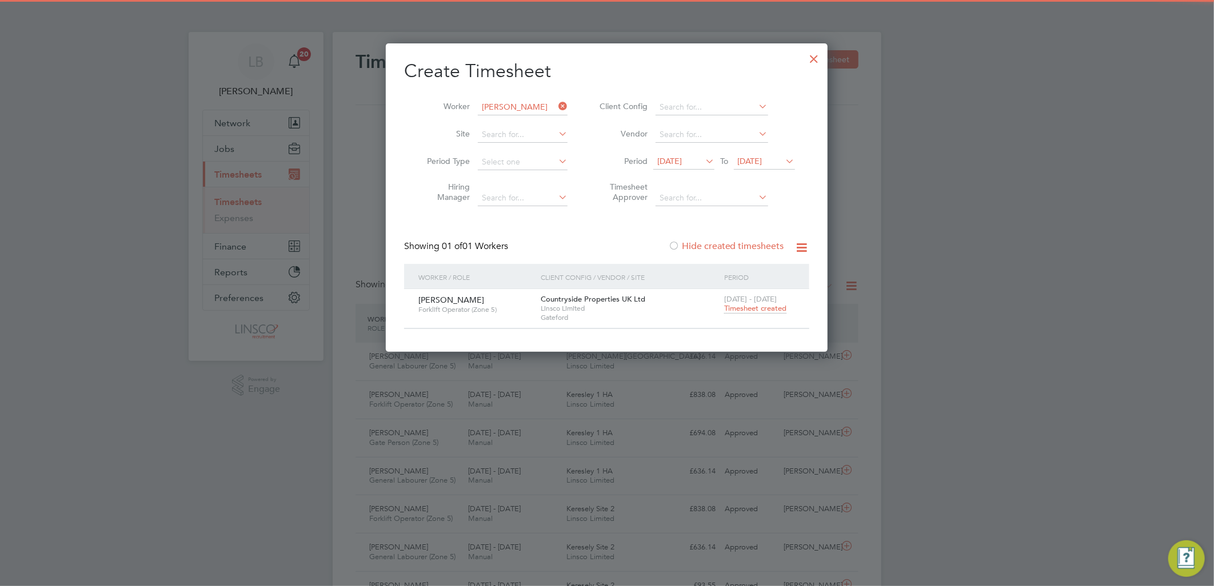
click at [556, 102] on icon at bounding box center [556, 106] width 0 height 16
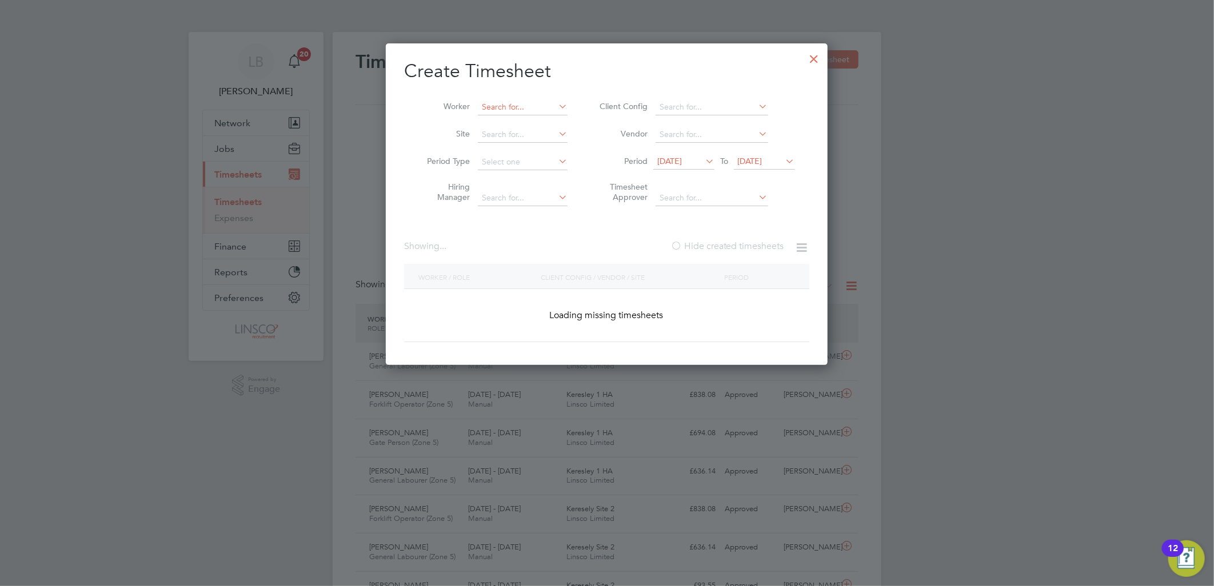
click at [496, 109] on input at bounding box center [523, 107] width 90 height 16
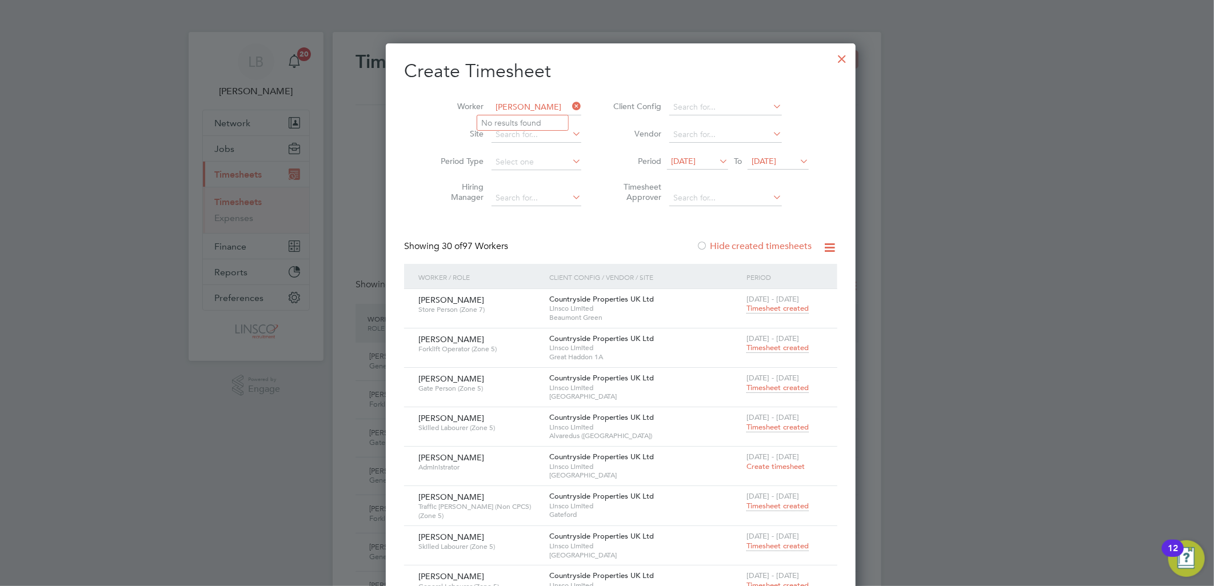
type input "j bain"
click at [832, 61] on div at bounding box center [842, 56] width 21 height 21
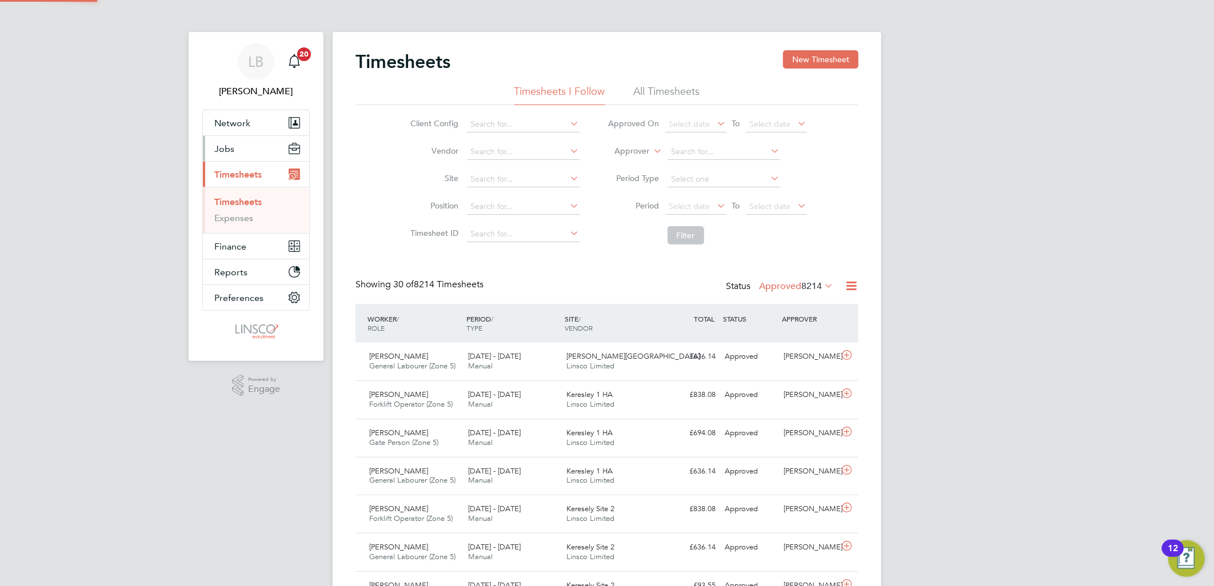
click at [226, 149] on span "Jobs" at bounding box center [224, 148] width 20 height 11
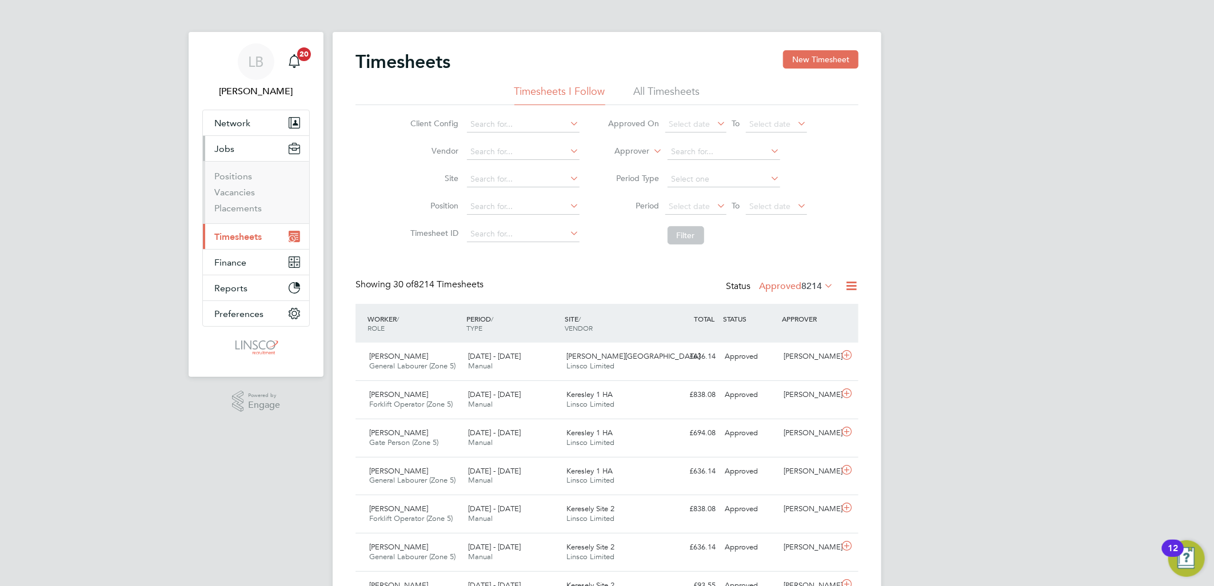
click at [231, 186] on li "Positions" at bounding box center [257, 179] width 86 height 16
click at [239, 191] on link "Vacancies" at bounding box center [234, 192] width 41 height 11
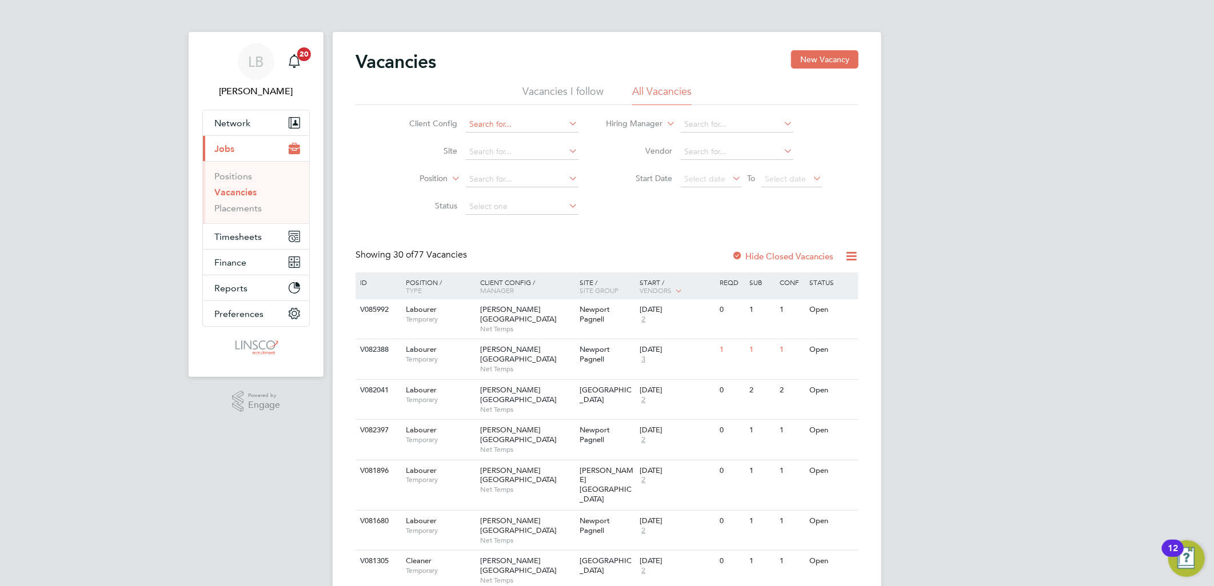
click at [491, 121] on input at bounding box center [522, 125] width 113 height 16
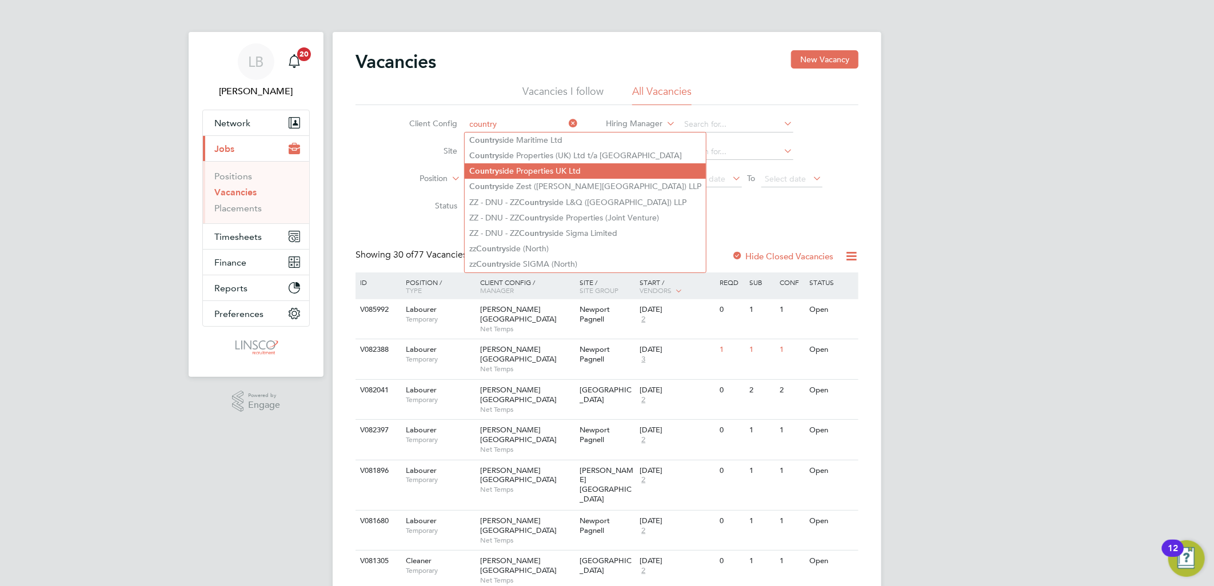
click at [539, 169] on li "Country side Properties UK Ltd" at bounding box center [585, 170] width 241 height 15
type input "Countryside Properties UK Ltd"
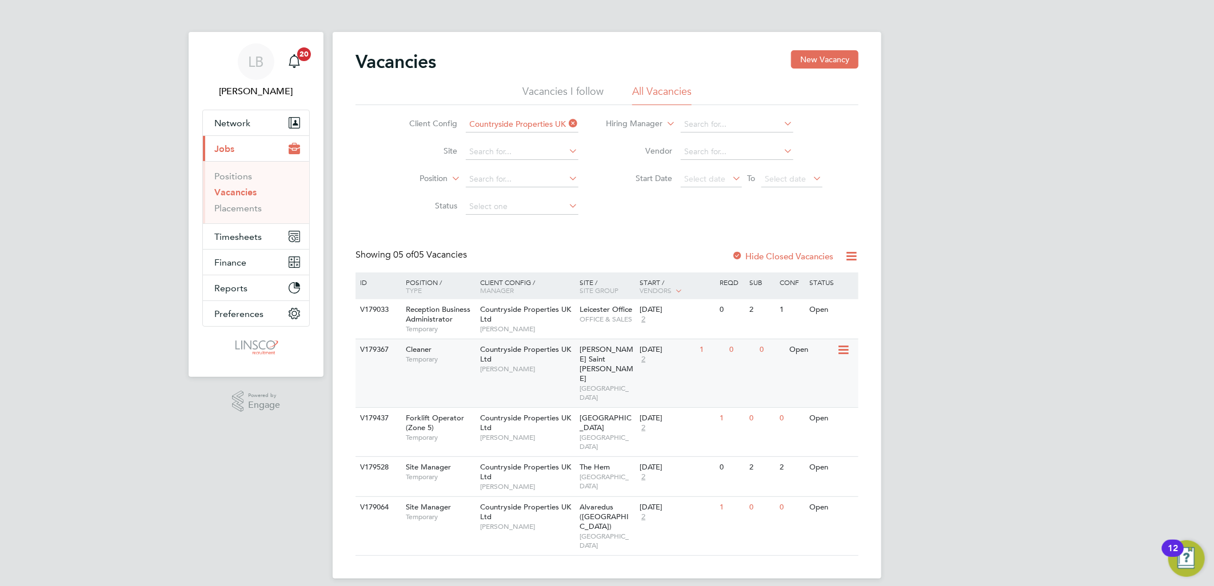
click at [475, 354] on div "Cleaner Temporary" at bounding box center [437, 354] width 80 height 30
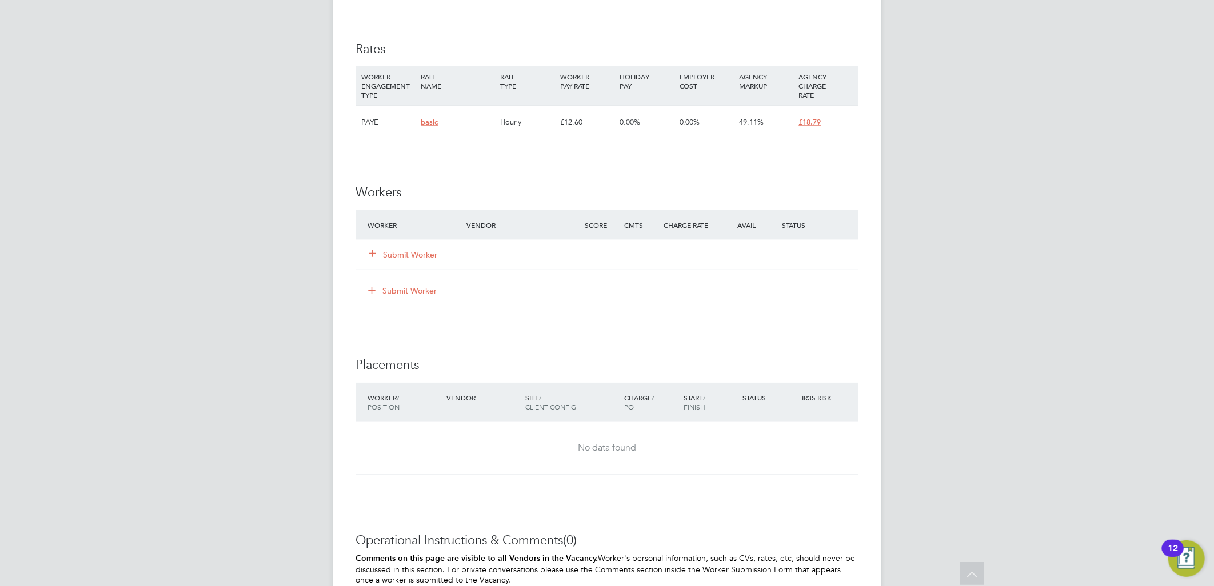
click at [407, 259] on button "Submit Worker" at bounding box center [403, 254] width 69 height 11
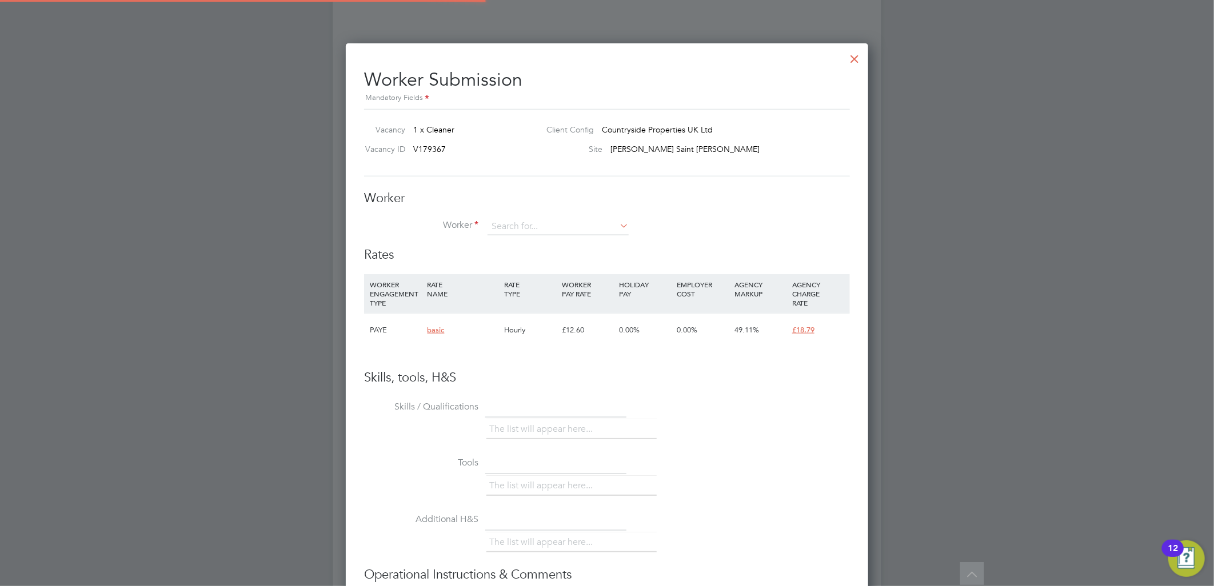
scroll to position [694, 523]
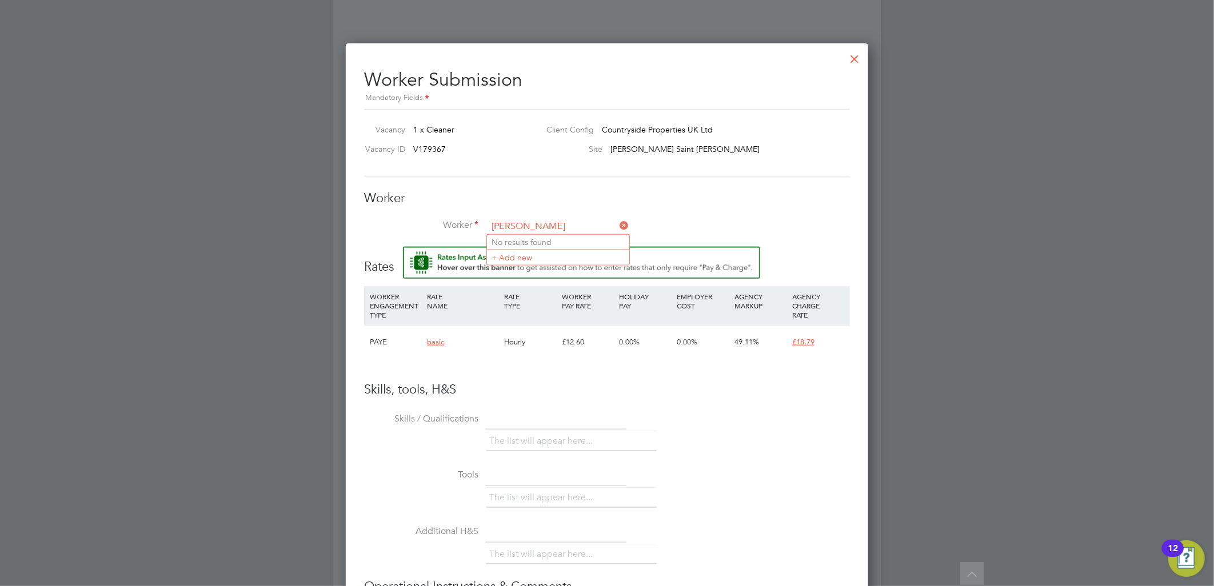
click at [506, 223] on input "joane baines" at bounding box center [557, 226] width 141 height 17
type input "joanne baines"
click at [530, 255] on li "+ Add new" at bounding box center [558, 257] width 142 height 15
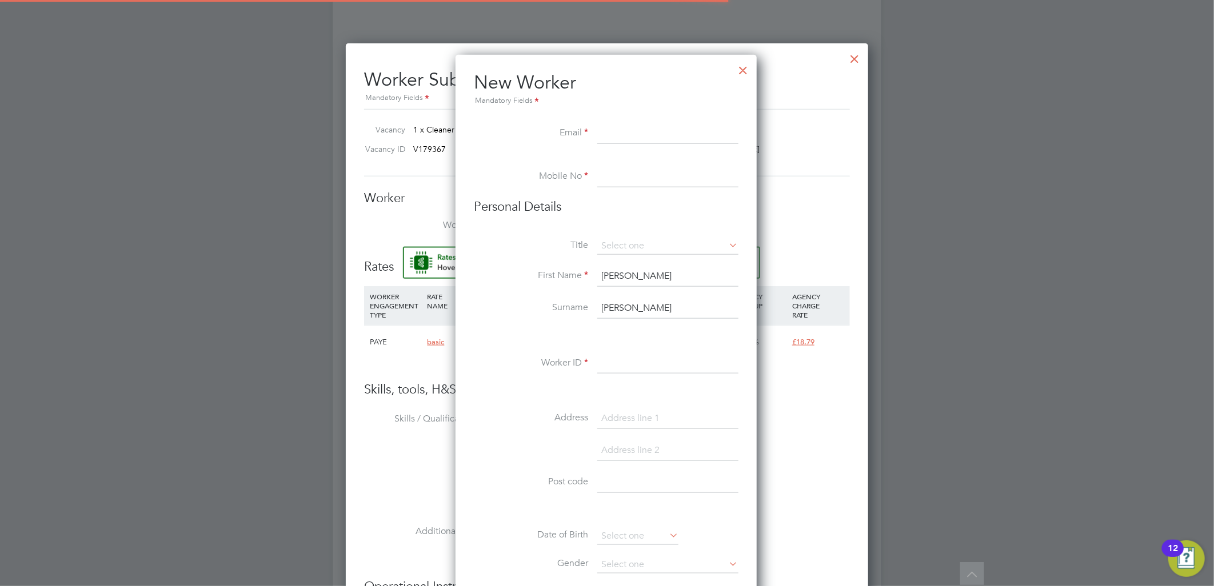
scroll to position [971, 303]
paste input "jobaines@yahoo.co.uk"
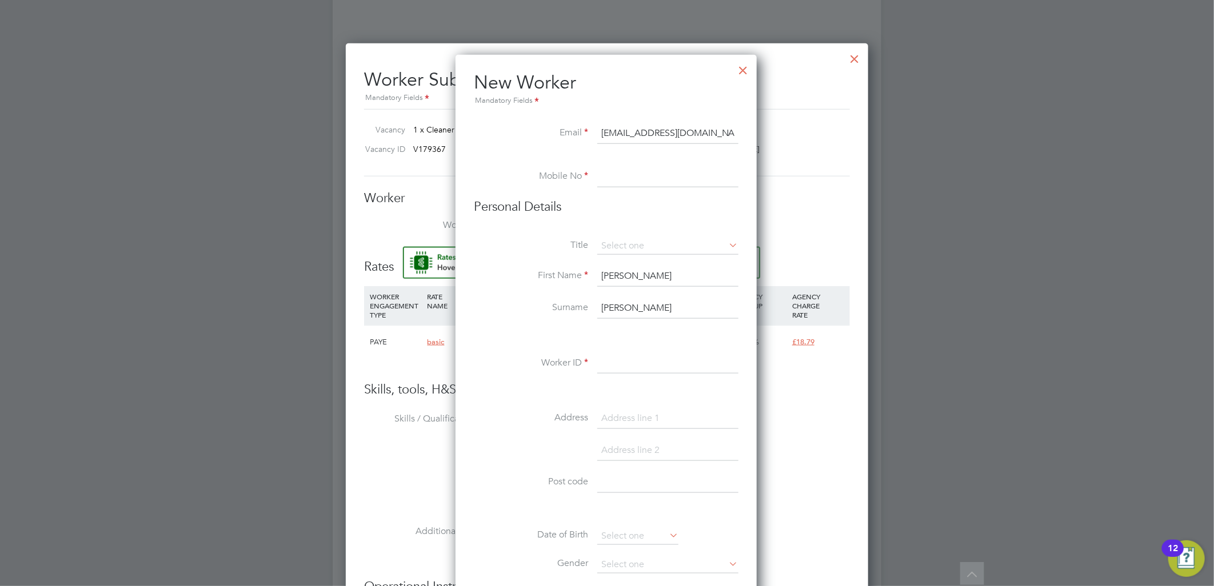
click at [627, 170] on input at bounding box center [667, 177] width 141 height 21
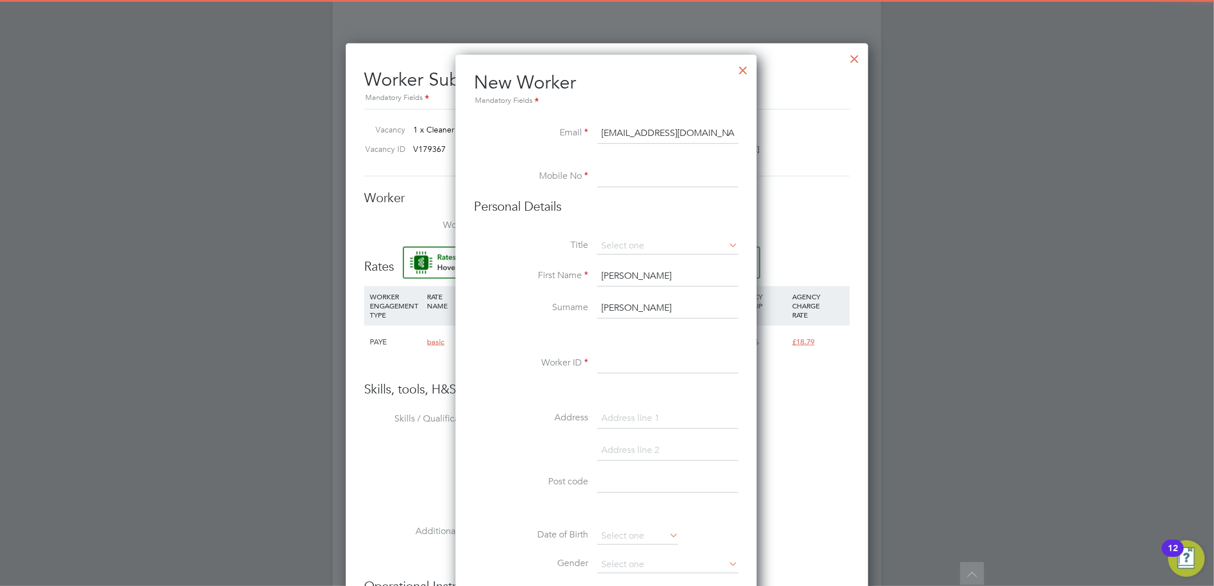
drag, startPoint x: 622, startPoint y: 129, endPoint x: 504, endPoint y: 129, distance: 117.7
click at [504, 129] on li "Email jobaines@yahoo.co.uk" at bounding box center [606, 139] width 265 height 32
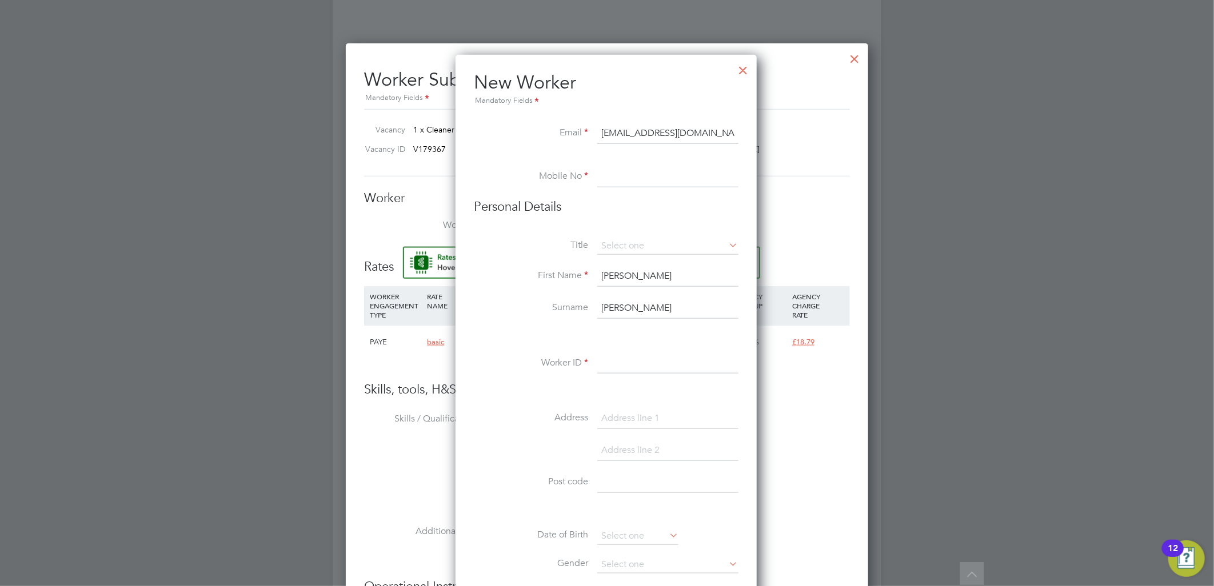
type input "jobaines@yahoo.co.uk"
click at [643, 173] on input at bounding box center [667, 177] width 141 height 21
paste input "07897181645"
type input "07897181645"
click at [642, 241] on input at bounding box center [667, 246] width 141 height 17
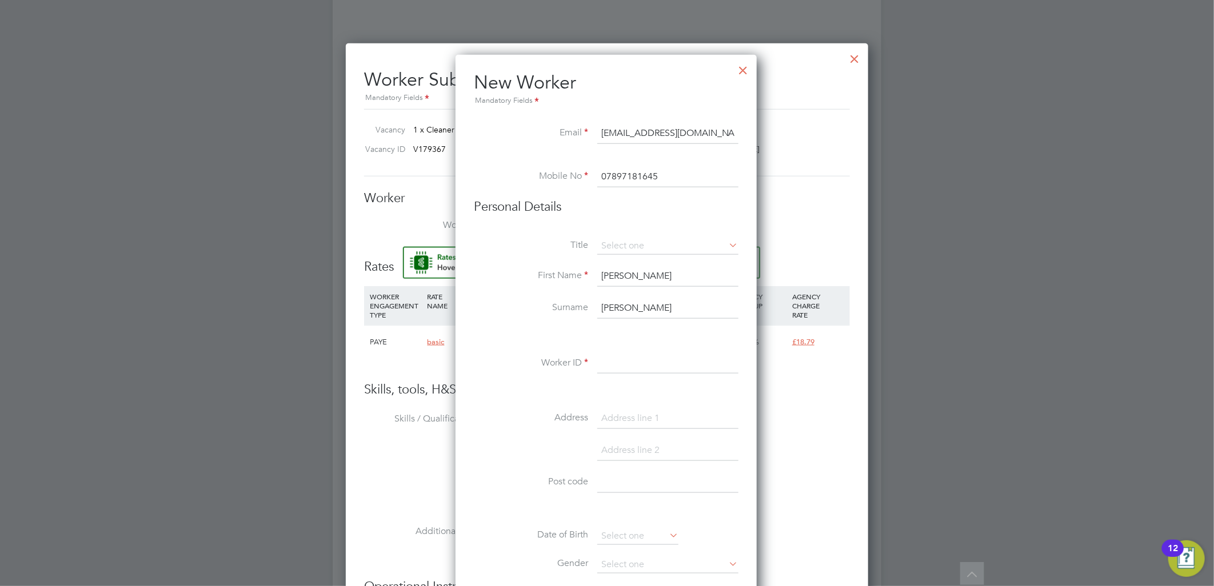
click at [625, 289] on li "Miss" at bounding box center [667, 292] width 142 height 15
type input "Miss"
click at [619, 362] on input at bounding box center [667, 364] width 141 height 21
type input "9996632"
drag, startPoint x: 634, startPoint y: 421, endPoint x: 292, endPoint y: 64, distance: 494.6
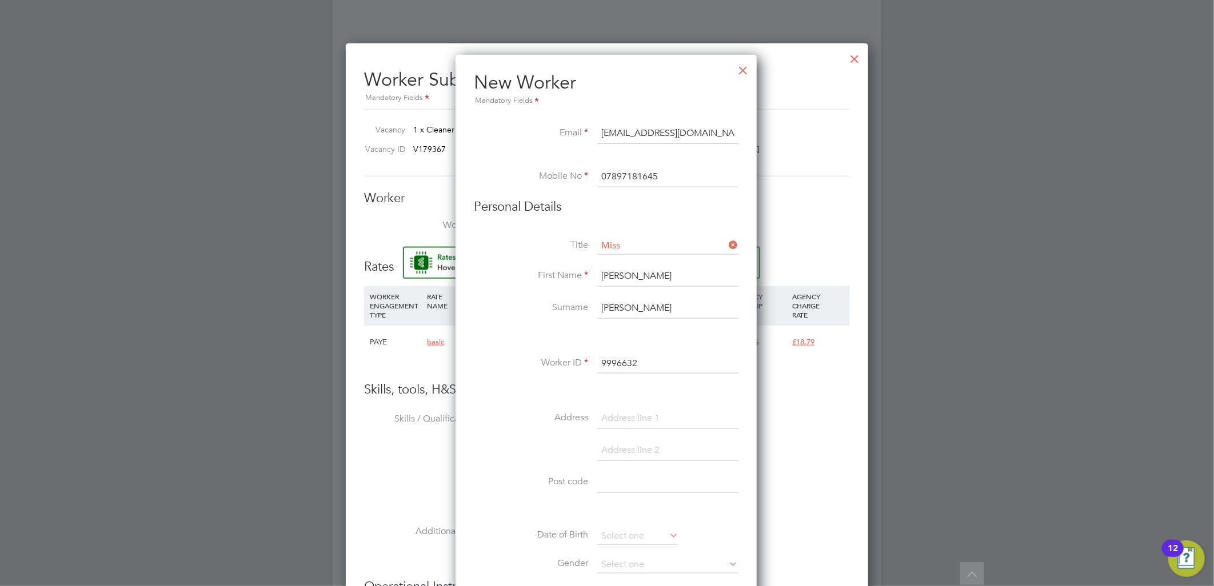
click at [634, 421] on input at bounding box center [667, 419] width 141 height 21
type input "11 saint catherines"
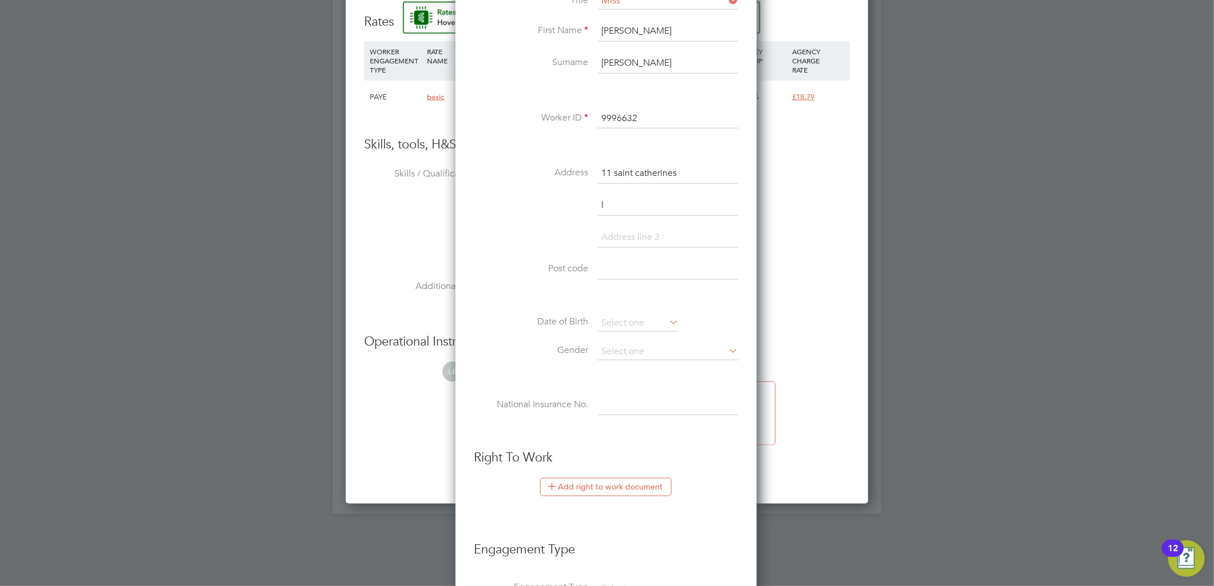
scroll to position [1003, 303]
type input "lincoln"
click at [610, 265] on input at bounding box center [667, 269] width 141 height 21
paste input "LN5 8LN"
type input "LN5 8LN"
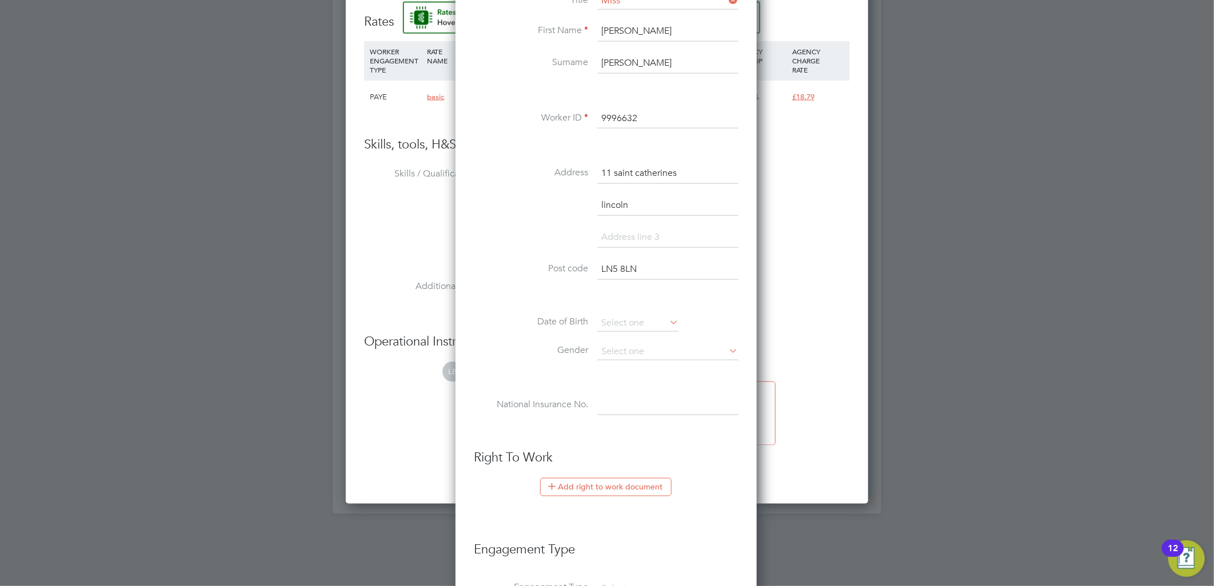
click at [592, 322] on li "Date of Birth" at bounding box center [606, 329] width 265 height 29
click at [615, 324] on input at bounding box center [637, 323] width 81 height 17
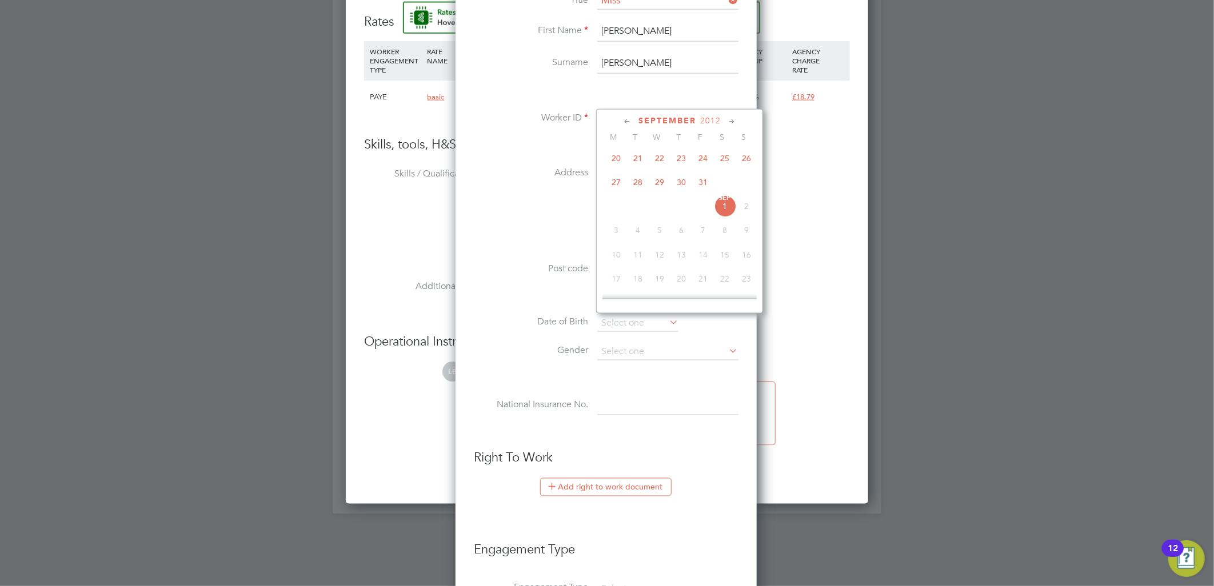
click at [706, 118] on span "2012" at bounding box center [710, 121] width 21 height 10
click at [686, 208] on span "1973" at bounding box center [681, 209] width 22 height 22
click at [681, 255] on span "24" at bounding box center [681, 257] width 22 height 22
type input "24 May 1973"
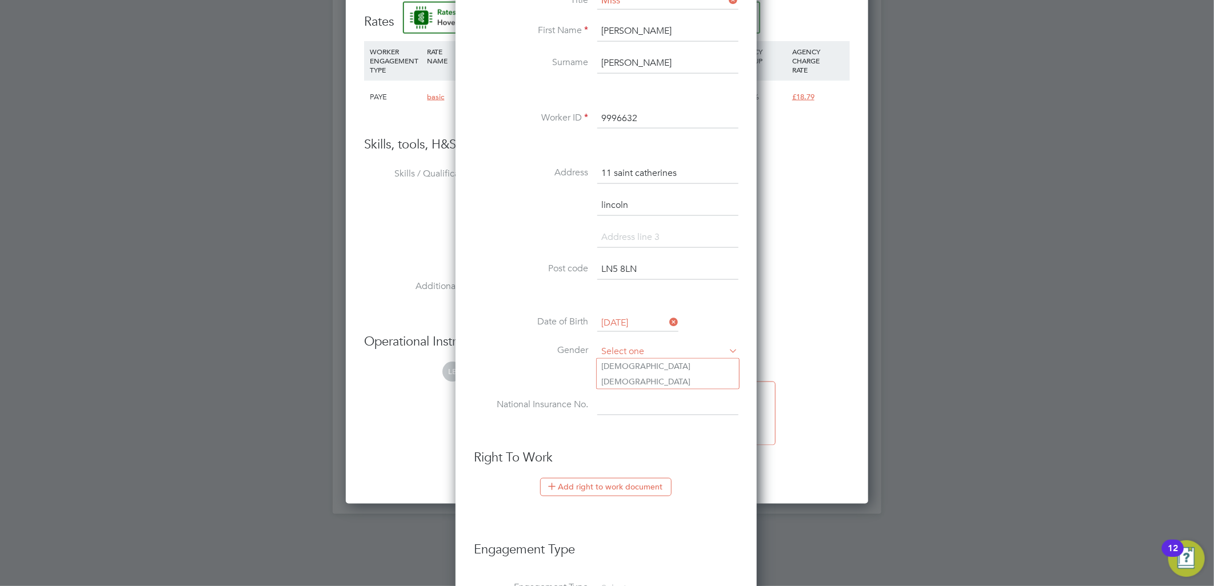
click at [622, 346] on input at bounding box center [667, 351] width 141 height 17
click at [624, 361] on li "[DEMOGRAPHIC_DATA]" at bounding box center [667, 366] width 142 height 15
type input "[DEMOGRAPHIC_DATA]"
drag, startPoint x: 618, startPoint y: 344, endPoint x: 619, endPoint y: 355, distance: 11.5
click at [619, 344] on input at bounding box center [667, 351] width 141 height 17
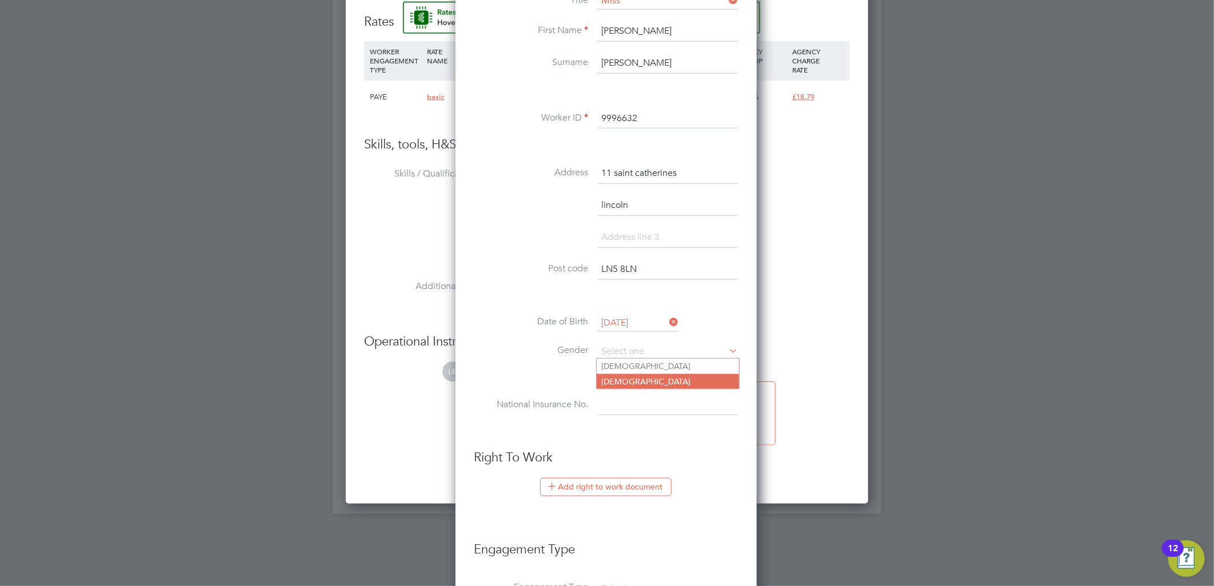
click at [627, 383] on li "[DEMOGRAPHIC_DATA]" at bounding box center [667, 381] width 142 height 15
type input "[DEMOGRAPHIC_DATA]"
drag, startPoint x: 625, startPoint y: 406, endPoint x: 471, endPoint y: 274, distance: 202.2
click at [625, 406] on input at bounding box center [667, 405] width 141 height 21
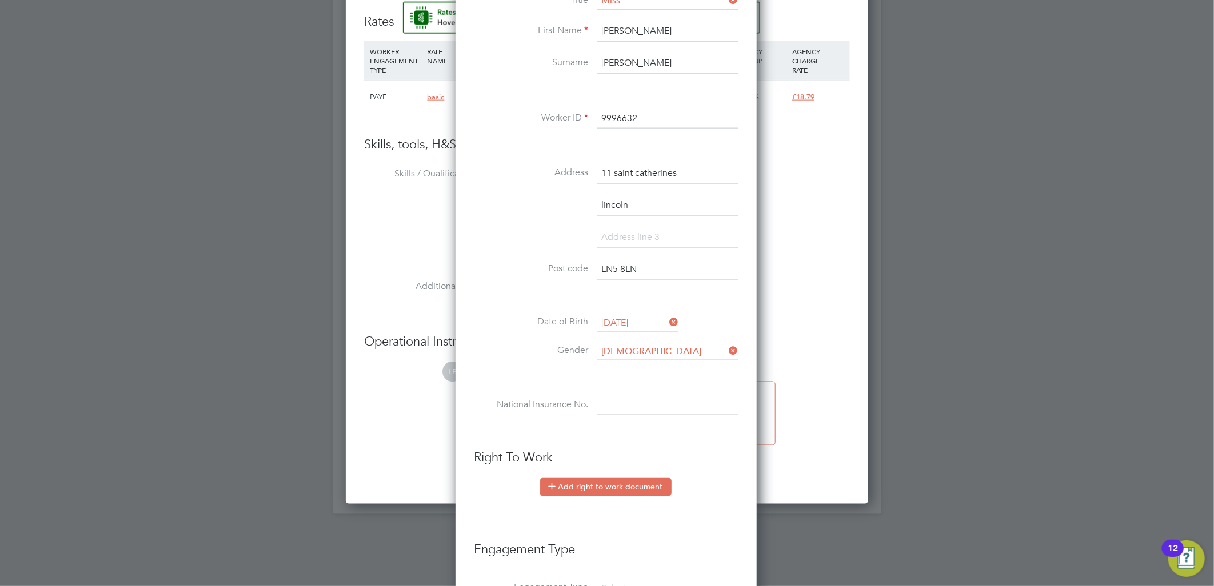
paste input "NZ451605D"
type input "NZ 45 16 05 D"
click at [614, 480] on button "Add right to work document" at bounding box center [605, 487] width 131 height 18
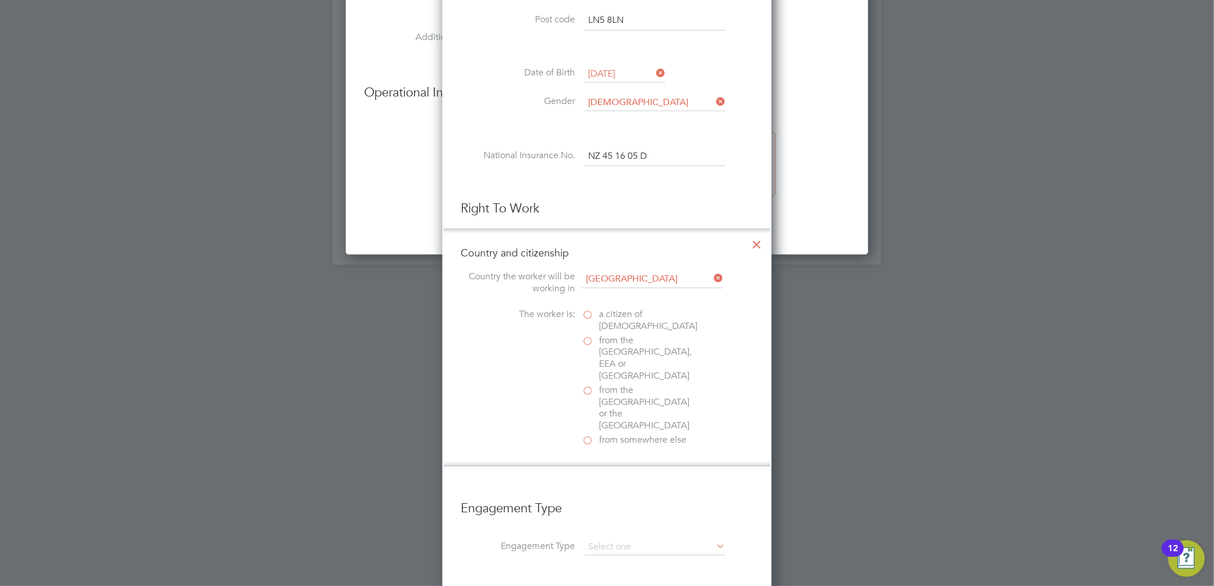
scroll to position [1197, 0]
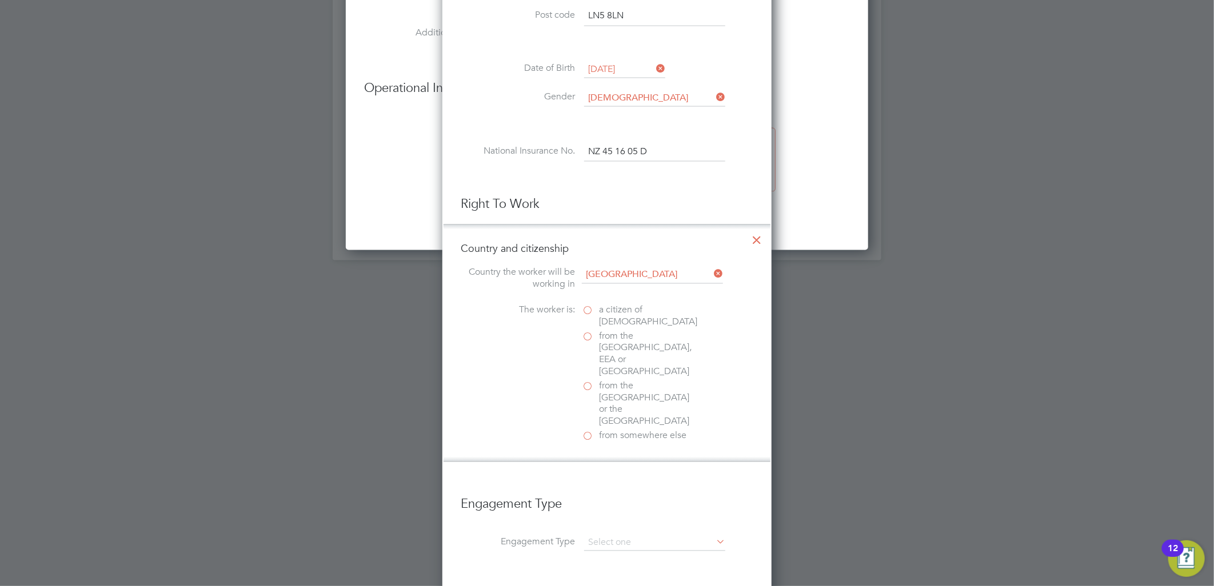
click at [630, 307] on span "a citizen of United Kingdom" at bounding box center [648, 317] width 98 height 24
click at [0, 0] on input "a citizen of United Kingdom" at bounding box center [0, 0] width 0 height 0
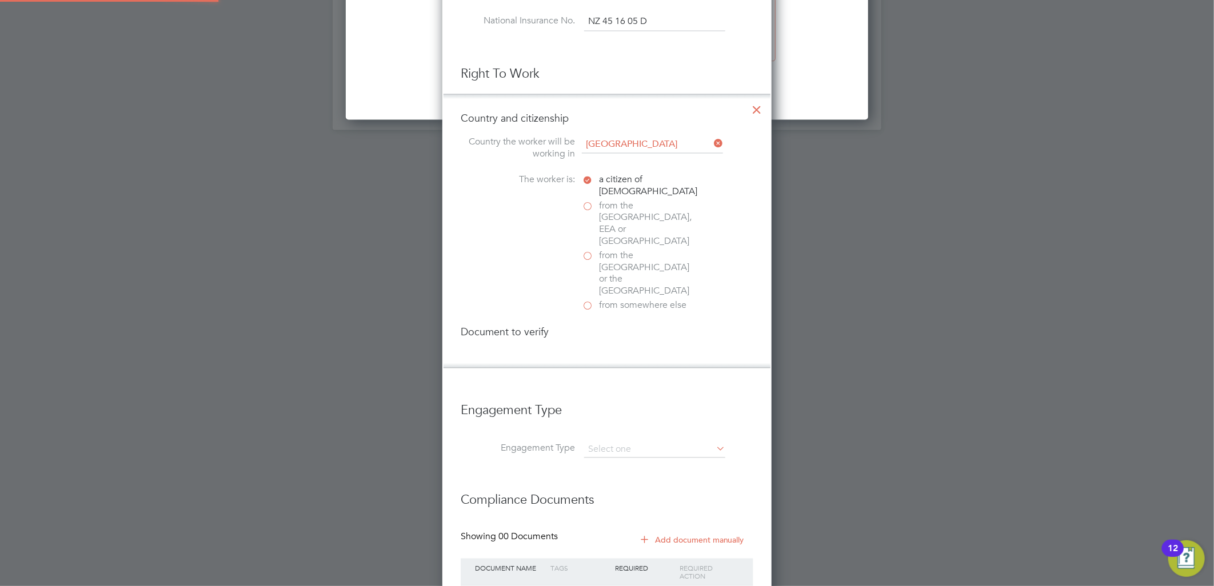
scroll to position [1237, 330]
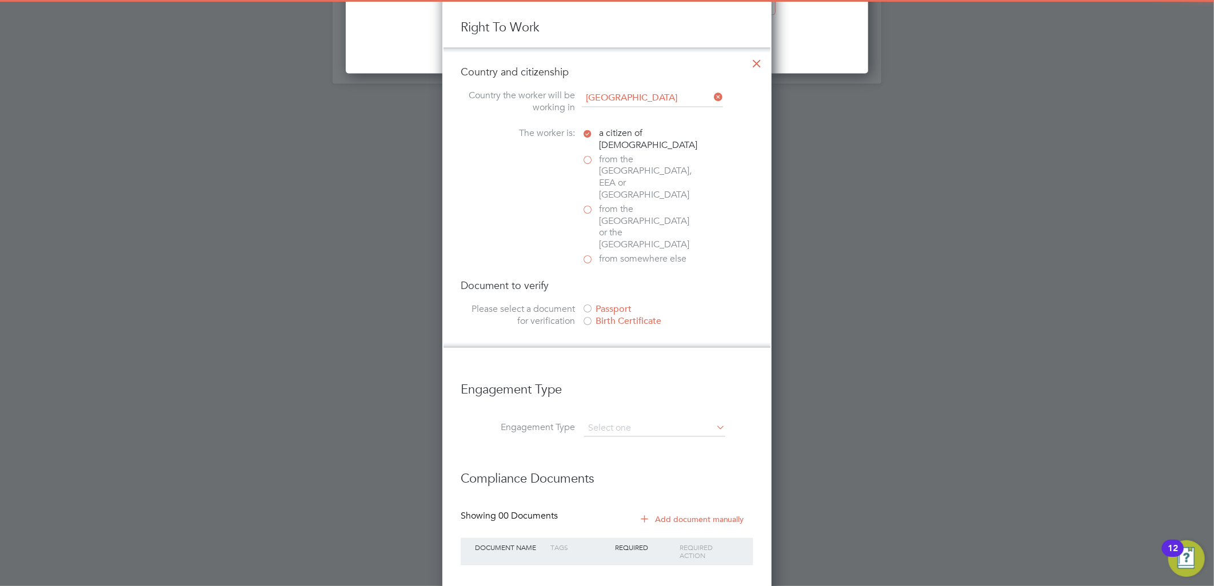
click at [618, 303] on div "Passport" at bounding box center [667, 309] width 171 height 12
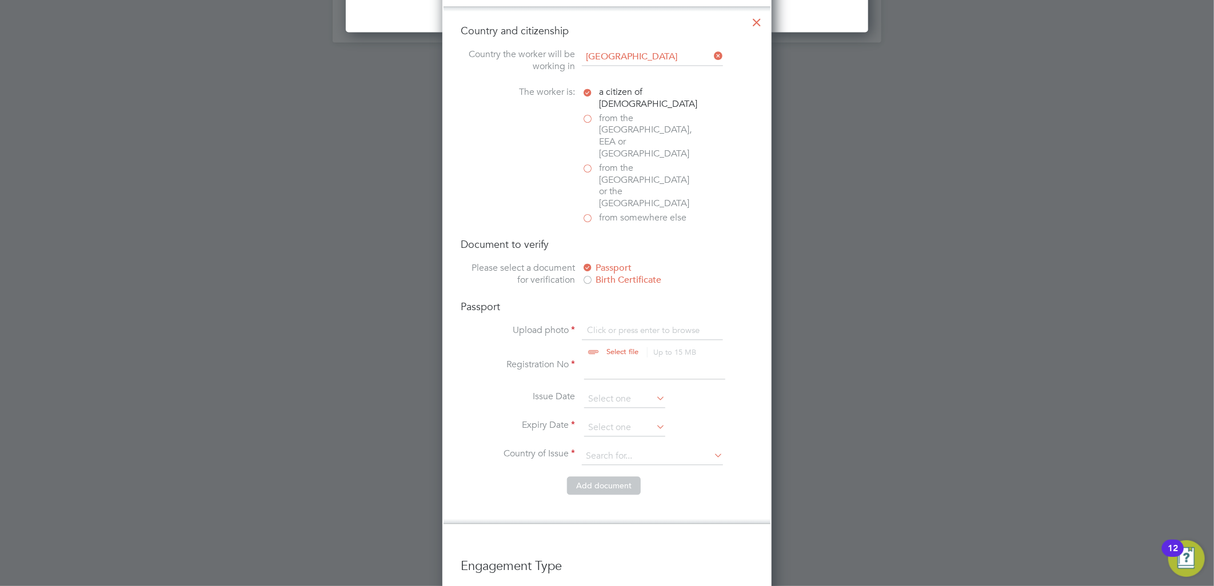
scroll to position [1437, 0]
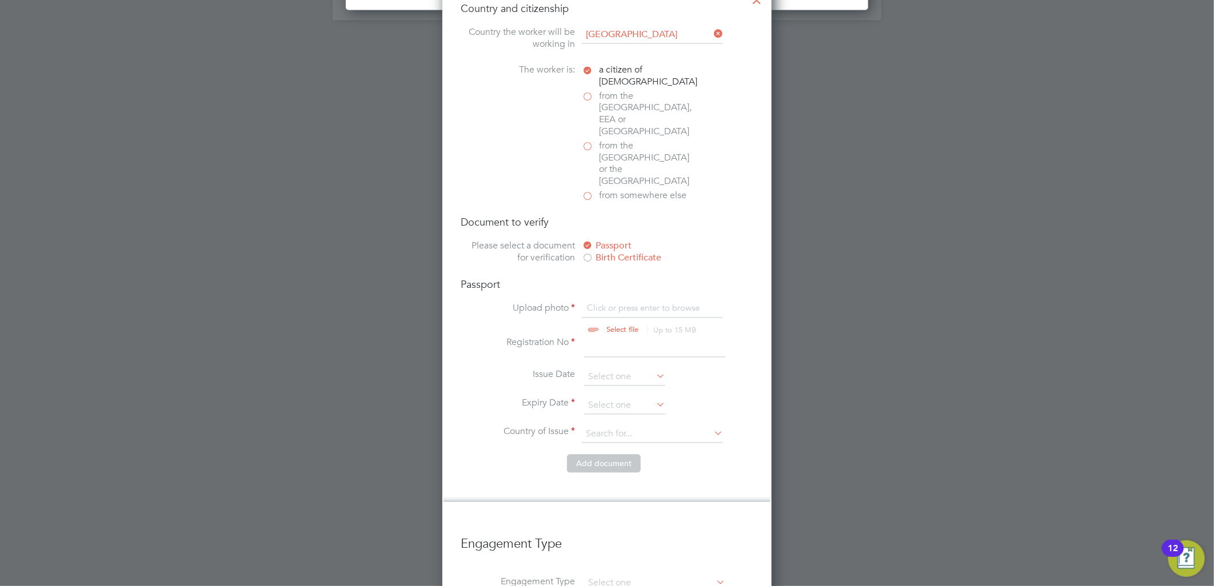
click at [607, 302] on input "file" at bounding box center [632, 319] width 179 height 34
type input "C:\fakepath\baines pp.pdf"
click at [627, 337] on input at bounding box center [654, 347] width 141 height 21
type input "11111111"
click at [597, 397] on input at bounding box center [624, 405] width 81 height 17
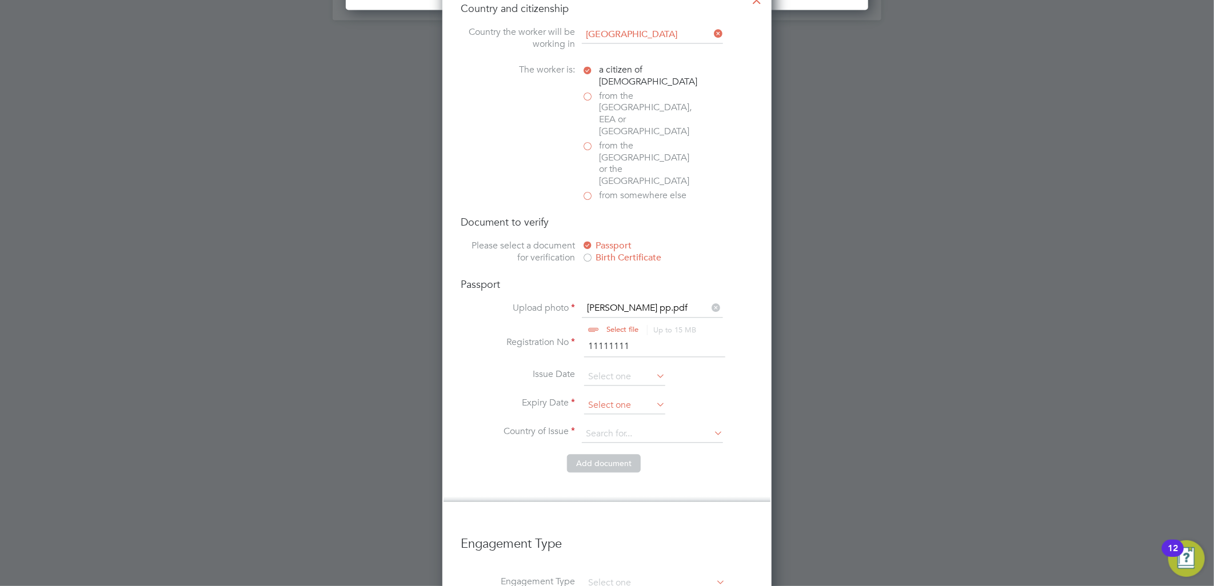
scroll to position [343, 0]
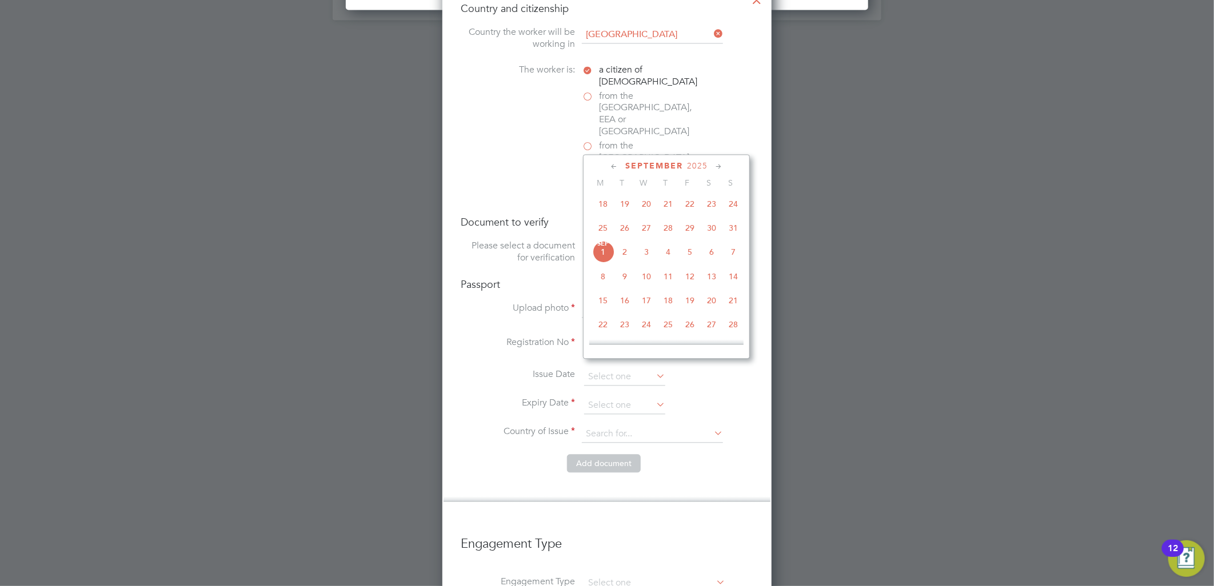
click at [675, 328] on span "25" at bounding box center [668, 324] width 22 height 22
type input "25 Sep 2025"
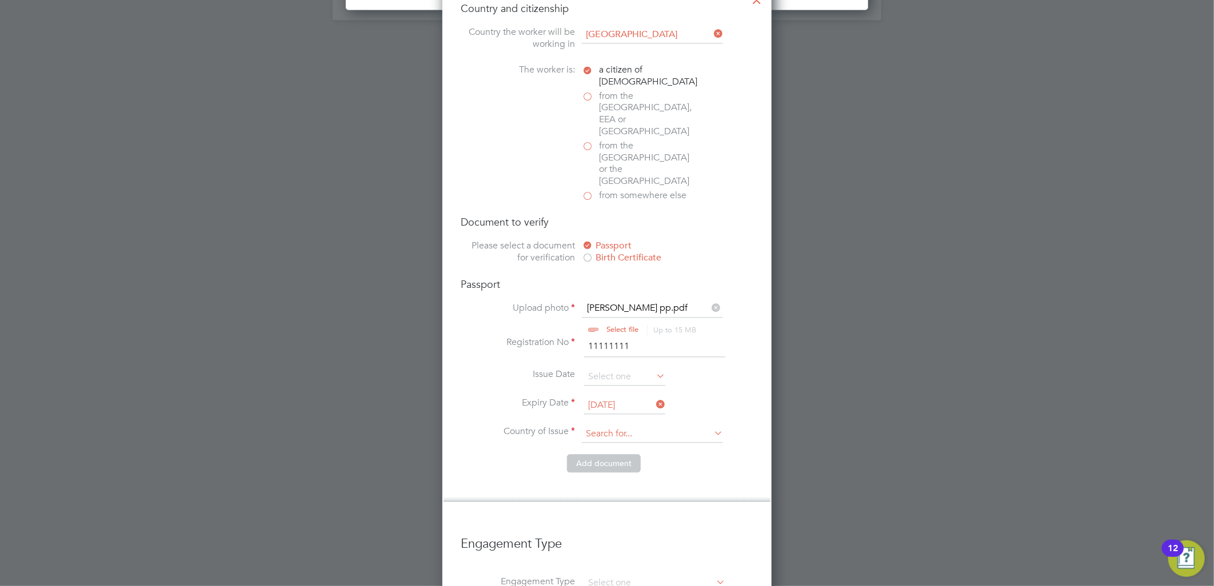
click at [596, 426] on input at bounding box center [652, 434] width 141 height 17
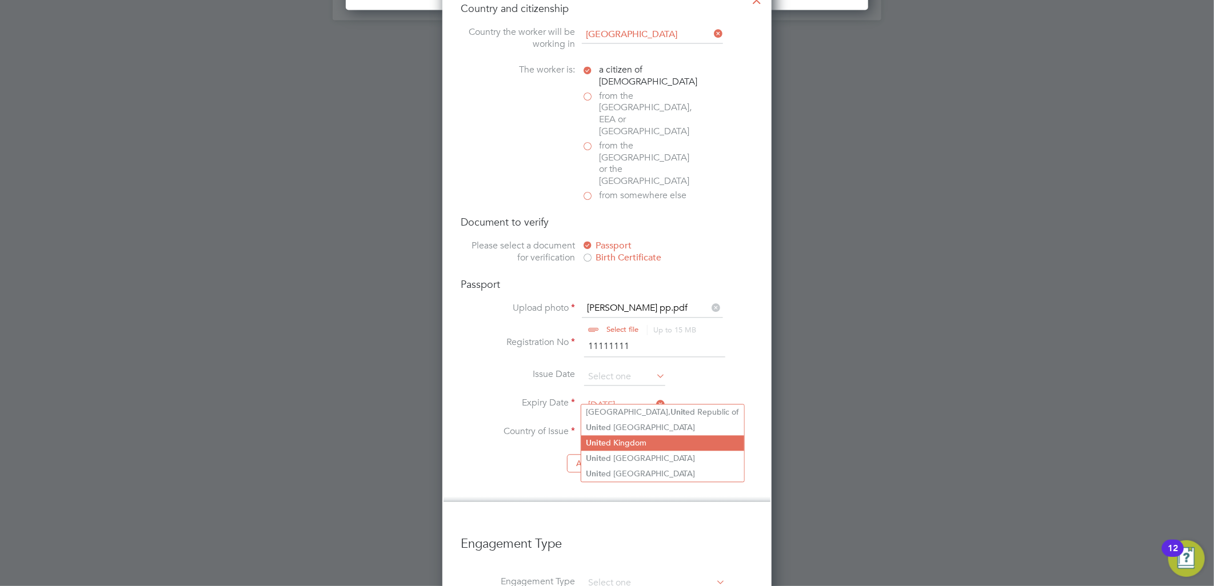
click at [651, 438] on li "Unit ed Kingdom" at bounding box center [662, 442] width 163 height 15
type input "United Kingdom"
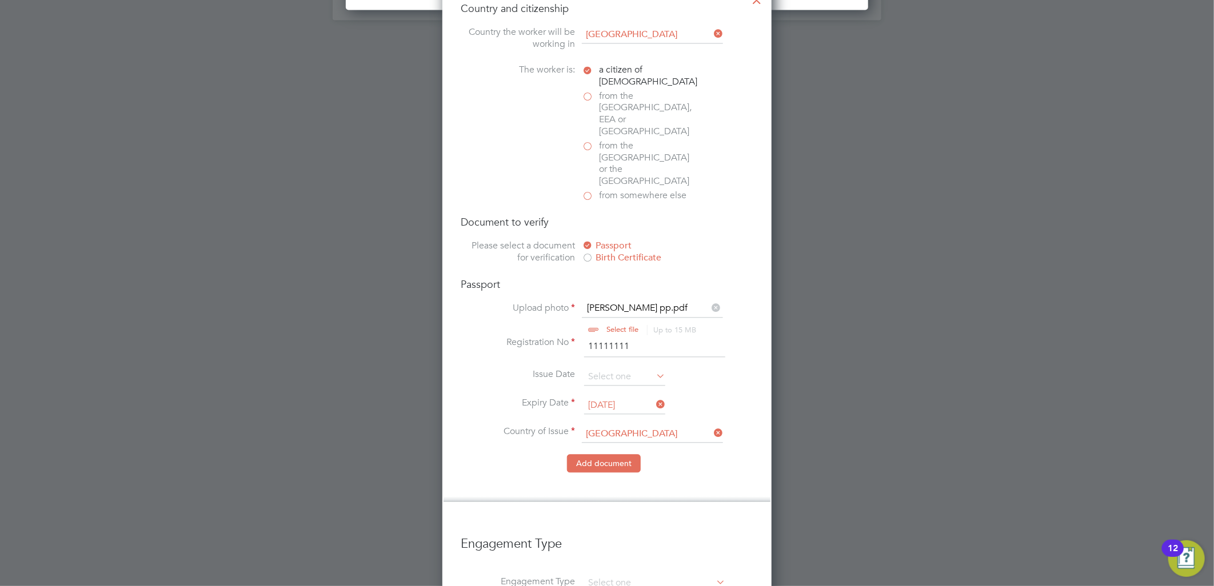
click at [623, 454] on button "Add document" at bounding box center [604, 463] width 74 height 18
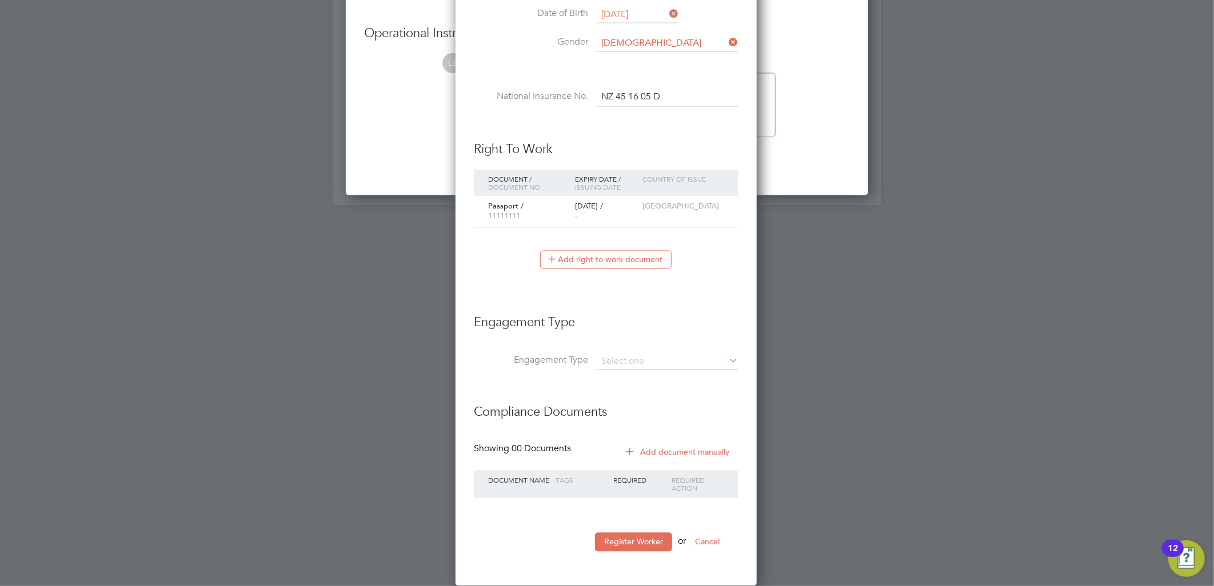
scroll to position [1084, 303]
click at [630, 361] on input at bounding box center [667, 364] width 141 height 16
click at [643, 387] on li "PAYE Direct" at bounding box center [667, 395] width 142 height 17
type input "PAYE Direct"
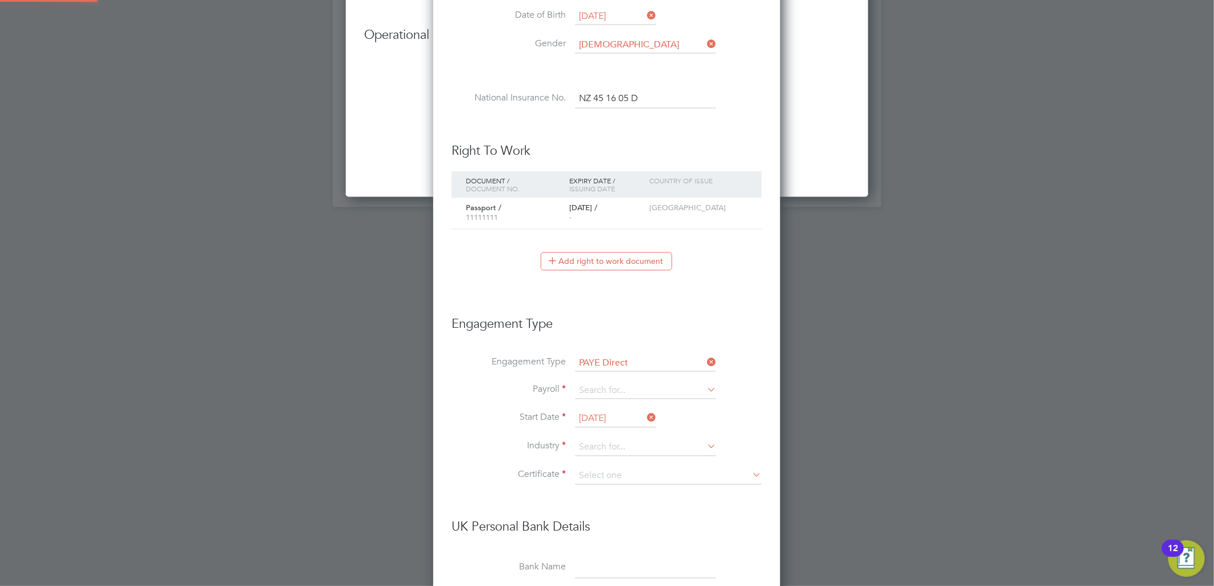
scroll to position [1417, 347]
click at [642, 383] on input at bounding box center [645, 391] width 141 height 16
click at [640, 385] on input at bounding box center [645, 391] width 141 height 16
click at [615, 402] on li "Agency PAYE" at bounding box center [645, 406] width 142 height 17
type input "Agency PAYE"
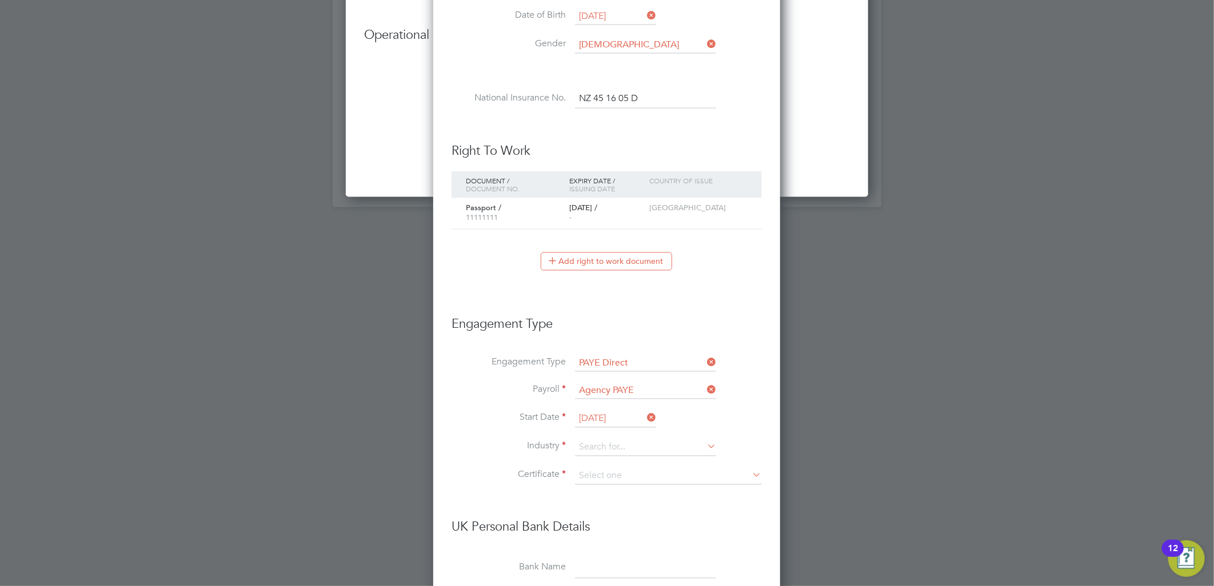
click at [607, 407] on li "Payroll Agency PAYE" at bounding box center [606, 396] width 310 height 27
click at [608, 413] on input "01 Sep 2025" at bounding box center [615, 419] width 81 height 17
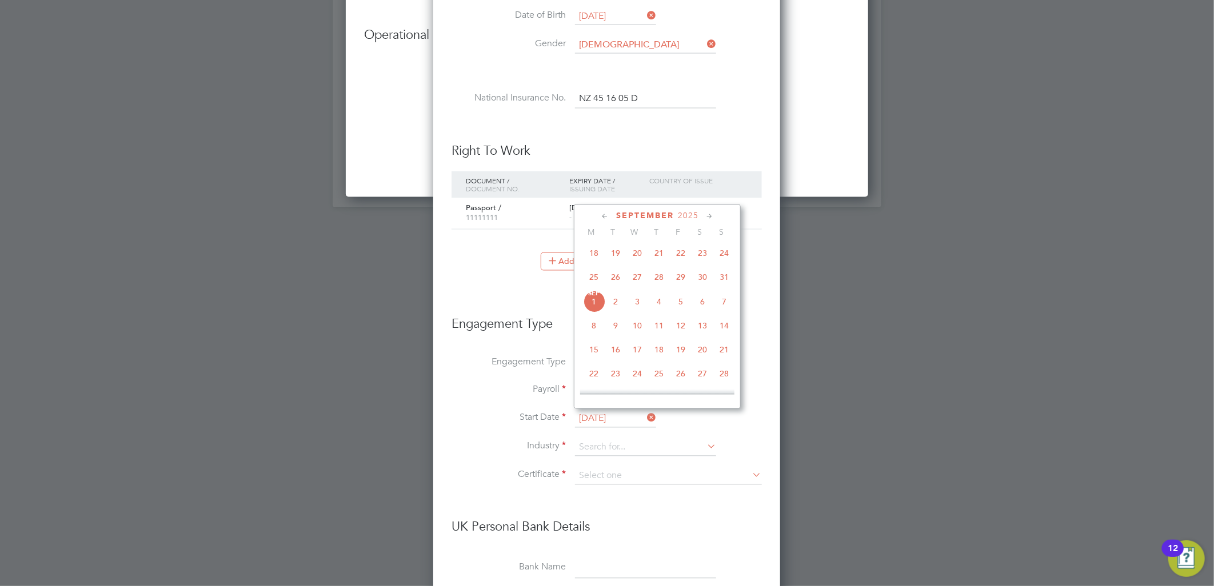
click at [659, 278] on span "28" at bounding box center [659, 277] width 22 height 22
type input "[DATE]"
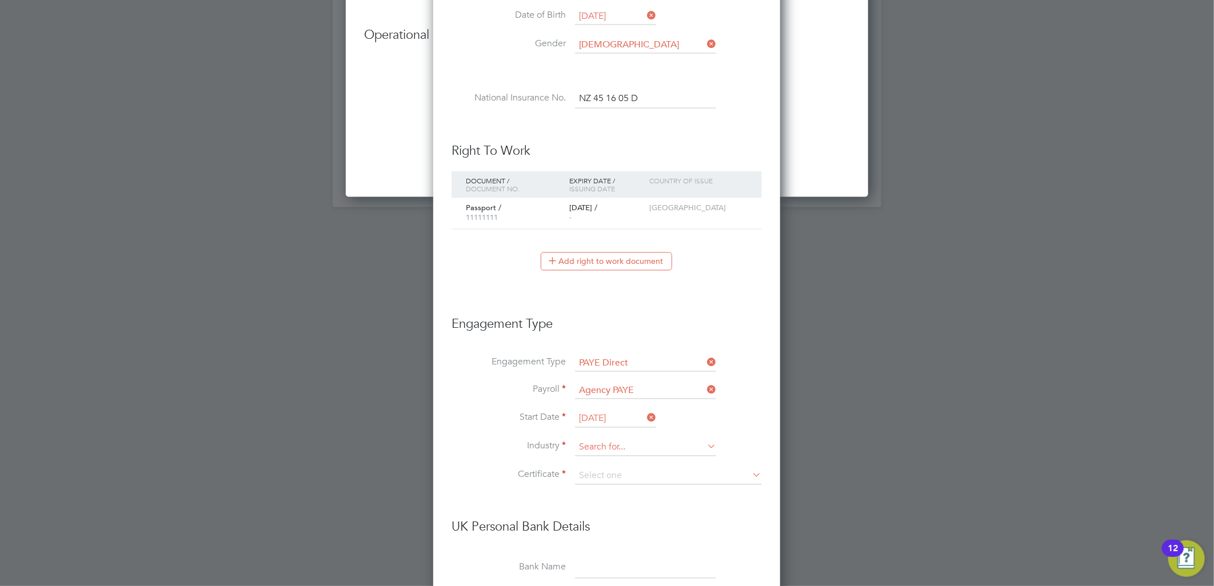
click at [606, 449] on input at bounding box center [645, 447] width 141 height 17
drag, startPoint x: 583, startPoint y: 534, endPoint x: 585, endPoint y: 491, distance: 42.3
click at [582, 534] on li "Construction" at bounding box center [645, 539] width 142 height 15
type input "Construction"
click at [591, 464] on li "Industry Construction" at bounding box center [606, 453] width 310 height 29
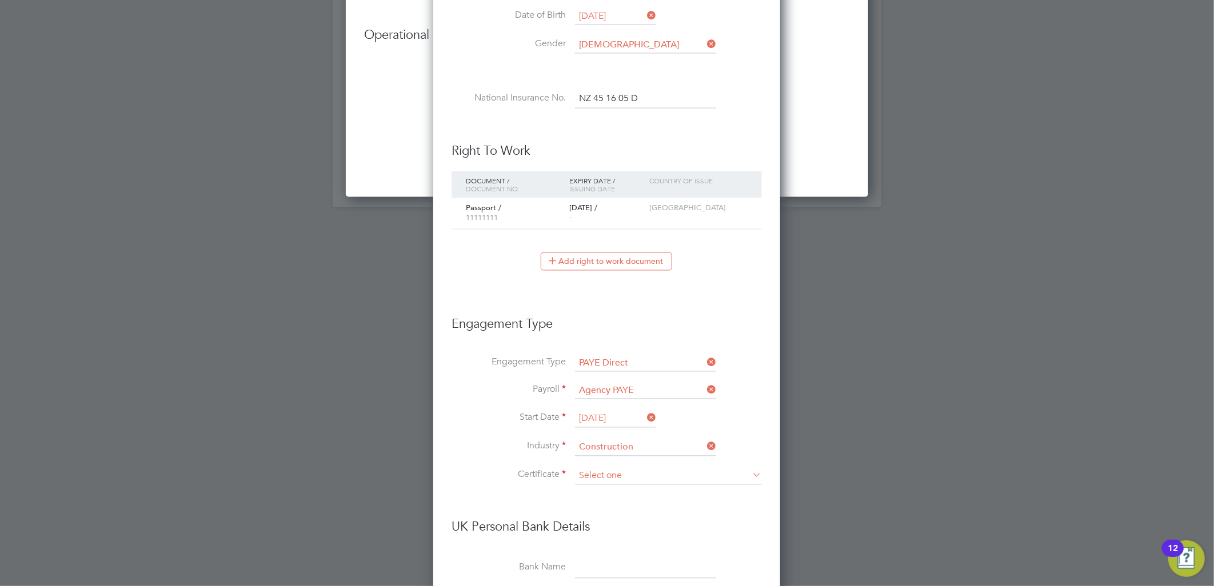
click at [600, 471] on input at bounding box center [668, 476] width 187 height 17
click at [612, 512] on li "Don't know" at bounding box center [668, 519] width 188 height 15
type input "Don't know"
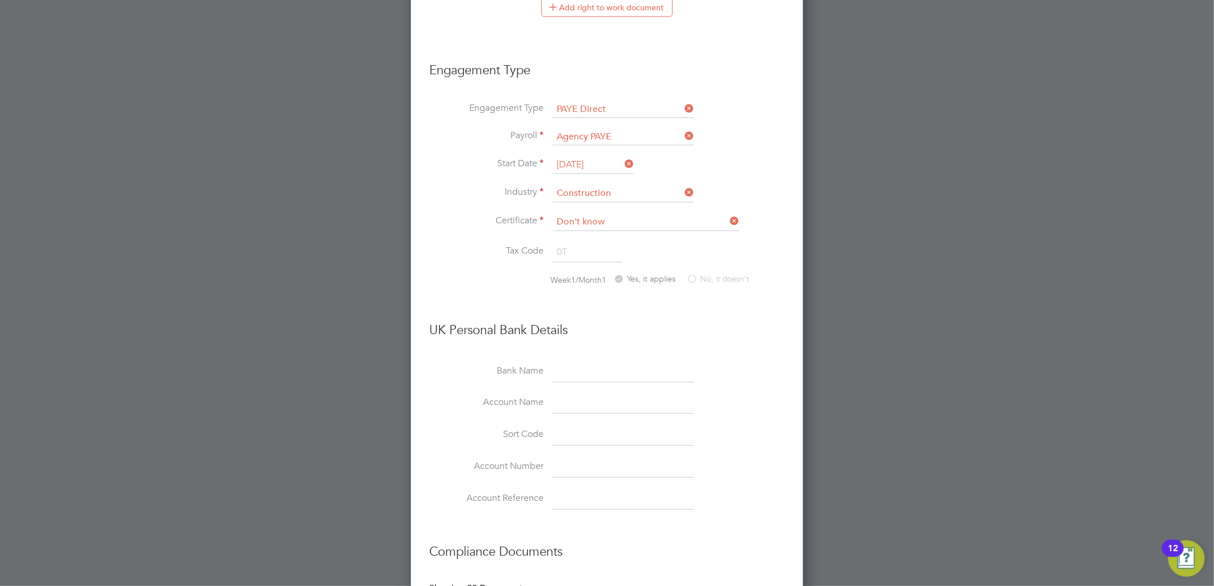
scroll to position [1640, 0]
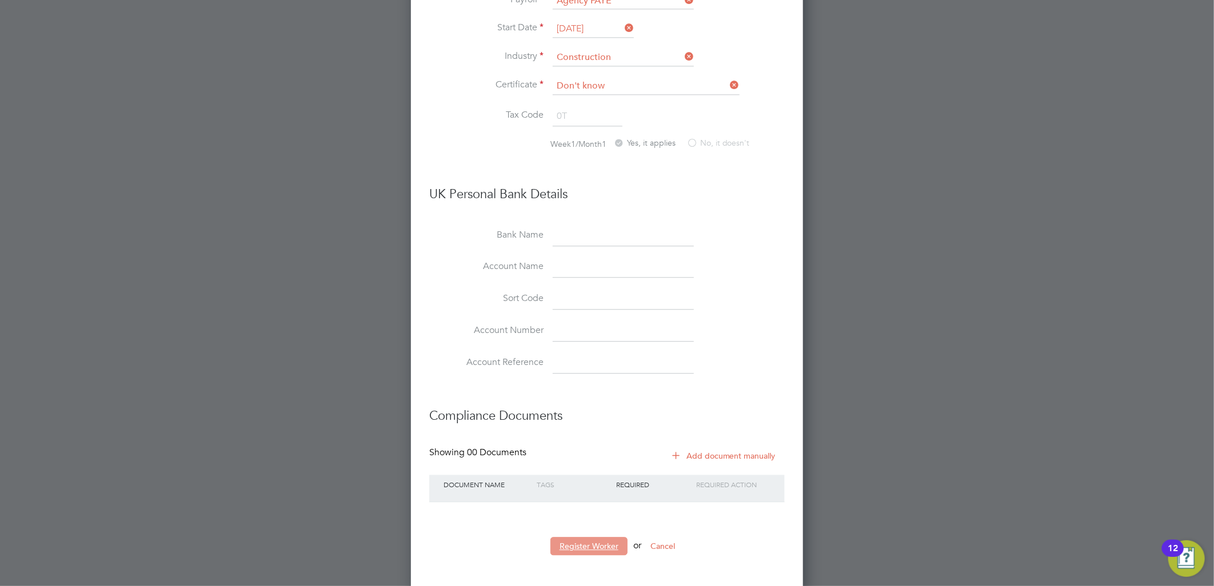
click at [597, 537] on button "Register Worker" at bounding box center [588, 546] width 77 height 18
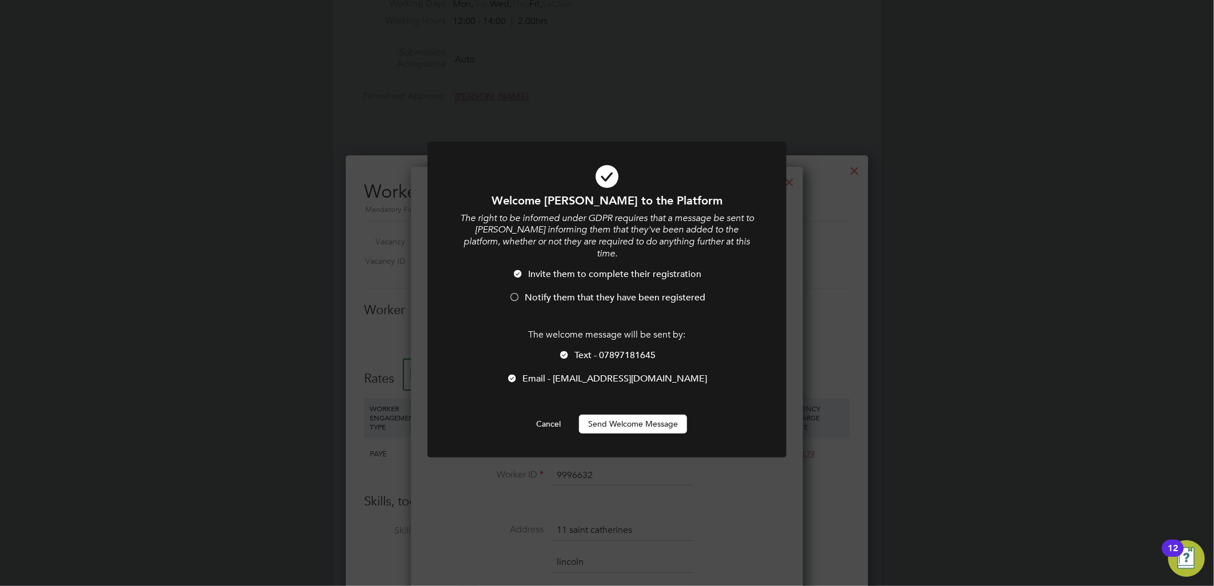
click at [640, 415] on button "Send Welcome Message" at bounding box center [633, 424] width 108 height 18
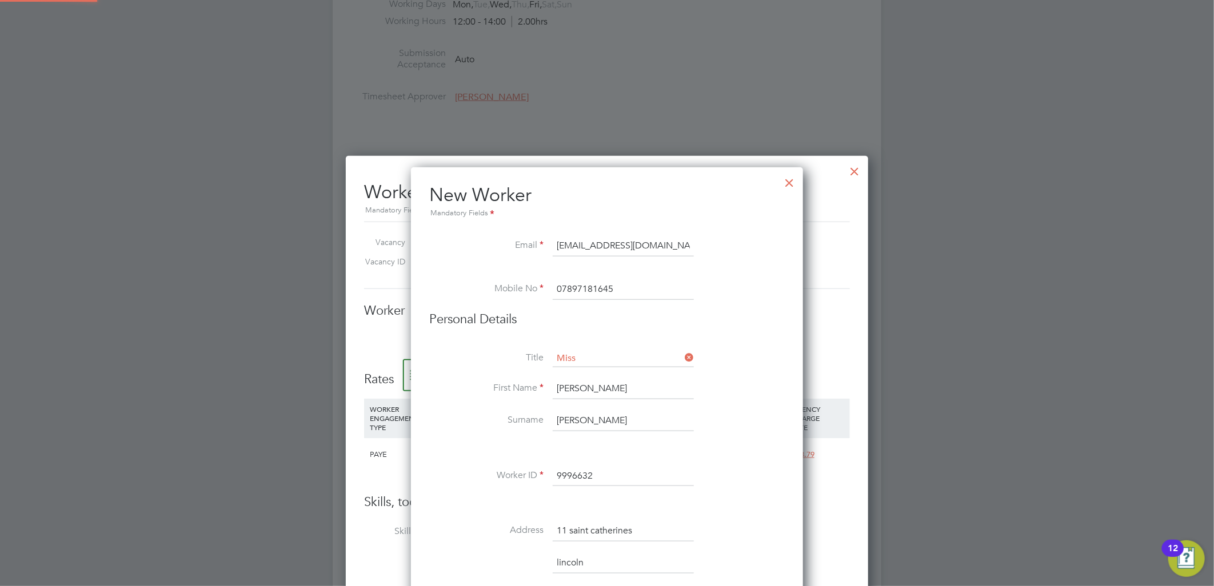
type input "joanne baines (9996632)"
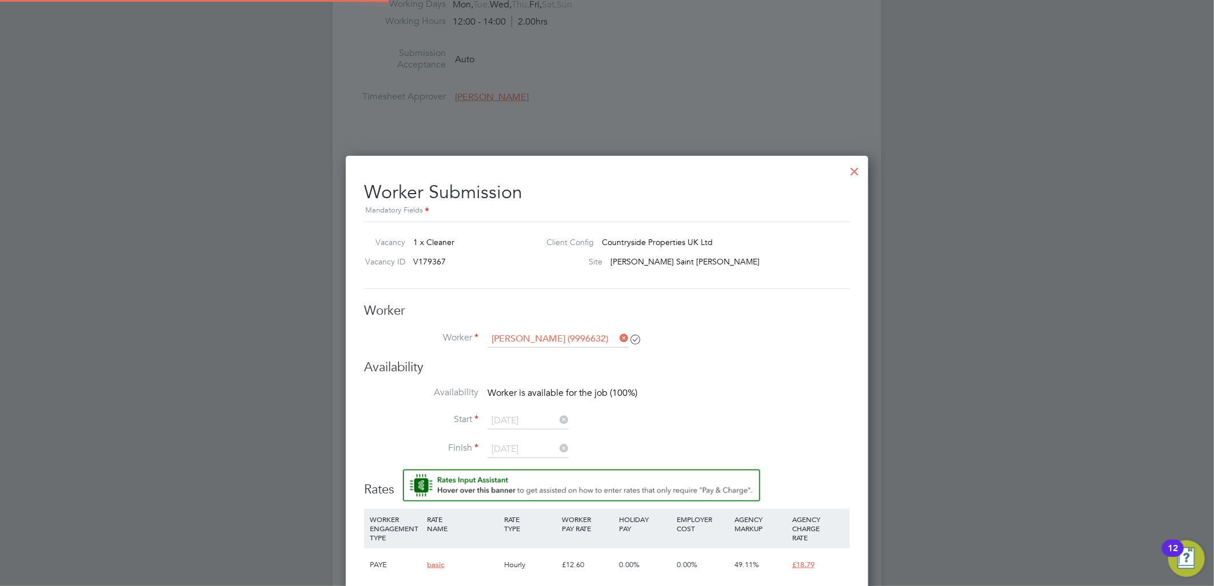
scroll to position [815, 523]
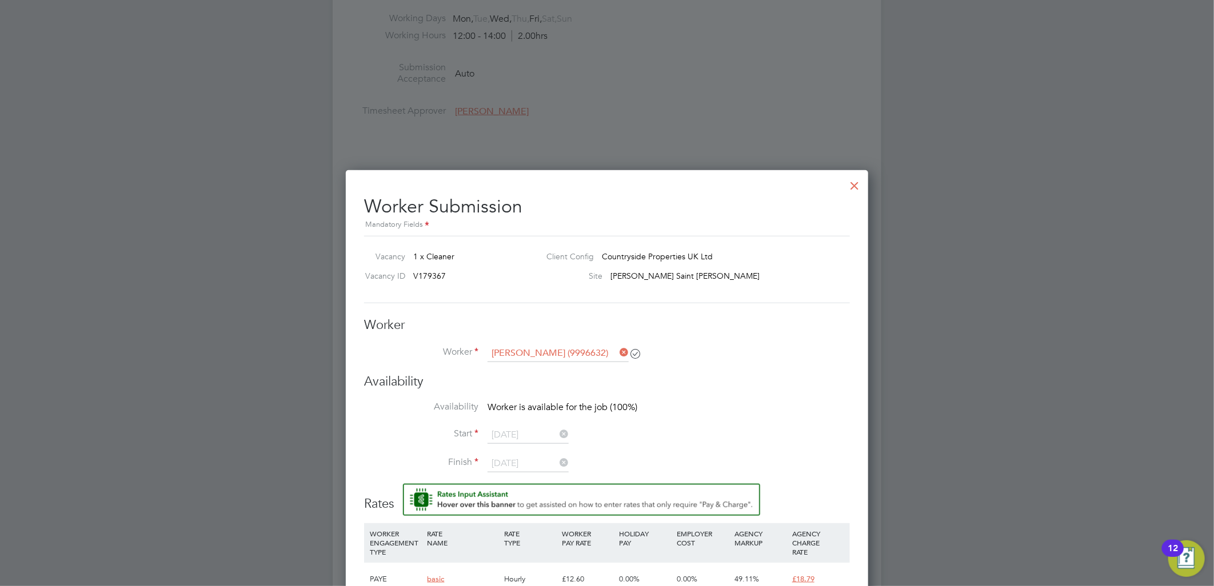
click at [849, 183] on div at bounding box center [854, 183] width 21 height 21
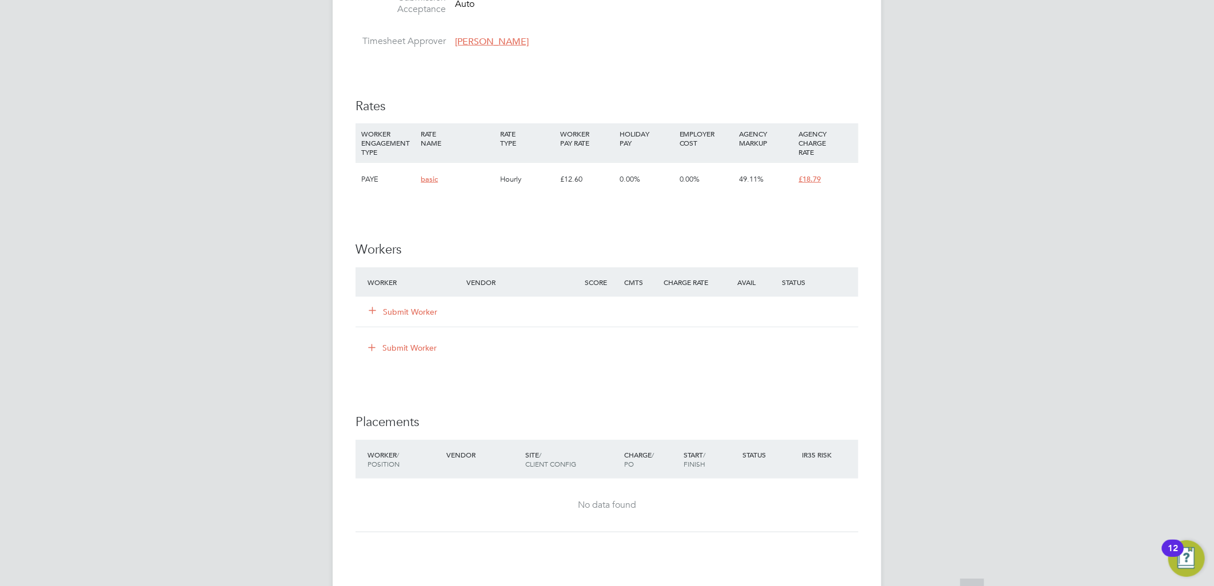
scroll to position [698, 0]
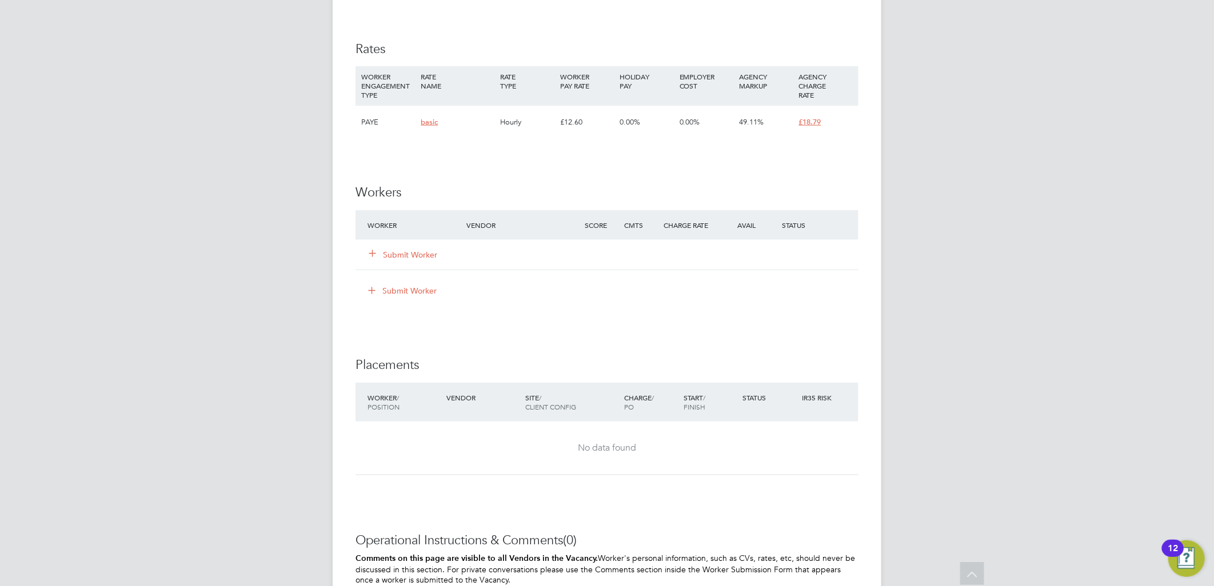
click at [427, 257] on button "Submit Worker" at bounding box center [403, 254] width 69 height 11
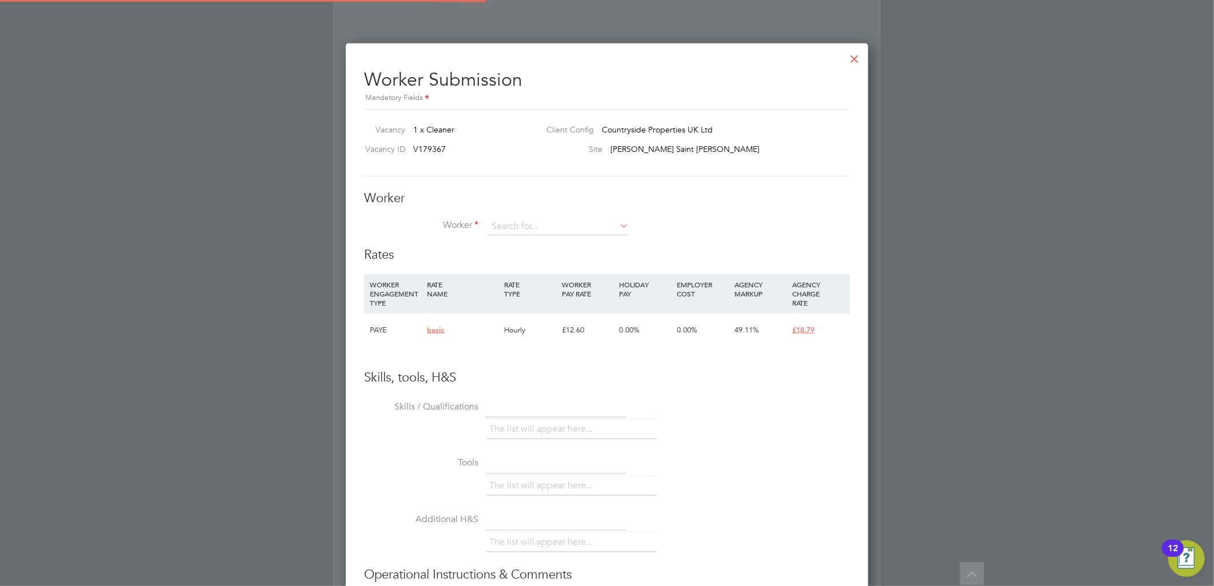
scroll to position [6, 6]
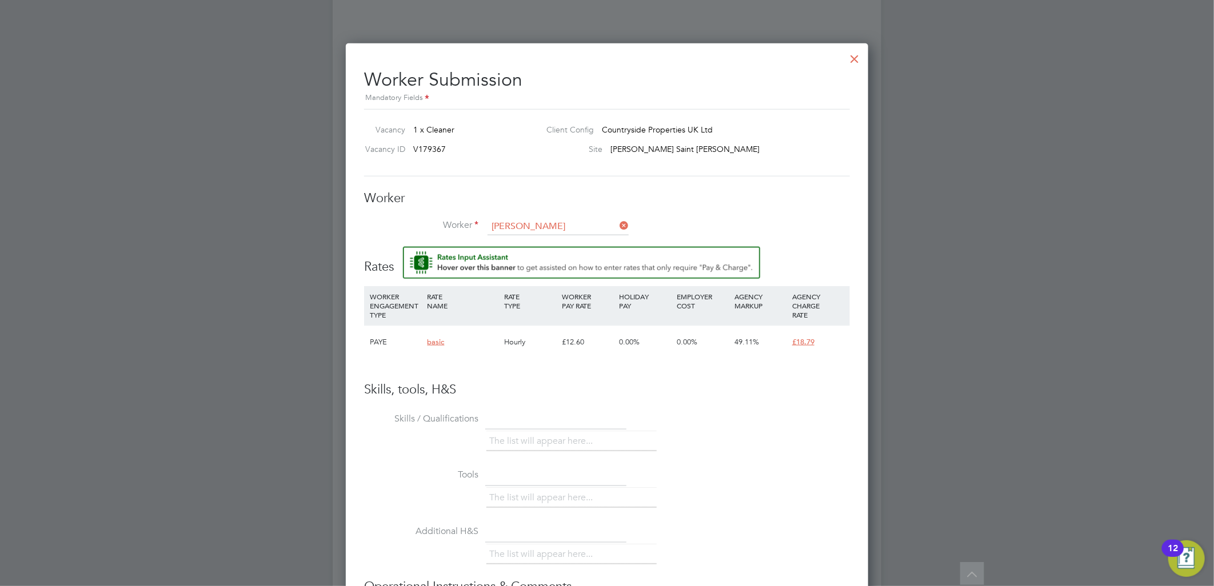
click at [552, 271] on li "Jo anne Ba ines (9996632)" at bounding box center [586, 273] width 198 height 15
type input "Joanne Baines (9996632)"
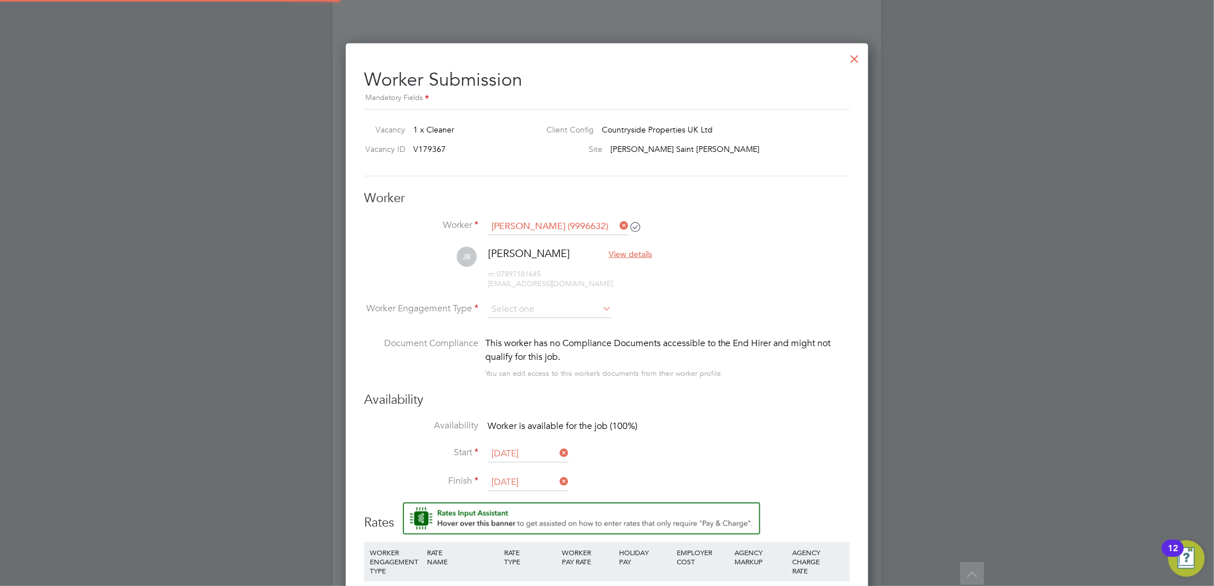
scroll to position [959, 523]
click at [522, 301] on input at bounding box center [549, 309] width 124 height 17
click at [530, 337] on li "PAYE" at bounding box center [549, 340] width 125 height 15
type input "PAYE"
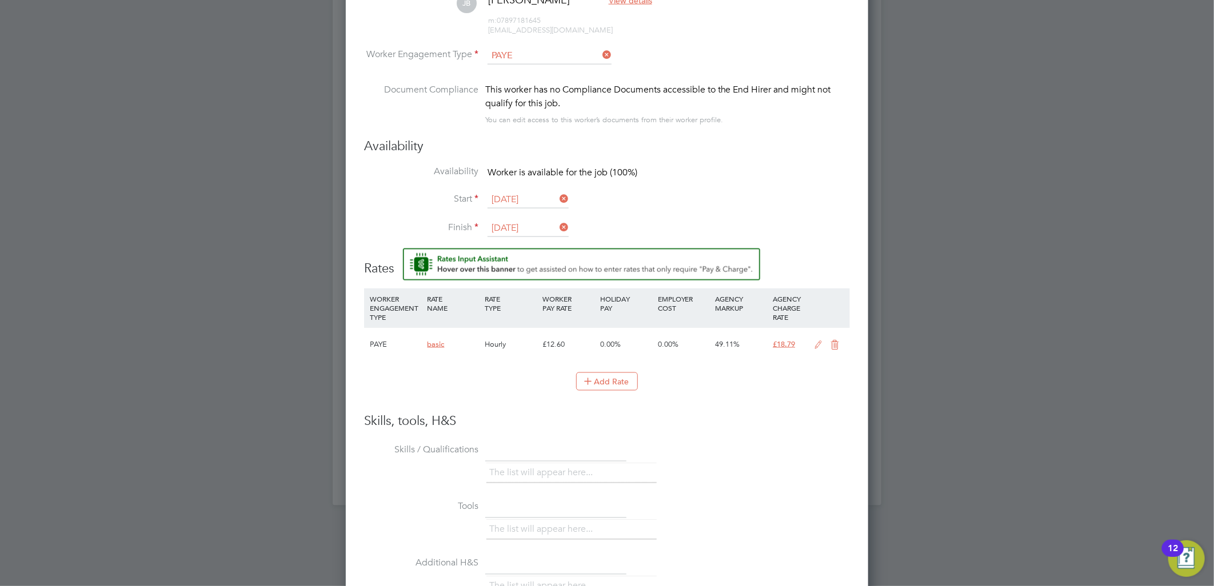
click at [828, 520] on div "The list will appear here..." at bounding box center [667, 531] width 363 height 23
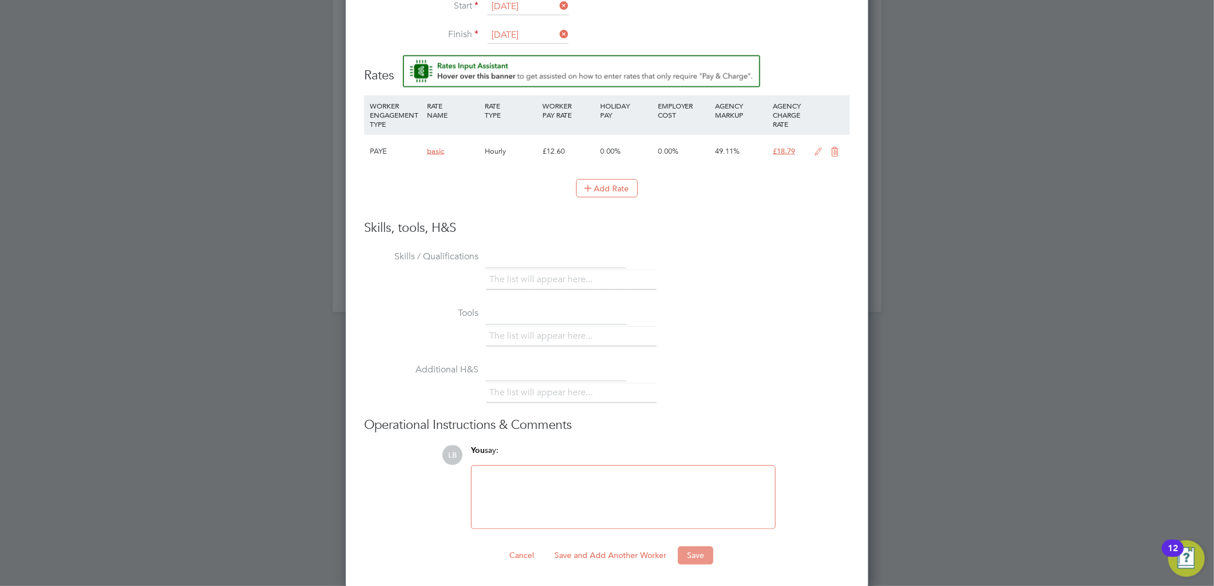
click at [689, 552] on button "Save" at bounding box center [695, 556] width 35 height 18
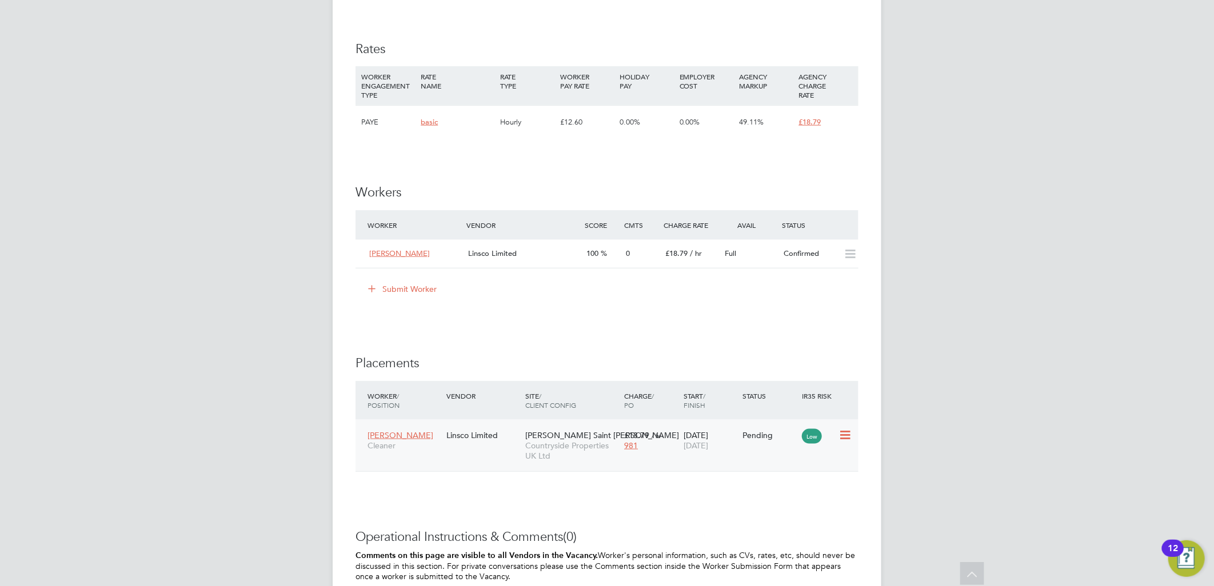
click at [842, 433] on icon at bounding box center [843, 436] width 11 height 14
click at [774, 508] on li "Start" at bounding box center [809, 507] width 81 height 16
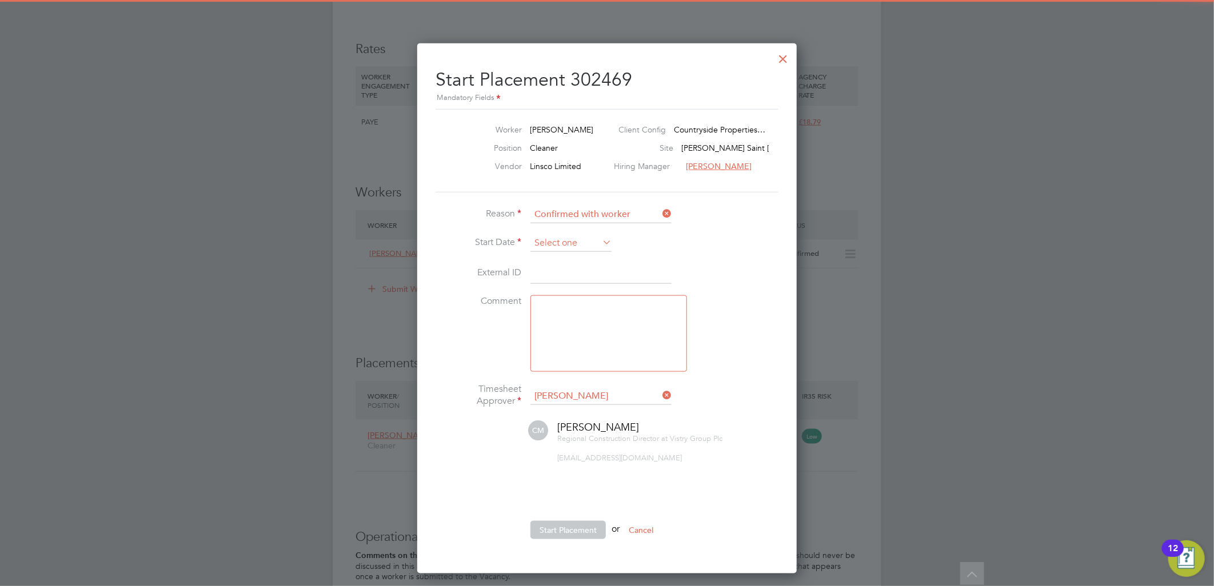
click at [541, 252] on li "Start Date" at bounding box center [606, 249] width 343 height 29
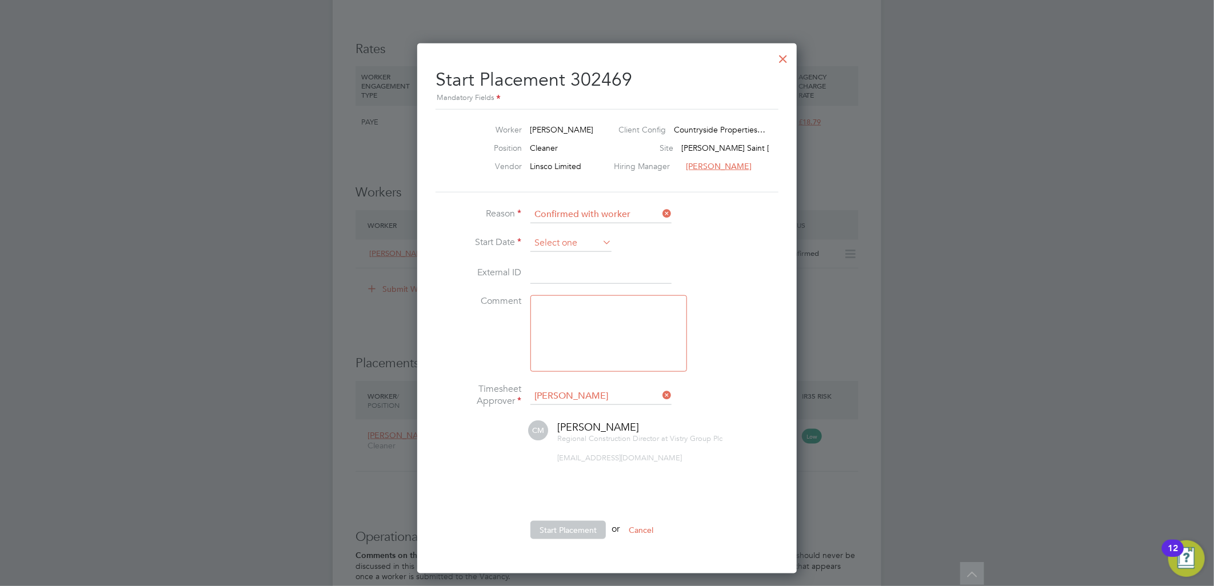
click at [539, 243] on input at bounding box center [570, 243] width 81 height 17
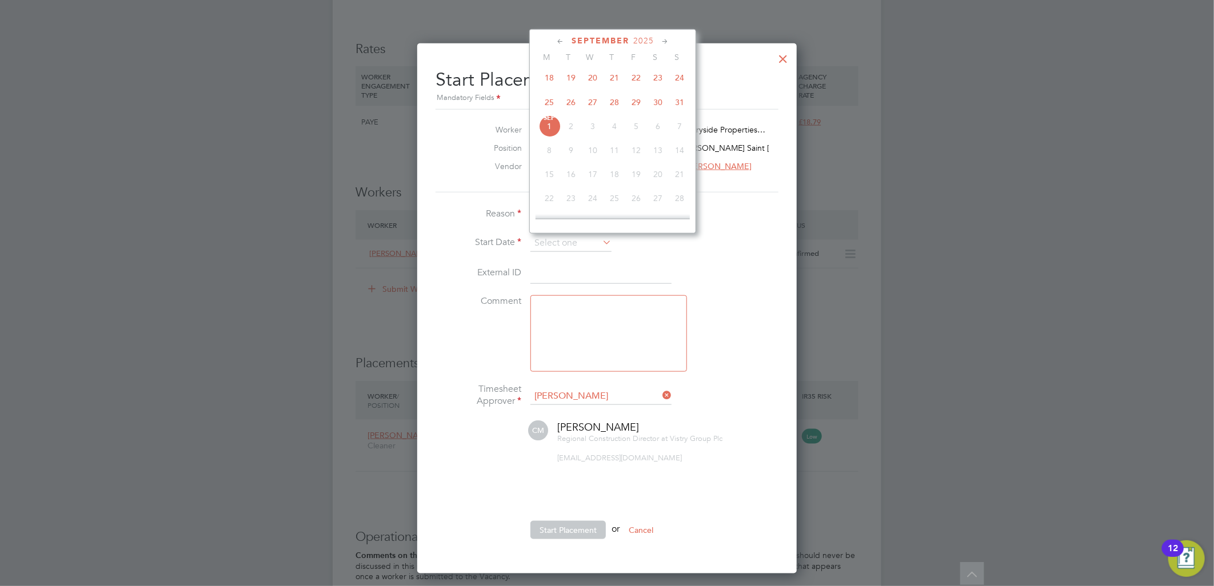
click at [615, 103] on span "28" at bounding box center [614, 102] width 22 height 22
type input "[DATE]"
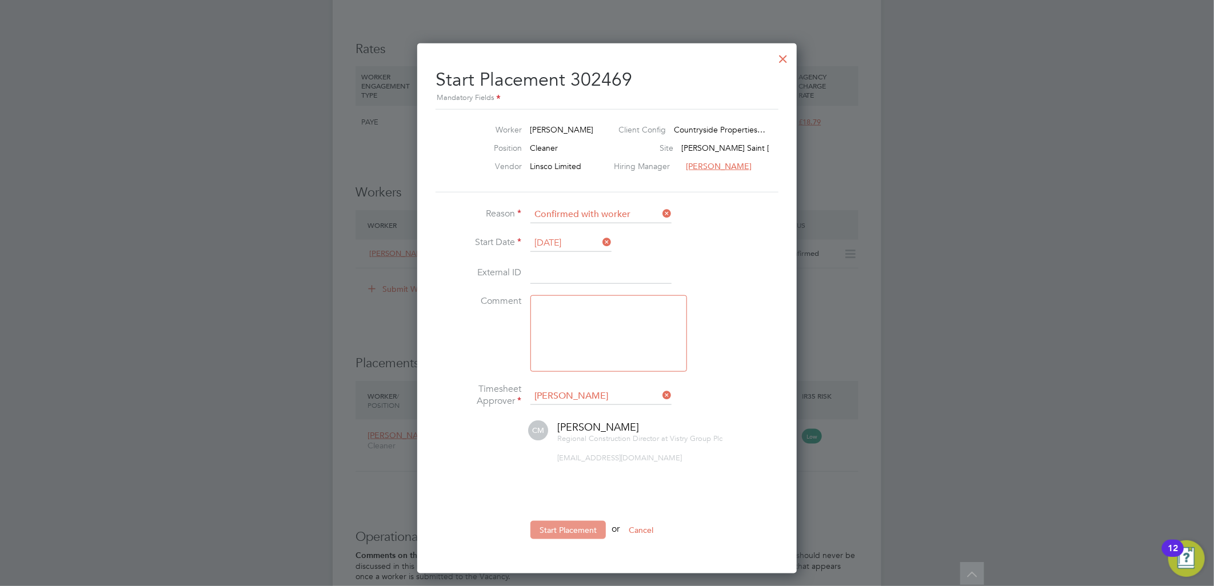
click at [567, 522] on button "Start Placement" at bounding box center [567, 530] width 75 height 18
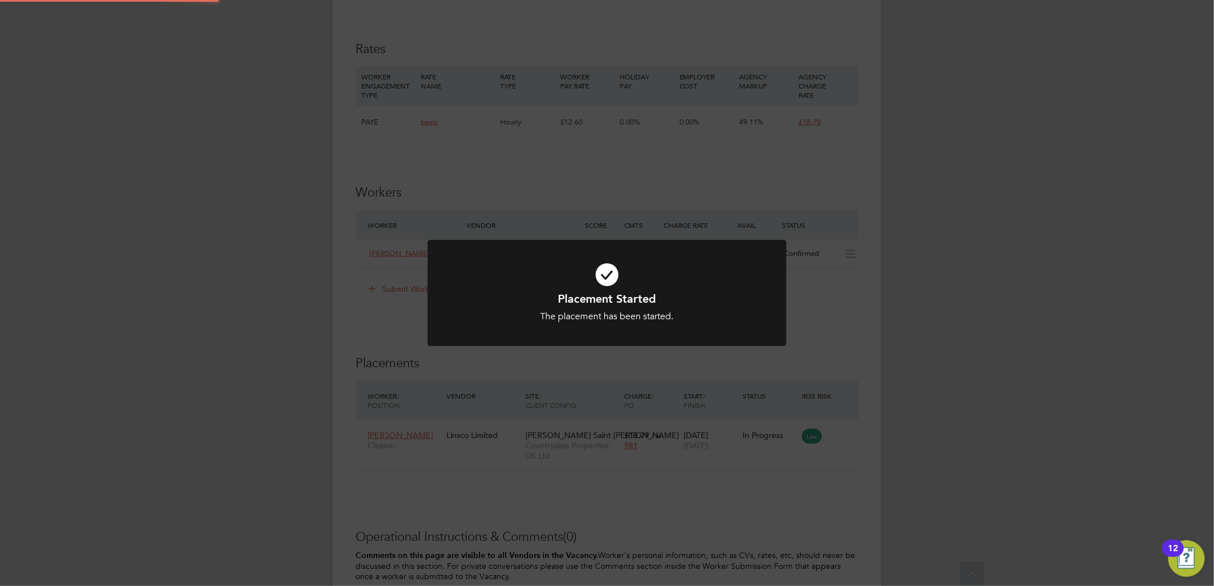
click at [870, 335] on div "Placement Started The placement has been started. Cancel Okay" at bounding box center [607, 293] width 1214 height 586
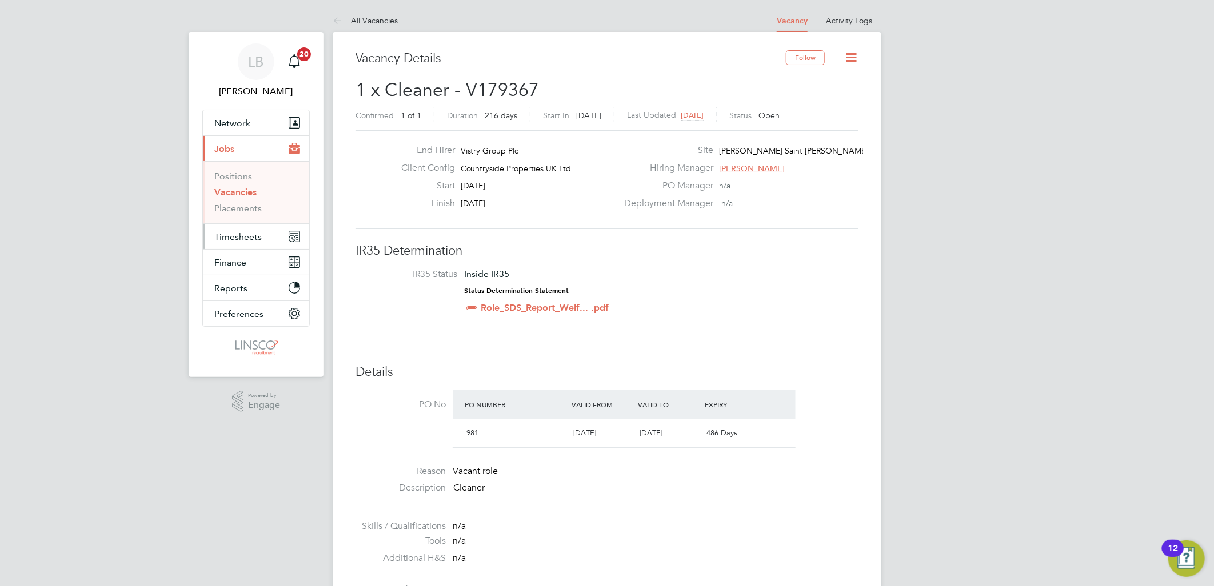
click at [231, 234] on span "Timesheets" at bounding box center [237, 236] width 47 height 11
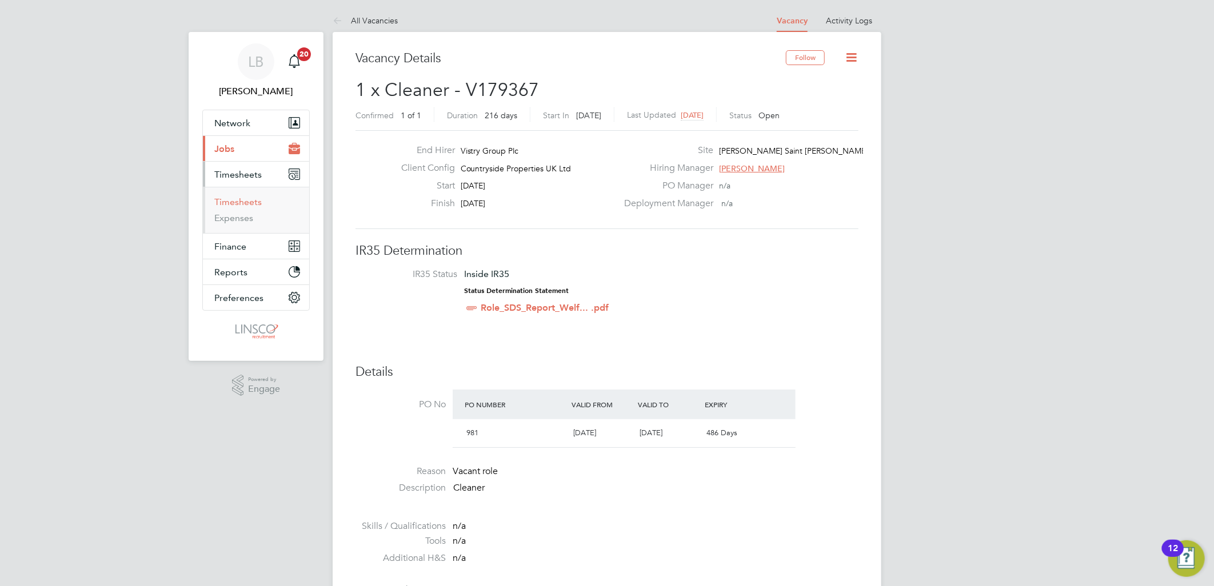
click at [241, 203] on link "Timesheets" at bounding box center [237, 202] width 47 height 11
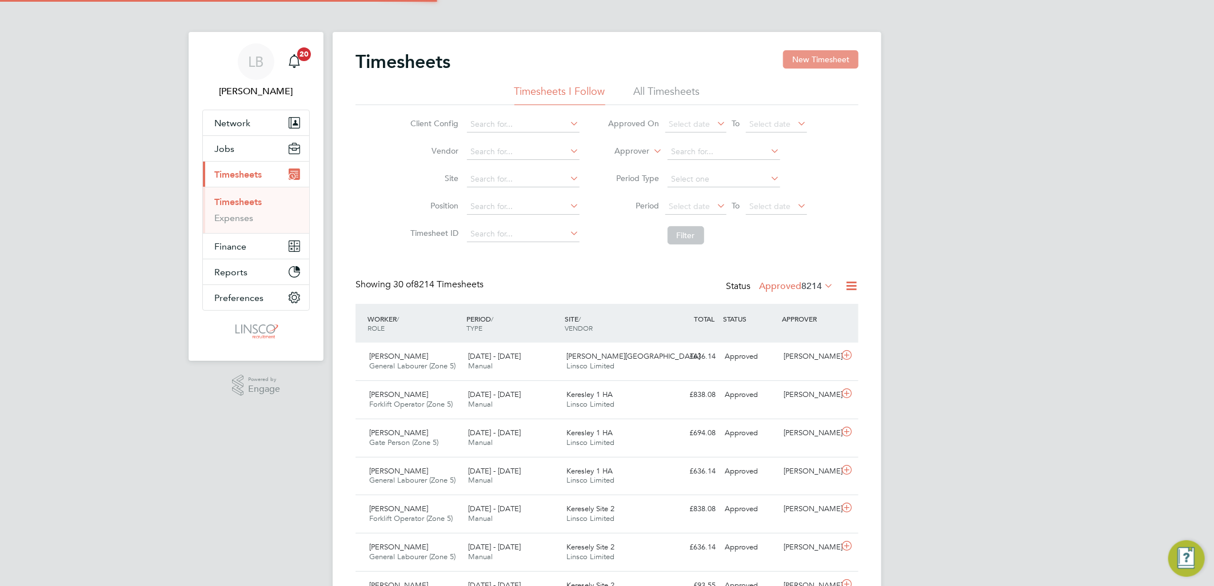
click at [801, 59] on button "New Timesheet" at bounding box center [820, 59] width 75 height 18
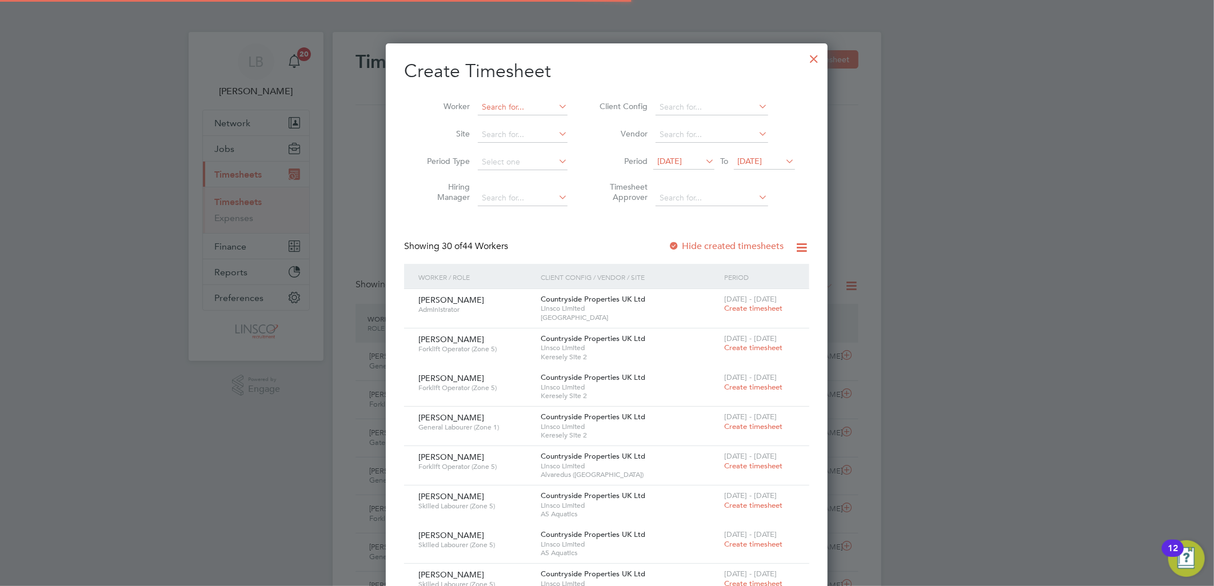
click at [528, 110] on input at bounding box center [523, 107] width 90 height 16
click at [526, 122] on li "J oanne Bai nes" at bounding box center [522, 122] width 91 height 15
type input "Joanne Baines"
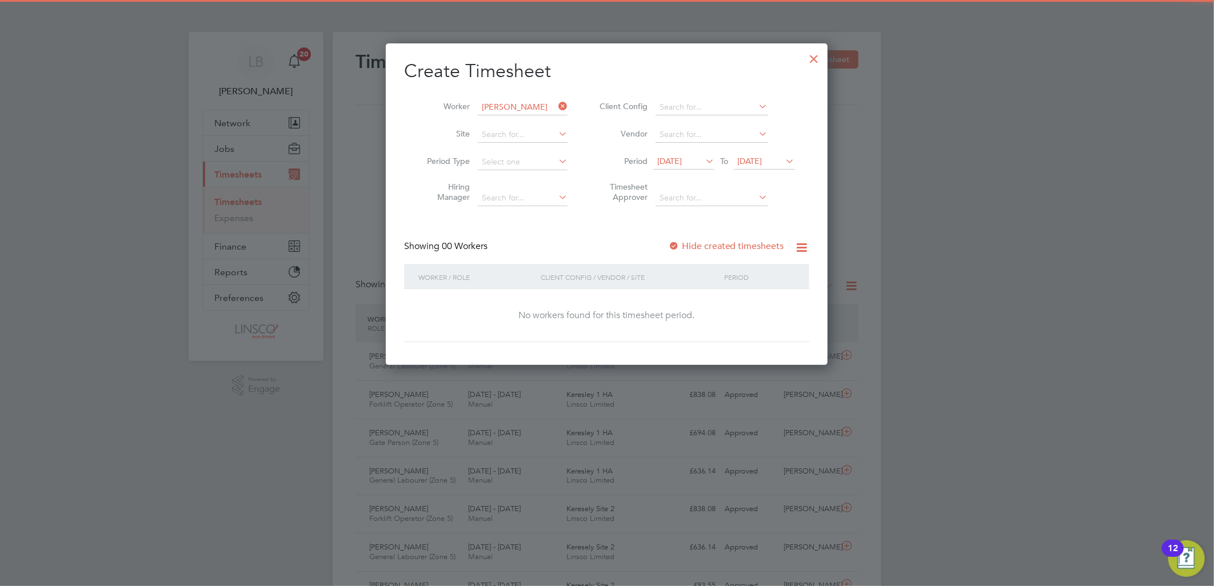
click at [682, 163] on span "[DATE]" at bounding box center [669, 161] width 25 height 10
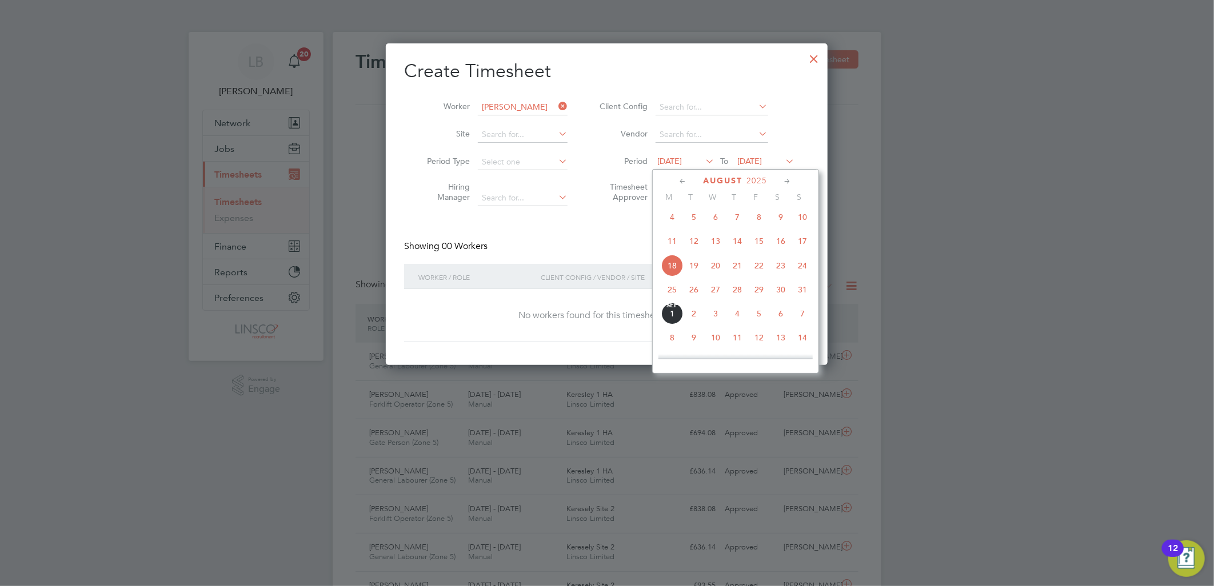
click at [747, 294] on span "28" at bounding box center [737, 290] width 22 height 22
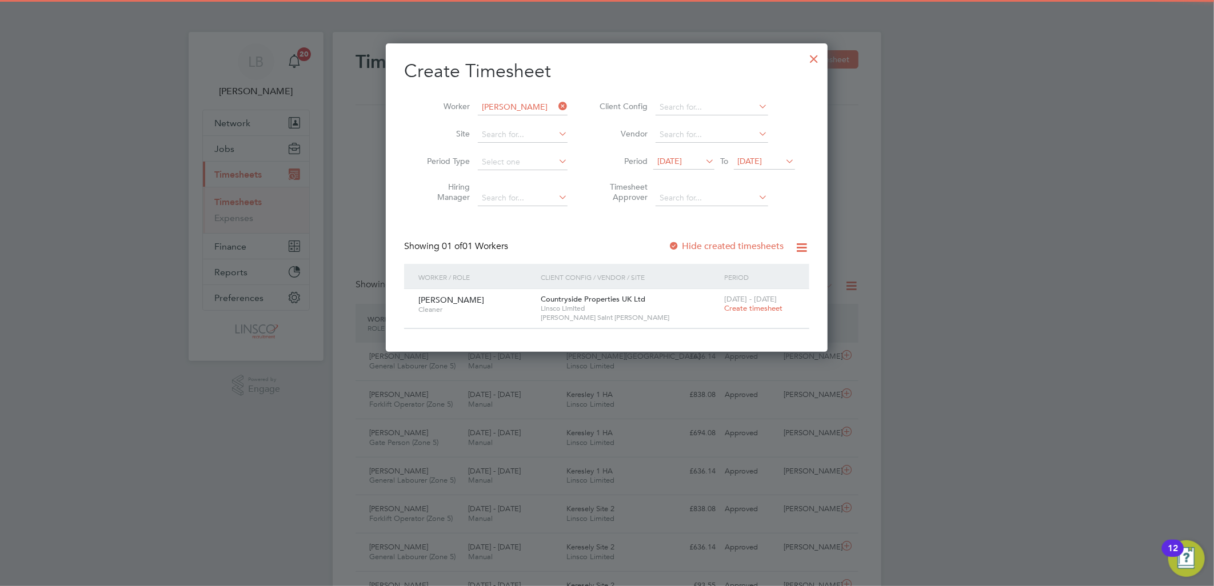
click at [753, 312] on span "Create timesheet" at bounding box center [753, 308] width 58 height 10
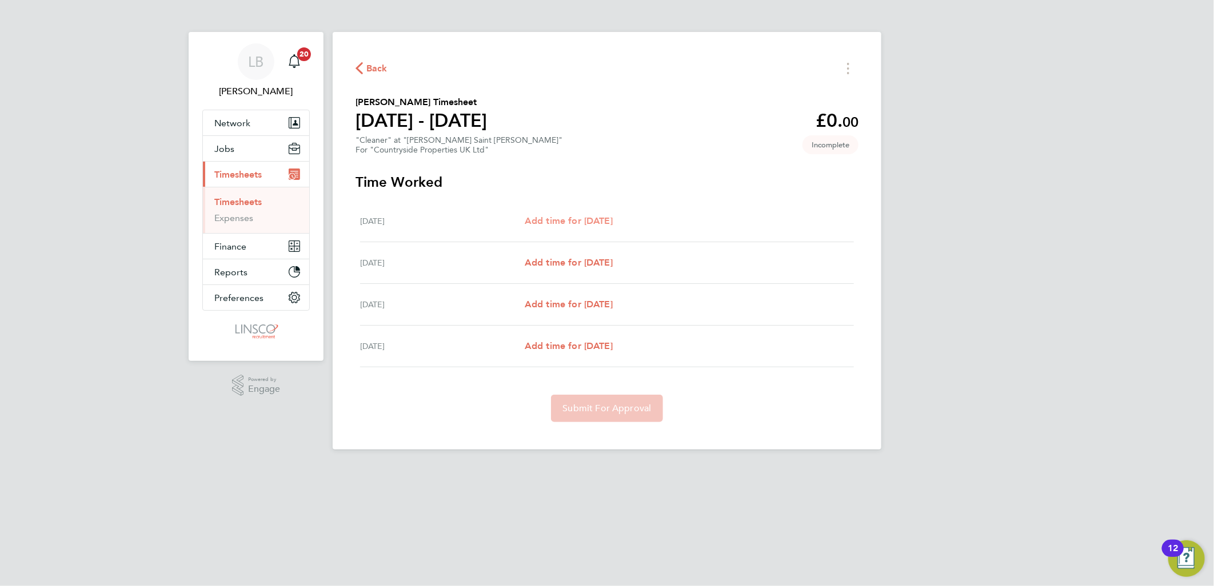
click at [596, 215] on span "Add time for [DATE]" at bounding box center [568, 220] width 88 height 11
select select "30"
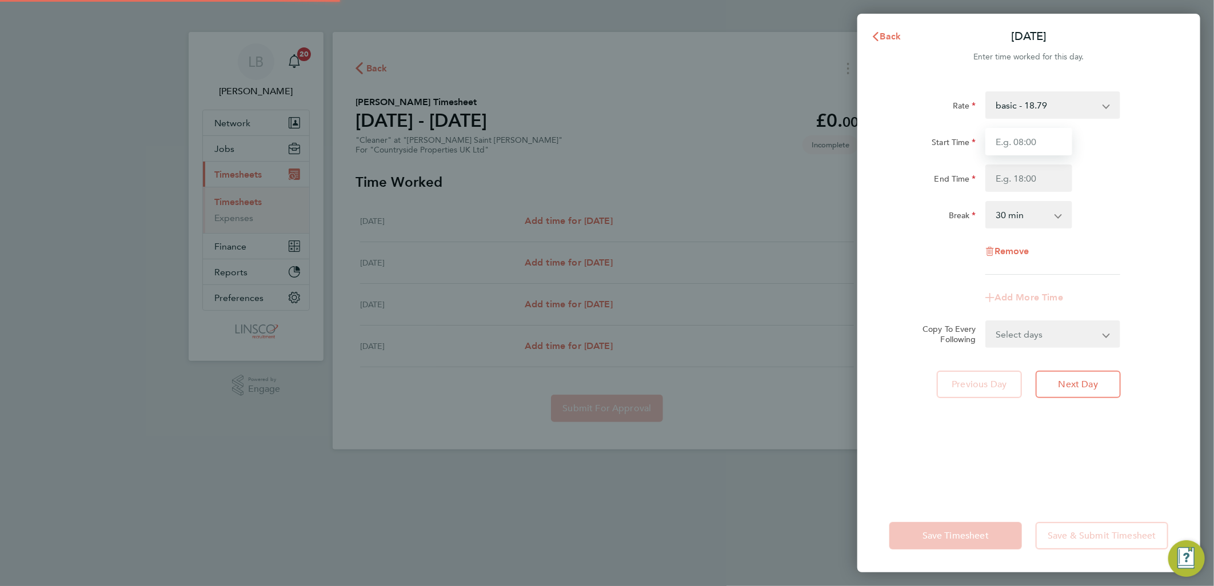
click at [1033, 140] on input "Start Time" at bounding box center [1028, 141] width 87 height 27
type input "08:00"
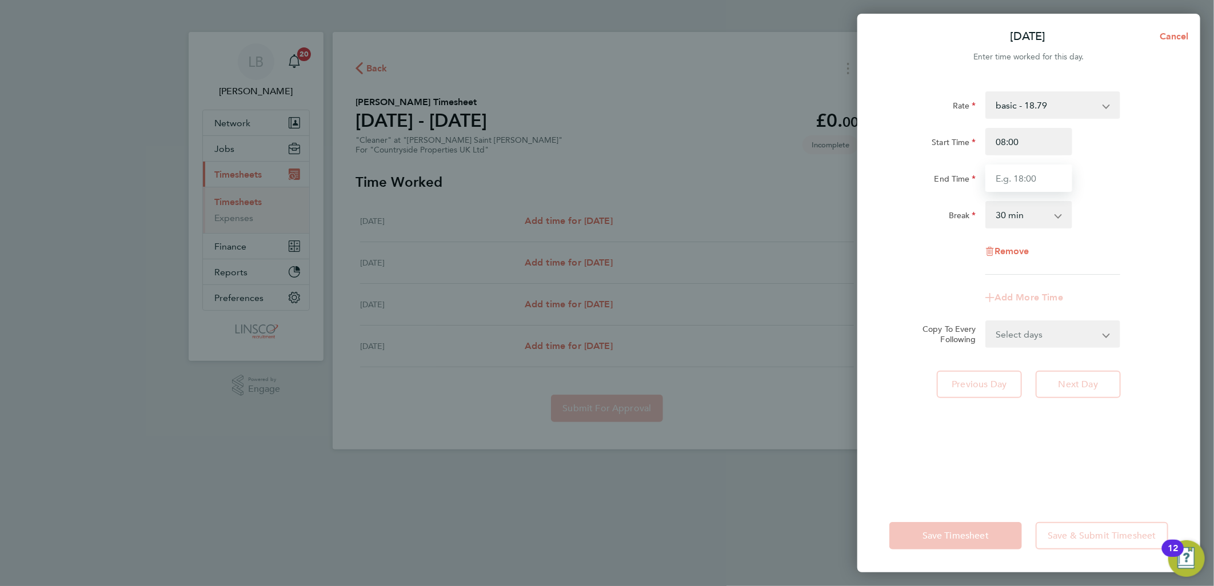
click at [1006, 178] on input "End Time" at bounding box center [1028, 178] width 87 height 27
type input "11:00"
drag, startPoint x: 1162, startPoint y: 142, endPoint x: 1158, endPoint y: 151, distance: 9.8
click at [1162, 142] on div "Start Time 08:00" at bounding box center [1028, 141] width 288 height 27
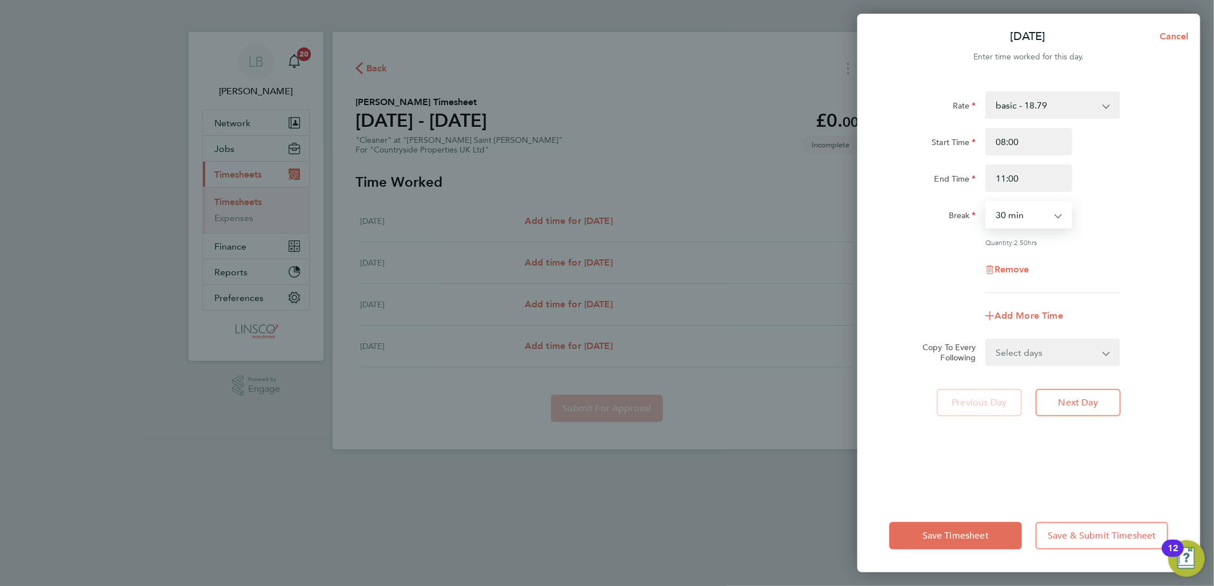
drag, startPoint x: 1009, startPoint y: 220, endPoint x: 1010, endPoint y: 229, distance: 9.2
click at [1009, 220] on select "0 min 15 min 30 min 45 min 60 min 75 min 90 min" at bounding box center [1021, 214] width 71 height 25
select select "0"
click at [986, 202] on select "0 min 15 min 30 min 45 min 60 min 75 min 90 min" at bounding box center [1021, 214] width 71 height 25
click at [1059, 349] on select "Select days Day Weekend (Sat-Sun) Friday Saturday Sunday" at bounding box center [1046, 352] width 120 height 25
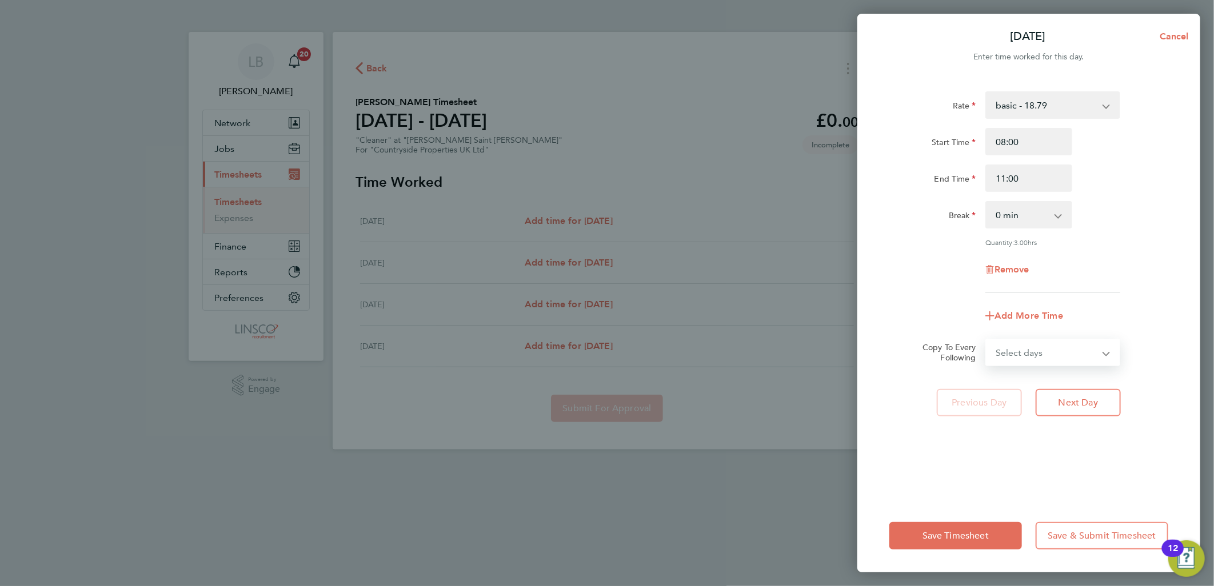
select select "DAY"
click at [986, 340] on select "Select days Day Weekend (Sat-Sun) Friday Saturday Sunday" at bounding box center [1046, 352] width 120 height 25
click at [1030, 394] on select "29 Aug 2025 30 Aug 2025 31 Aug 2025" at bounding box center [1045, 389] width 119 height 25
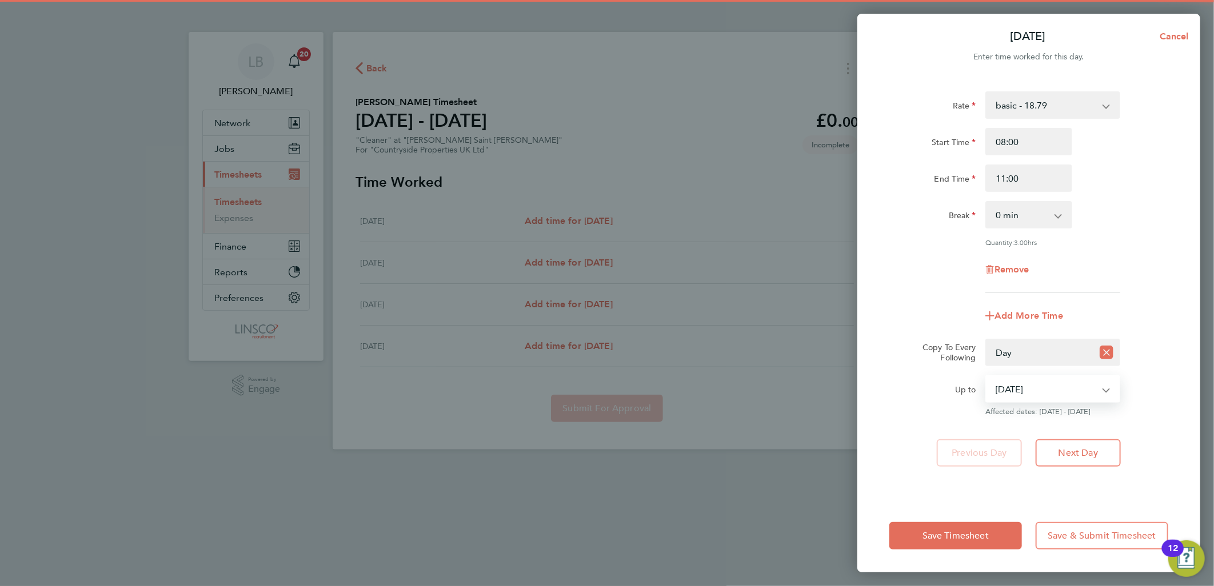
select select "[DATE]"
click at [986, 377] on select "29 Aug 2025 30 Aug 2025 31 Aug 2025" at bounding box center [1045, 389] width 119 height 25
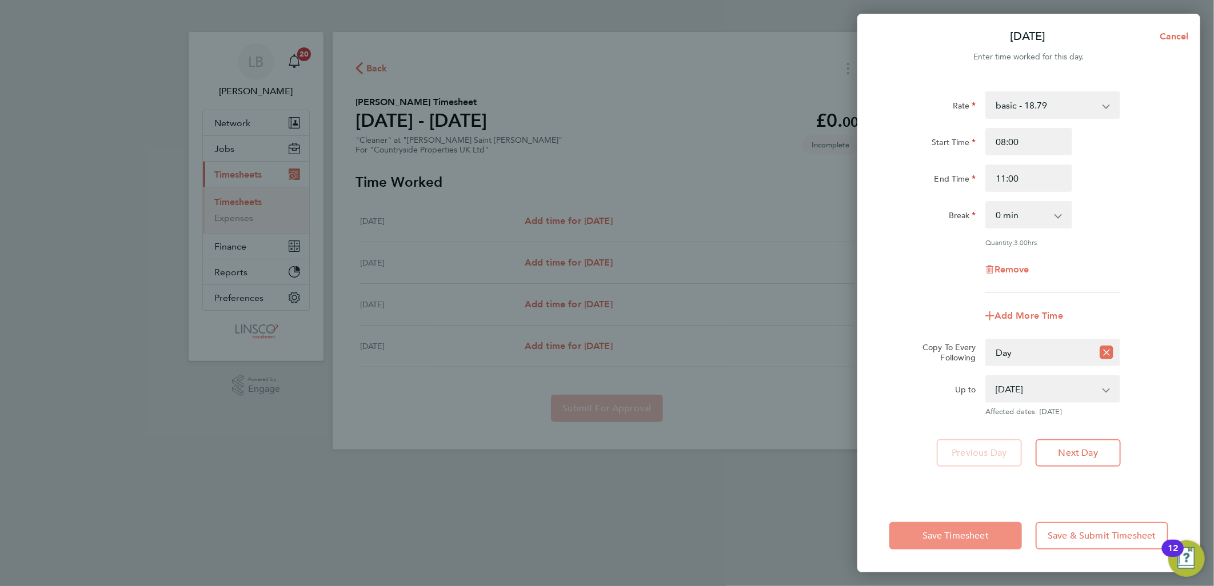
click at [946, 532] on span "Save Timesheet" at bounding box center [955, 535] width 66 height 11
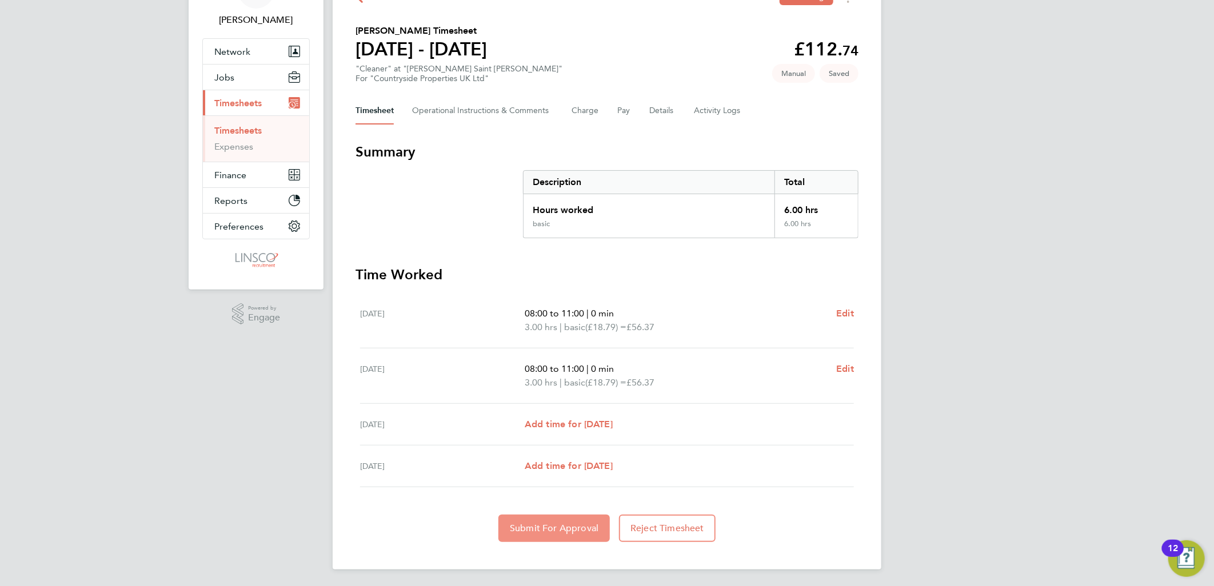
click at [562, 535] on button "Submit For Approval" at bounding box center [553, 528] width 111 height 27
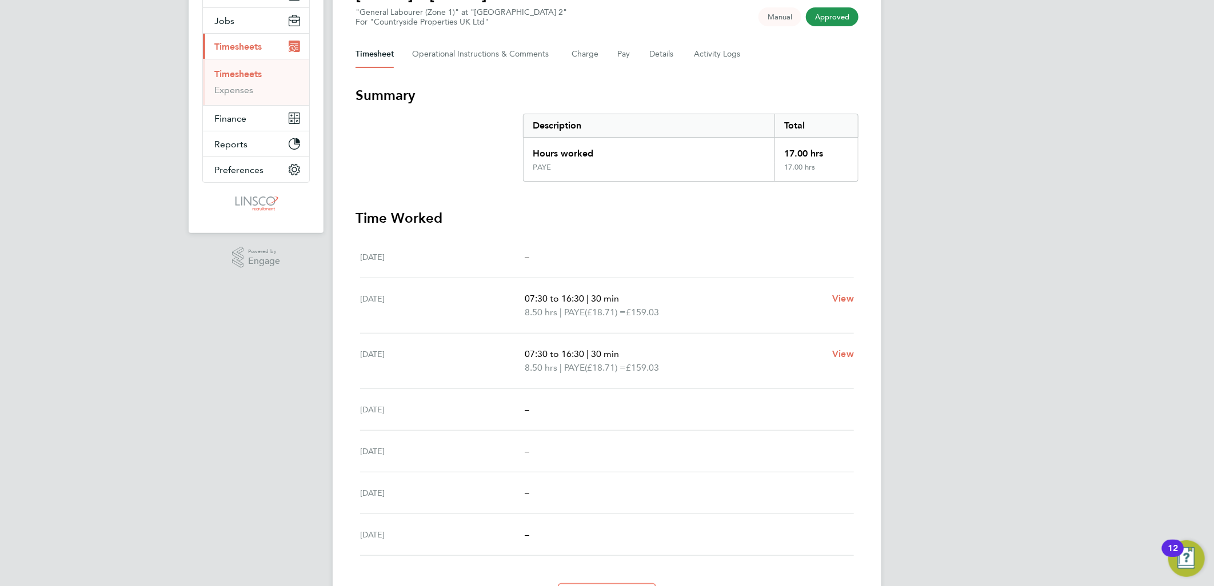
scroll to position [196, 0]
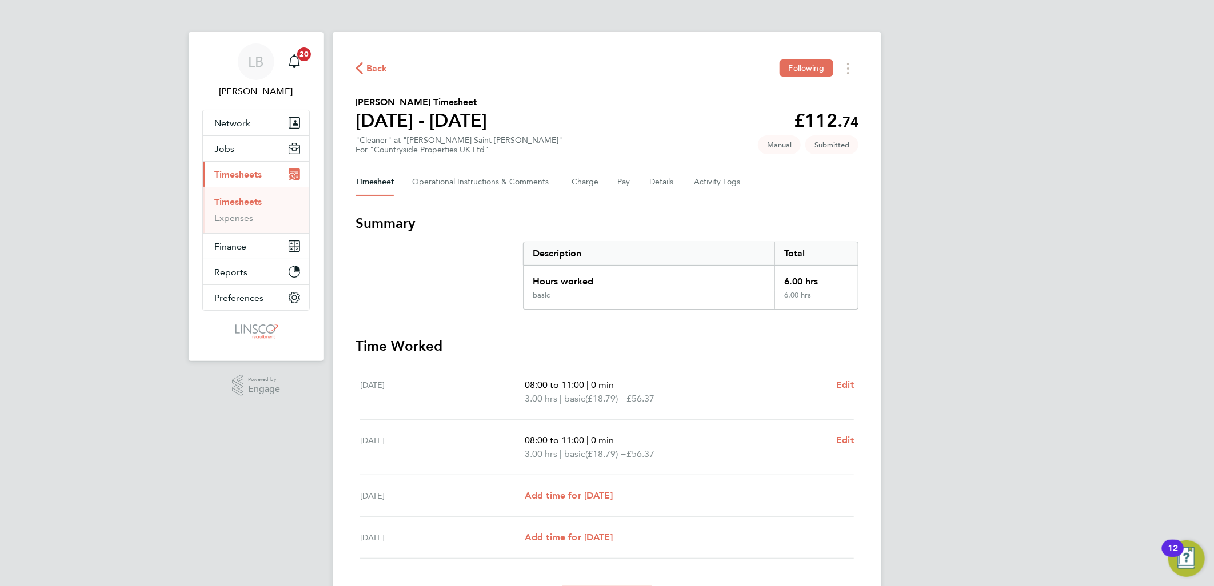
click at [373, 73] on span "Back" at bounding box center [376, 69] width 21 height 14
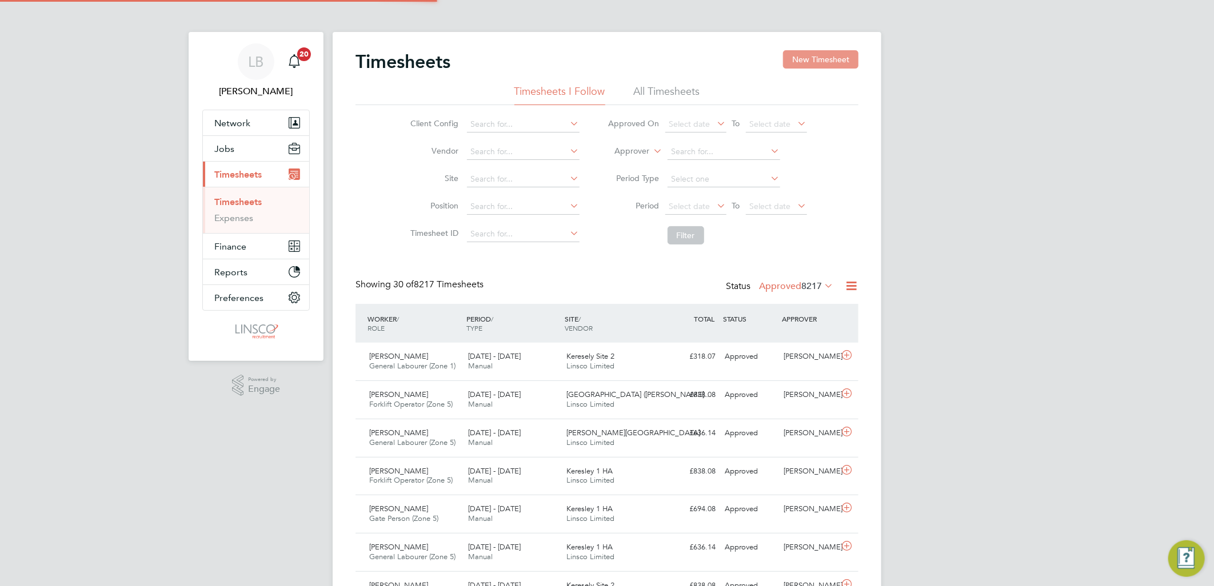
click at [811, 56] on button "New Timesheet" at bounding box center [820, 59] width 75 height 18
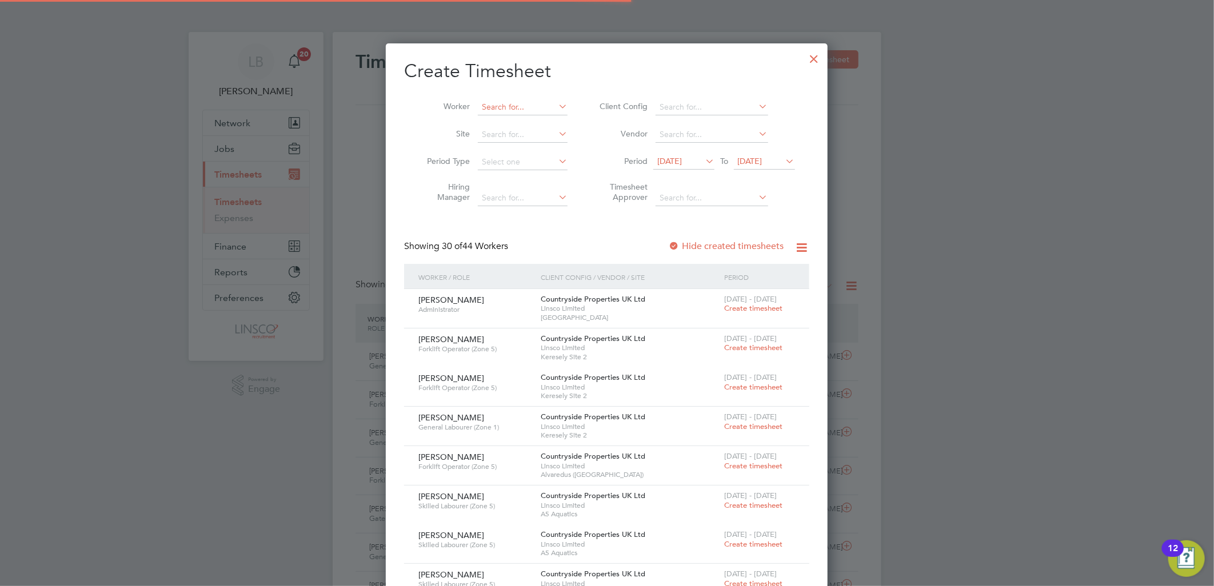
click at [511, 113] on input at bounding box center [523, 107] width 90 height 16
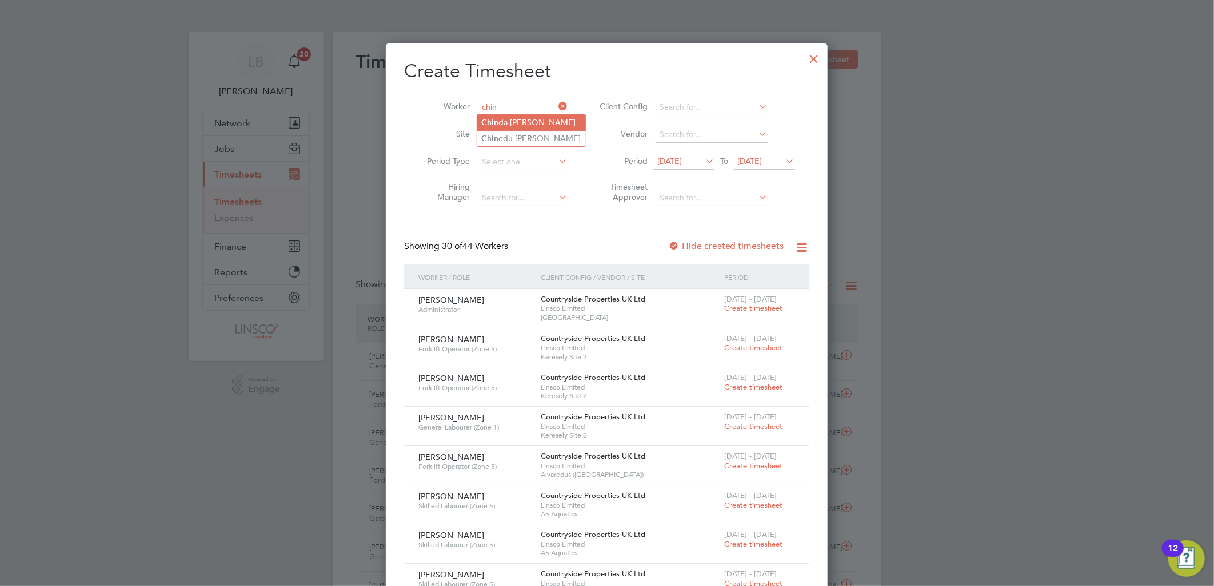
click at [517, 121] on li "Chin da [PERSON_NAME]" at bounding box center [531, 122] width 109 height 15
type input "Chinda [PERSON_NAME]"
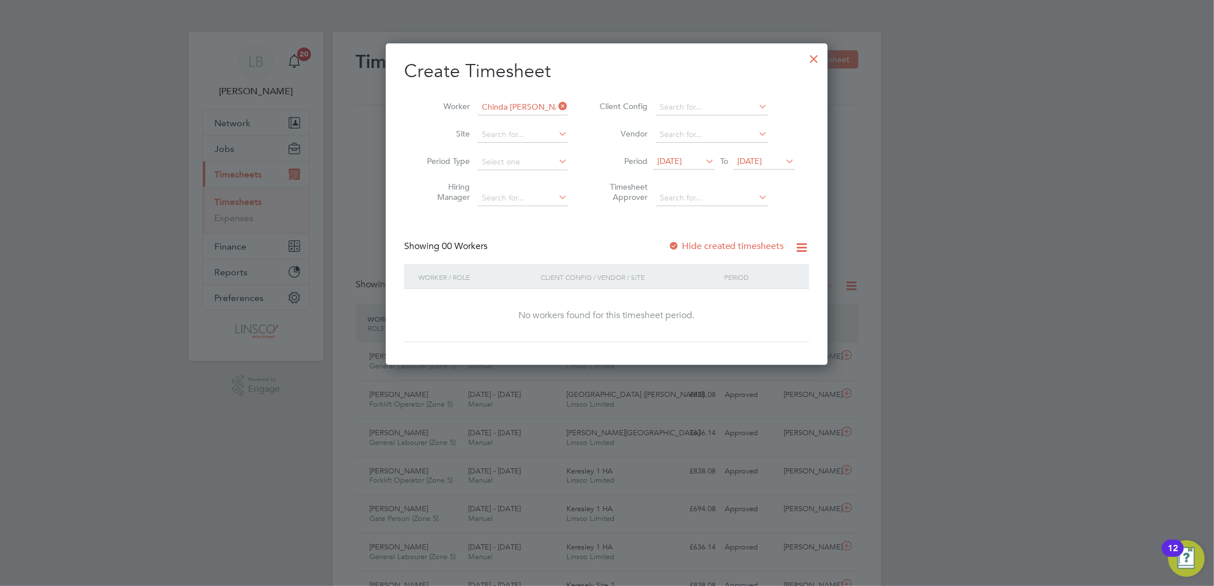
click at [693, 250] on label "Hide created timesheets" at bounding box center [726, 246] width 116 height 11
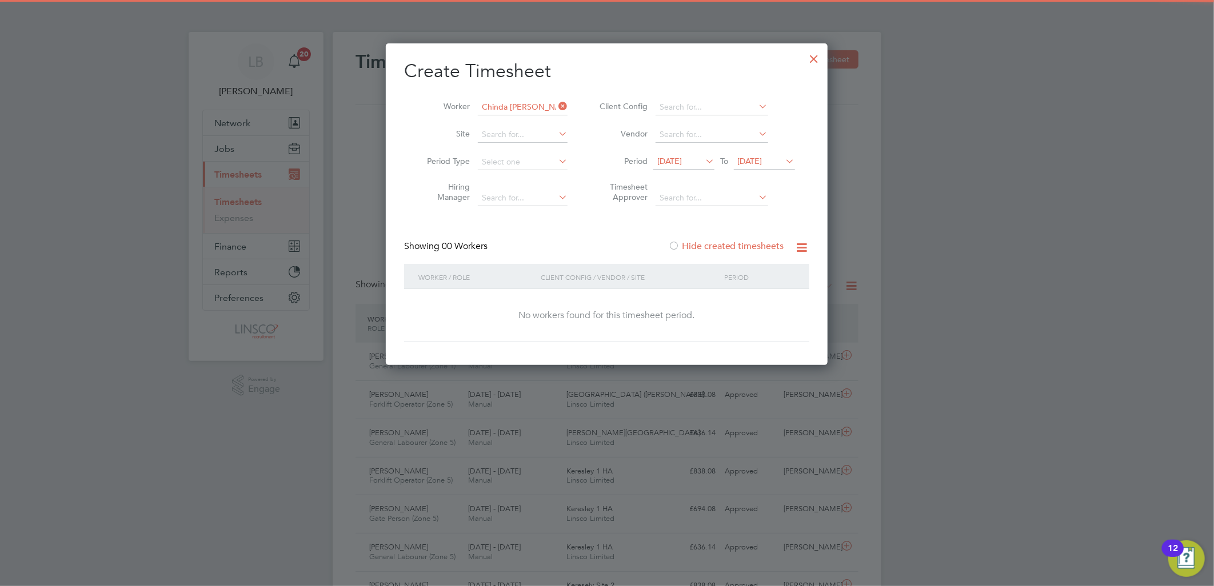
click at [682, 157] on span "[DATE]" at bounding box center [669, 161] width 25 height 10
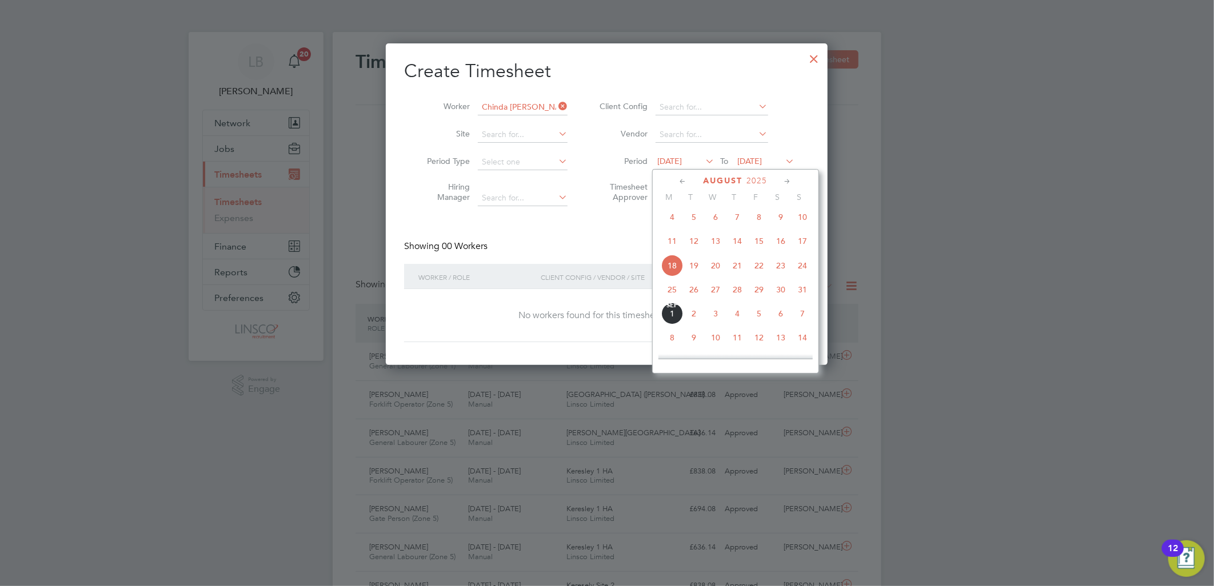
click at [726, 295] on span "28" at bounding box center [737, 290] width 22 height 22
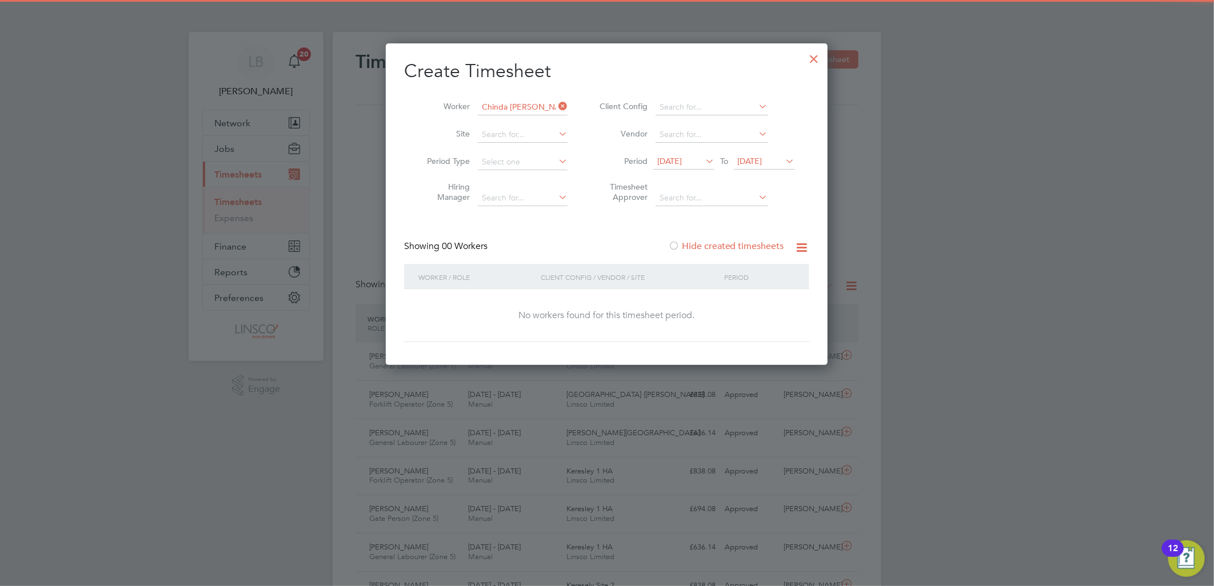
click at [556, 103] on icon at bounding box center [556, 106] width 0 height 16
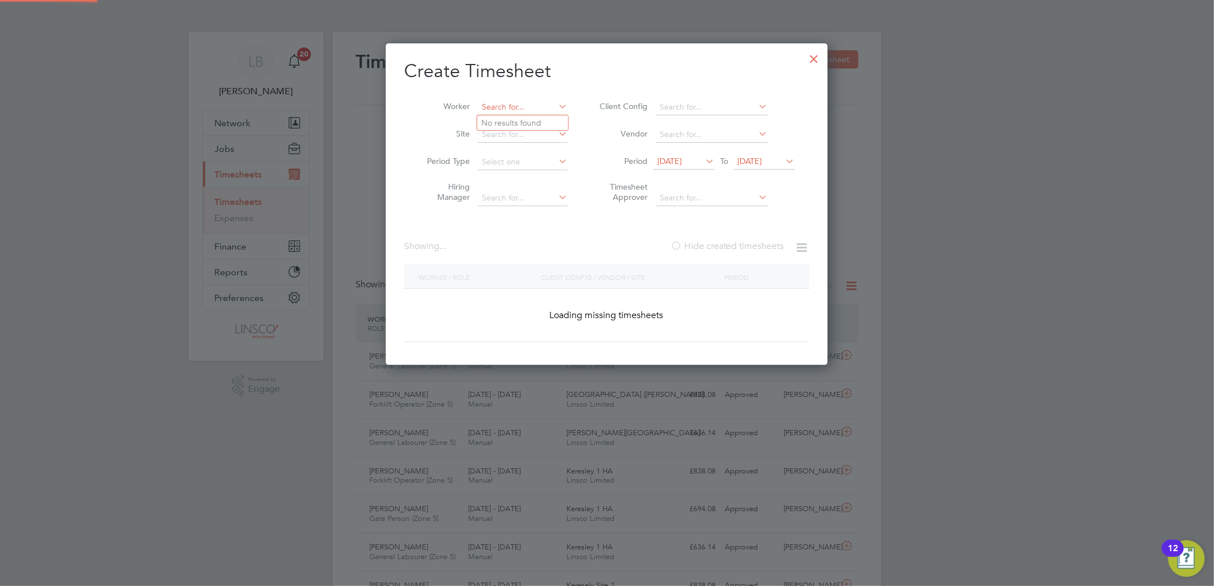
click at [528, 103] on input at bounding box center [523, 107] width 90 height 16
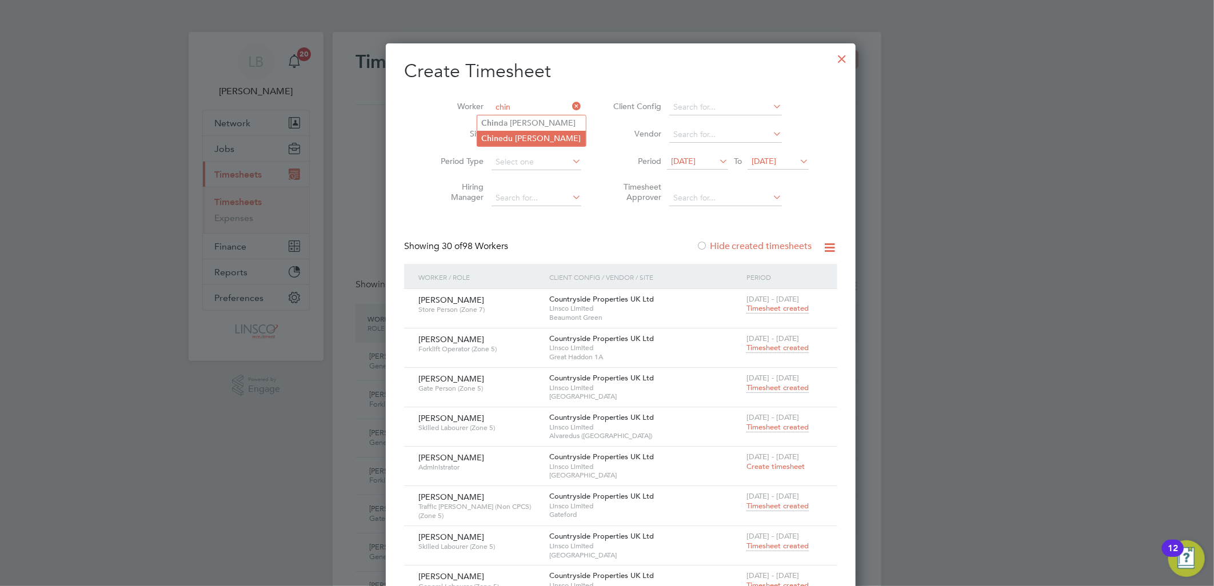
click at [540, 136] on li "Chin edu [PERSON_NAME]" at bounding box center [531, 138] width 109 height 15
type input "[DEMOGRAPHIC_DATA][PERSON_NAME] [PERSON_NAME]"
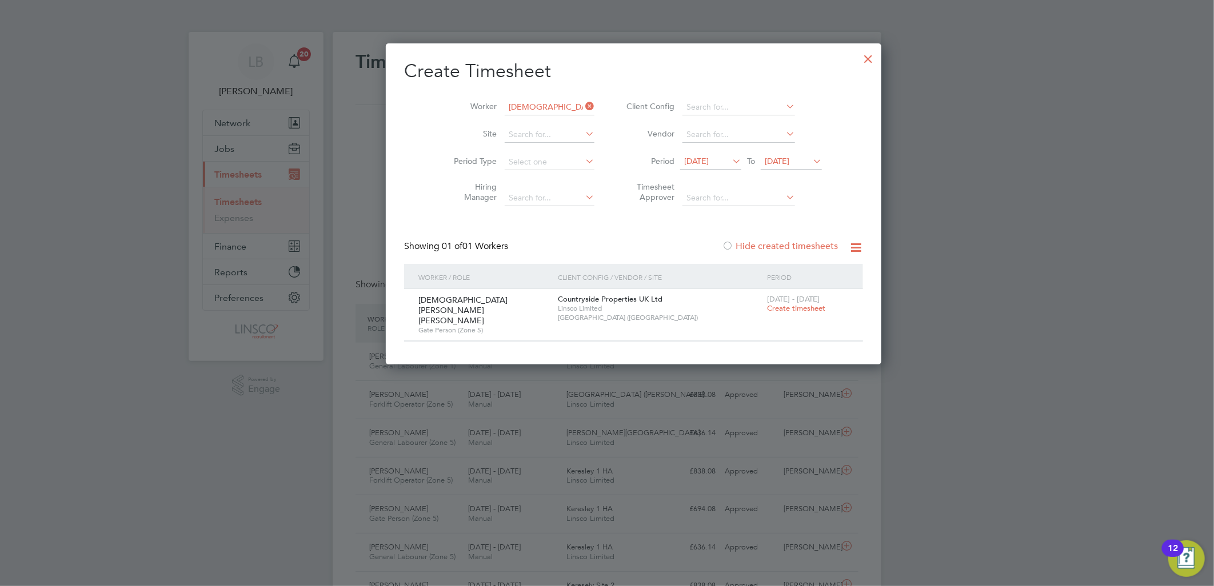
click at [767, 305] on span "Create timesheet" at bounding box center [796, 308] width 58 height 10
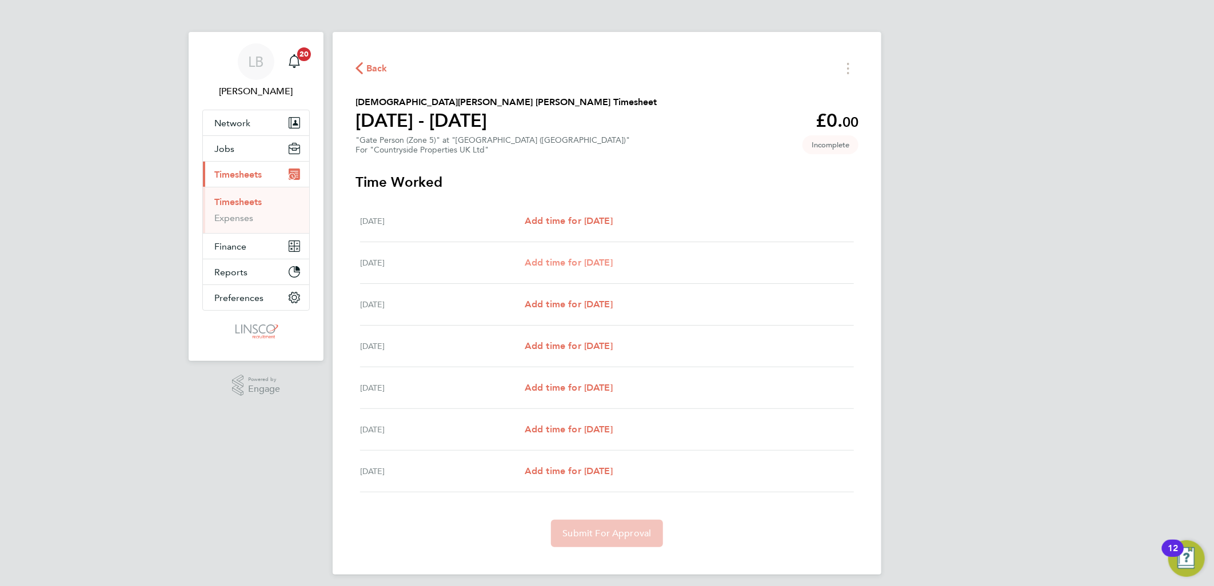
click at [609, 265] on span "Add time for [DATE]" at bounding box center [568, 262] width 88 height 11
select select "30"
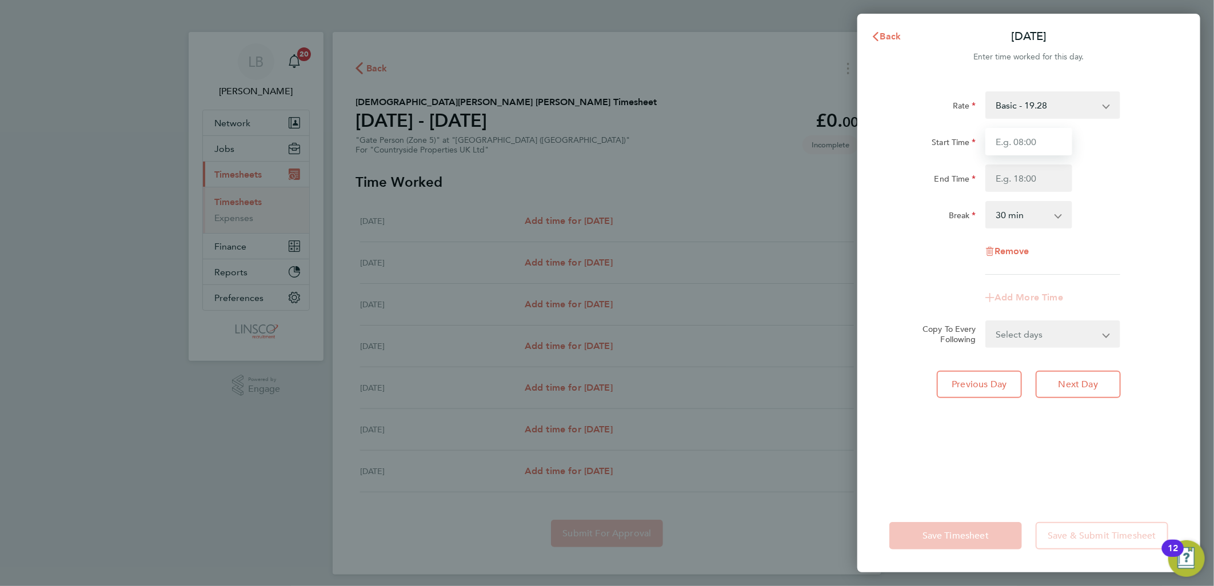
click at [1030, 145] on input "Start Time" at bounding box center [1028, 141] width 87 height 27
type input "8"
type input "07:30"
click at [1008, 181] on input "End Time" at bounding box center [1028, 178] width 87 height 27
click at [1032, 176] on input "End Time" at bounding box center [1028, 178] width 87 height 27
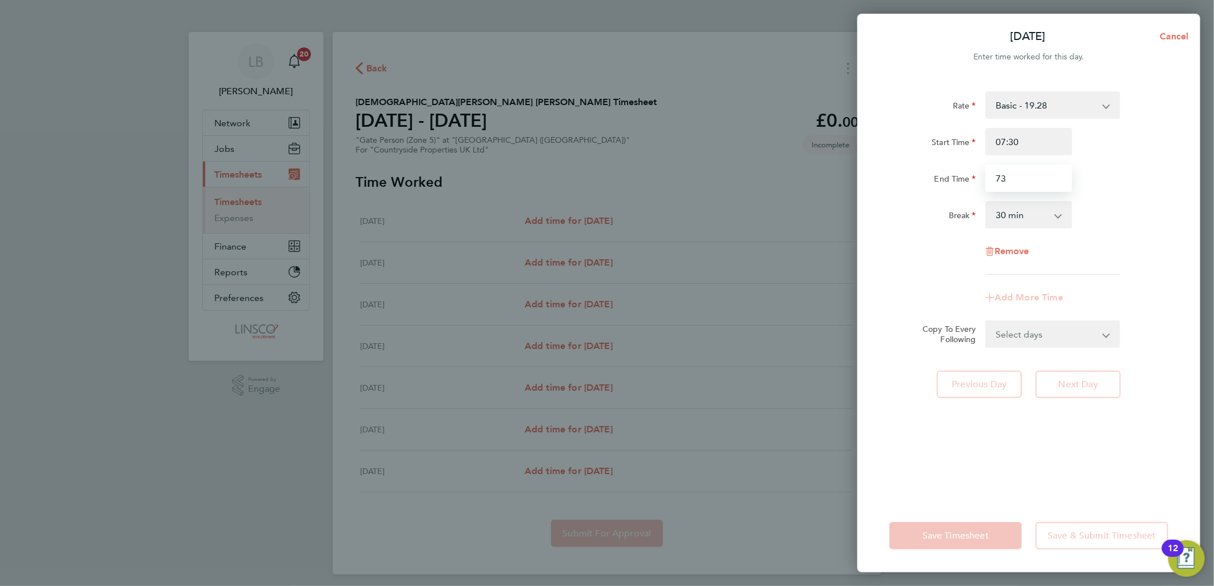
type input "7"
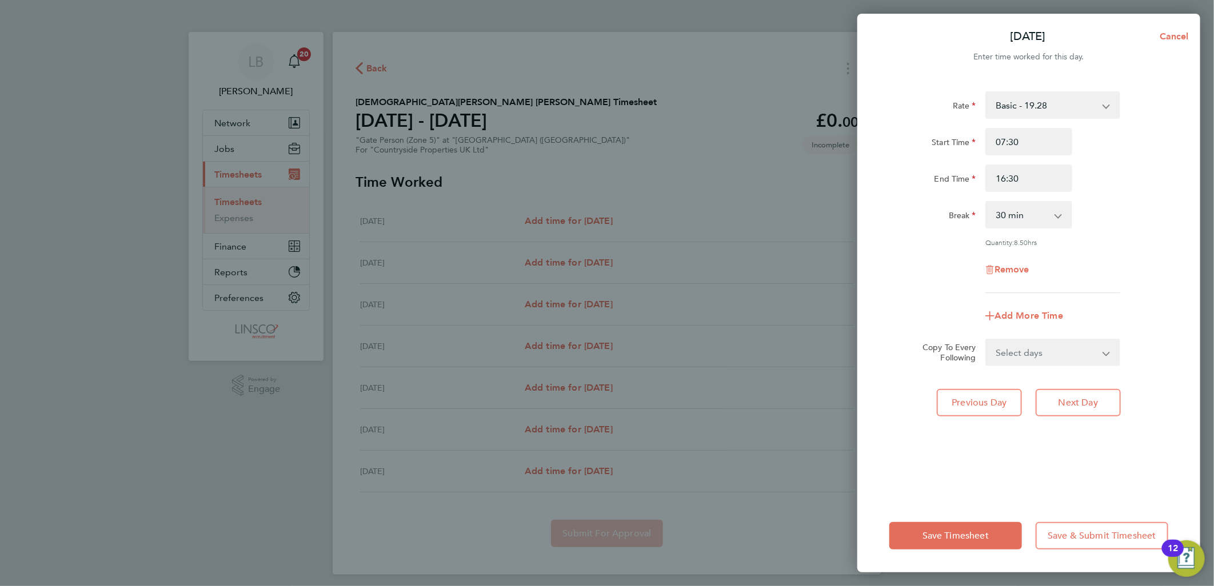
click at [1142, 160] on div "Start Time 07:30 End Time 16:30" at bounding box center [1028, 160] width 288 height 64
drag, startPoint x: 1059, startPoint y: 353, endPoint x: 1060, endPoint y: 365, distance: 12.1
click at [1059, 353] on select "Select days Day Weekday (Mon-Fri) Weekend (Sat-Sun) [DATE] [DATE] [DATE] [DATE]…" at bounding box center [1046, 352] width 120 height 25
drag, startPoint x: 1031, startPoint y: 168, endPoint x: 931, endPoint y: 181, distance: 100.8
click at [931, 181] on div "End Time 16:30" at bounding box center [1028, 178] width 288 height 27
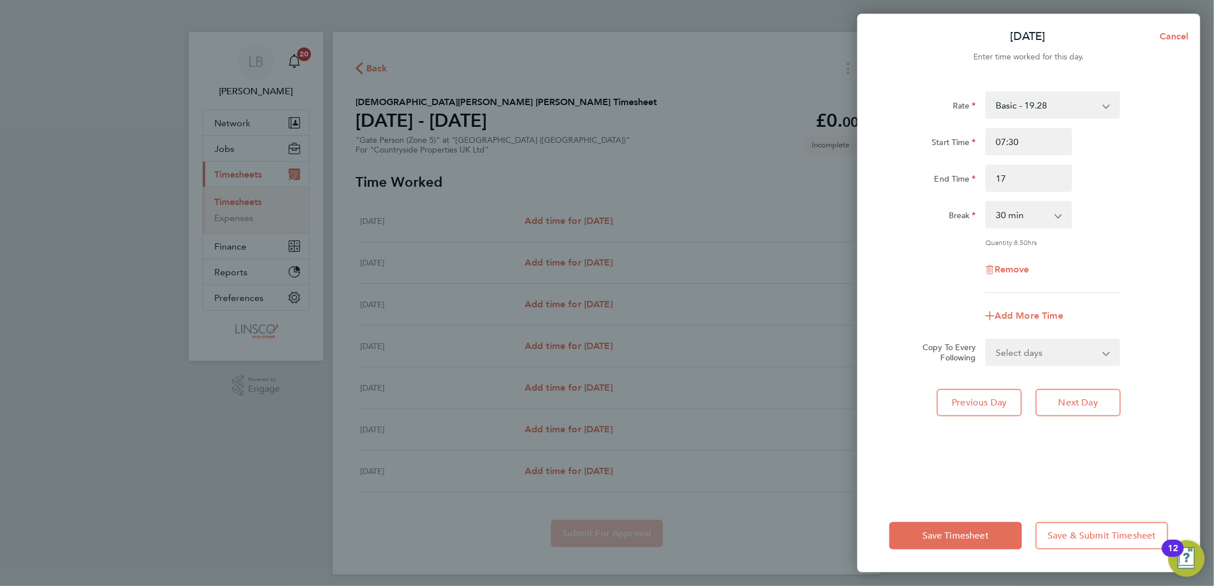
type input "17:00"
drag, startPoint x: 1151, startPoint y: 162, endPoint x: 1150, endPoint y: 179, distance: 16.7
click at [1151, 162] on div "Start Time 07:30 End Time 17:00" at bounding box center [1028, 160] width 288 height 64
click at [1074, 351] on select "Select days Day Weekday (Mon-Fri) Weekend (Sat-Sun) [DATE] [DATE] [DATE] [DATE]…" at bounding box center [1046, 352] width 120 height 25
select select "DAY"
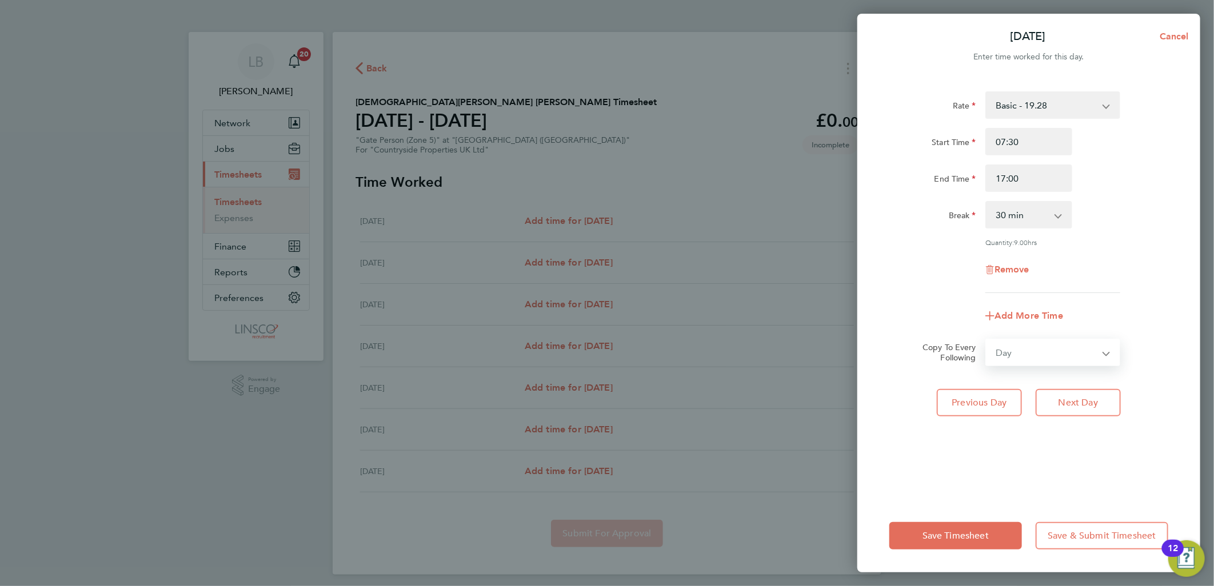
click at [986, 340] on select "Select days Day Weekday (Mon-Fri) Weekend (Sat-Sun) [DATE] [DATE] [DATE] [DATE]…" at bounding box center [1046, 352] width 120 height 25
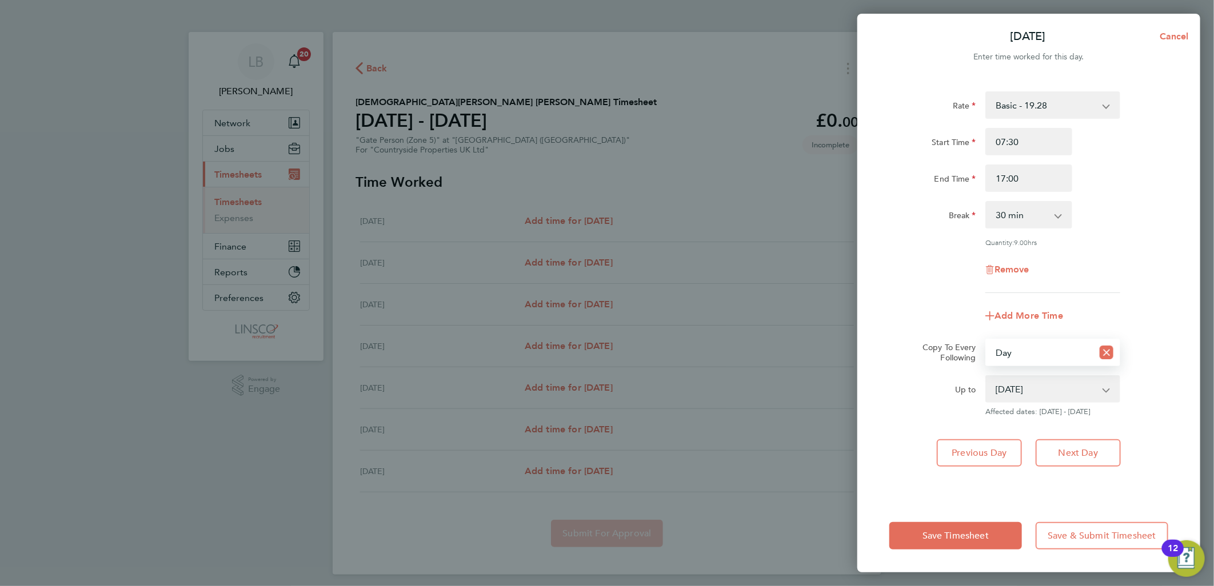
drag, startPoint x: 1070, startPoint y: 365, endPoint x: 1048, endPoint y: 393, distance: 35.4
click at [1048, 393] on select "[DATE] [DATE] [DATE] [DATE] [DATE]" at bounding box center [1045, 389] width 119 height 25
select select "[DATE]"
click at [986, 377] on select "[DATE] [DATE] [DATE] [DATE] [DATE]" at bounding box center [1045, 389] width 119 height 25
click at [952, 524] on button "Save Timesheet" at bounding box center [955, 535] width 133 height 27
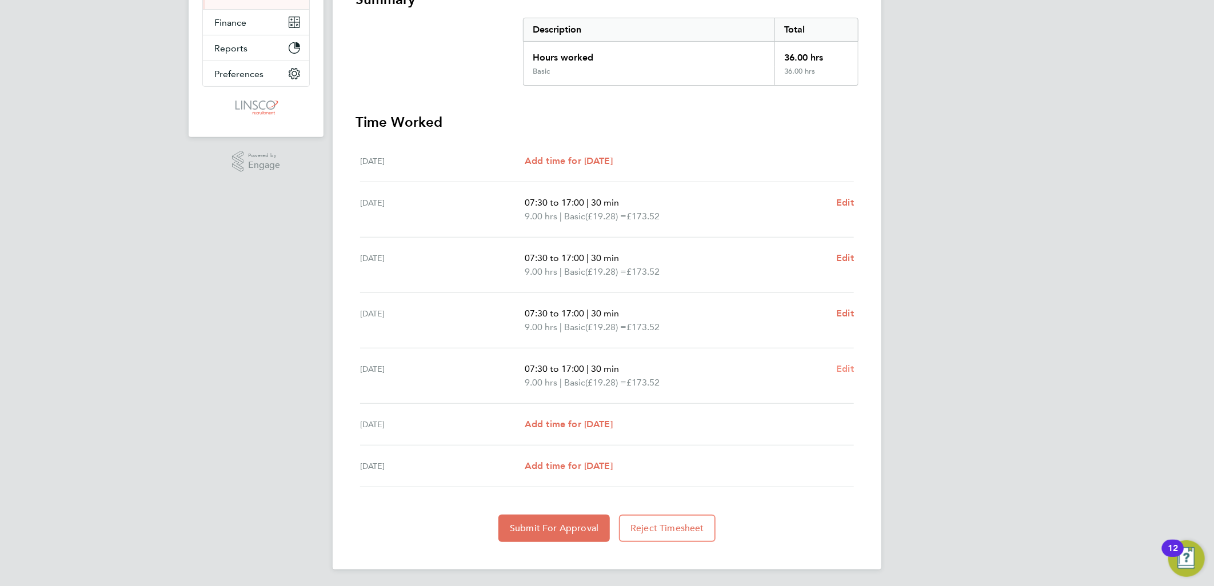
click at [841, 368] on span "Edit" at bounding box center [845, 368] width 18 height 11
select select "30"
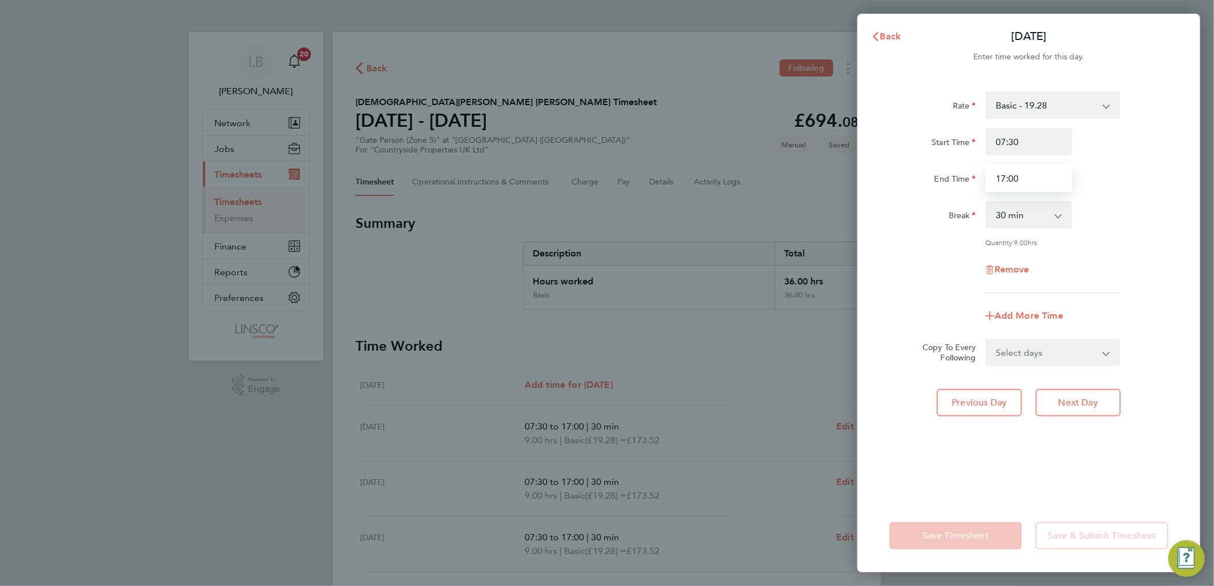
drag, startPoint x: 1031, startPoint y: 179, endPoint x: 928, endPoint y: 192, distance: 103.1
click at [928, 192] on div "Rate Basic - 19.28 Start Time 07:30 End Time 17:00 Break 0 min 15 min 30 min 45…" at bounding box center [1028, 192] width 279 height 202
type input "16:30"
click at [1166, 151] on div "Start Time 07:30" at bounding box center [1028, 141] width 288 height 27
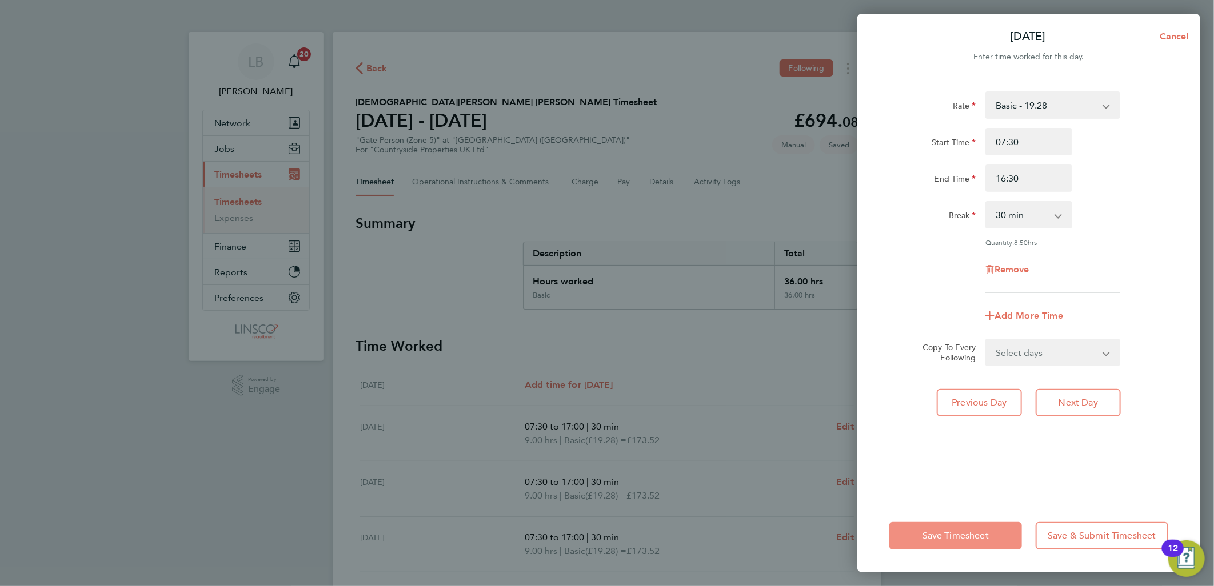
click at [979, 538] on span "Save Timesheet" at bounding box center [955, 535] width 66 height 11
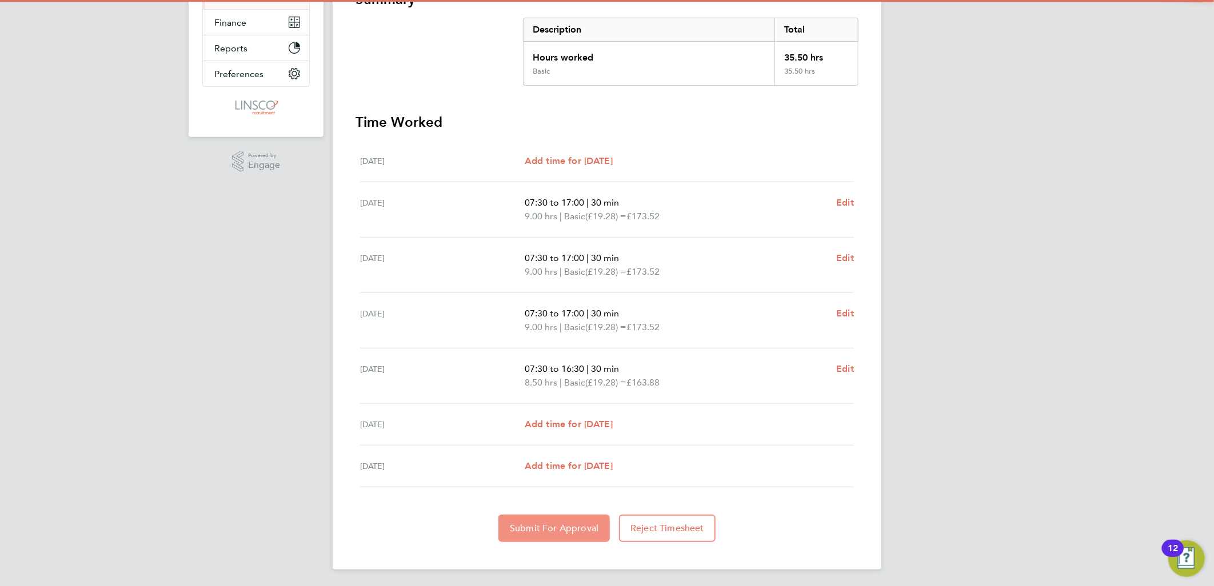
click at [532, 528] on span "Submit For Approval" at bounding box center [554, 528] width 89 height 11
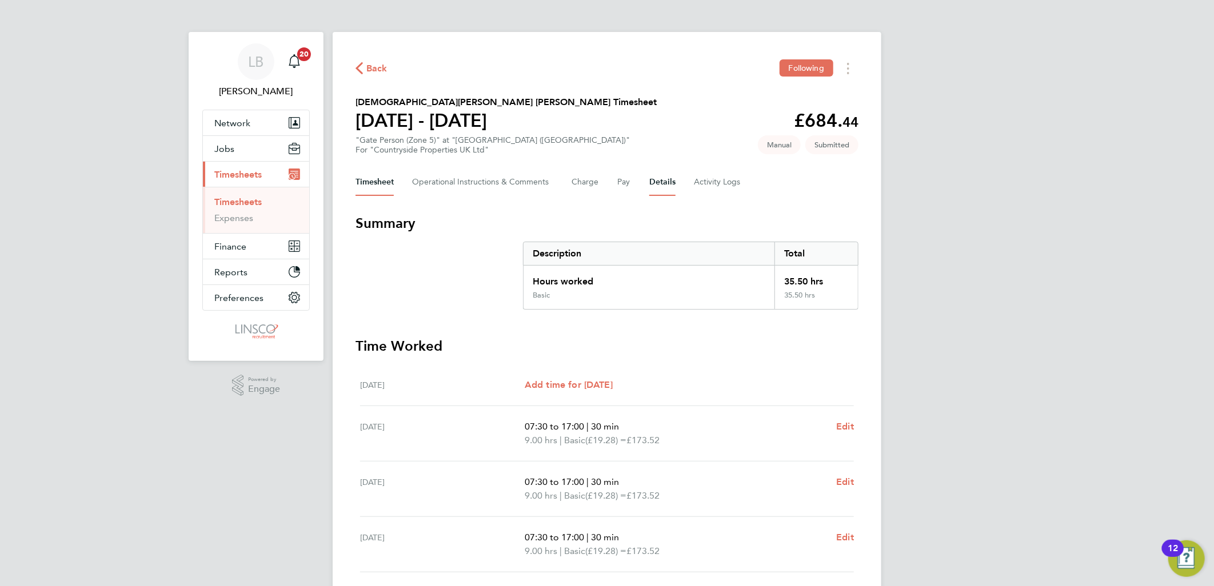
click at [652, 181] on button "Details" at bounding box center [662, 182] width 26 height 27
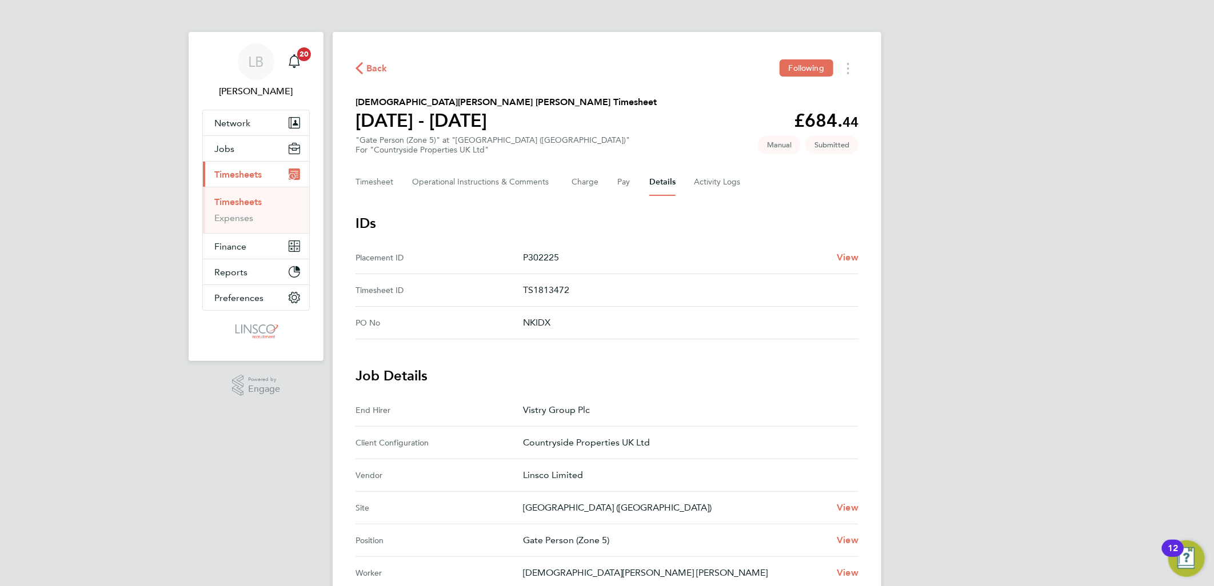
click at [380, 66] on span "Back" at bounding box center [376, 69] width 21 height 14
